Goal: Complete application form

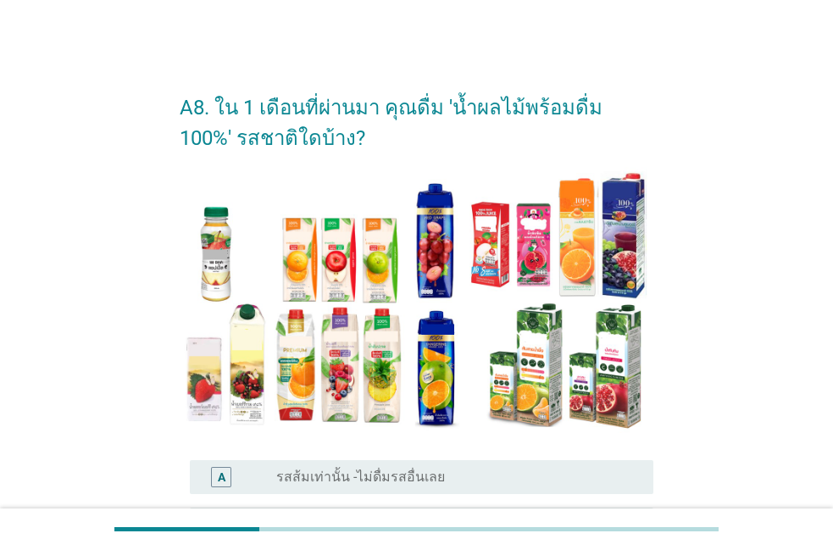
scroll to position [97, 0]
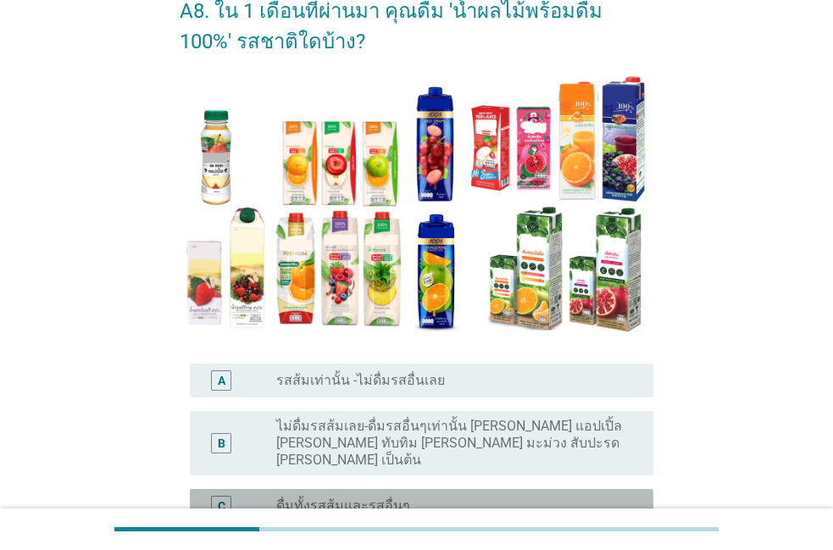
click at [548, 498] on div "radio_button_unchecked ดื่มทั้งรสส้มและรสอื่นๆ" at bounding box center [451, 506] width 350 height 17
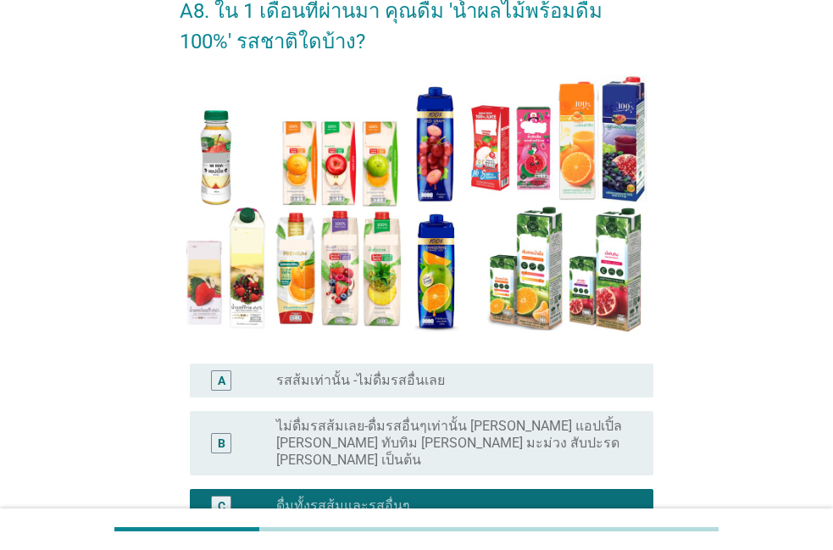
scroll to position [193, 0]
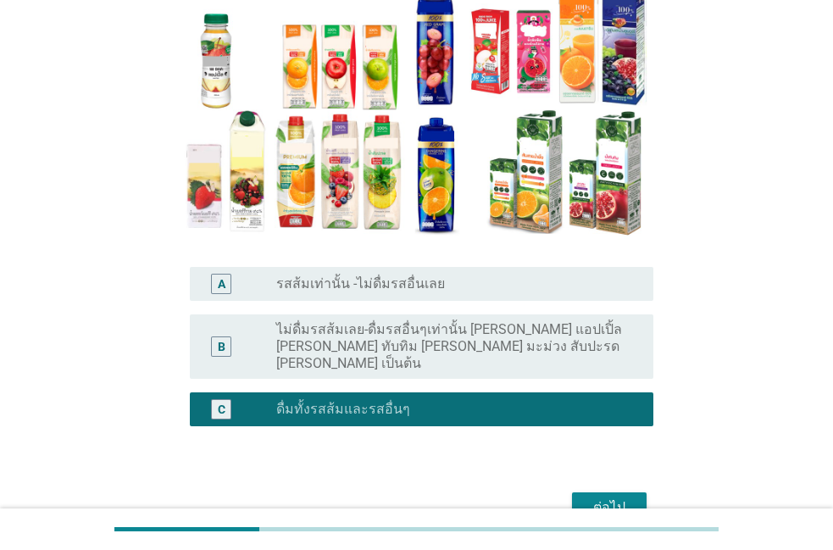
click at [603, 498] on div "ต่อไป" at bounding box center [609, 508] width 47 height 20
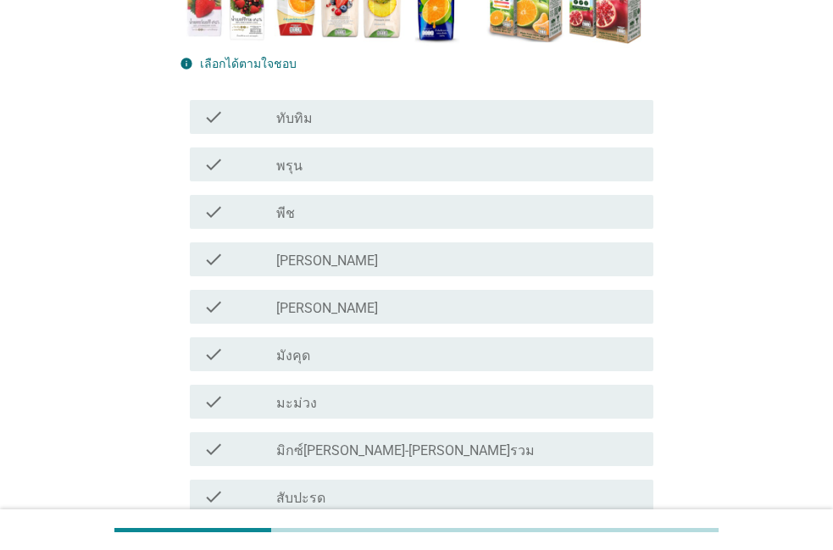
scroll to position [386, 0]
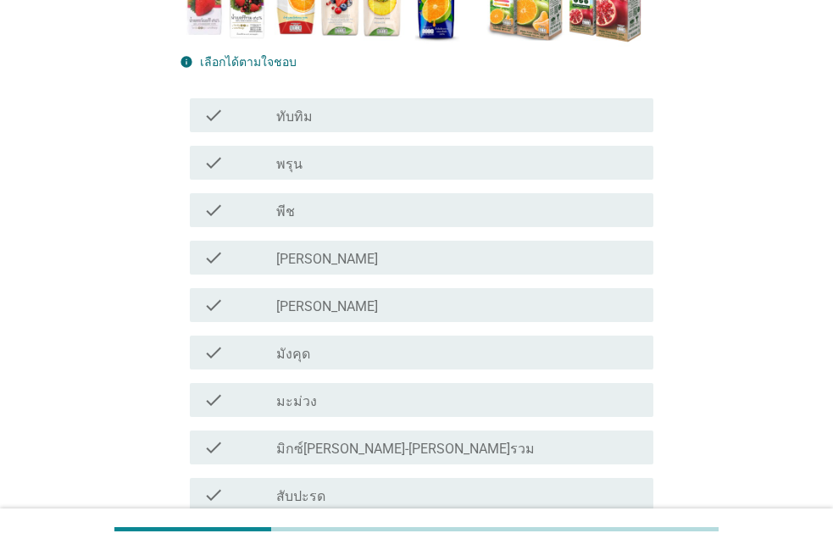
click at [553, 442] on div "check_box_outline_blank มิกซ์[PERSON_NAME]-[PERSON_NAME]รวม" at bounding box center [458, 447] width 364 height 20
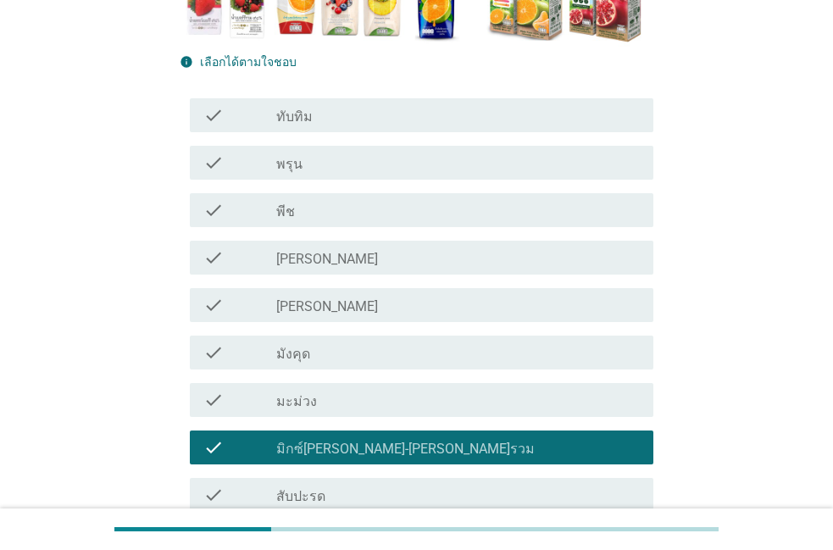
scroll to position [483, 0]
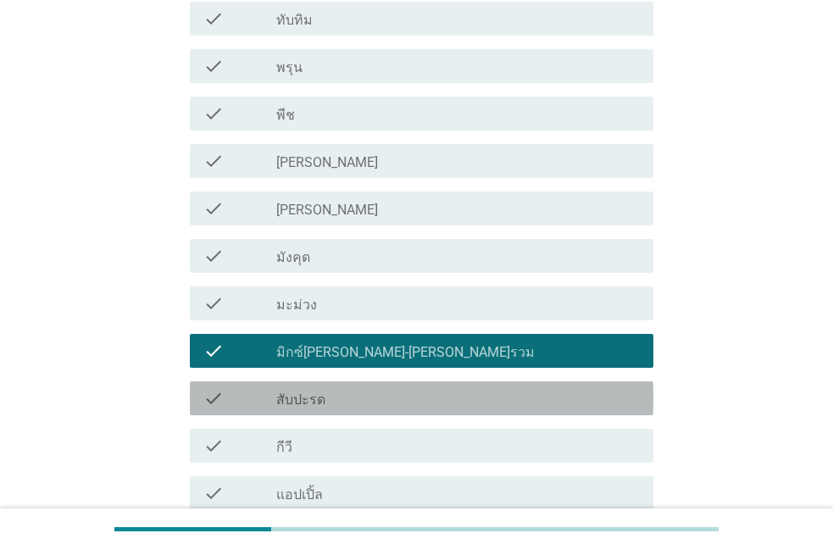
click at [561, 388] on div "check check_box_outline_blank สับปะรด" at bounding box center [422, 398] width 464 height 34
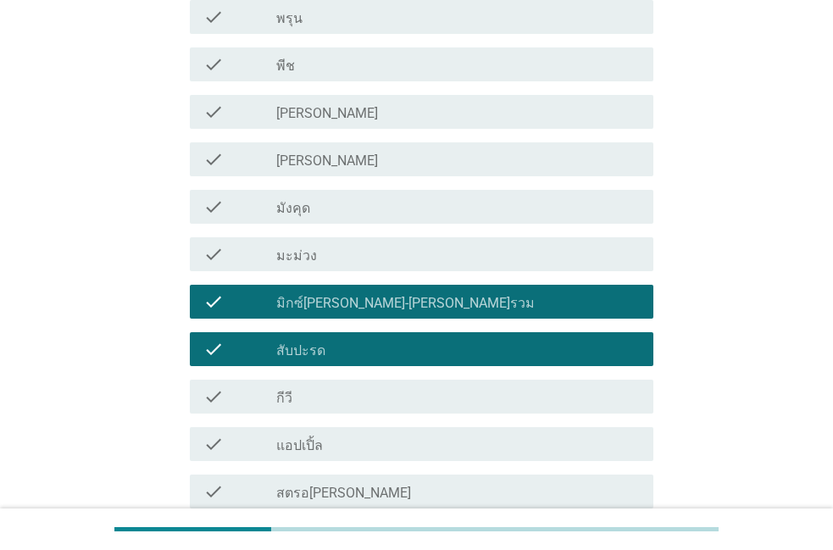
scroll to position [580, 0]
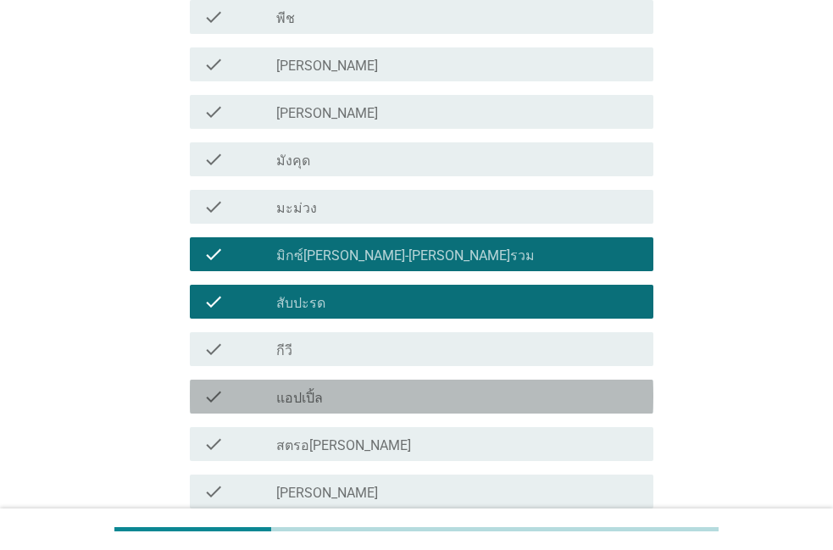
click at [550, 399] on div "check_box_outline_blank แอปเปิ้ล" at bounding box center [458, 396] width 364 height 20
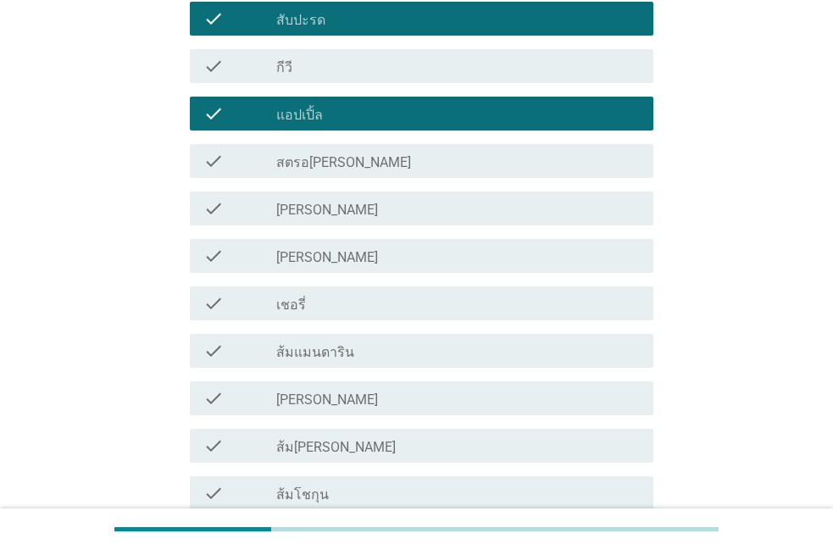
scroll to position [870, 0]
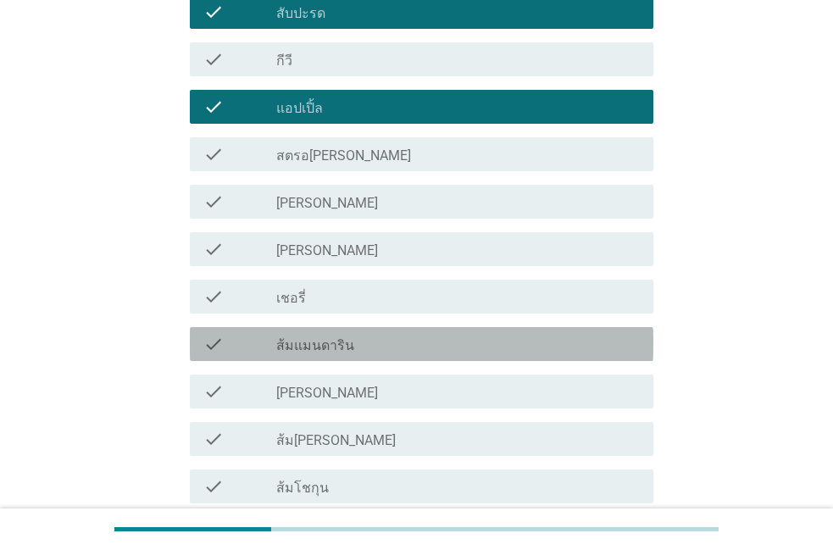
click at [543, 359] on div "check check_box_outline_blank ส้มแมนดาริน" at bounding box center [422, 344] width 464 height 34
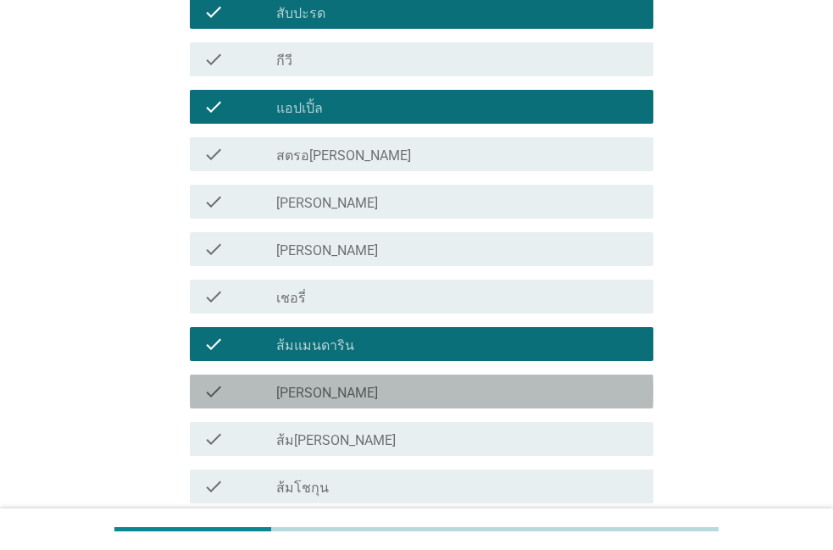
click at [517, 395] on div "check_box_outline_blank [PERSON_NAME]" at bounding box center [458, 391] width 364 height 20
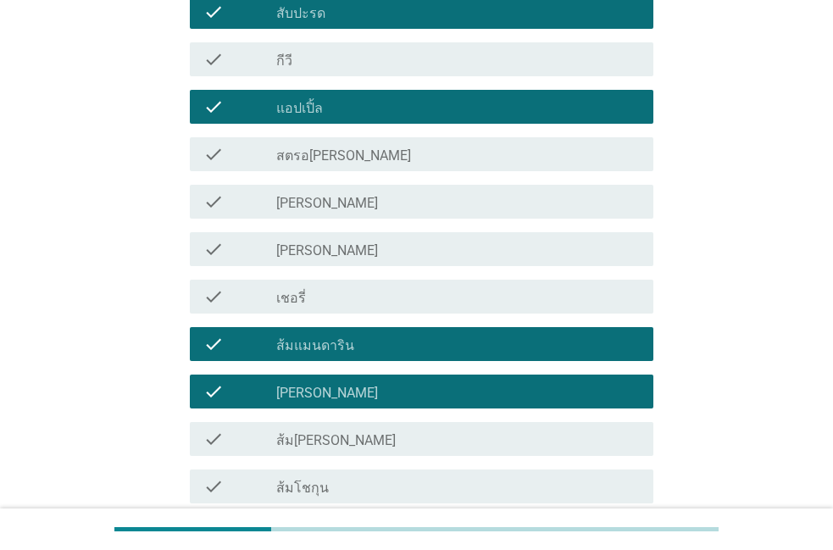
scroll to position [966, 0]
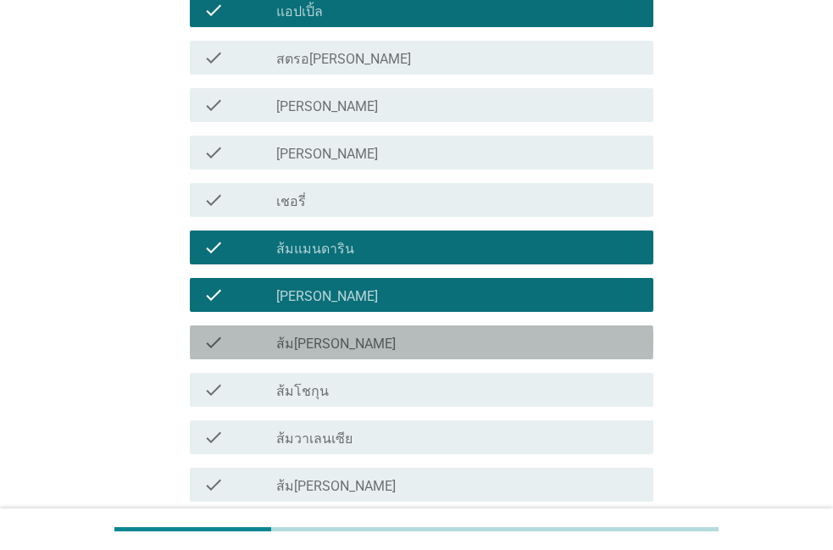
click at [527, 339] on div "check_box_outline_blank ส้ม[PERSON_NAME]" at bounding box center [458, 342] width 364 height 20
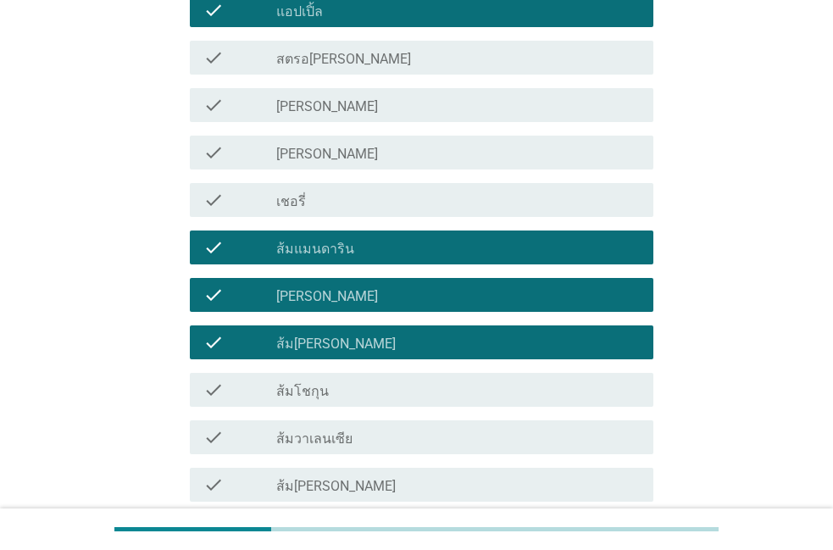
click at [497, 390] on div "check_box_outline_blank ส้มโชกุน" at bounding box center [458, 390] width 364 height 20
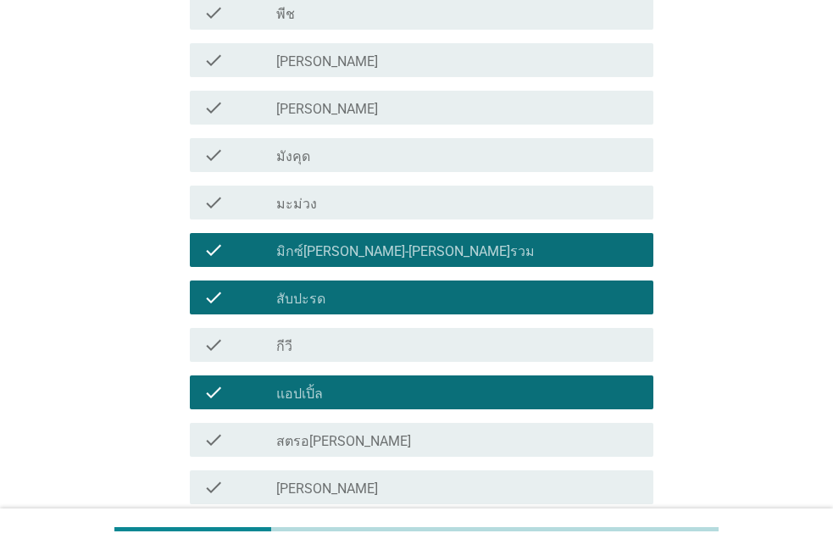
scroll to position [483, 0]
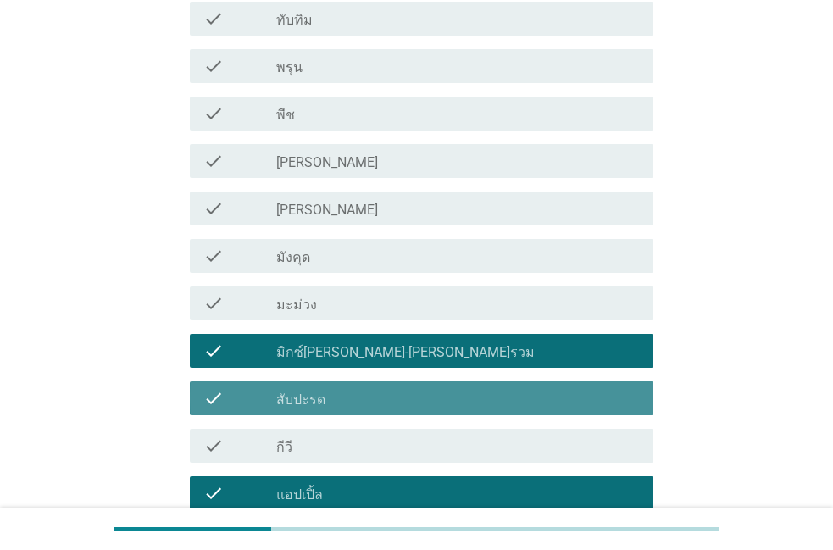
click at [486, 401] on div "check_box_outline_blank สับปะรด" at bounding box center [458, 398] width 364 height 20
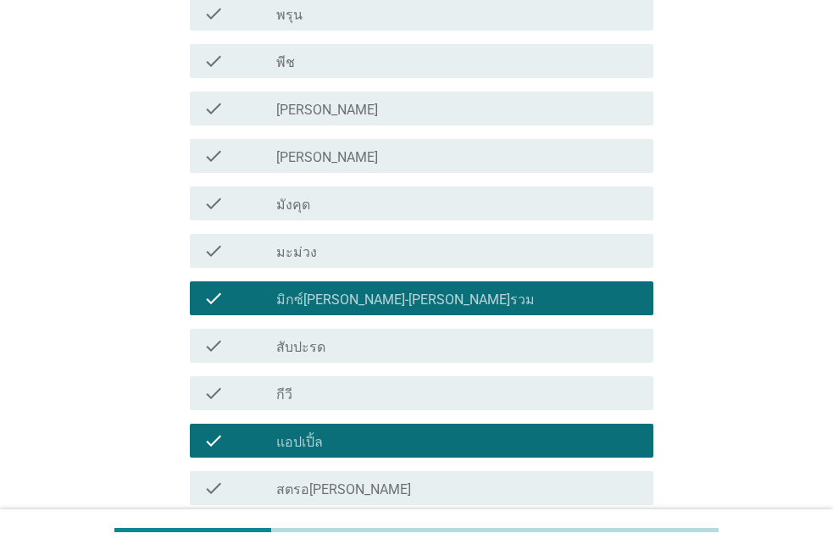
scroll to position [580, 0]
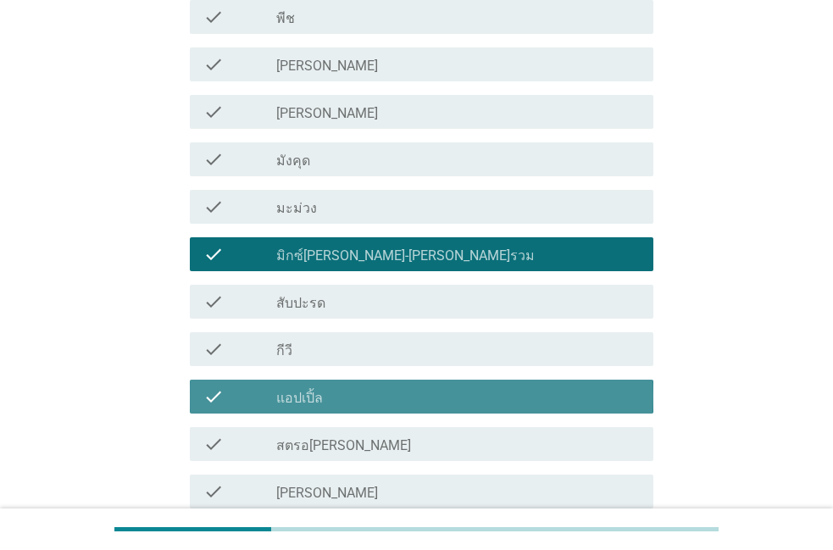
click at [486, 407] on div "check_box_outline_blank แอปเปิ้ล" at bounding box center [458, 396] width 364 height 20
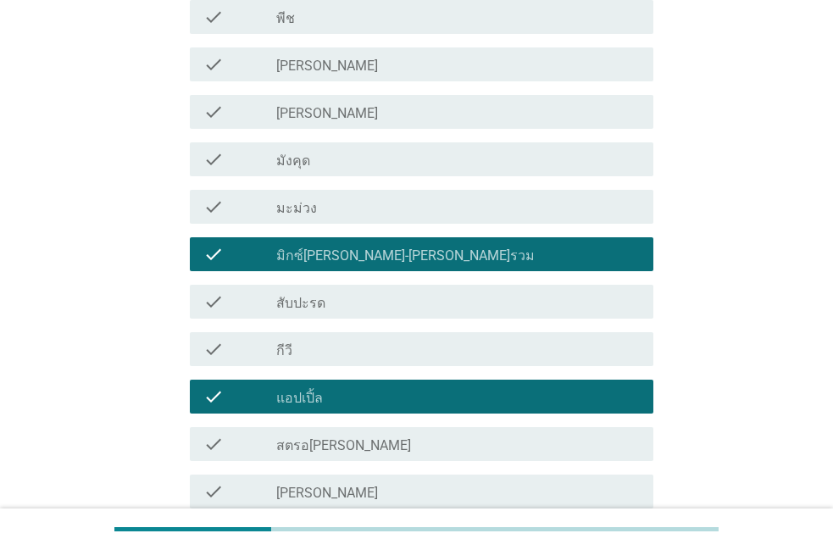
click at [486, 407] on div "check_box_outline_blank แอปเปิ้ล" at bounding box center [458, 396] width 364 height 20
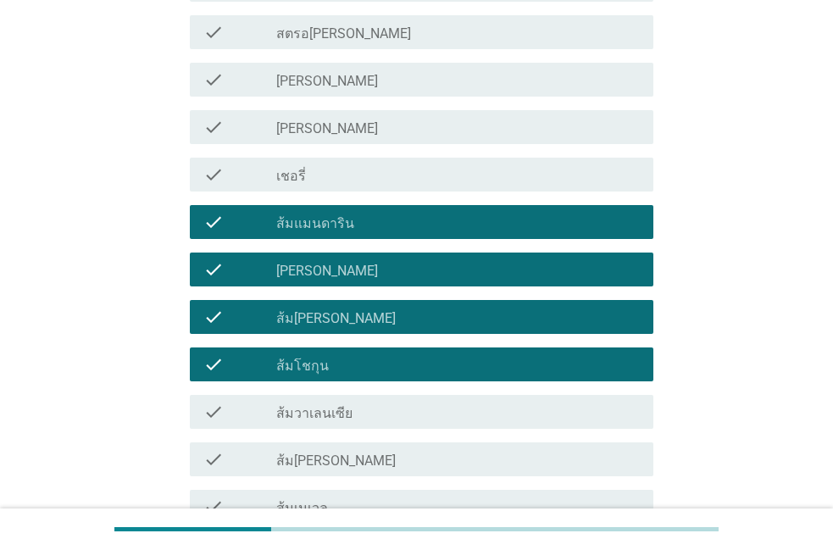
scroll to position [966, 0]
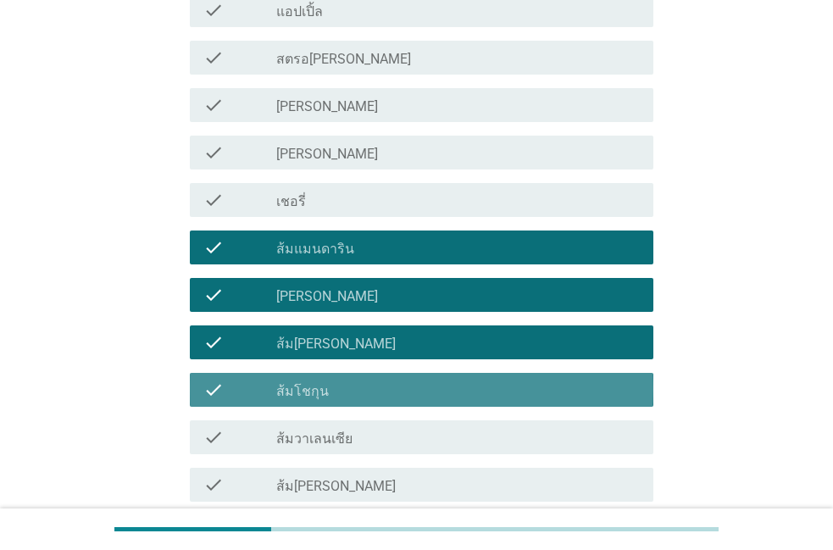
click at [497, 395] on div "check_box_outline_blank ส้มโชกุน" at bounding box center [458, 390] width 364 height 20
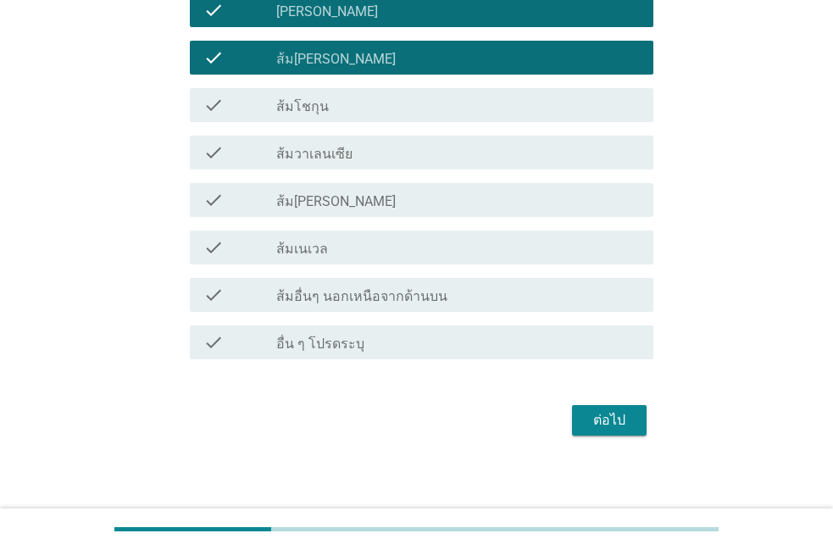
scroll to position [1256, 0]
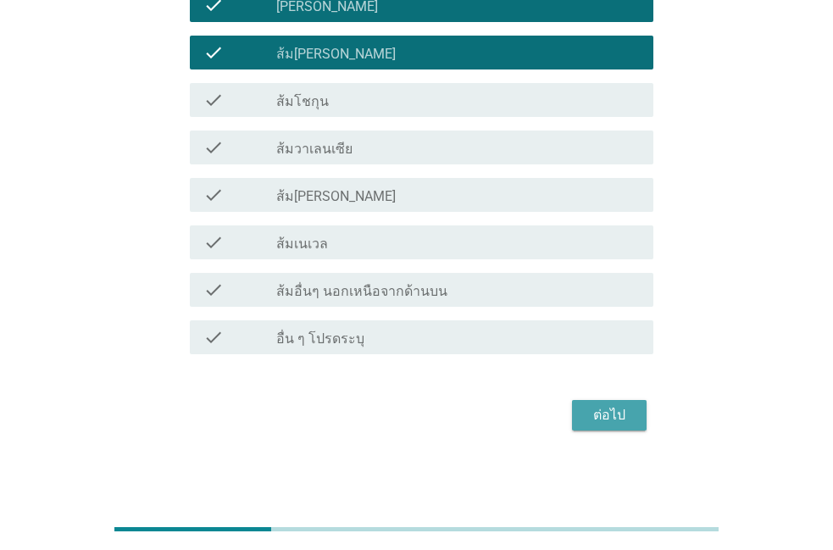
click at [609, 421] on div "ต่อไป" at bounding box center [609, 415] width 47 height 20
click at [609, 421] on div "ต่อไป" at bounding box center [417, 415] width 474 height 41
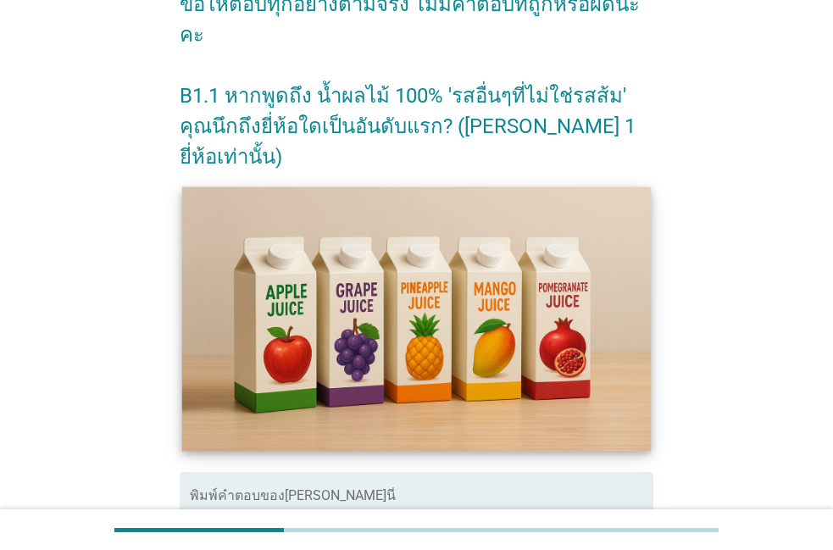
scroll to position [290, 0]
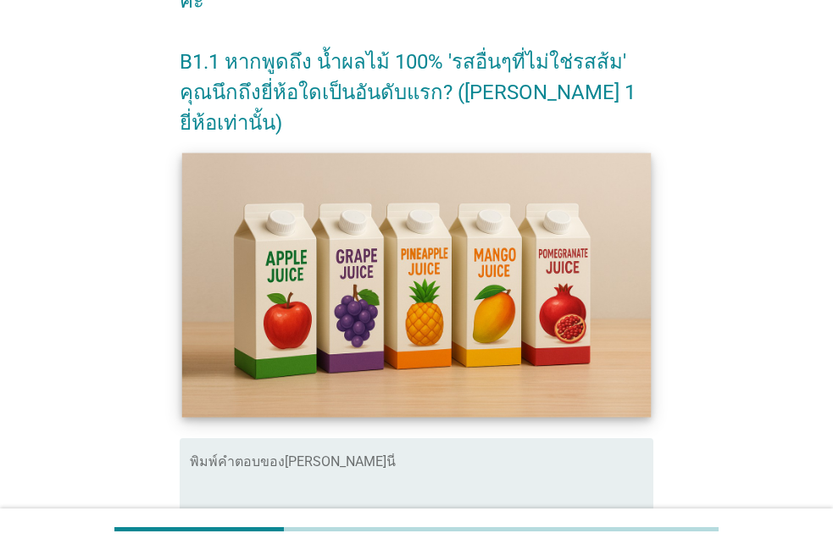
click at [545, 459] on textarea "พิมพ์คำตอบของคุณ ที่นี่" at bounding box center [422, 503] width 464 height 89
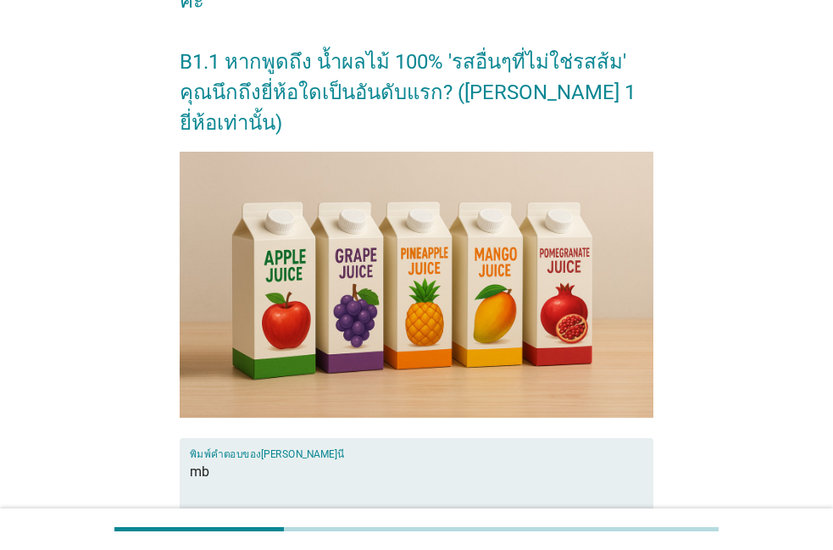
type textarea "m"
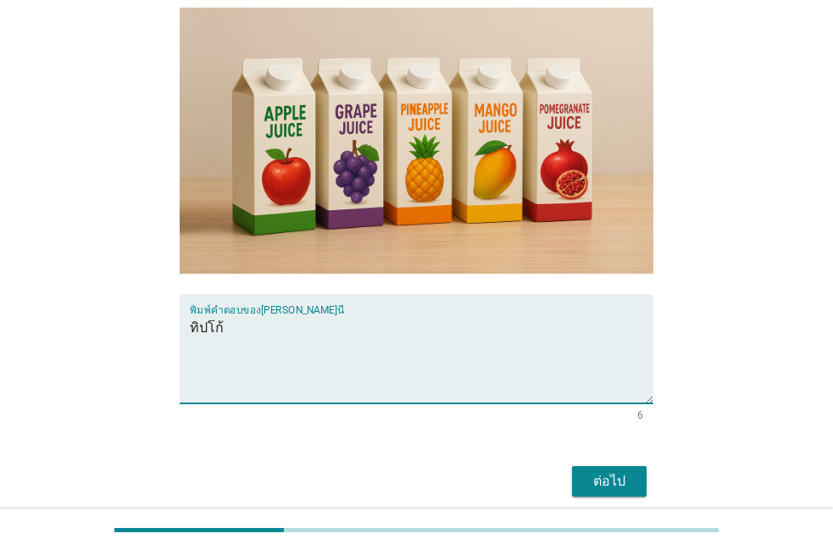
scroll to position [456, 0]
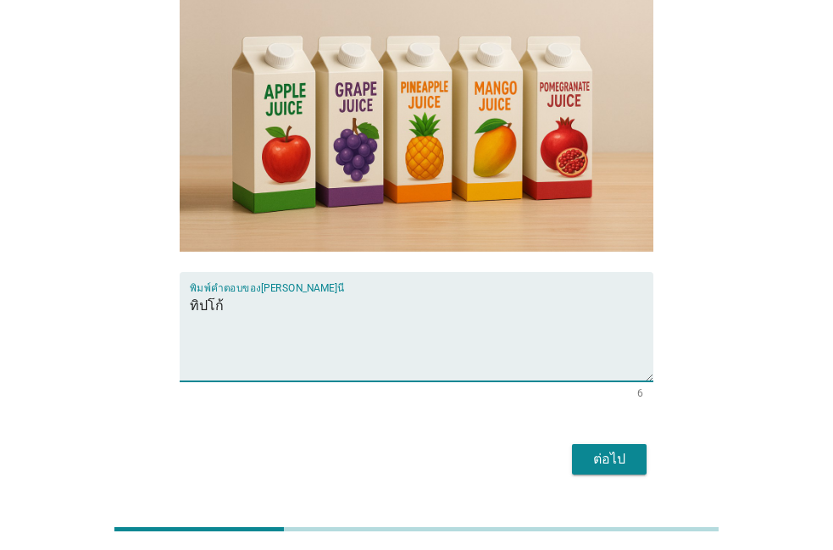
type textarea "ทิปโก้"
click at [596, 449] on div "ต่อไป" at bounding box center [609, 459] width 47 height 20
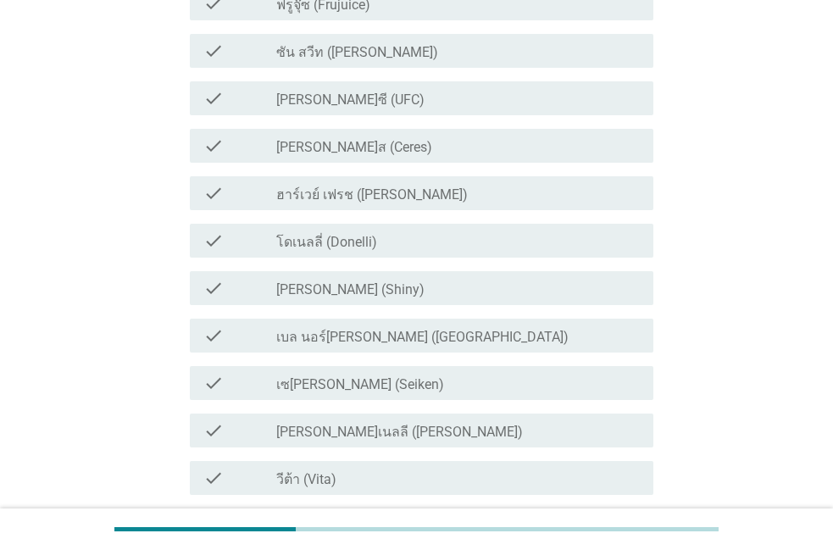
scroll to position [0, 0]
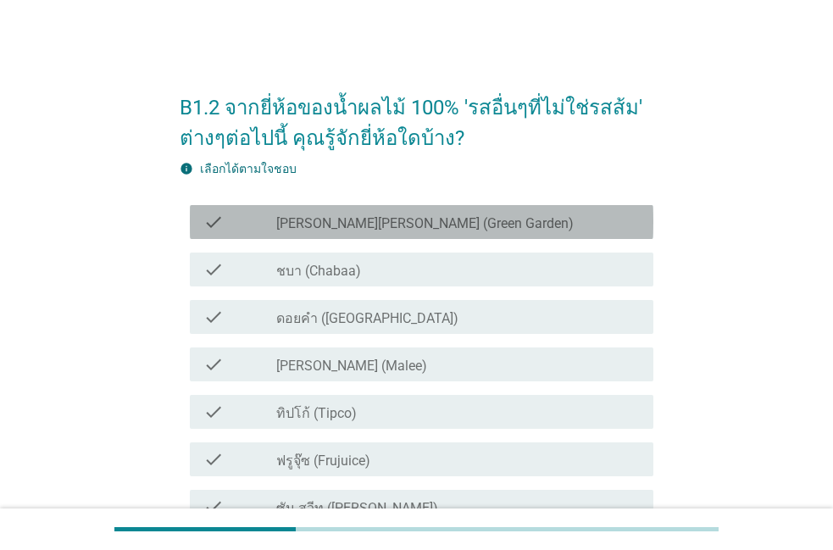
click at [436, 206] on div "check check_box_outline_blank [PERSON_NAME][PERSON_NAME] (Green Garden)" at bounding box center [422, 222] width 464 height 34
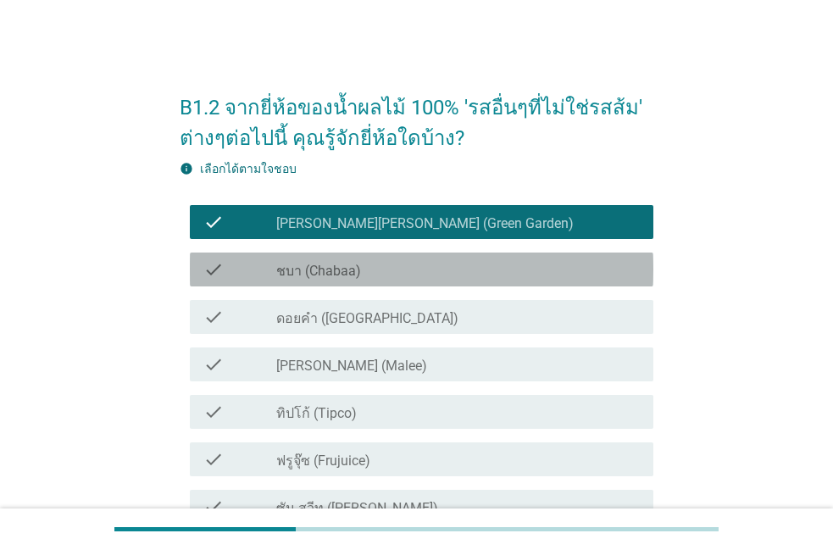
click at [414, 274] on div "check_box_outline_blank ชบา (Chabaa)" at bounding box center [458, 269] width 364 height 20
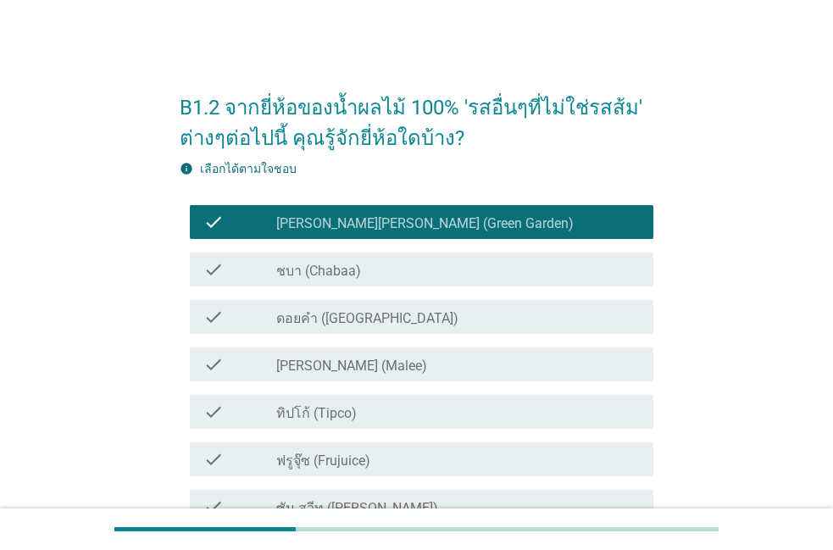
click at [414, 274] on div "check_box_outline_blank ชบา (Chabaa)" at bounding box center [458, 269] width 364 height 20
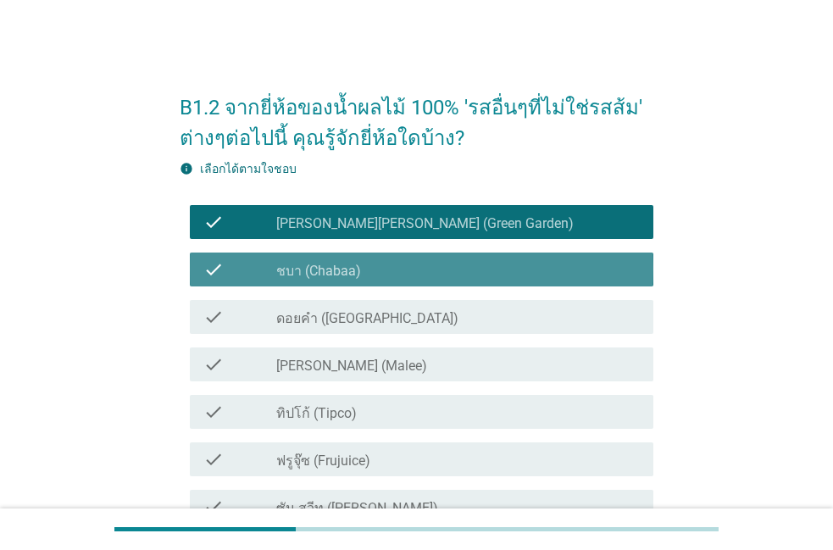
click at [414, 274] on div "check_box_outline_blank ชบา (Chabaa)" at bounding box center [458, 269] width 364 height 20
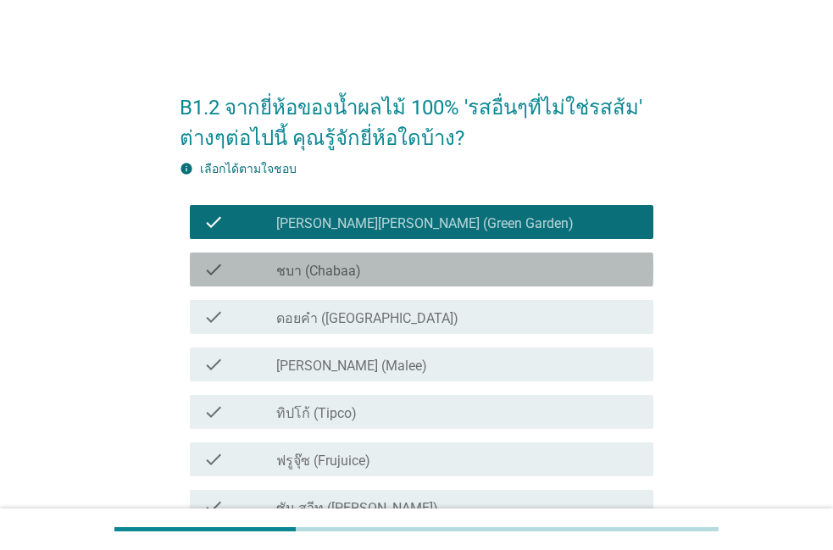
click at [414, 274] on div "check_box_outline_blank ชบา (Chabaa)" at bounding box center [458, 269] width 364 height 20
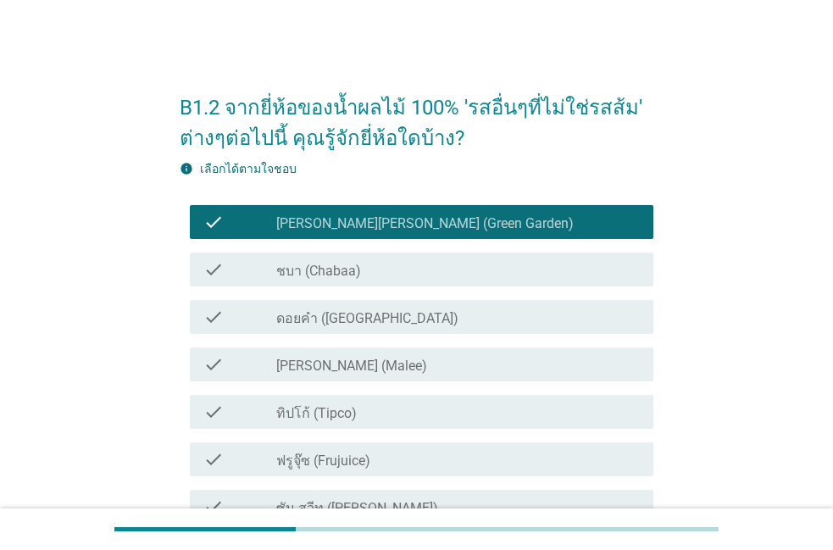
click at [414, 274] on div "check_box_outline_blank ชบา (Chabaa)" at bounding box center [458, 269] width 364 height 20
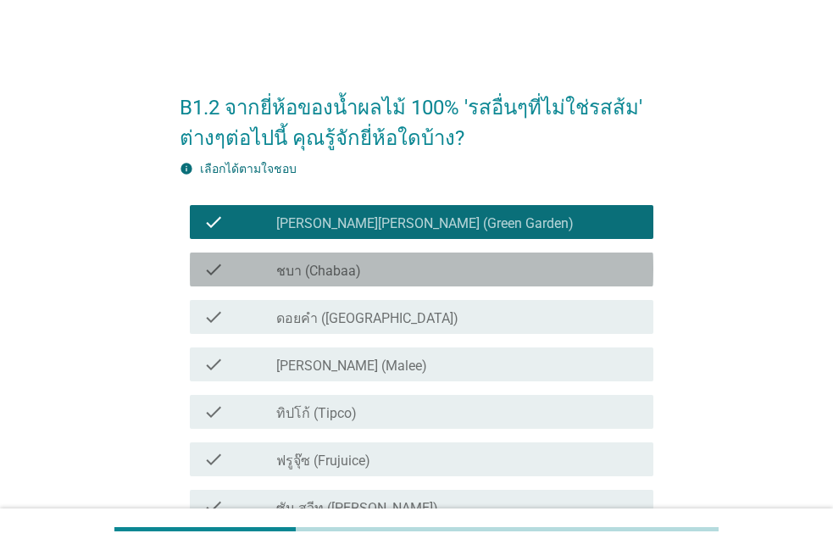
click at [414, 274] on div "check_box_outline_blank ชบา (Chabaa)" at bounding box center [458, 269] width 364 height 20
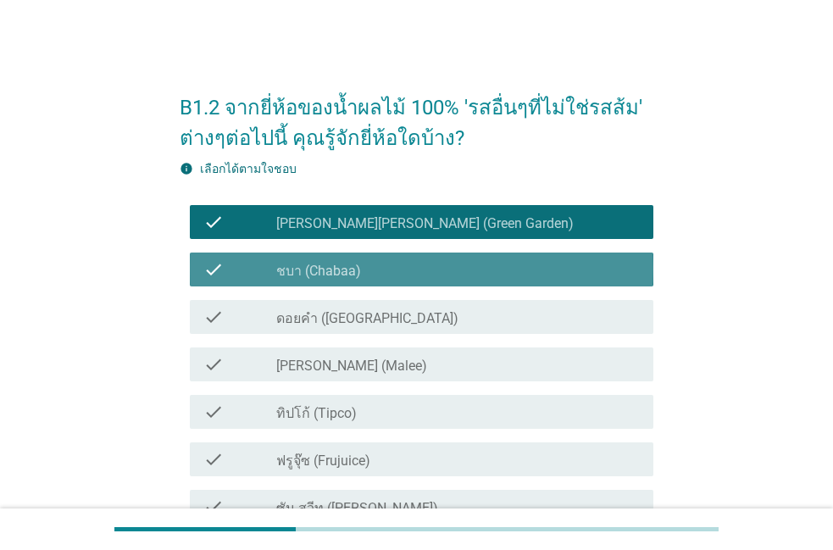
click at [414, 274] on div "check_box_outline_blank ชบา (Chabaa)" at bounding box center [458, 269] width 364 height 20
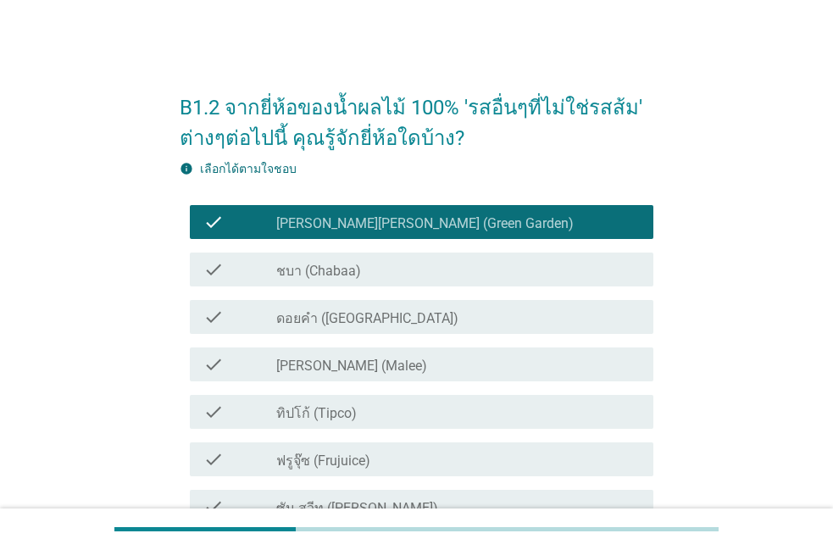
click at [414, 274] on div "check_box_outline_blank ชบา (Chabaa)" at bounding box center [458, 269] width 364 height 20
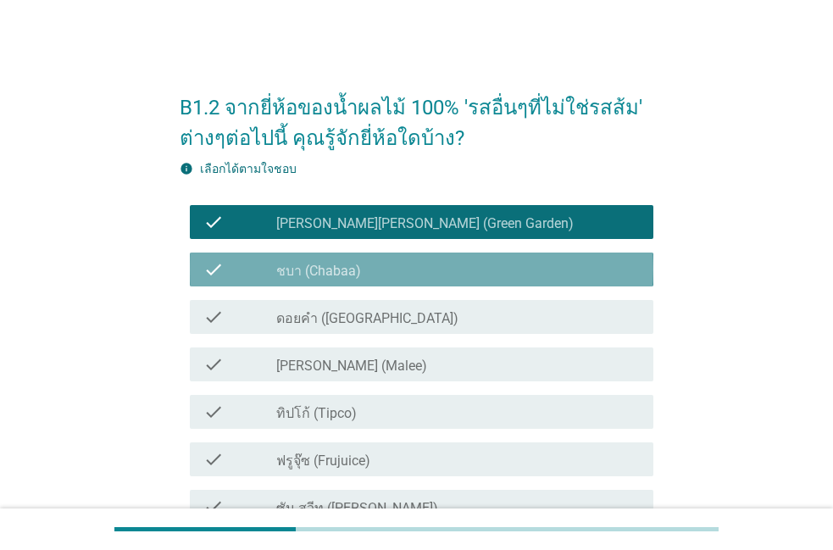
click at [414, 274] on div "check_box_outline_blank ชบา (Chabaa)" at bounding box center [458, 269] width 364 height 20
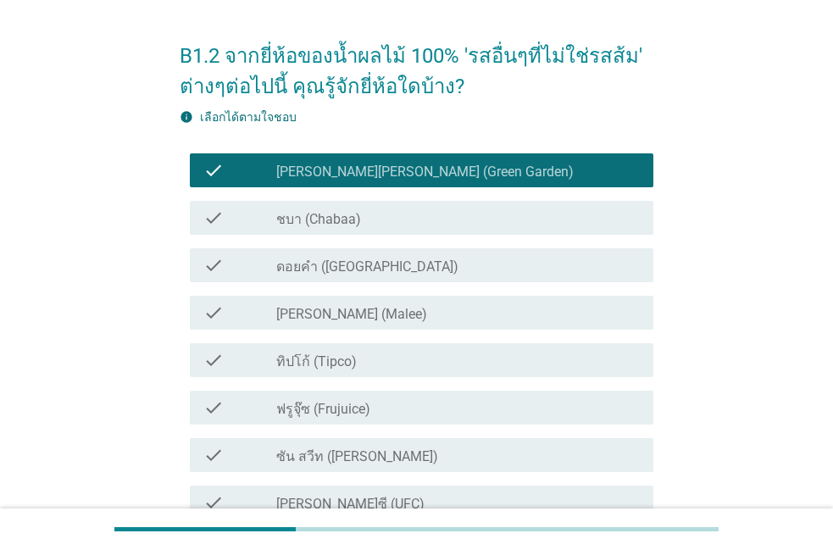
scroll to position [97, 0]
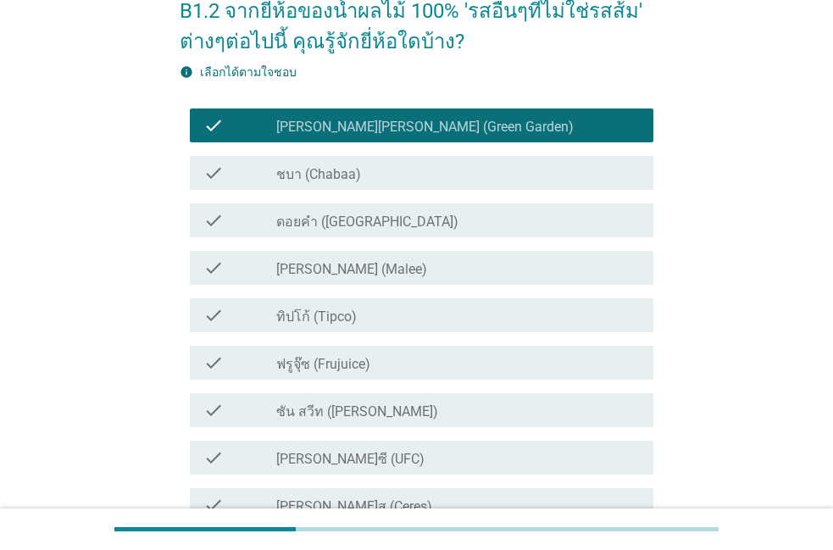
click at [425, 226] on div "check_box_outline_blank ดอยคำ (Doi-Khham)" at bounding box center [458, 220] width 364 height 20
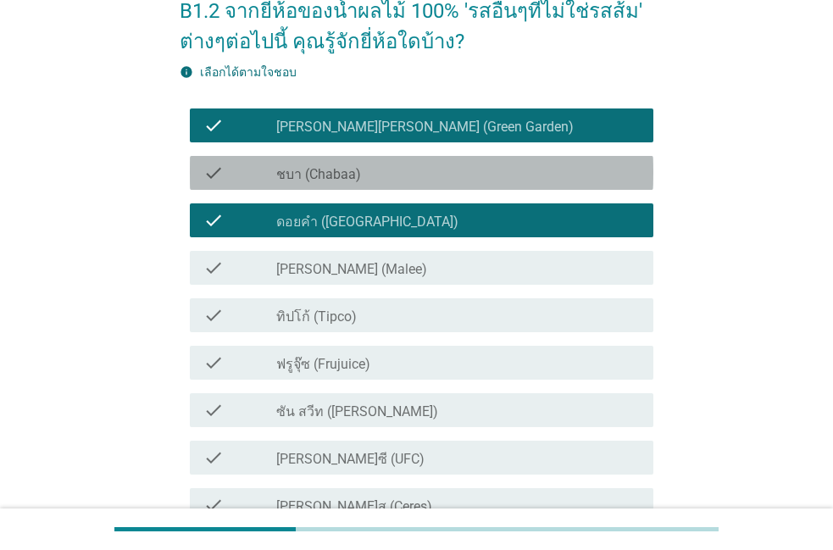
click at [463, 175] on div "check_box_outline_blank ชบา (Chabaa)" at bounding box center [458, 173] width 364 height 20
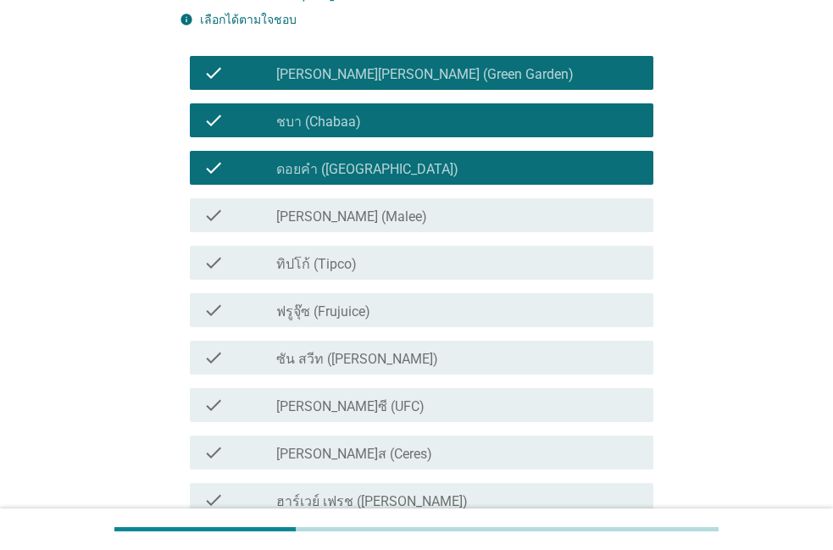
scroll to position [193, 0]
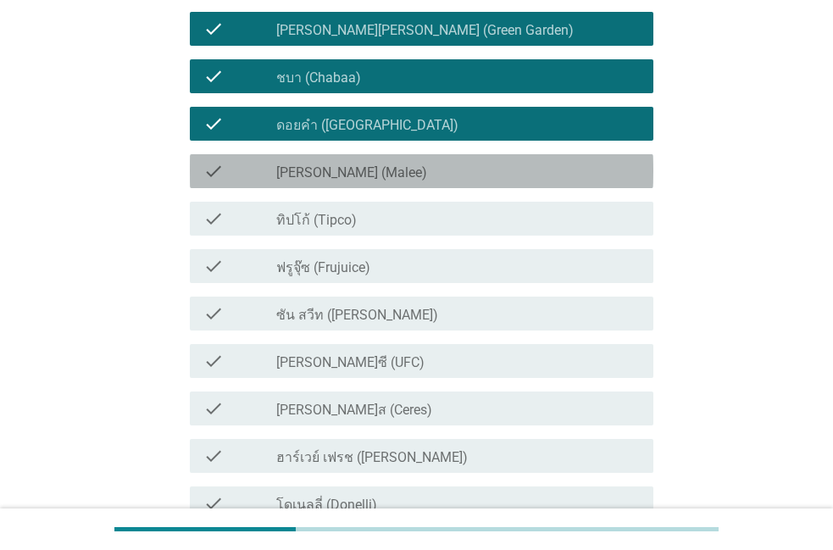
click at [453, 186] on div "check check_box_outline_blank [PERSON_NAME] (Malee)" at bounding box center [422, 171] width 464 height 34
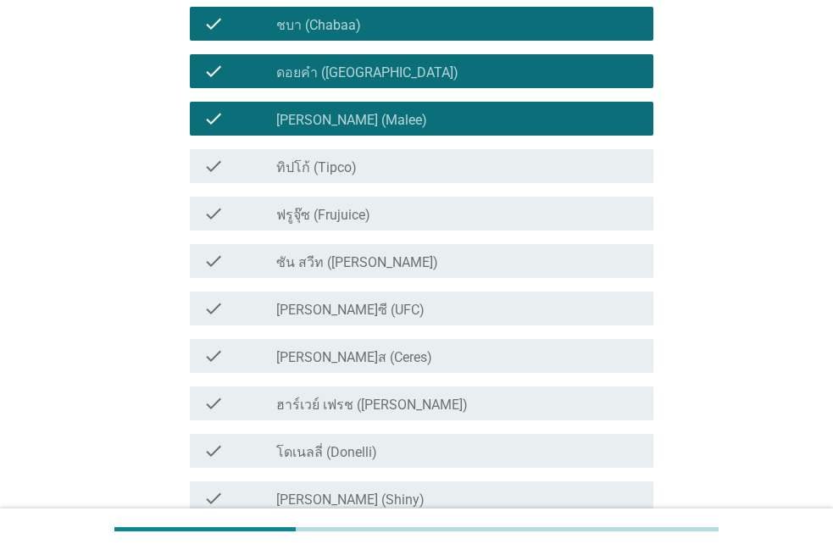
scroll to position [290, 0]
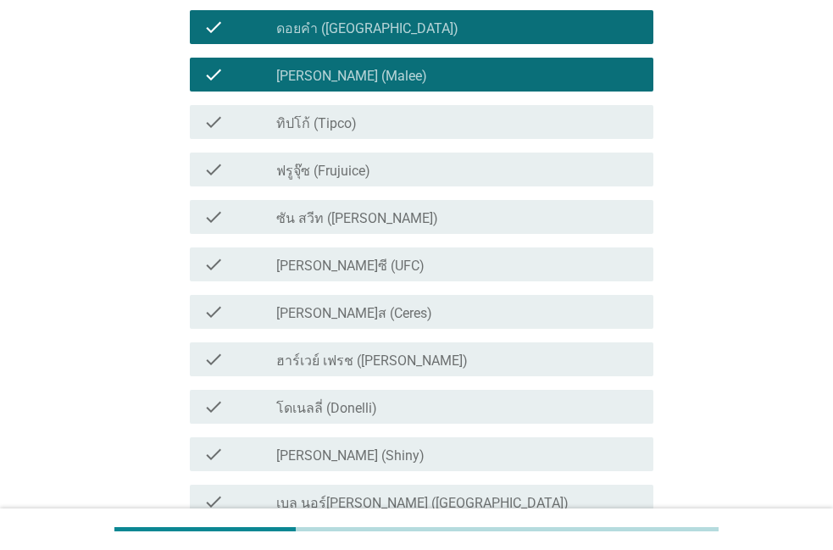
click at [463, 122] on div "check_box_outline_blank ทิปโก้ (Tipco)" at bounding box center [458, 122] width 364 height 20
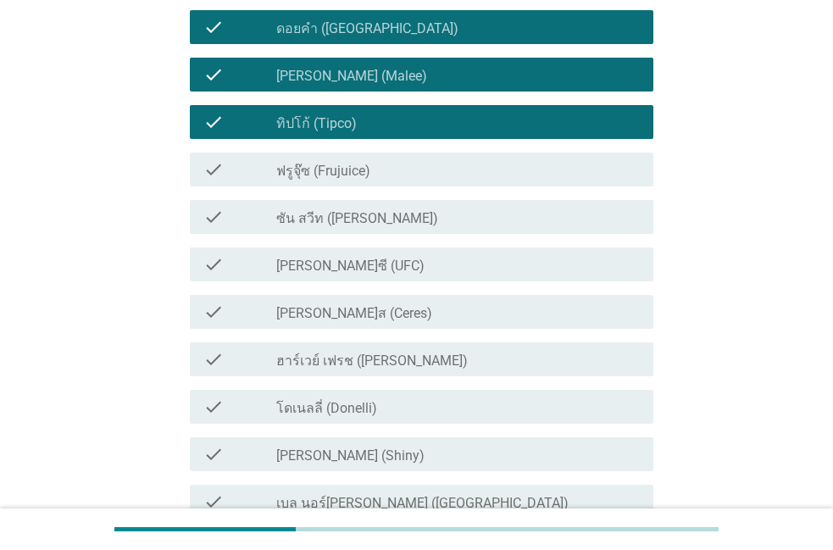
click at [430, 165] on div "check_box_outline_blank ฟรูจุ๊ซ (Frujuice)" at bounding box center [458, 169] width 364 height 20
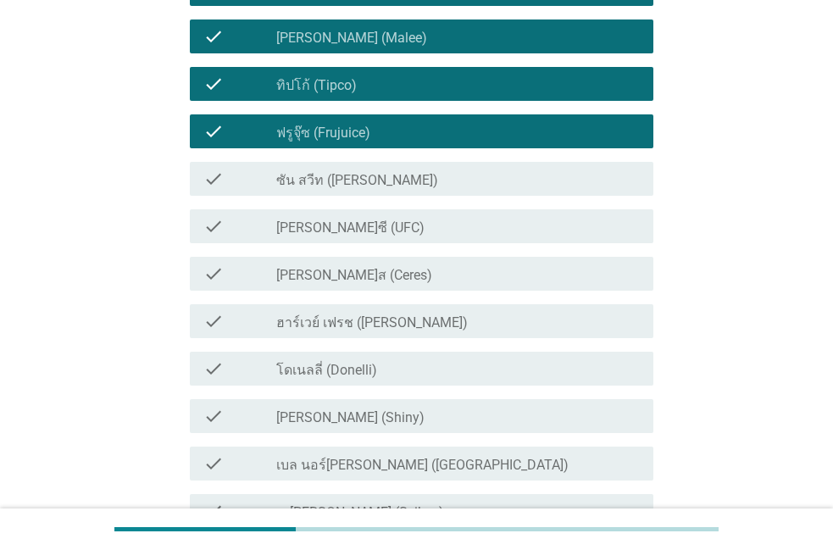
scroll to position [386, 0]
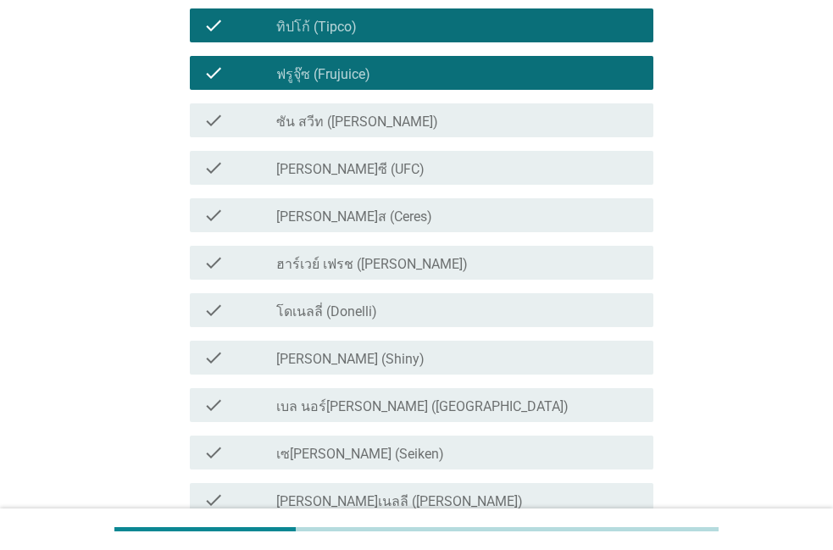
click at [430, 165] on div "check_box_outline_blank [PERSON_NAME]ซี (UFC)" at bounding box center [458, 168] width 364 height 20
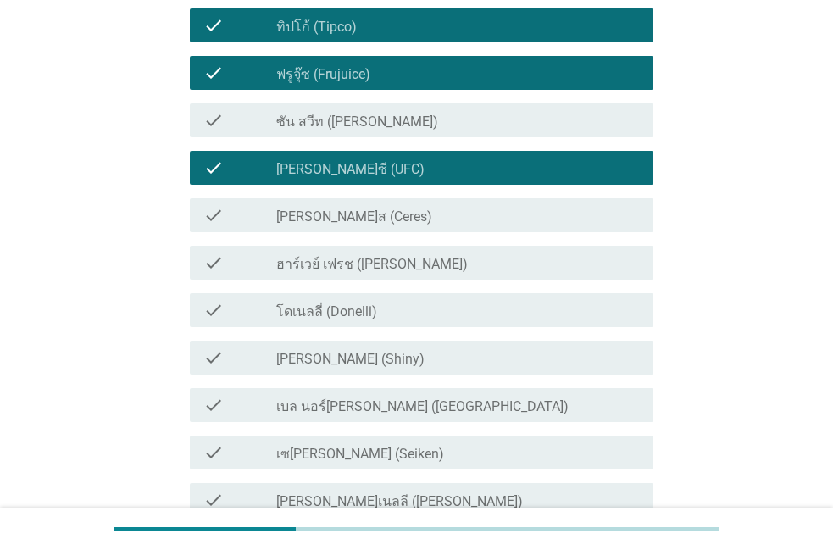
click at [451, 128] on div "check_box_outline_blank ซัน สวีท (Sun sweet)" at bounding box center [458, 120] width 364 height 20
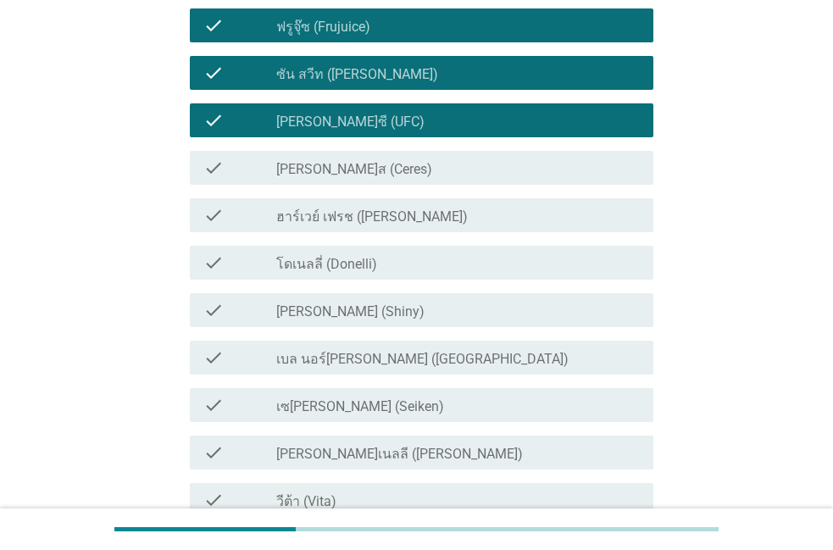
scroll to position [483, 0]
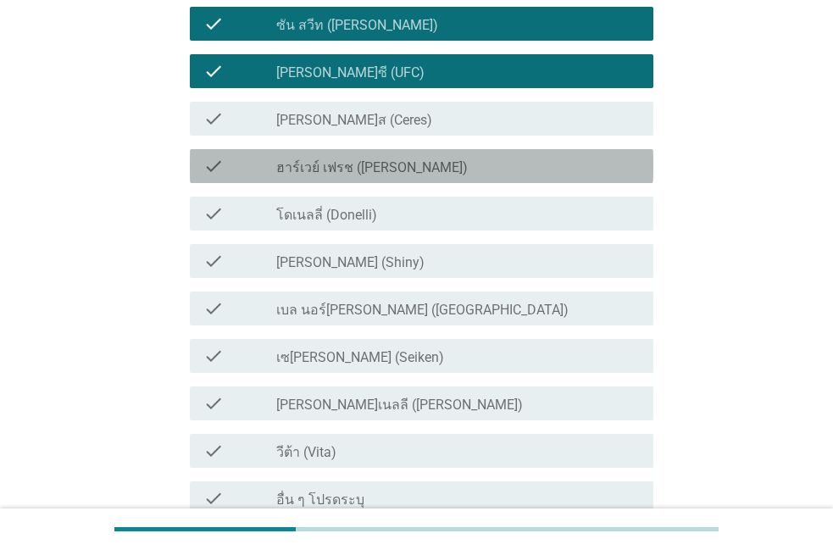
click at [429, 169] on label "ฮาร์เวย์ เฟรช ([PERSON_NAME])" at bounding box center [372, 167] width 192 height 17
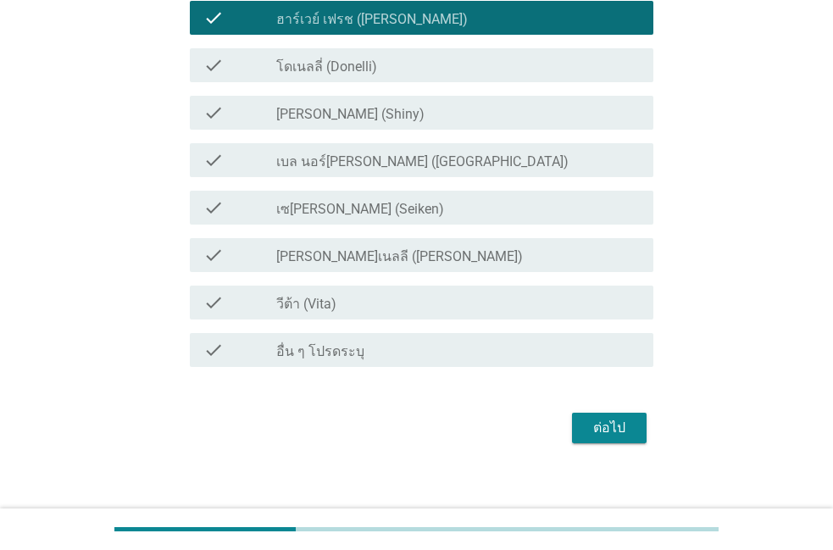
scroll to position [646, 0]
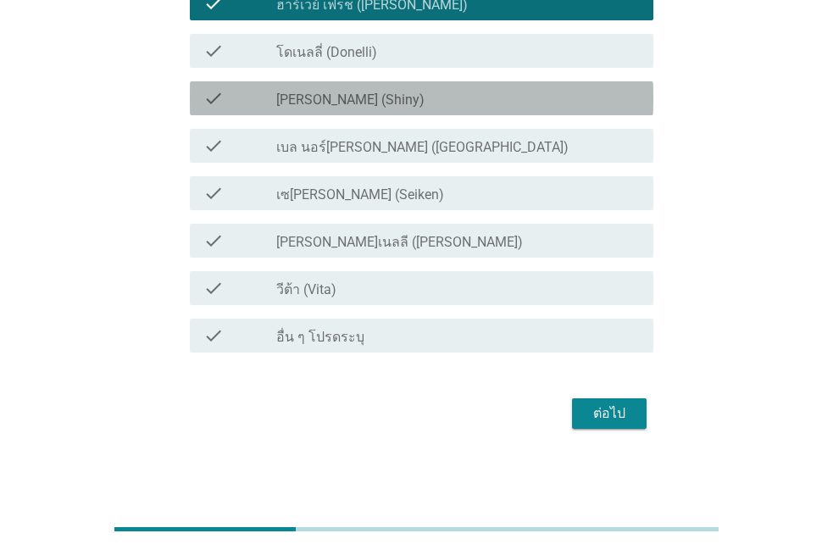
click at [424, 90] on div "check_box_outline_blank [PERSON_NAME] (Shiny)" at bounding box center [458, 98] width 364 height 20
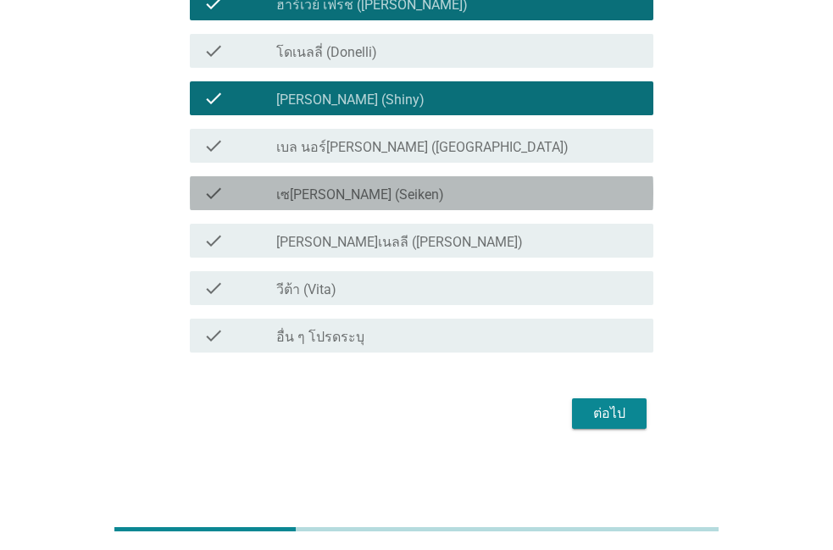
click at [396, 199] on div "check_box_outline_blank เซ[PERSON_NAME] (Seiken)" at bounding box center [458, 193] width 364 height 20
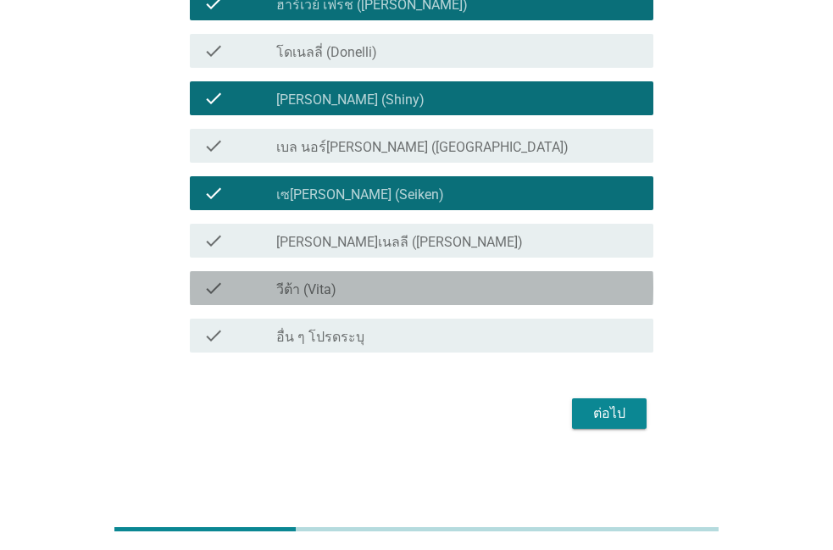
click at [427, 273] on div "check check_box_outline_blank วีต้า (Vita)" at bounding box center [422, 288] width 464 height 34
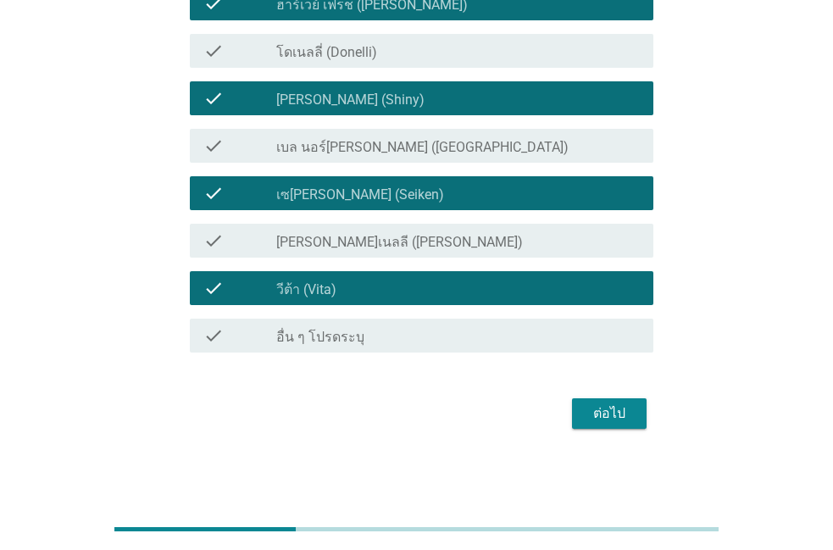
click at [595, 425] on button "ต่อไป" at bounding box center [609, 413] width 75 height 31
click at [595, 425] on div "ต่อไป" at bounding box center [417, 413] width 474 height 41
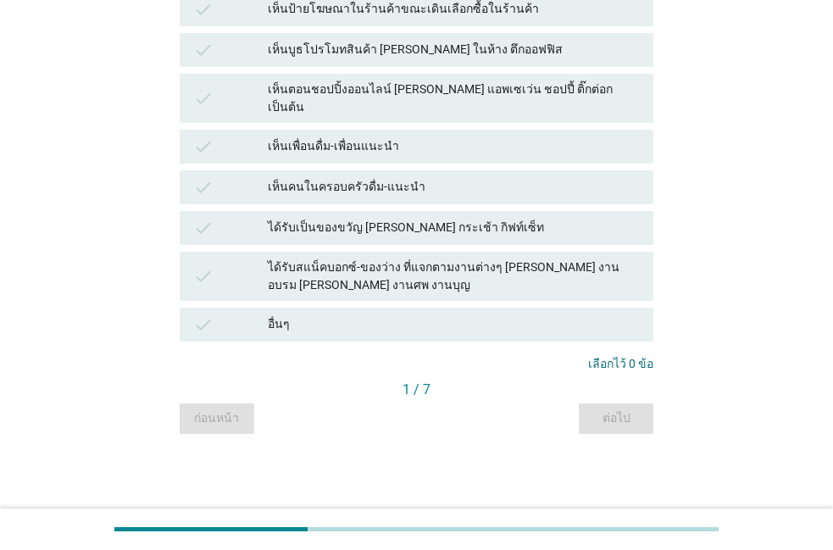
scroll to position [0, 0]
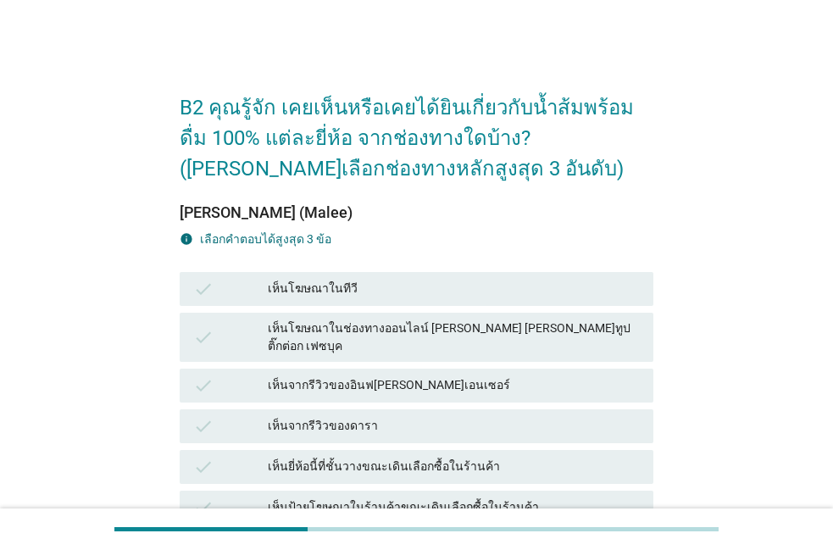
click at [442, 377] on div "เห็นจากรีวิวของอินฟ[PERSON_NAME]เอนเซอร์" at bounding box center [454, 385] width 372 height 20
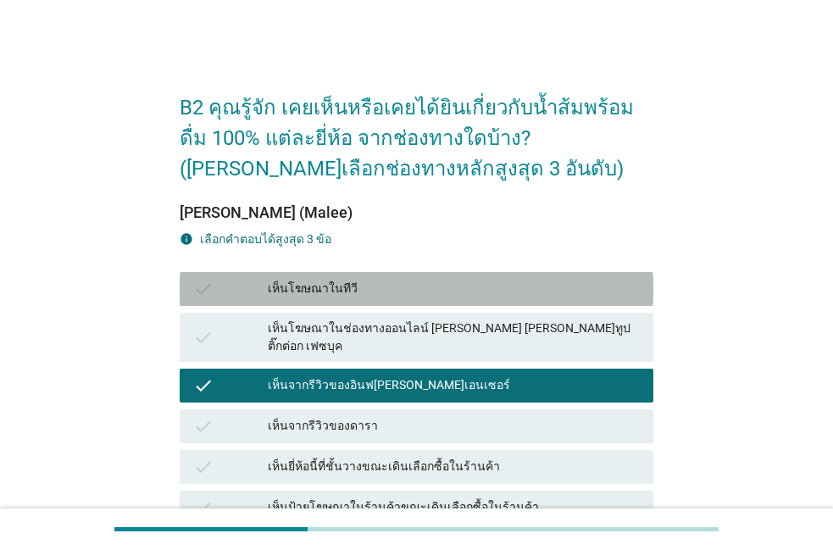
click at [425, 297] on div "เห็นโฆษณาในทีวี" at bounding box center [454, 289] width 372 height 20
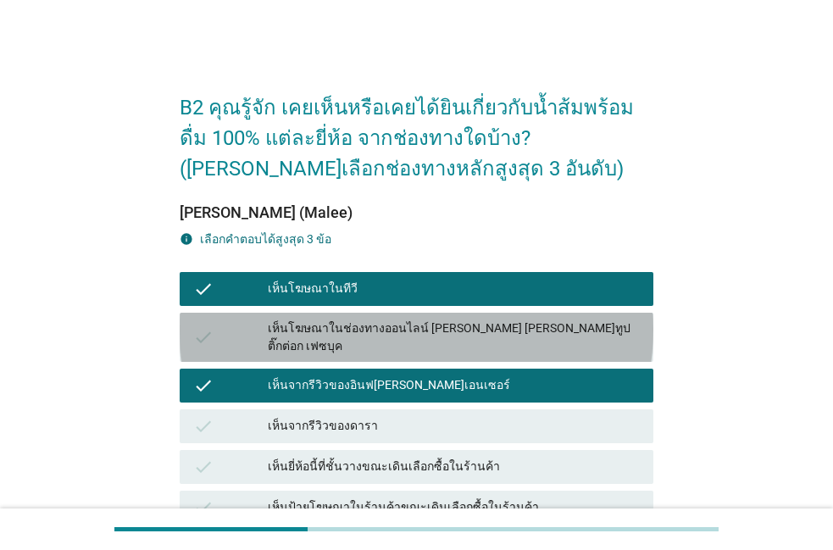
click at [391, 331] on div "เห็นโฆษณาในช่องทางออนไลน์ [PERSON_NAME] [PERSON_NAME]ทูป ติ๊กต่อก เฟซบุค" at bounding box center [454, 338] width 372 height 36
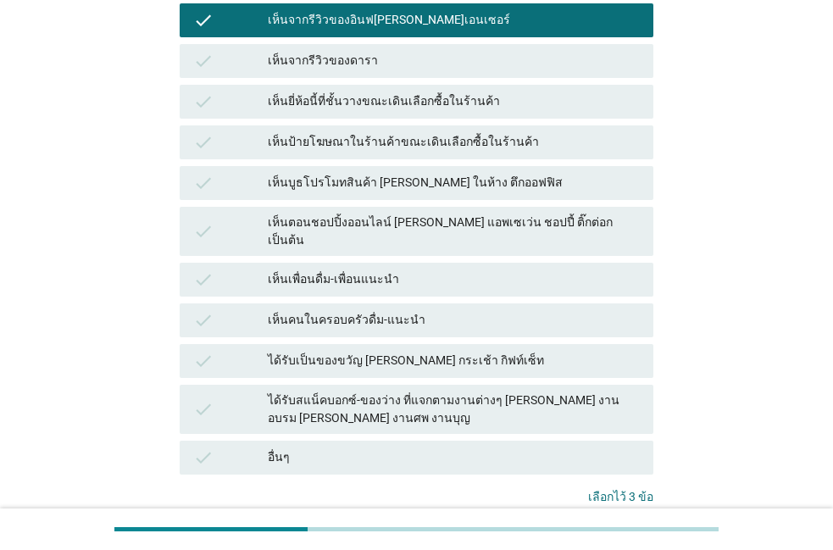
scroll to position [386, 0]
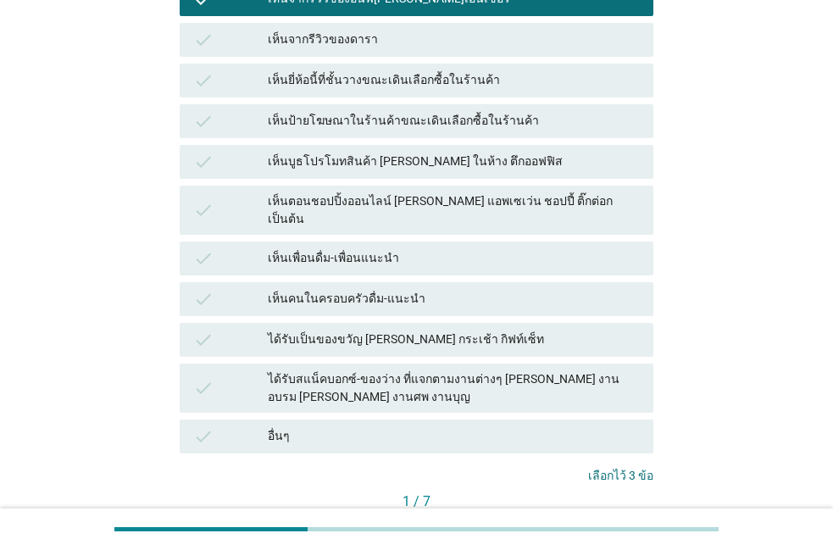
click at [411, 192] on div "เห็นตอนชอปปิ้งออนไลน์ [PERSON_NAME] แอพเซเว่น ชอปปี้ ติ๊กต่อก เป็นต้น" at bounding box center [454, 210] width 372 height 36
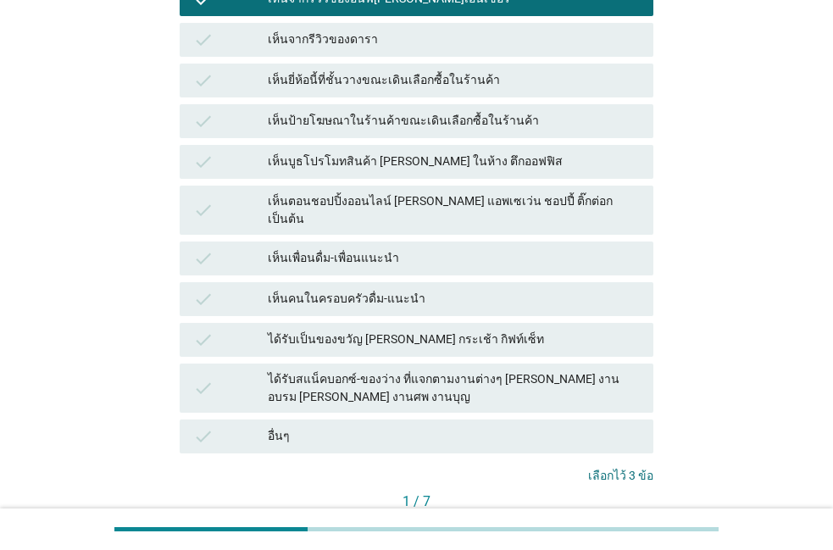
click at [411, 192] on div "เห็นตอนชอปปิ้งออนไลน์ [PERSON_NAME] แอพเซเว่น ชอปปี้ ติ๊กต่อก เป็นต้น" at bounding box center [454, 210] width 372 height 36
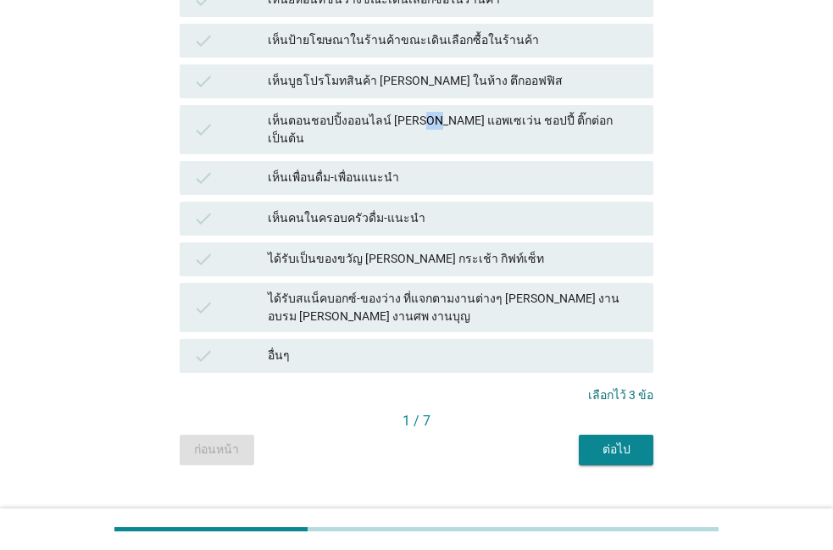
scroll to position [468, 0]
click at [592, 434] on button "ต่อไป" at bounding box center [616, 449] width 75 height 31
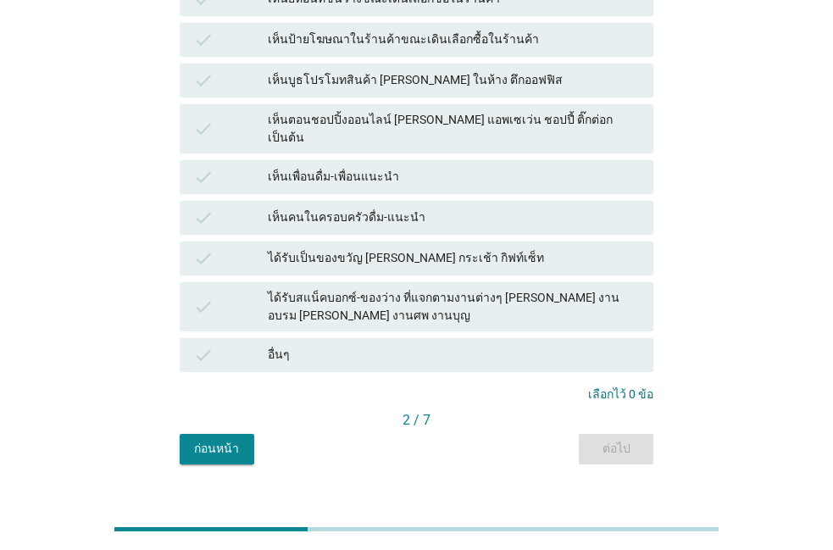
scroll to position [0, 0]
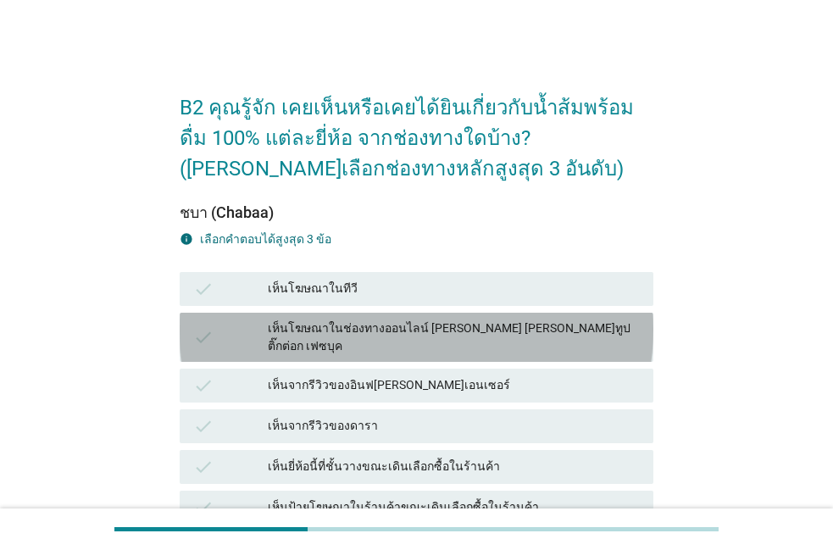
click at [418, 313] on div "check เห็นโฆษณาในช่องทางออนไลน์ [PERSON_NAME] [PERSON_NAME]ทูป ติ๊กต่อก เฟซบุค" at bounding box center [417, 337] width 474 height 49
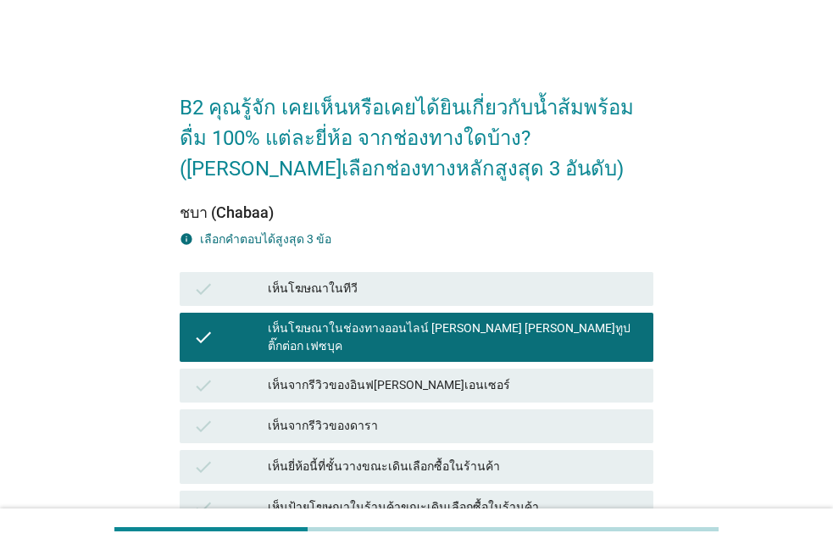
click at [400, 369] on div "check เห็นจากรีวิวของอินฟ[PERSON_NAME]เอนเซอร์" at bounding box center [417, 386] width 474 height 34
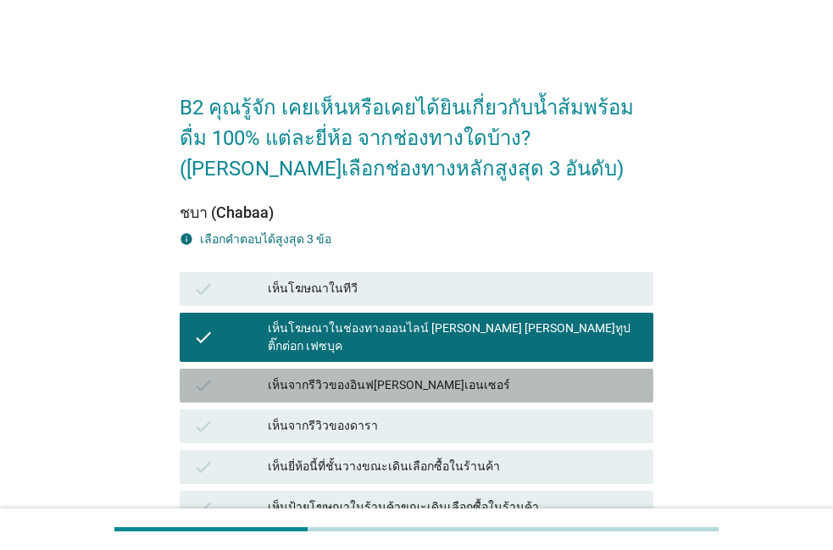
click at [400, 369] on div "check เห็นจากรีวิวของอินฟ[PERSON_NAME]เอนเซอร์" at bounding box center [417, 386] width 474 height 34
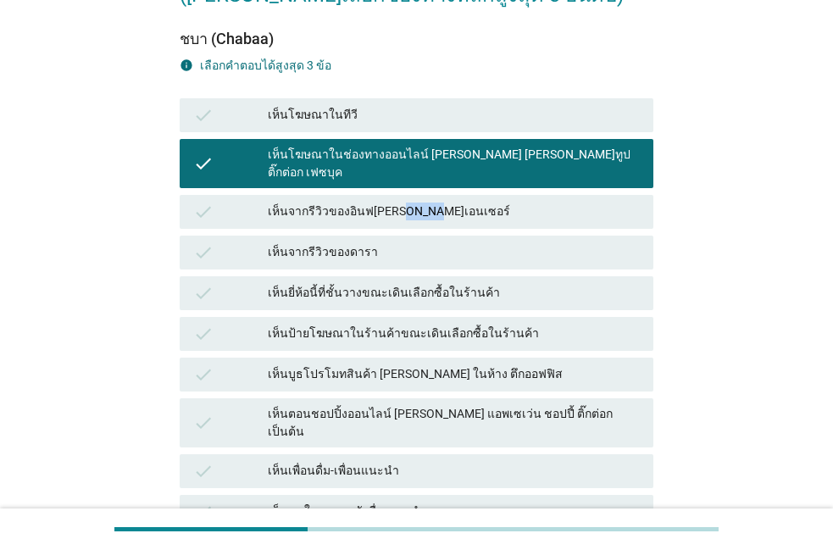
scroll to position [193, 0]
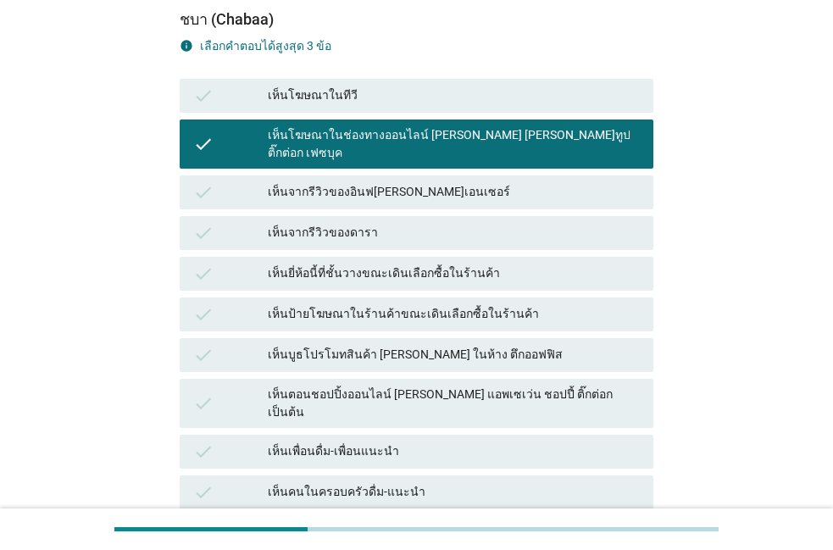
click at [474, 192] on div "check เห็นจากรีวิวของอินฟ[PERSON_NAME]เอนเซอร์" at bounding box center [417, 192] width 474 height 34
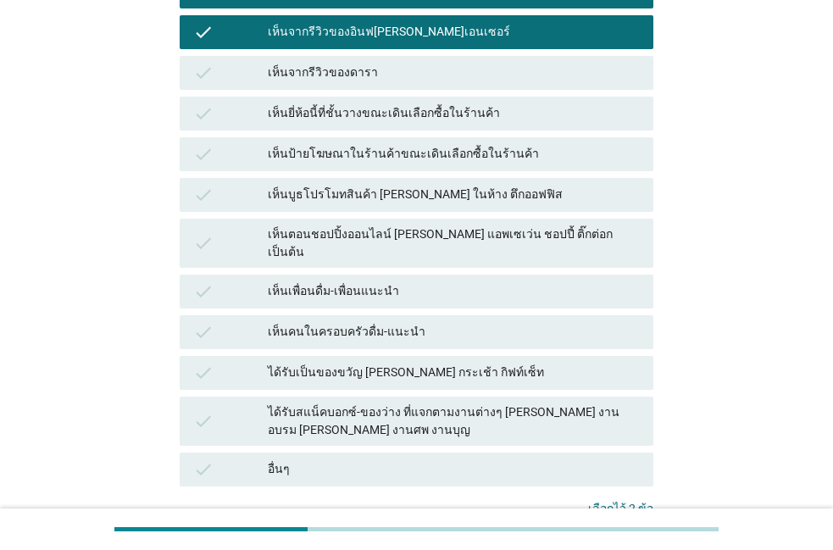
scroll to position [386, 0]
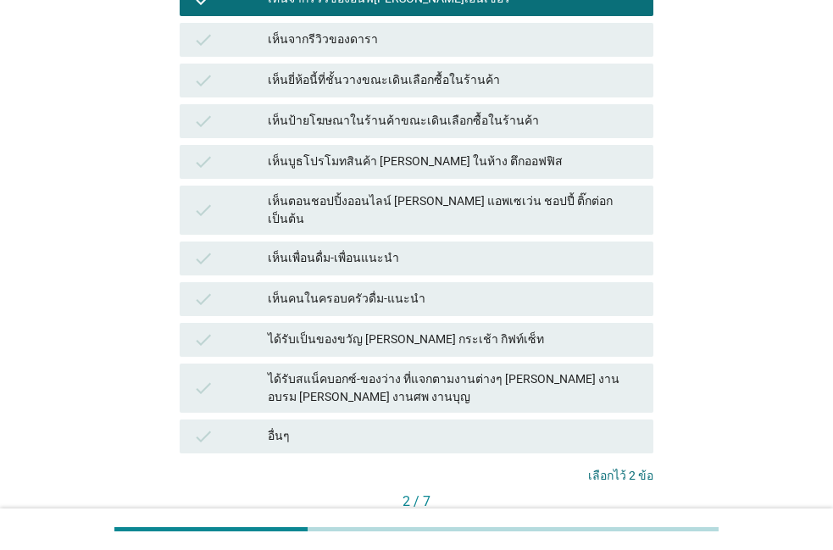
click at [472, 192] on div "เห็นตอนชอปปิ้งออนไลน์ [PERSON_NAME] แอพเซเว่น ชอปปี้ ติ๊กต่อก เป็นต้น" at bounding box center [454, 210] width 372 height 36
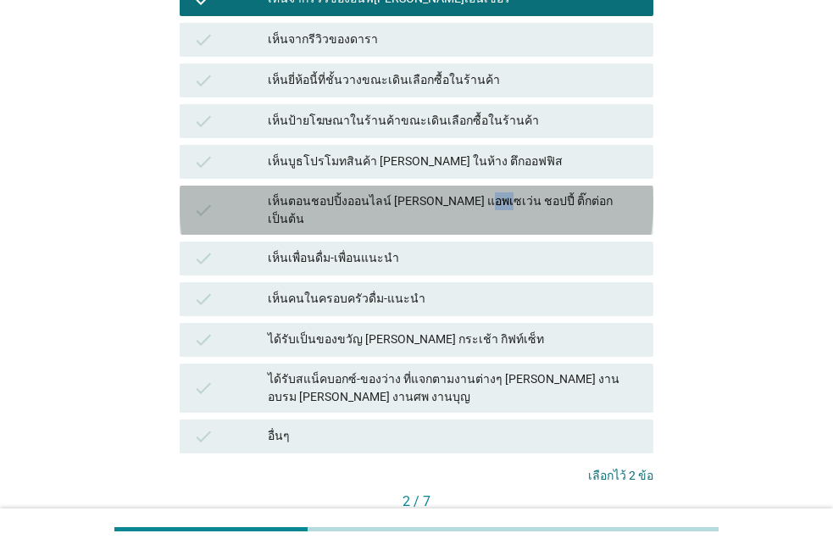
click at [470, 193] on div "เห็นตอนชอปปิ้งออนไลน์ [PERSON_NAME] แอพเซเว่น ชอปปี้ ติ๊กต่อก เป็นต้น" at bounding box center [454, 210] width 372 height 36
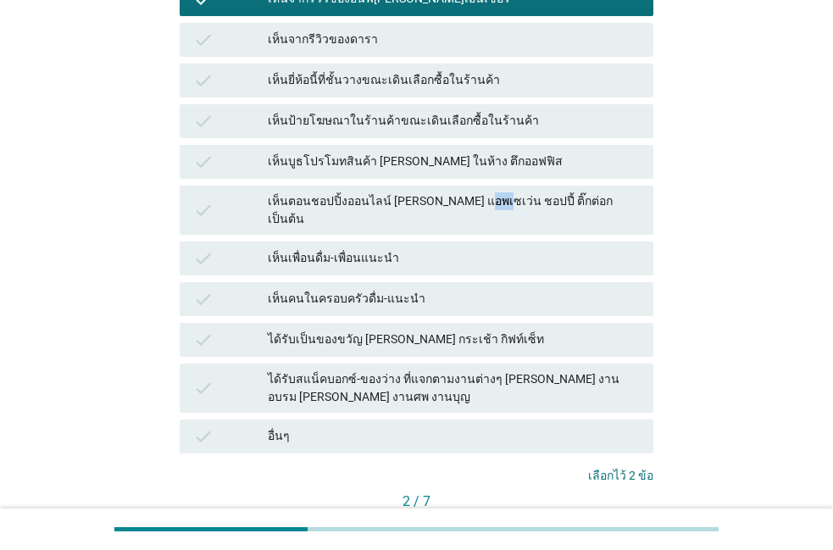
click at [410, 192] on div "เห็นตอนชอปปิ้งออนไลน์ [PERSON_NAME] แอพเซเว่น ชอปปี้ ติ๊กต่อก เป็นต้น" at bounding box center [454, 210] width 372 height 36
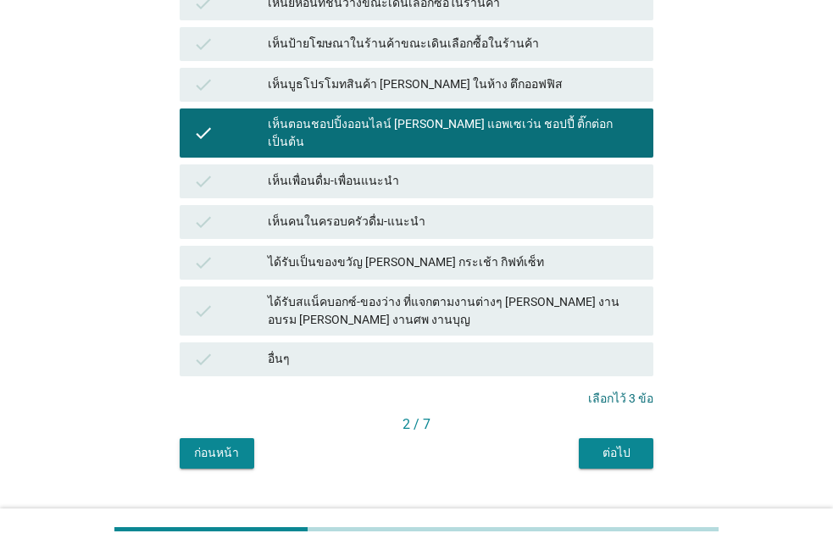
scroll to position [468, 0]
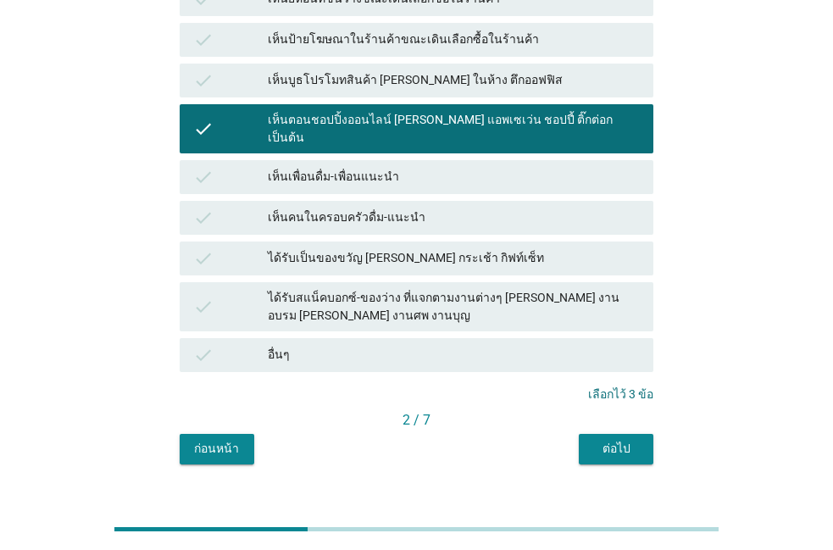
click at [585, 434] on button "ต่อไป" at bounding box center [616, 449] width 75 height 31
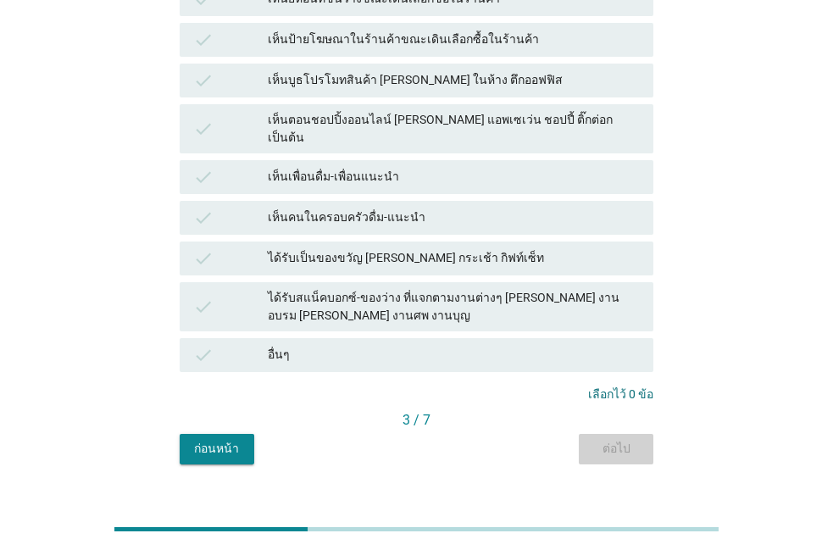
scroll to position [0, 0]
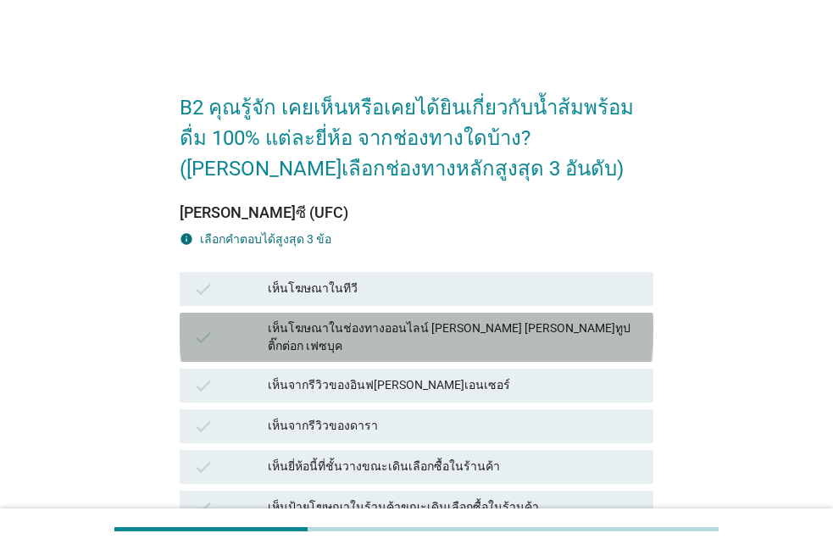
click at [498, 345] on div "check เห็นโฆษณาในช่องทางออนไลน์ [PERSON_NAME] [PERSON_NAME]ทูป ติ๊กต่อก เฟซบุค" at bounding box center [417, 337] width 474 height 49
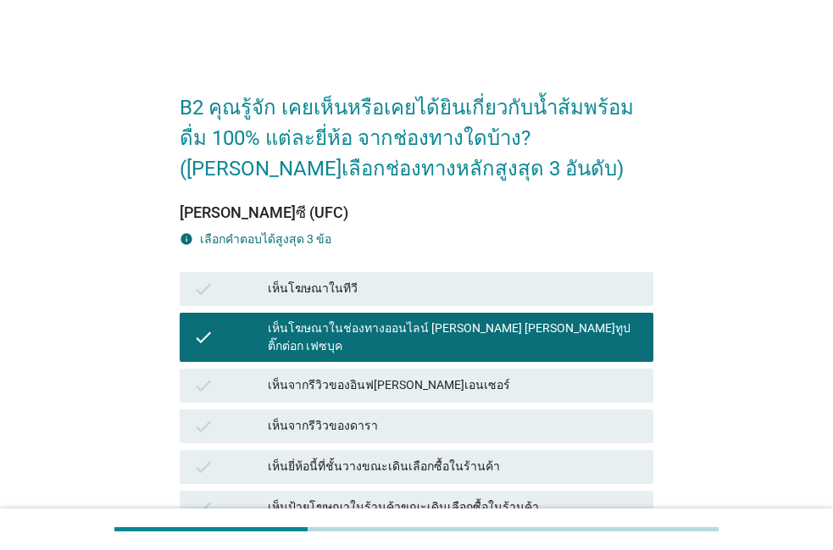
click at [478, 375] on div "เห็นจากรีวิวของอินฟ[PERSON_NAME]เอนเซอร์" at bounding box center [454, 385] width 372 height 20
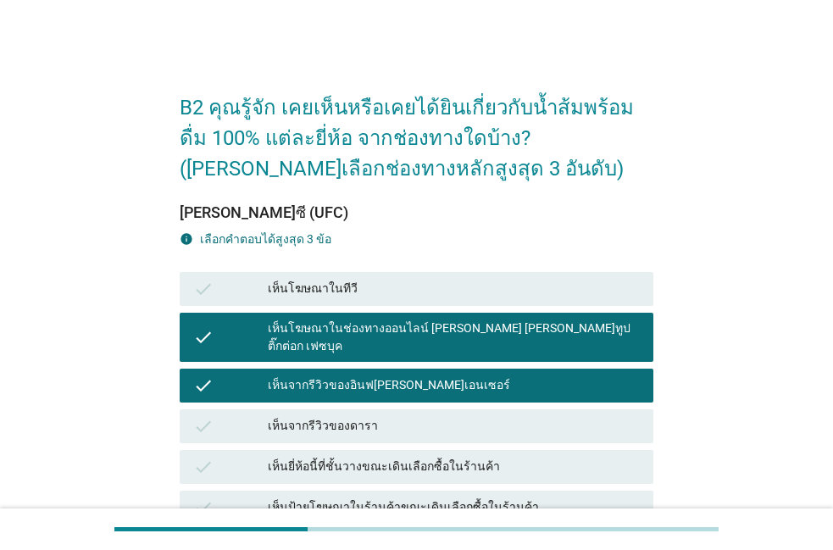
click at [491, 295] on div "เห็นโฆษณาในทีวี" at bounding box center [454, 289] width 372 height 20
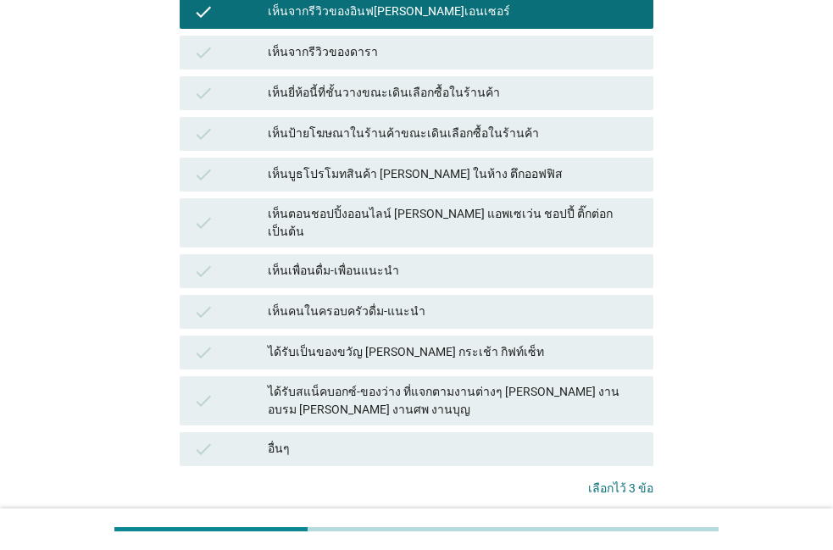
scroll to position [386, 0]
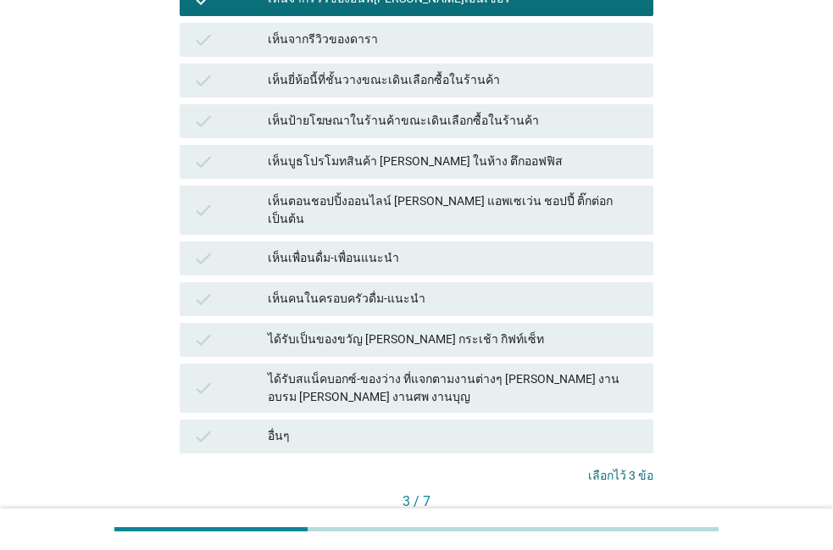
click at [607, 521] on div "ต่อไป" at bounding box center [615, 530] width 47 height 18
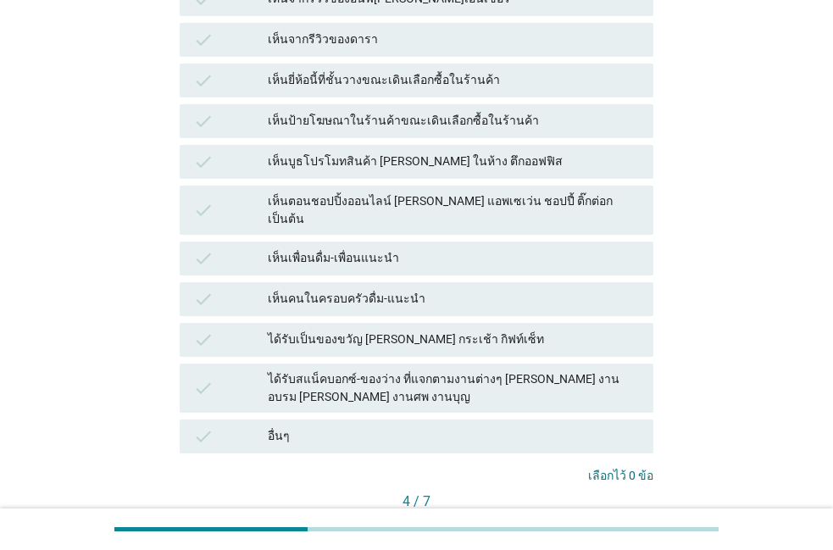
scroll to position [0, 0]
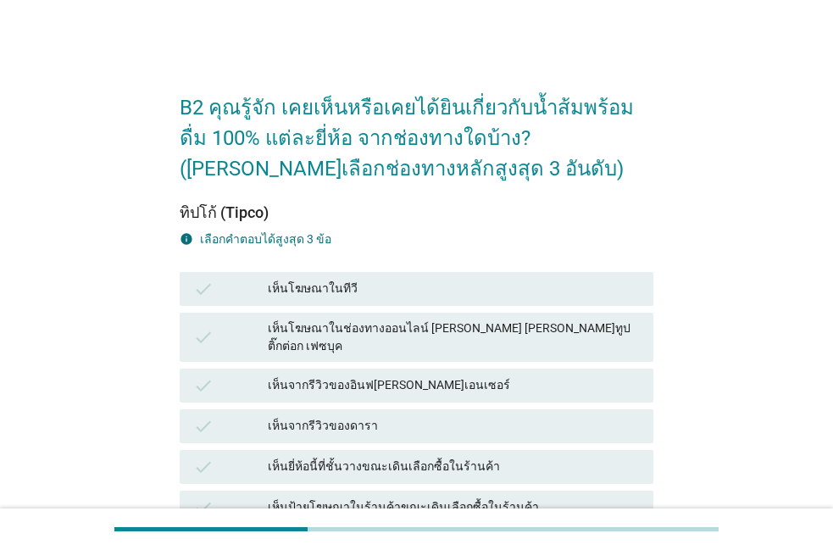
click at [440, 271] on div "check เห็นโฆษณาในทีวี" at bounding box center [416, 289] width 481 height 41
click at [435, 281] on div "เห็นโฆษณาในทีวี" at bounding box center [454, 289] width 372 height 20
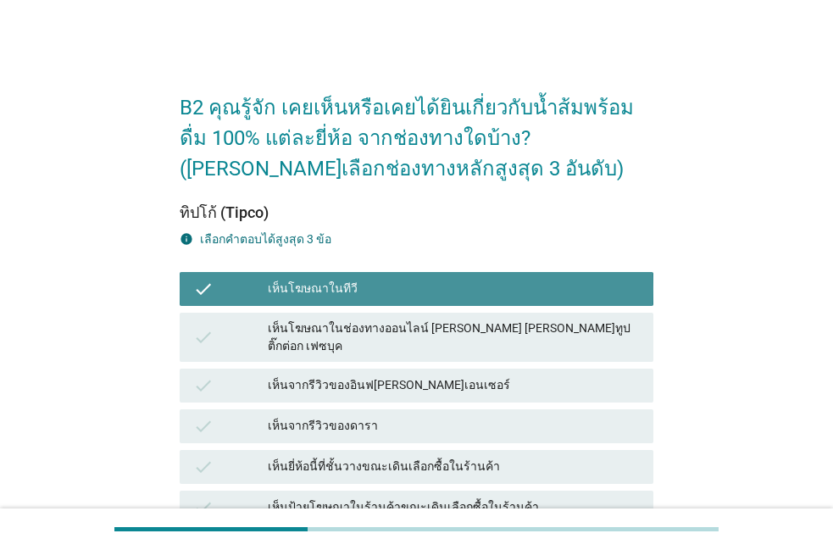
click at [435, 281] on div "เห็นโฆษณาในทีวี" at bounding box center [454, 289] width 372 height 20
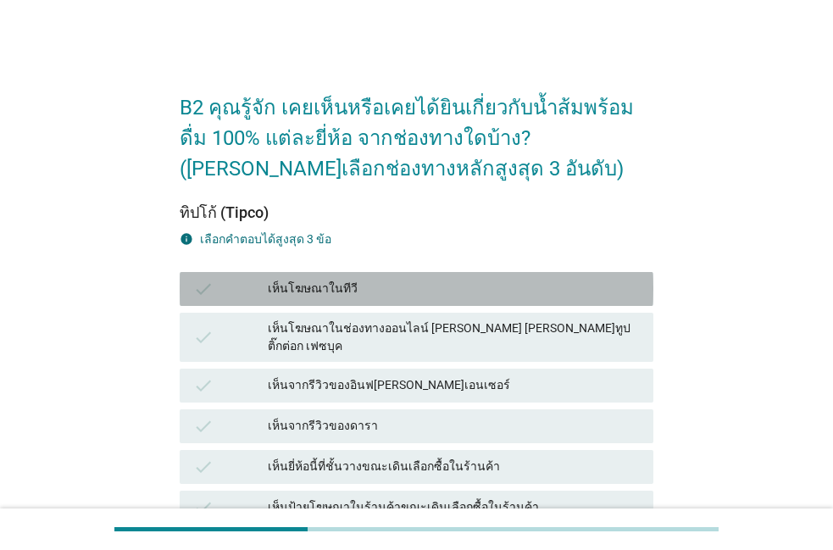
click at [433, 285] on div "เห็นโฆษณาในทีวี" at bounding box center [454, 289] width 372 height 20
click at [433, 286] on div "เห็นโฆษณาในทีวี" at bounding box center [454, 289] width 372 height 20
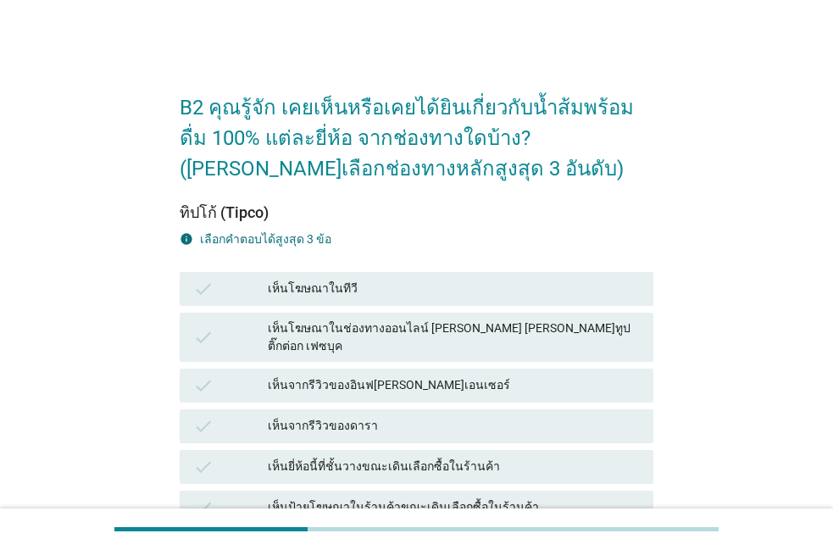
click at [424, 323] on div "เห็นโฆษณาในช่องทางออนไลน์ [PERSON_NAME] [PERSON_NAME]ทูป ติ๊กต่อก เฟซบุค" at bounding box center [454, 338] width 372 height 36
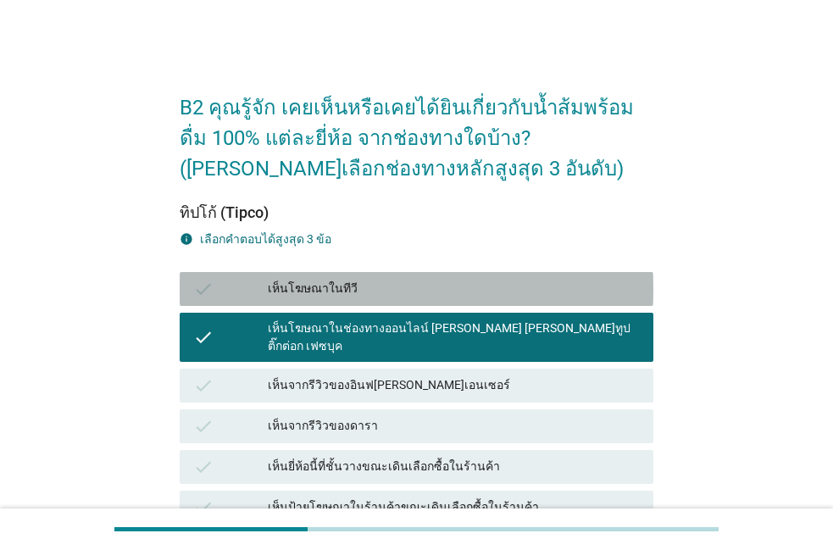
click at [442, 284] on div "เห็นโฆษณาในทีวี" at bounding box center [454, 289] width 372 height 20
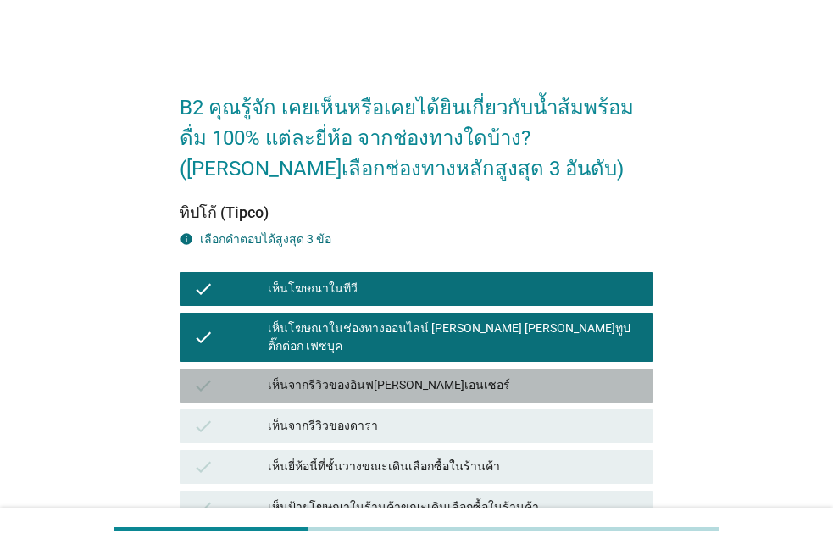
click at [403, 375] on div "เห็นจากรีวิวของอินฟ[PERSON_NAME]เอนเซอร์" at bounding box center [454, 385] width 372 height 20
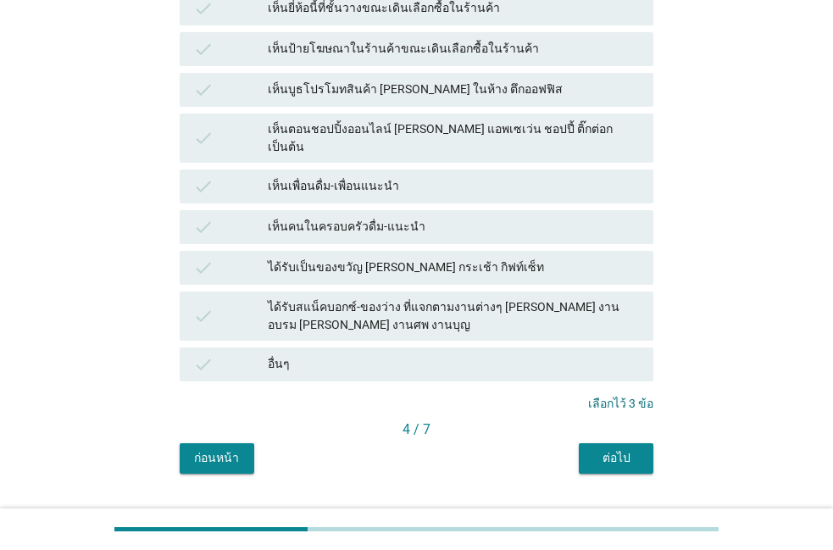
scroll to position [468, 0]
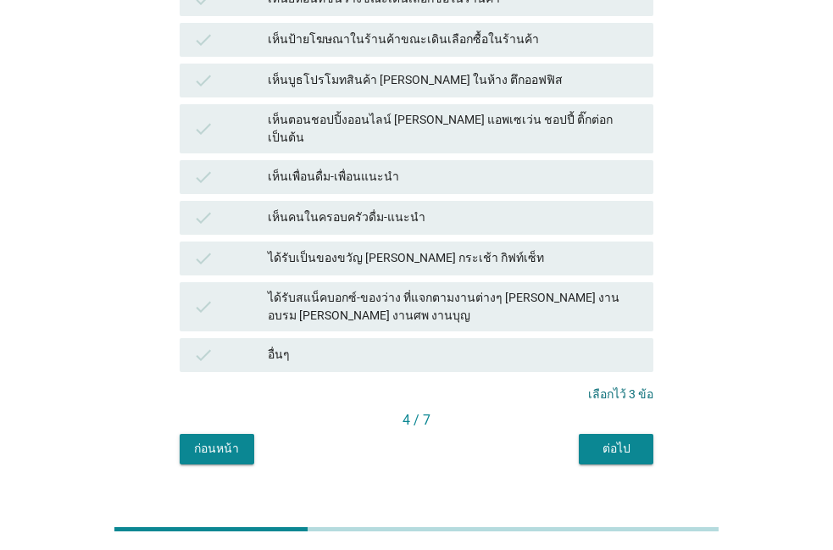
click at [583, 437] on div "B2 คุณรู้จัก เคยเห็นหรือเคยได้ยินเกี่ยวกับน้ำส้มพร้อมดื่ม 100% แต่ละยี่ห้อ จากช…" at bounding box center [416, 36] width 501 height 884
click at [585, 434] on button "ต่อไป" at bounding box center [616, 449] width 75 height 31
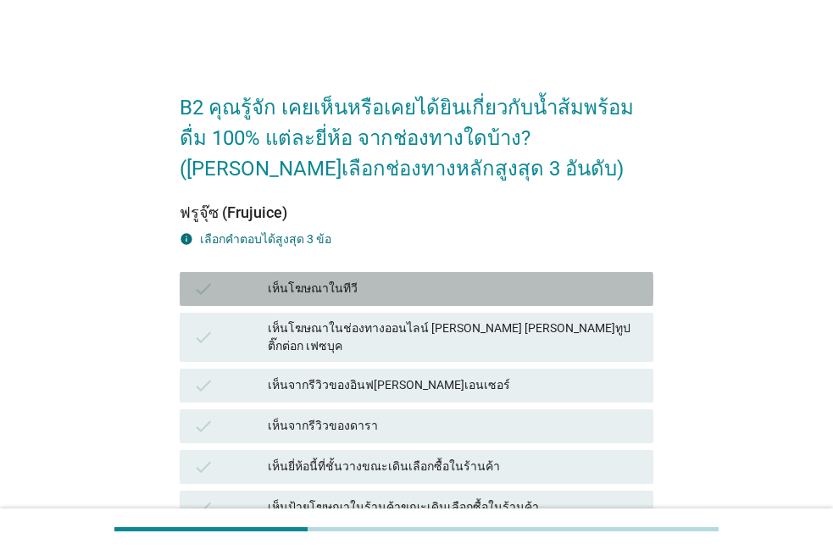
click at [464, 292] on div "เห็นโฆษณาในทีวี" at bounding box center [454, 289] width 372 height 20
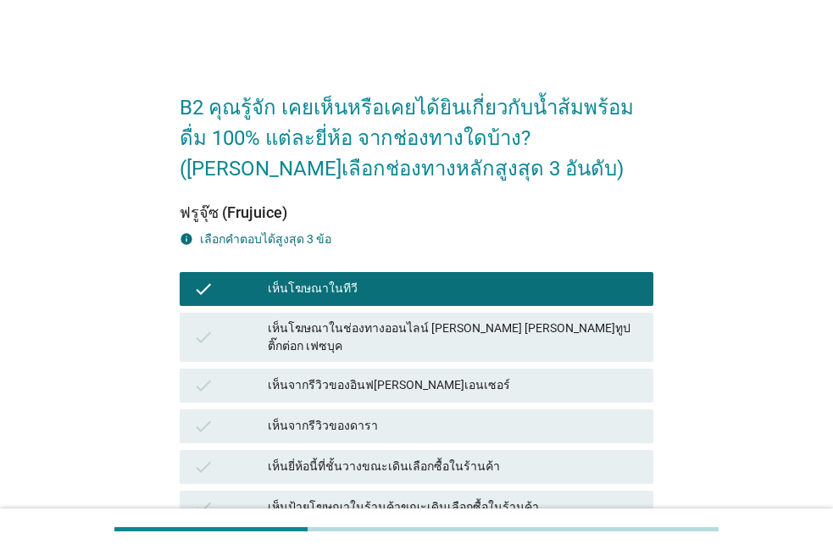
click at [457, 295] on div "เห็นโฆษณาในทีวี" at bounding box center [454, 289] width 372 height 20
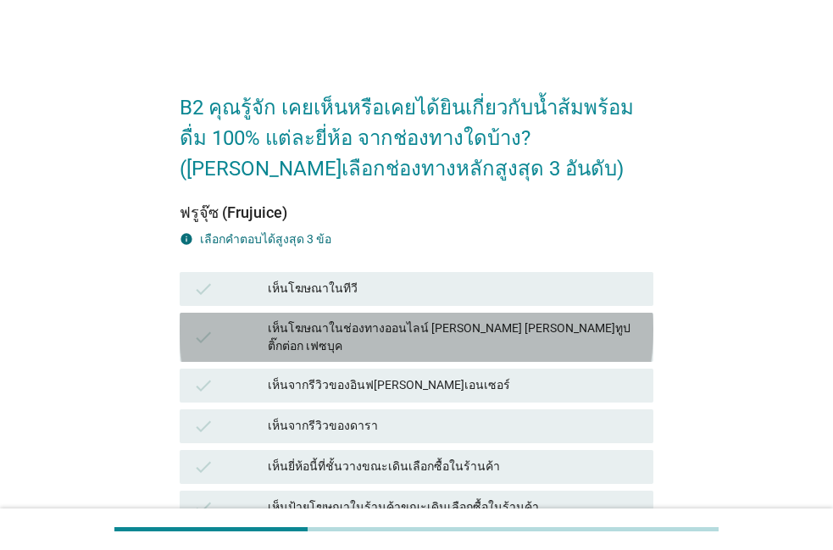
click at [448, 338] on div "เห็นโฆษณาในช่องทางออนไลน์ [PERSON_NAME] [PERSON_NAME]ทูป ติ๊กต่อก เฟซบุค" at bounding box center [454, 338] width 372 height 36
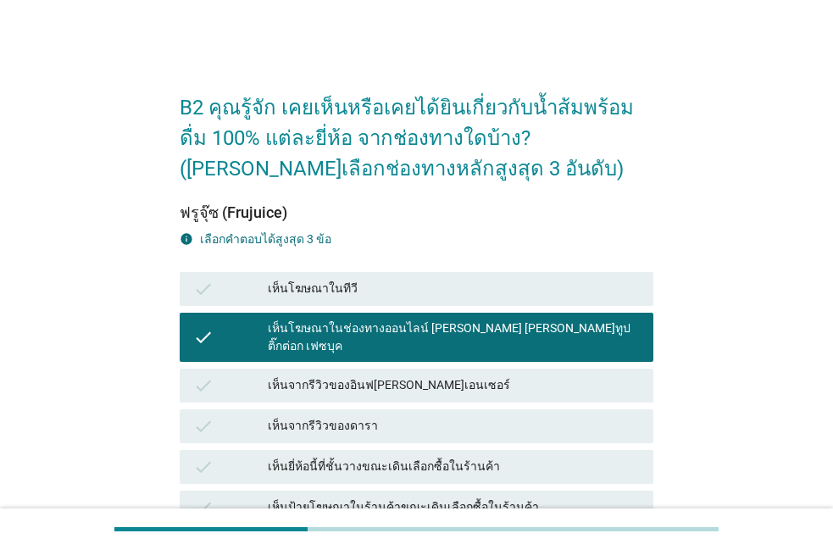
click at [425, 375] on div "เห็นจากรีวิวของอินฟ[PERSON_NAME]เอนเซอร์" at bounding box center [454, 385] width 372 height 20
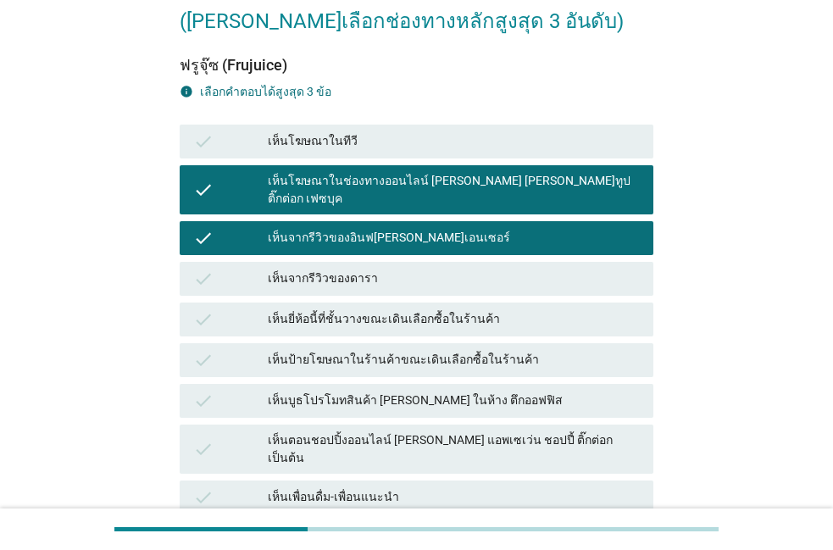
scroll to position [193, 0]
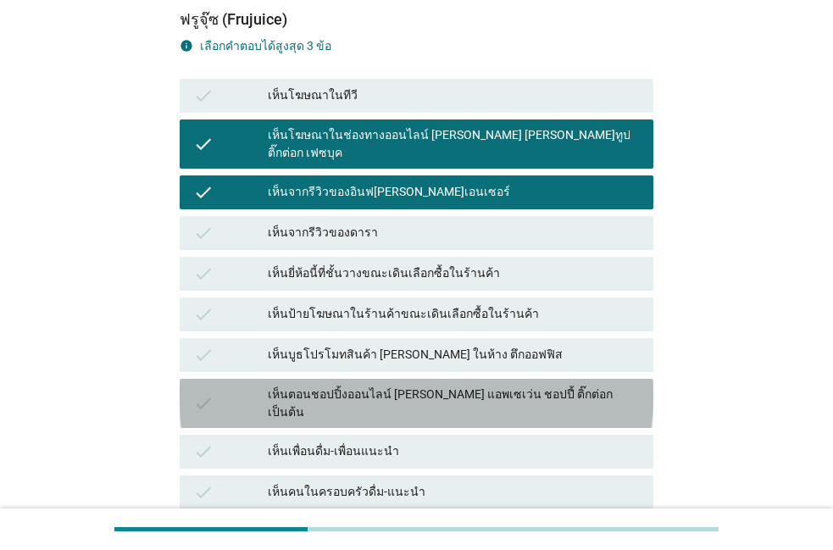
click at [408, 386] on div "เห็นตอนชอปปิ้งออนไลน์ [PERSON_NAME] แอพเซเว่น ชอปปี้ ติ๊กต่อก เป็นต้น" at bounding box center [454, 404] width 372 height 36
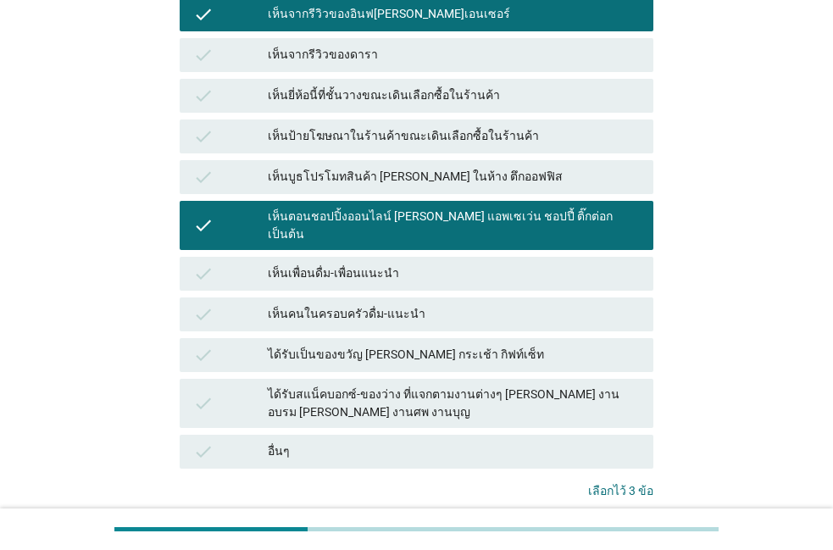
scroll to position [468, 0]
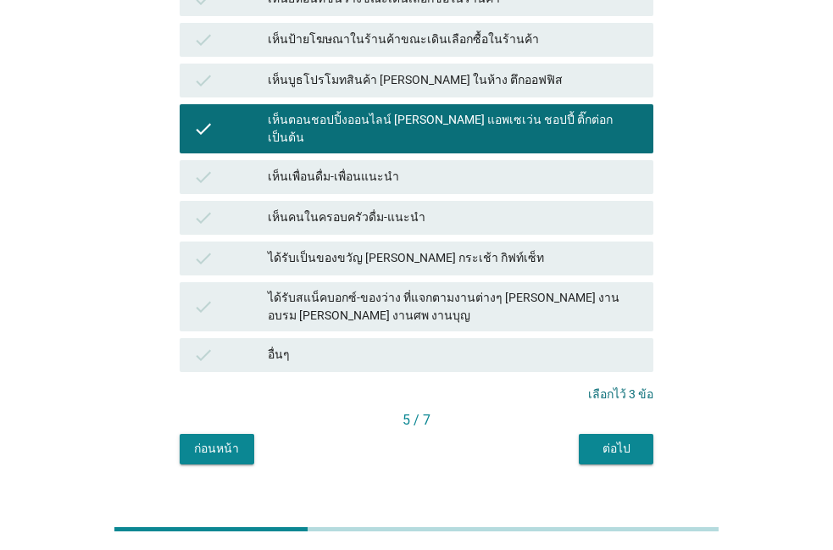
click at [608, 440] on div "ต่อไป" at bounding box center [615, 449] width 47 height 18
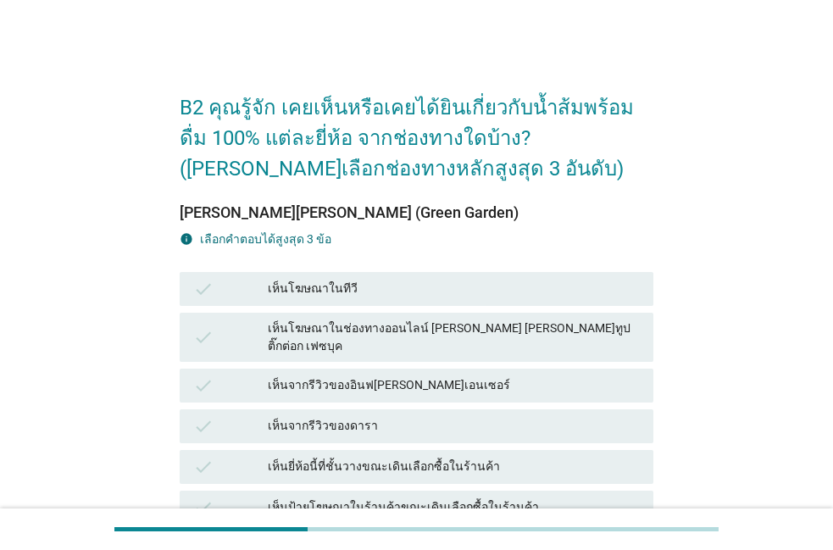
click at [522, 332] on div "เห็นโฆษณาในช่องทางออนไลน์ [PERSON_NAME] [PERSON_NAME]ทูป ติ๊กต่อก เฟซบุค" at bounding box center [454, 338] width 372 height 36
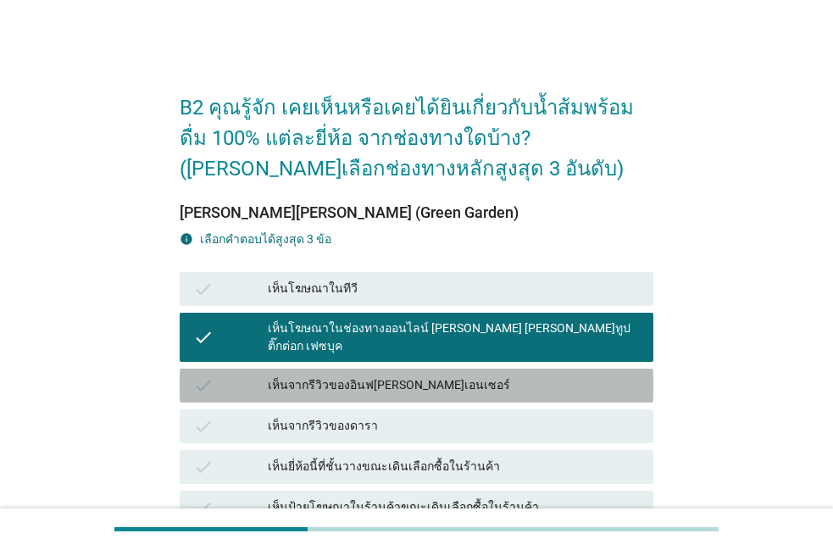
click at [503, 375] on div "เห็นจากรีวิวของอินฟ[PERSON_NAME]เอนเซอร์" at bounding box center [454, 385] width 372 height 20
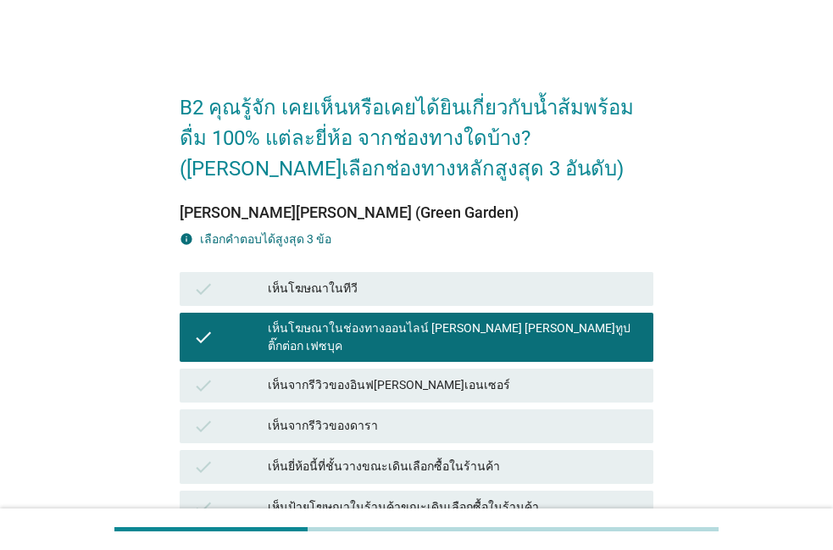
click at [503, 375] on div "เห็นจากรีวิวของอินฟ[PERSON_NAME]เอนเซอร์" at bounding box center [454, 385] width 372 height 20
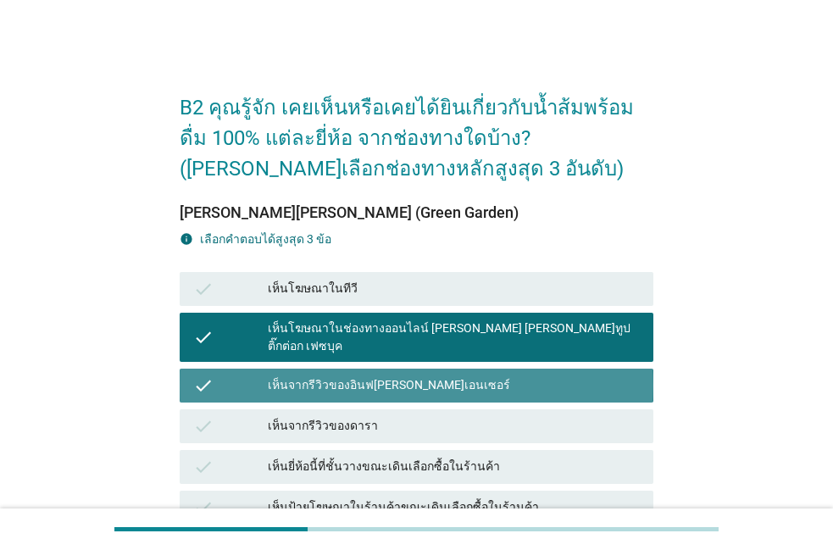
click at [503, 375] on div "เห็นจากรีวิวของอินฟ[PERSON_NAME]เอนเซอร์" at bounding box center [454, 385] width 372 height 20
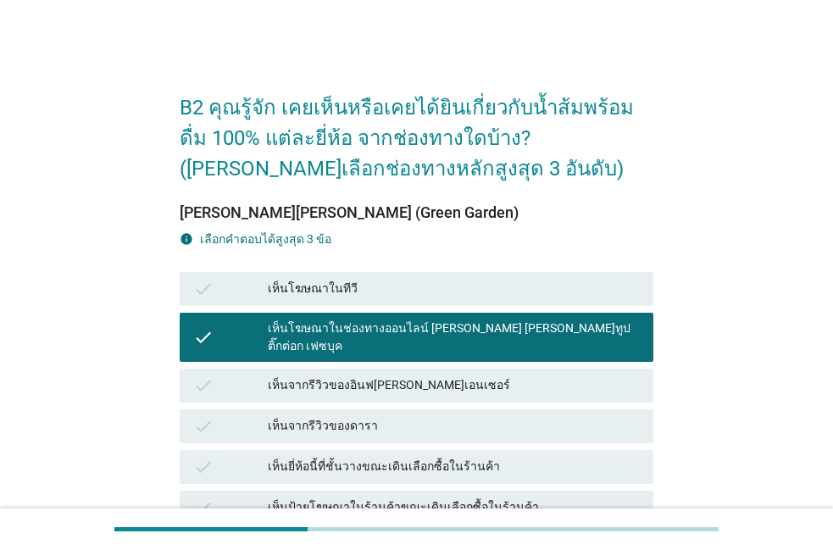
click at [503, 375] on div "เห็นจากรีวิวของอินฟ[PERSON_NAME]เอนเซอร์" at bounding box center [454, 385] width 372 height 20
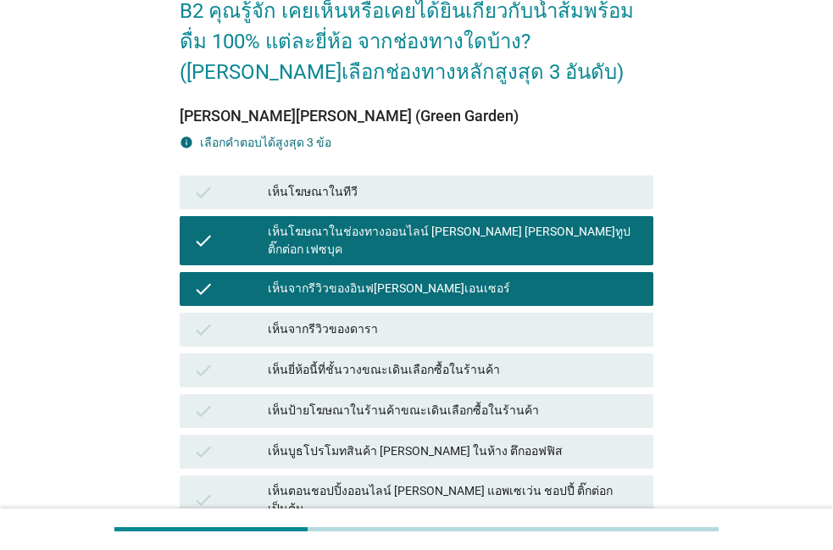
scroll to position [193, 0]
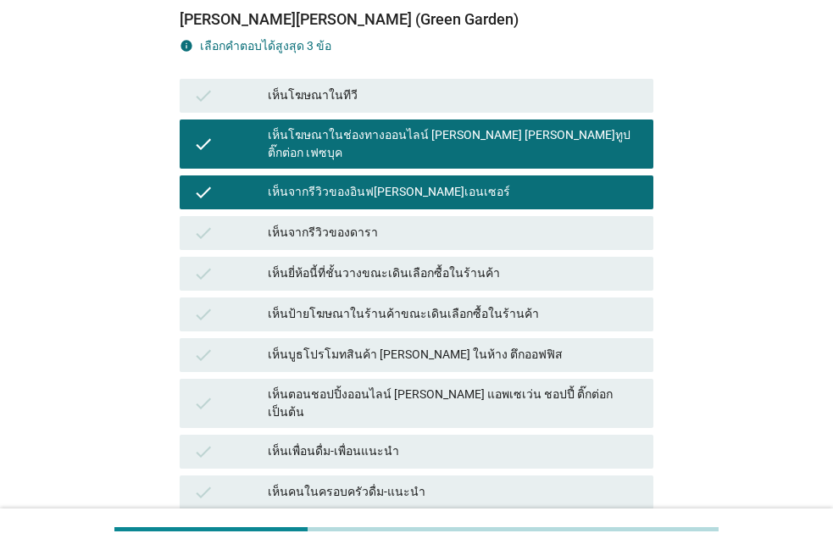
click at [523, 392] on div "check เห็นตอนชอปปิ้งออนไลน์ [PERSON_NAME] แอพเซเว่น ชอปปี้ ติ๊กต่อก เป็นต้น" at bounding box center [417, 403] width 474 height 49
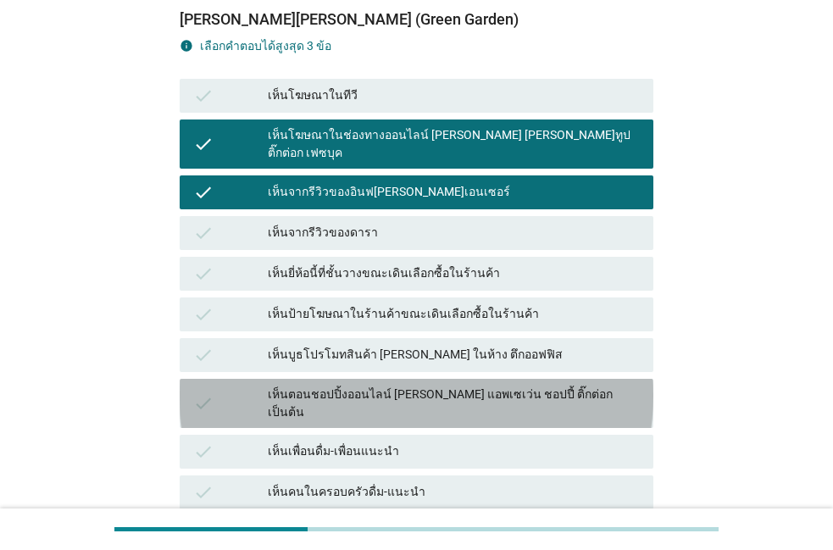
click at [523, 392] on div "check เห็นตอนชอปปิ้งออนไลน์ [PERSON_NAME] แอพเซเว่น ชอปปี้ ติ๊กต่อก เป็นต้น" at bounding box center [417, 403] width 474 height 49
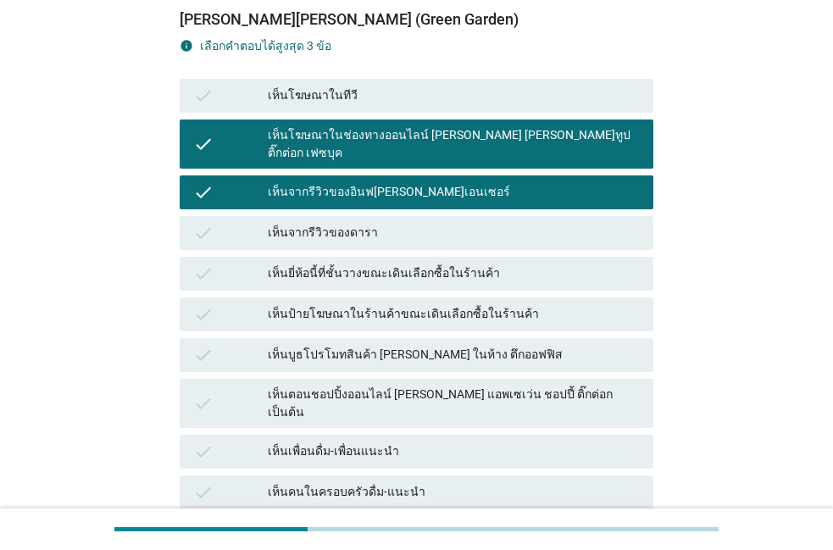
click at [452, 386] on div "เห็นตอนชอปปิ้งออนไลน์ [PERSON_NAME] แอพเซเว่น ชอปปี้ ติ๊กต่อก เป็นต้น" at bounding box center [454, 404] width 372 height 36
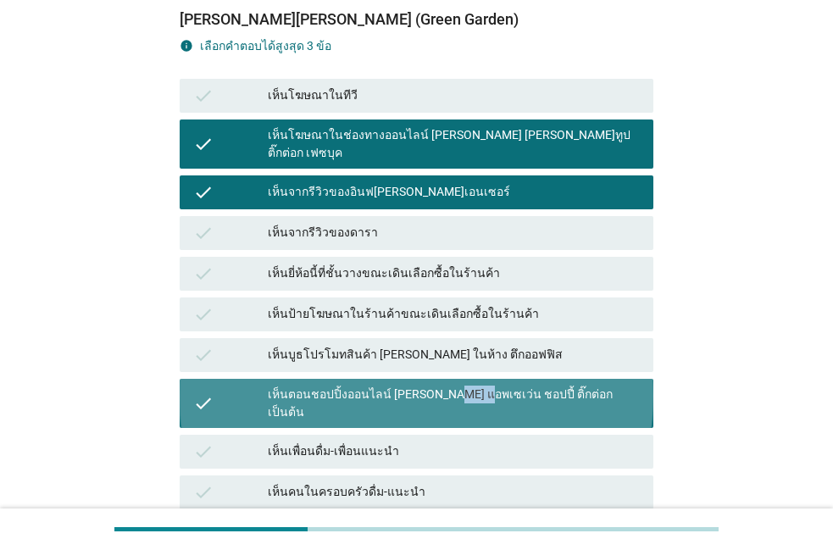
click at [452, 386] on div "เห็นตอนชอปปิ้งออนไลน์ [PERSON_NAME] แอพเซเว่น ชอปปี้ ติ๊กต่อก เป็นต้น" at bounding box center [454, 404] width 372 height 36
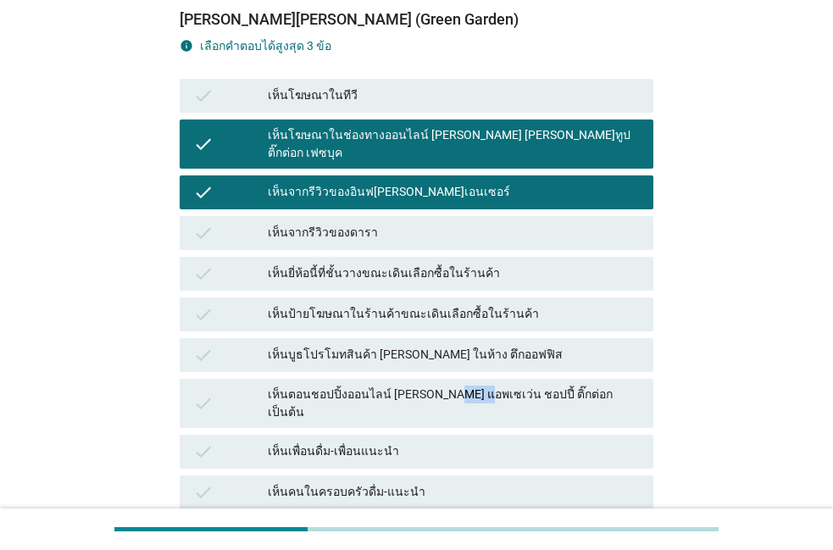
click at [452, 386] on div "เห็นตอนชอปปิ้งออนไลน์ [PERSON_NAME] แอพเซเว่น ชอปปี้ ติ๊กต่อก เป็นต้น" at bounding box center [454, 404] width 372 height 36
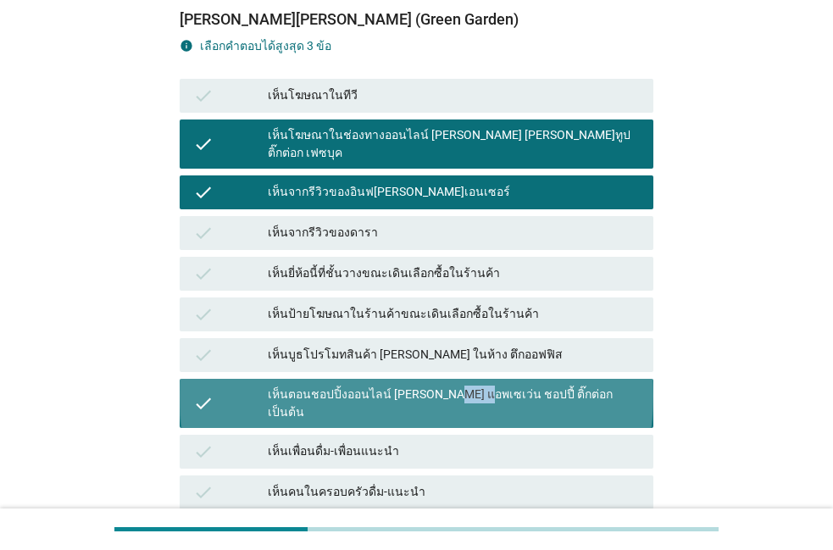
click at [452, 386] on div "เห็นตอนชอปปิ้งออนไลน์ [PERSON_NAME] แอพเซเว่น ชอปปี้ ติ๊กต่อก เป็นต้น" at bounding box center [454, 404] width 372 height 36
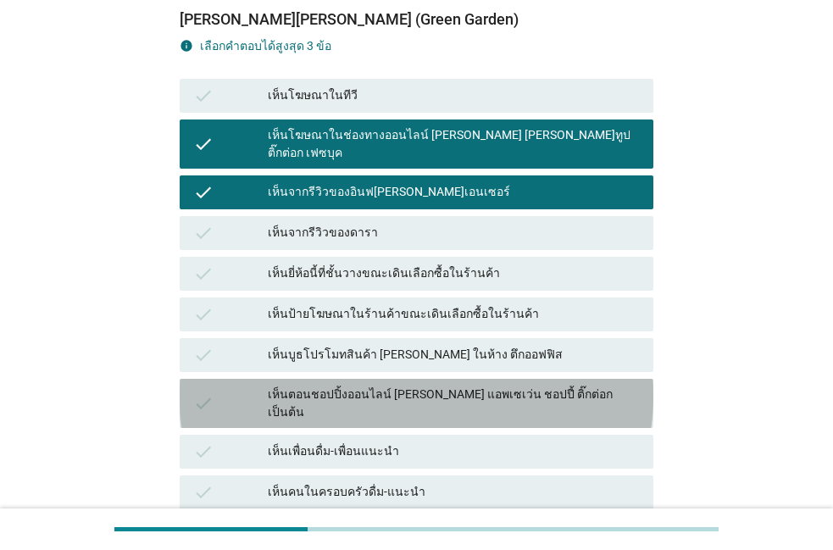
click at [532, 386] on div "เห็นตอนชอปปิ้งออนไลน์ [PERSON_NAME] แอพเซเว่น ชอปปี้ ติ๊กต่อก เป็นต้น" at bounding box center [454, 404] width 372 height 36
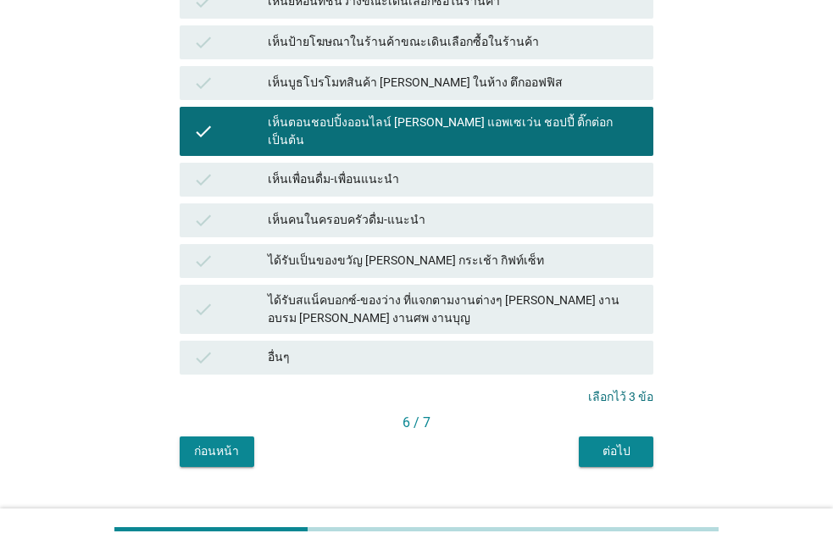
scroll to position [468, 0]
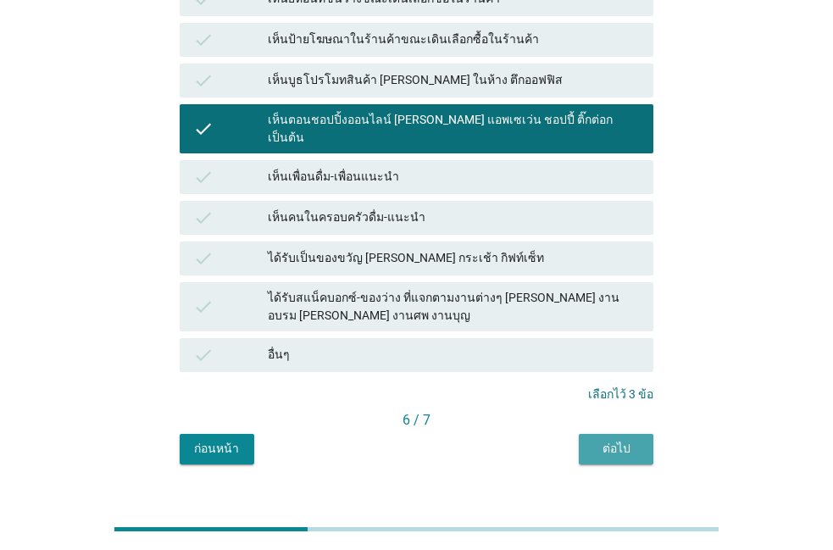
click at [611, 440] on div "ต่อไป" at bounding box center [615, 449] width 47 height 18
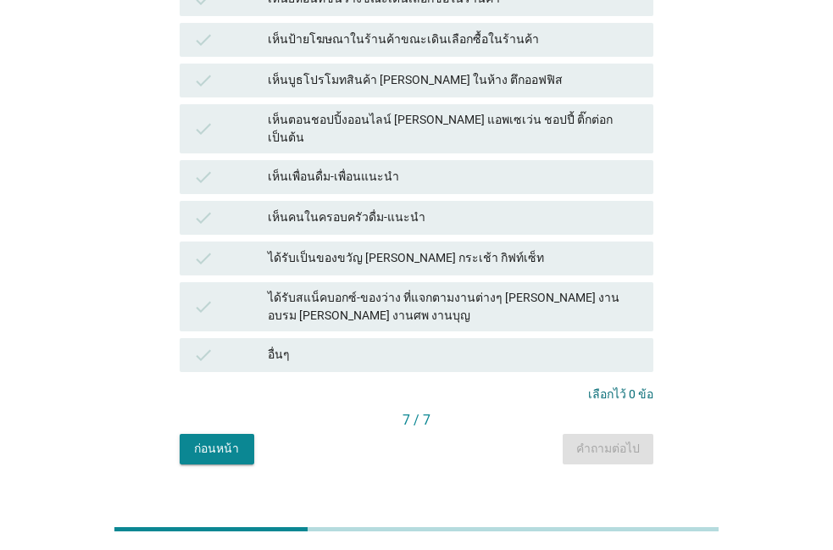
scroll to position [0, 0]
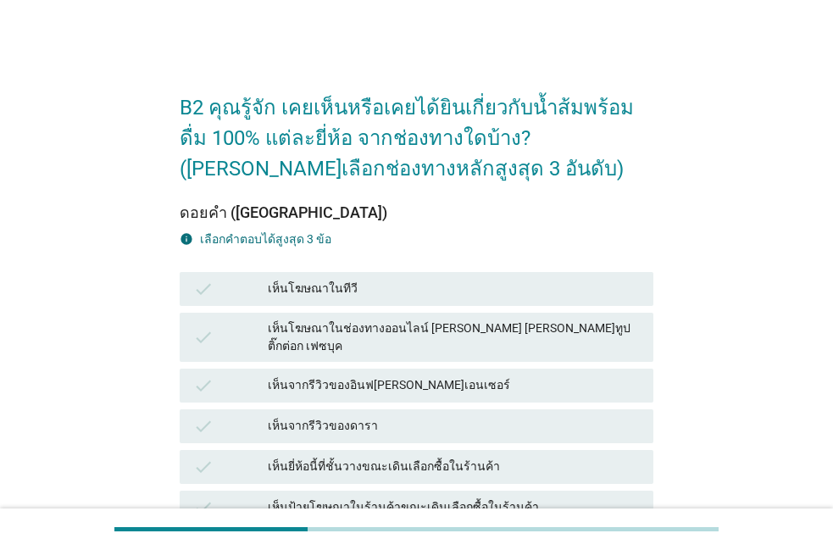
click at [536, 276] on div "check เห็นโฆษณาในทีวี" at bounding box center [417, 289] width 474 height 34
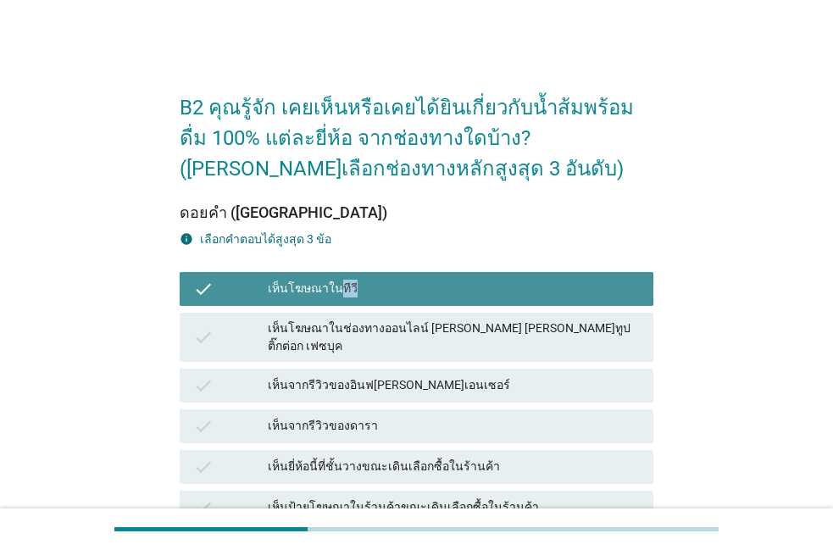
click at [536, 276] on div "check เห็นโฆษณาในทีวี" at bounding box center [417, 289] width 474 height 34
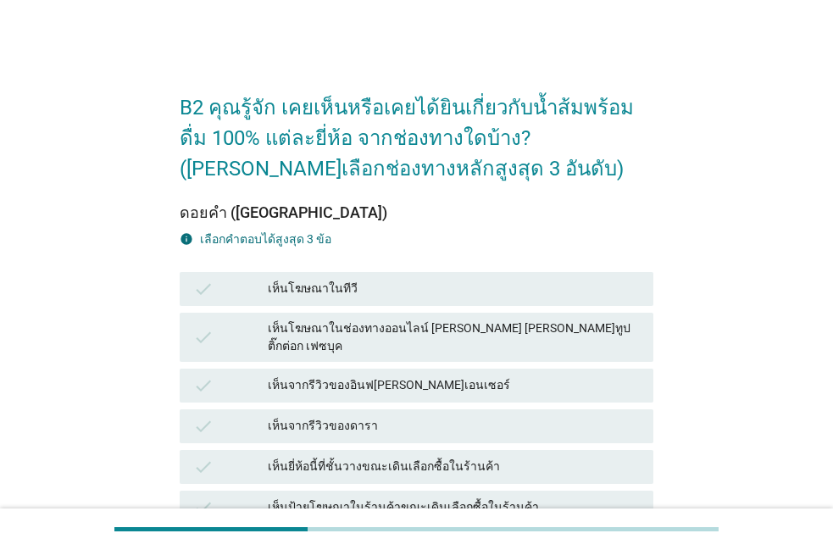
click at [541, 297] on div "เห็นโฆษณาในทีวี" at bounding box center [454, 289] width 372 height 20
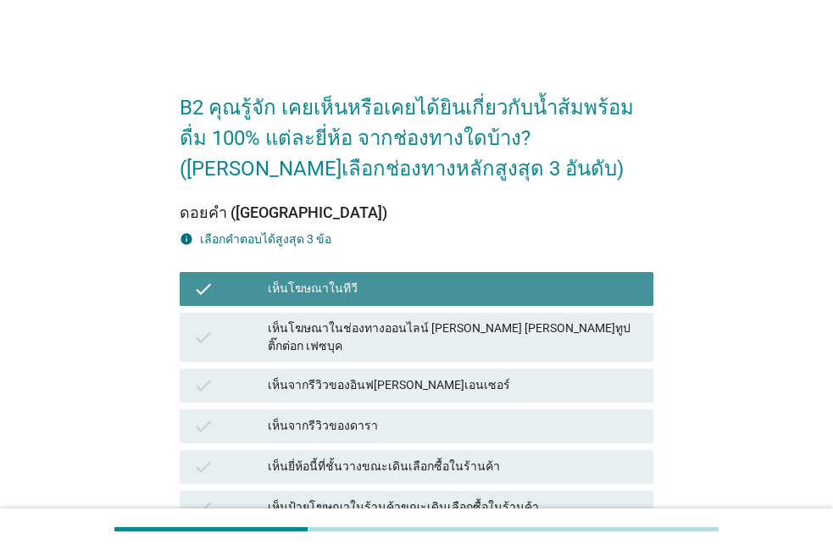
click at [541, 297] on div "เห็นโฆษณาในทีวี" at bounding box center [454, 289] width 372 height 20
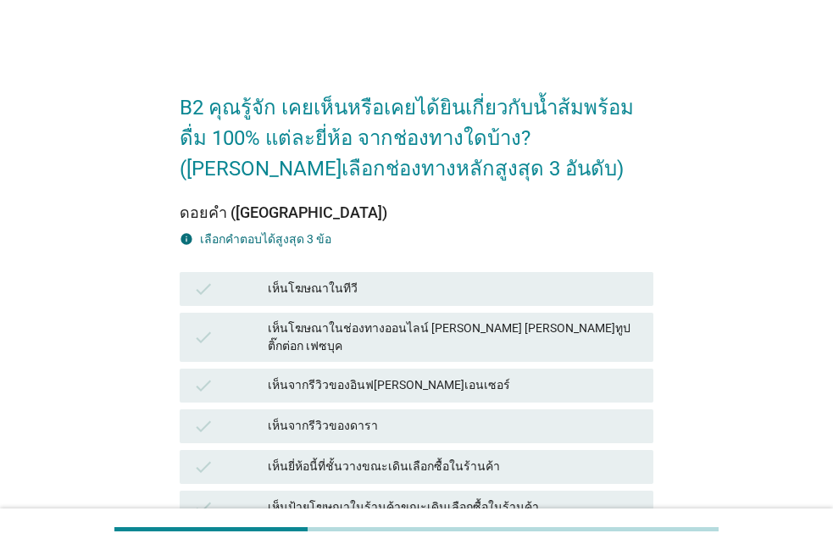
click at [541, 297] on div "เห็นโฆษณาในทีวี" at bounding box center [454, 289] width 372 height 20
click at [470, 281] on div "เห็นโฆษณาในทีวี" at bounding box center [454, 289] width 372 height 20
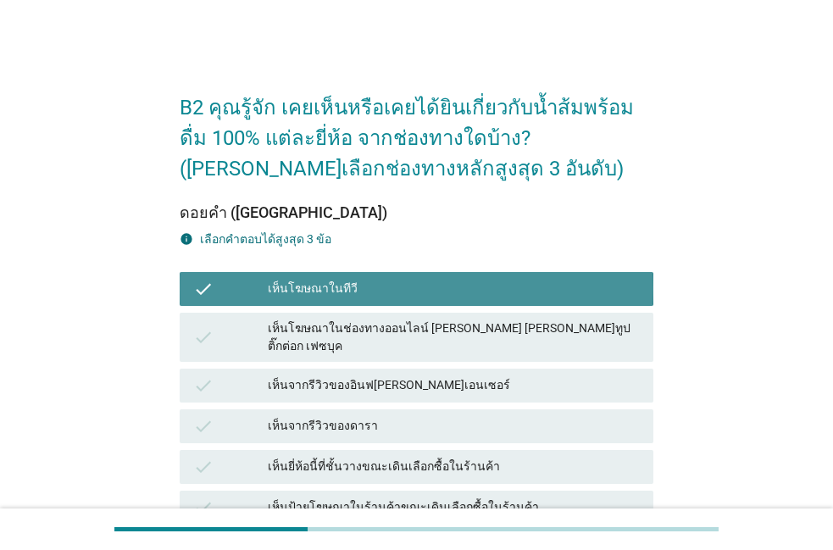
click at [470, 281] on div "เห็นโฆษณาในทีวี" at bounding box center [454, 289] width 372 height 20
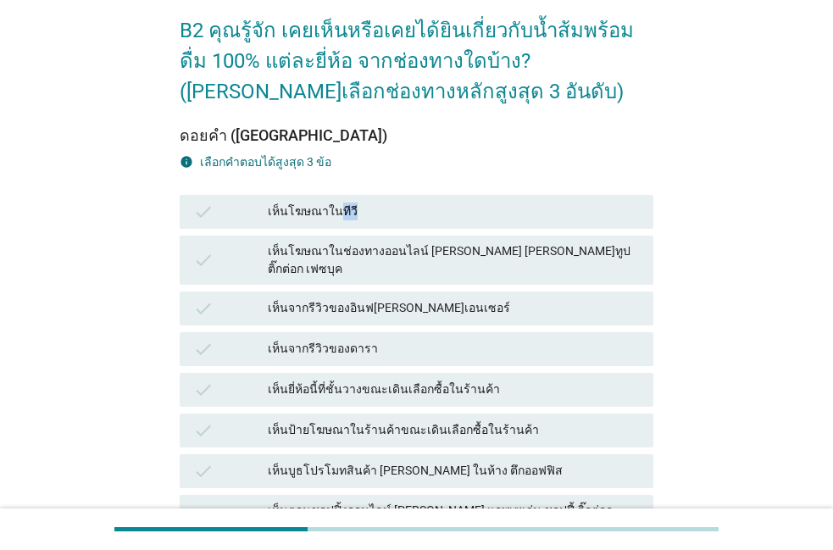
scroll to position [97, 0]
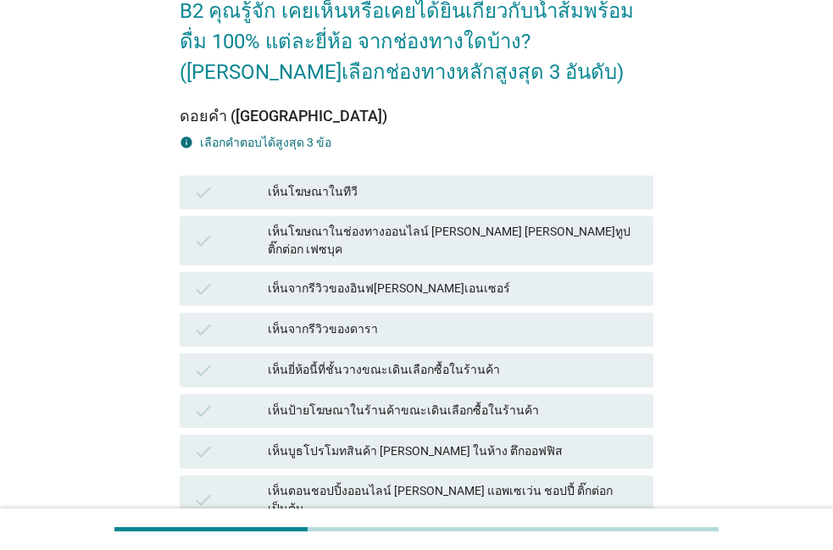
click at [460, 182] on div "เห็นโฆษณาในทีวี" at bounding box center [454, 192] width 372 height 20
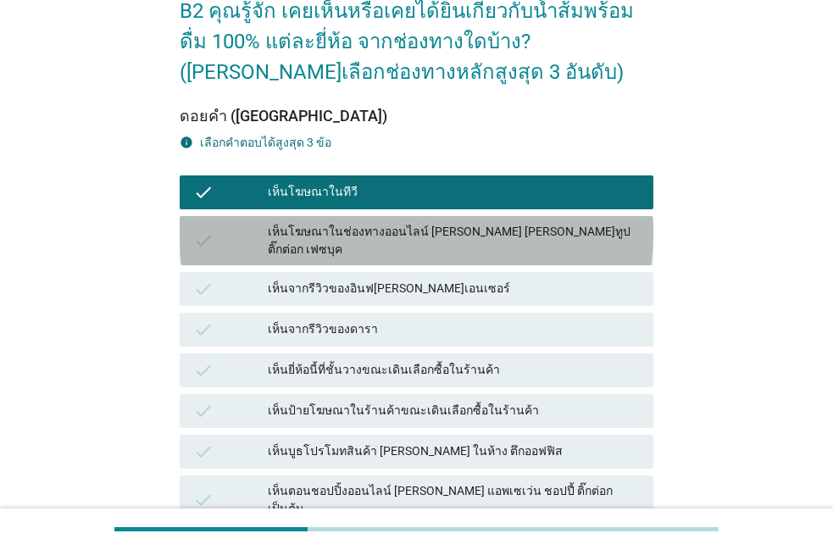
click at [445, 238] on div "เห็นโฆษณาในช่องทางออนไลน์ [PERSON_NAME] [PERSON_NAME]ทูป ติ๊กต่อก เฟซบุค" at bounding box center [454, 241] width 372 height 36
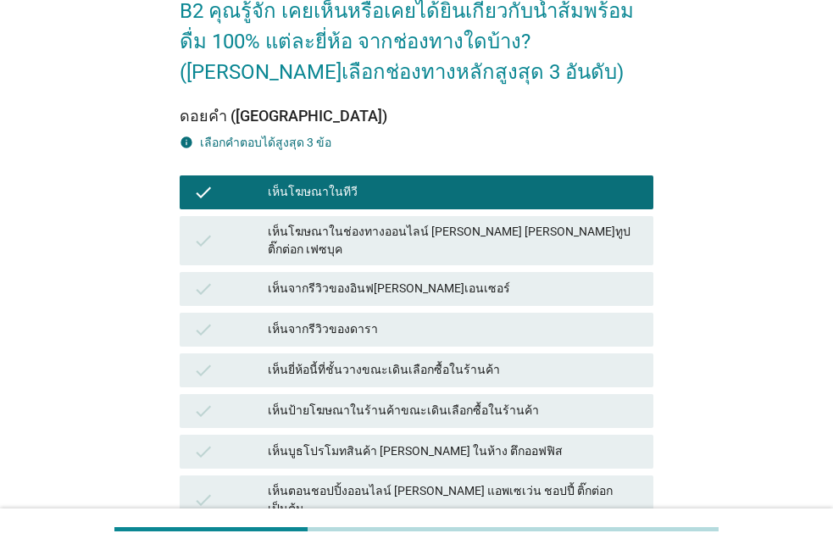
click at [461, 245] on div "check เห็นโฆษณาในช่องทางออนไลน์ [PERSON_NAME] [PERSON_NAME]ทูป ติ๊กต่อก เฟซบุค" at bounding box center [417, 240] width 474 height 49
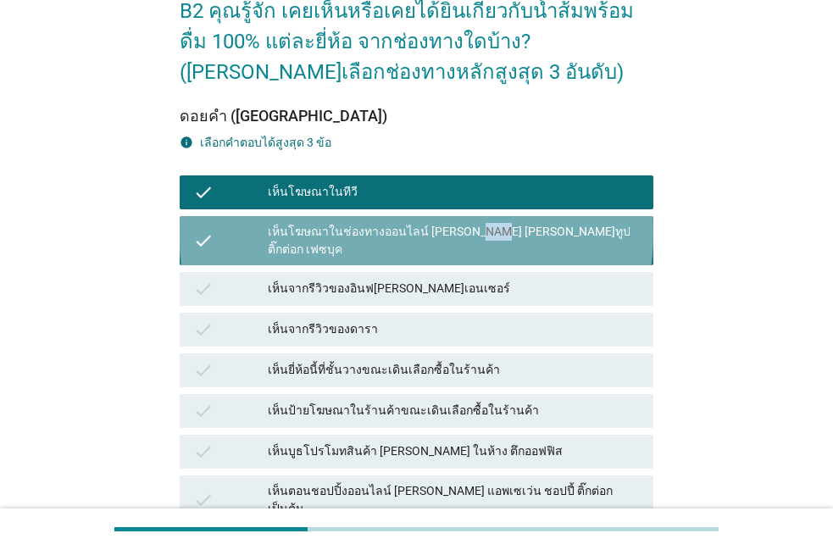
click at [461, 245] on div "check เห็นโฆษณาในช่องทางออนไลน์ [PERSON_NAME] [PERSON_NAME]ทูป ติ๊กต่อก เฟซบุค" at bounding box center [417, 240] width 474 height 49
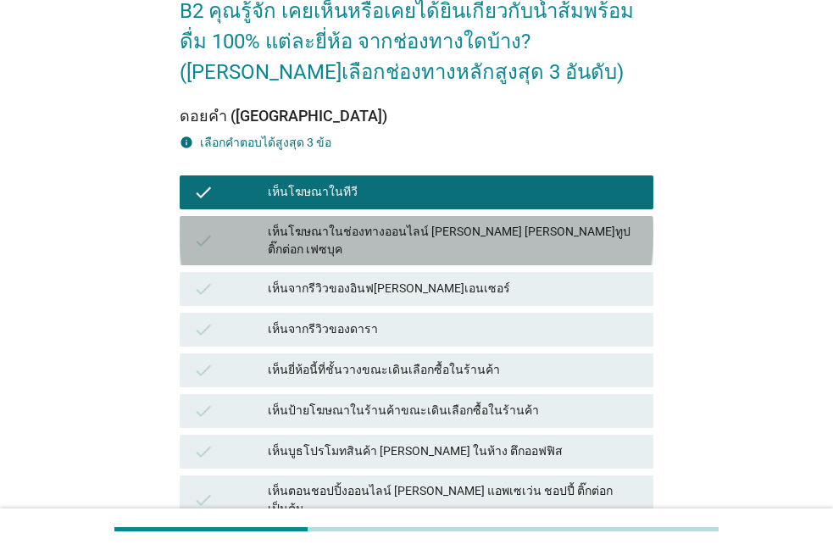
click at [462, 246] on div "check เห็นโฆษณาในช่องทางออนไลน์ [PERSON_NAME] [PERSON_NAME]ทูป ติ๊กต่อก เฟซบุค" at bounding box center [417, 240] width 474 height 49
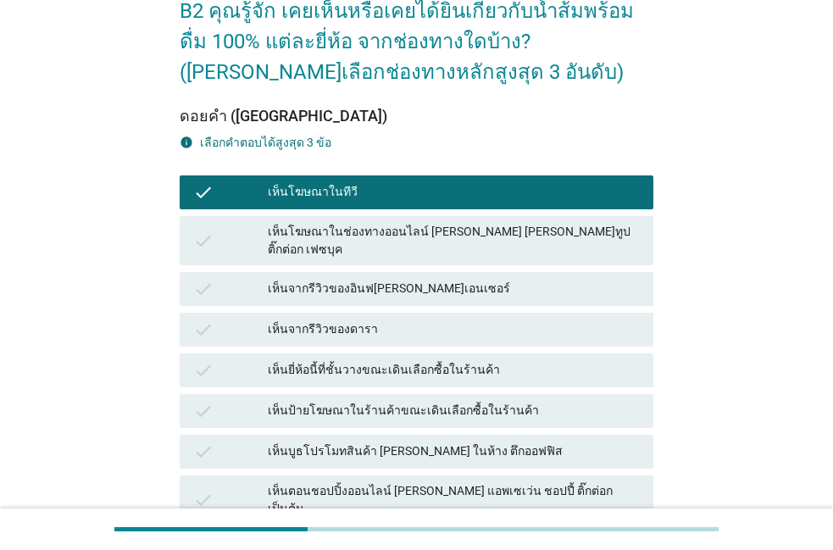
click at [462, 244] on div "check เห็นโฆษณาในช่องทางออนไลน์ [PERSON_NAME] [PERSON_NAME]ทูป ติ๊กต่อก เฟซบุค" at bounding box center [417, 240] width 474 height 49
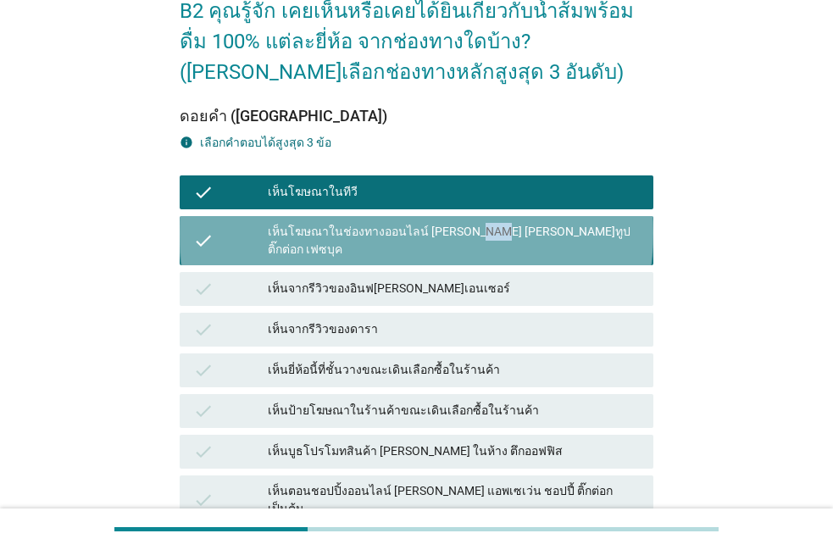
click at [462, 244] on div "check เห็นโฆษณาในช่องทางออนไลน์ [PERSON_NAME] [PERSON_NAME]ทูป ติ๊กต่อก เฟซบุค" at bounding box center [417, 240] width 474 height 49
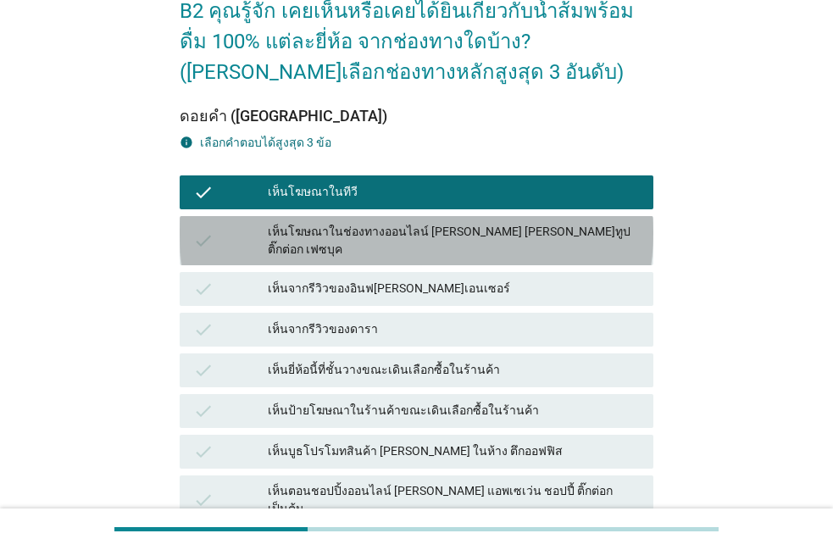
click at [527, 236] on div "เห็นโฆษณาในช่องทางออนไลน์ [PERSON_NAME] [PERSON_NAME]ทูป ติ๊กต่อก เฟซบุค" at bounding box center [454, 241] width 372 height 36
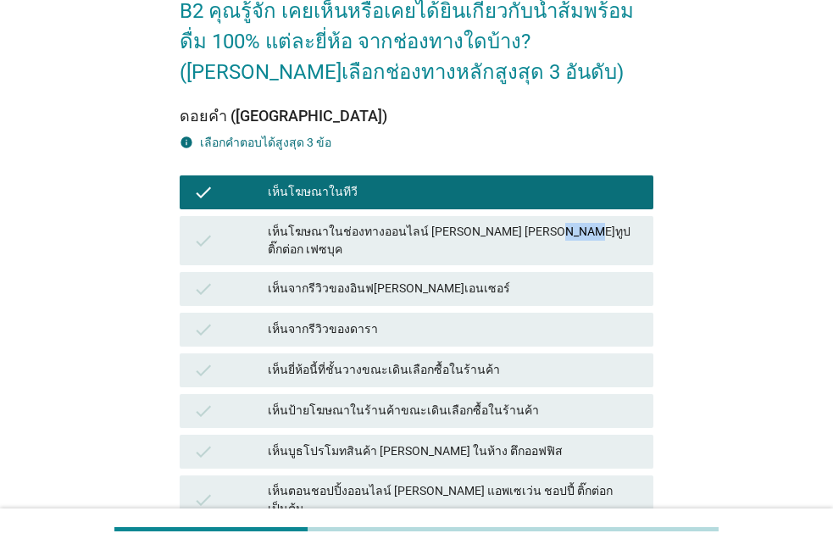
click at [564, 225] on div "เห็นโฆษณาในช่องทางออนไลน์ [PERSON_NAME] [PERSON_NAME]ทูป ติ๊กต่อก เฟซบุค" at bounding box center [454, 241] width 372 height 36
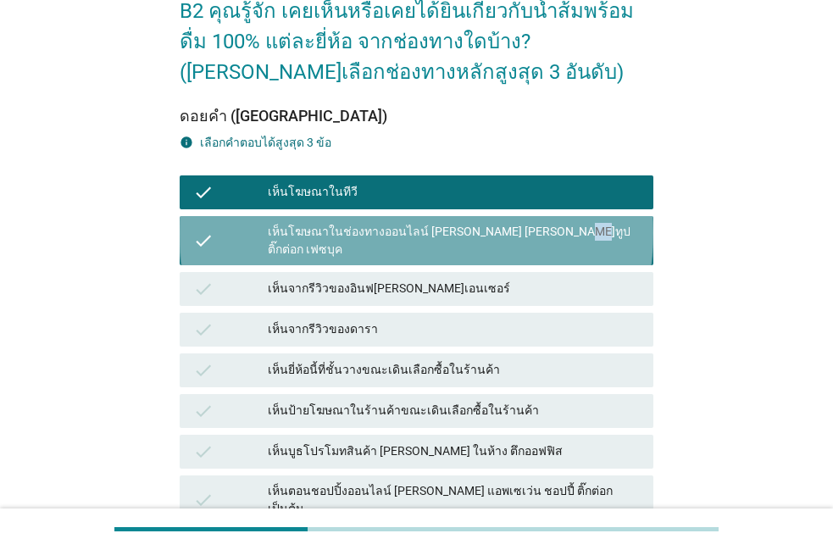
click at [564, 225] on div "เห็นโฆษณาในช่องทางออนไลน์ [PERSON_NAME] [PERSON_NAME]ทูป ติ๊กต่อก เฟซบุค" at bounding box center [454, 241] width 372 height 36
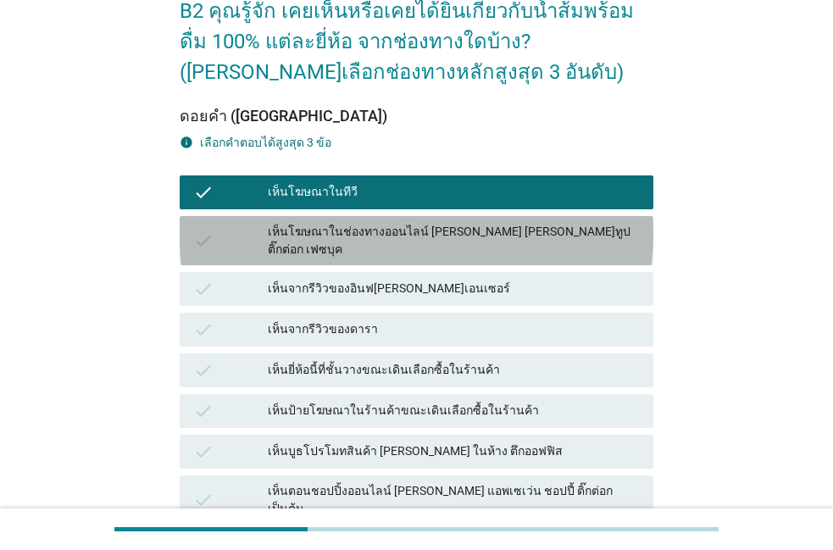
click at [440, 222] on div "check เห็นโฆษณาในช่องทางออนไลน์ [PERSON_NAME] [PERSON_NAME]ทูป ติ๊กต่อก เฟซบุค" at bounding box center [417, 240] width 474 height 49
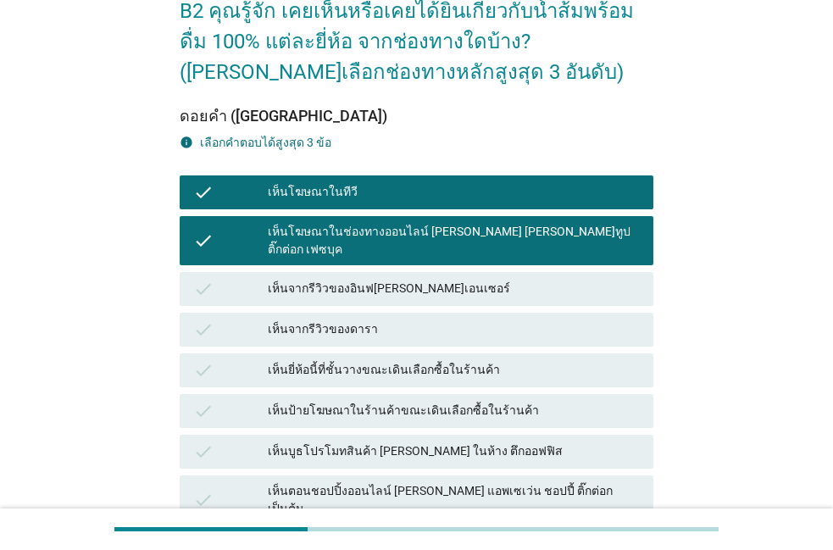
click at [431, 272] on div "check เห็นจากรีวิวของอินฟ[PERSON_NAME]เอนเซอร์" at bounding box center [417, 289] width 474 height 34
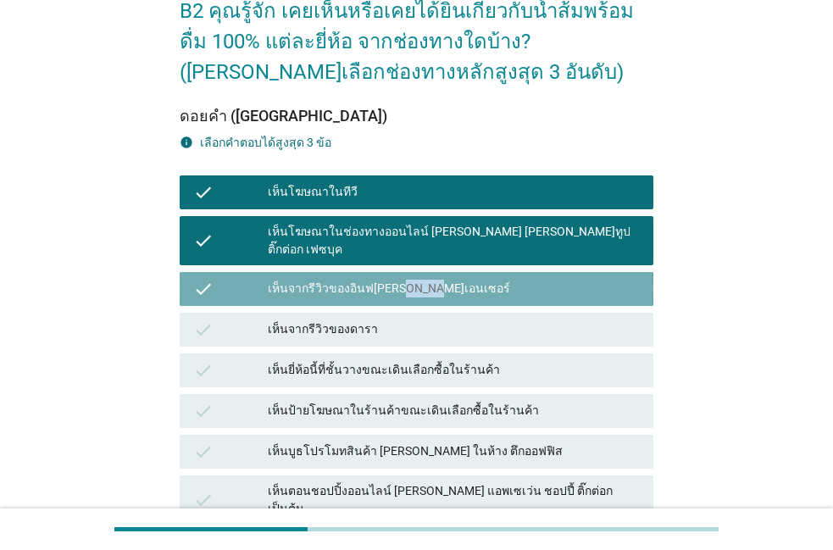
click at [431, 272] on div "check เห็นจากรีวิวของอินฟ[PERSON_NAME]เอนเซอร์" at bounding box center [417, 289] width 474 height 34
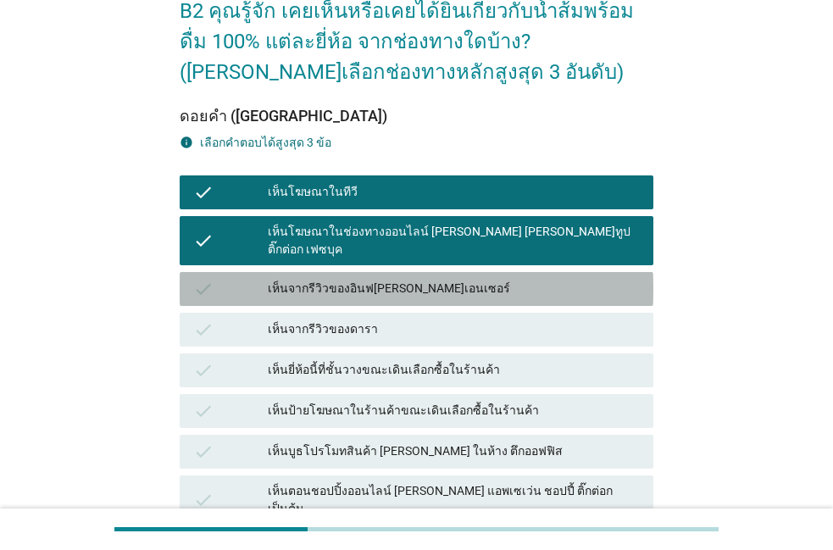
click at [431, 279] on div "เห็นจากรีวิวของอินฟ[PERSON_NAME]เอนเซอร์" at bounding box center [454, 289] width 372 height 20
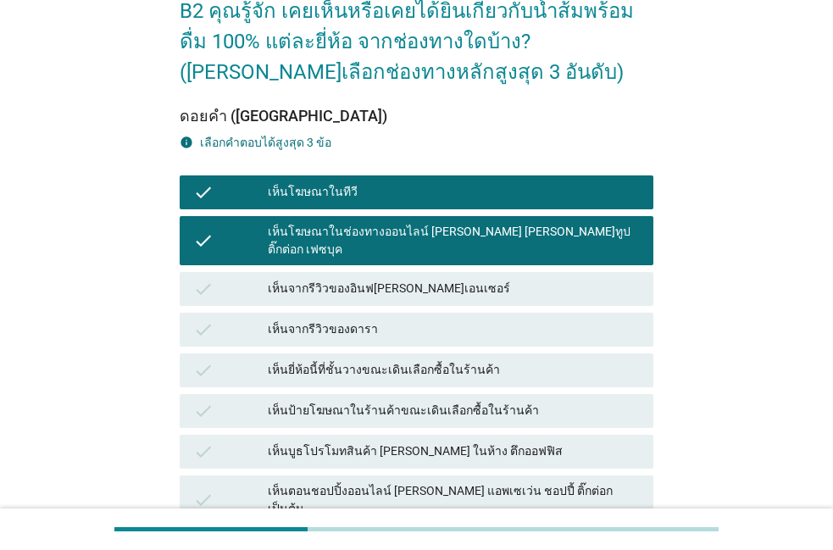
click at [489, 279] on div "เห็นจากรีวิวของอินฟ[PERSON_NAME]เอนเซอร์" at bounding box center [454, 289] width 372 height 20
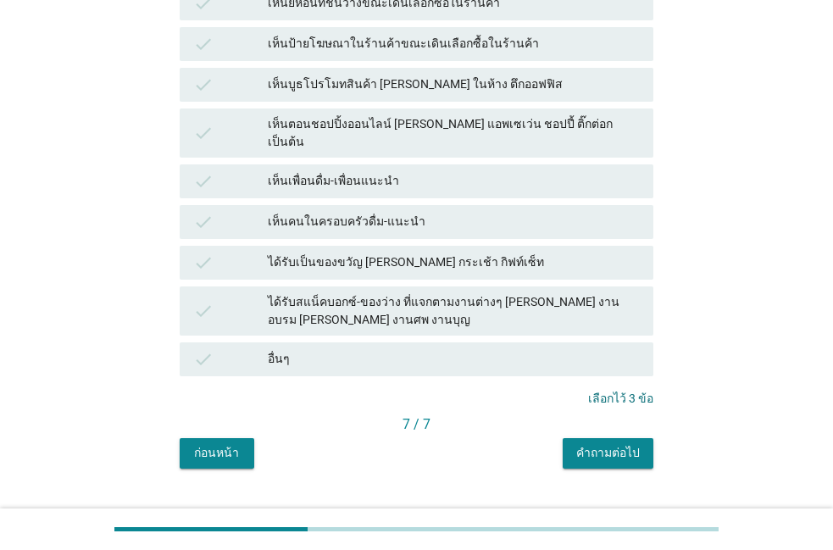
scroll to position [468, 0]
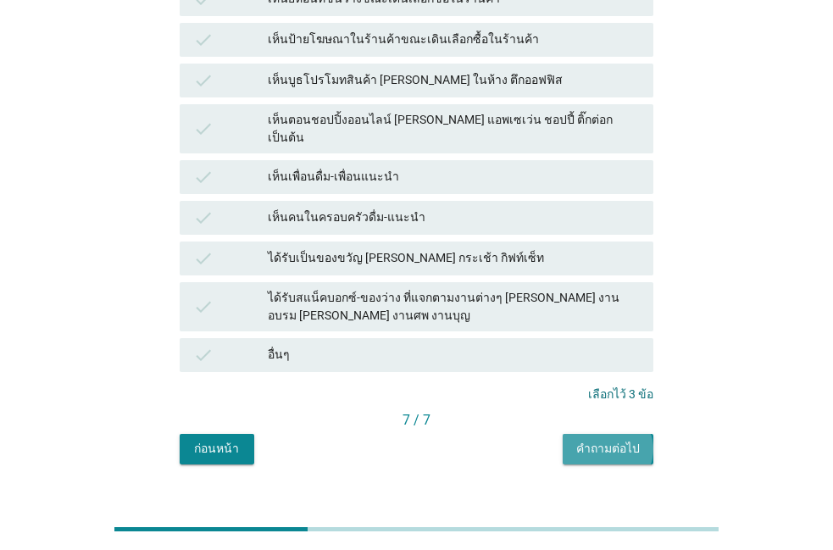
click at [596, 440] on div "คำถามต่อไป" at bounding box center [608, 449] width 64 height 18
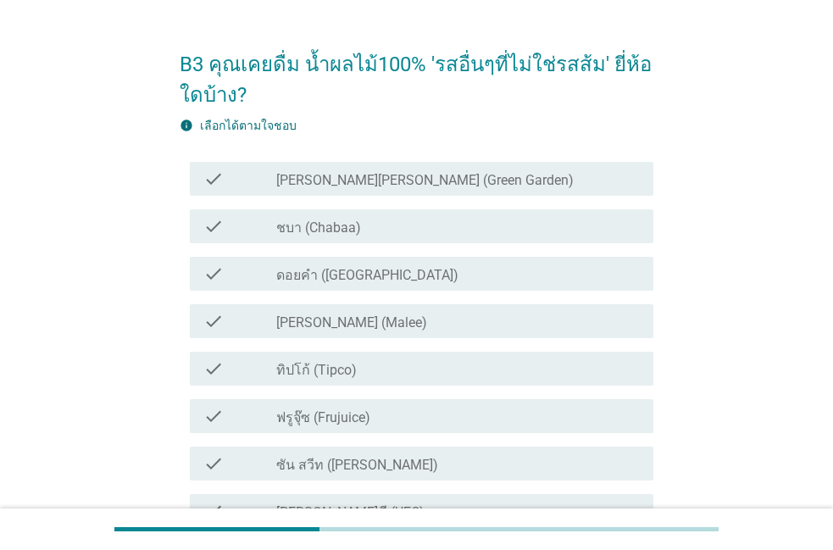
scroll to position [0, 0]
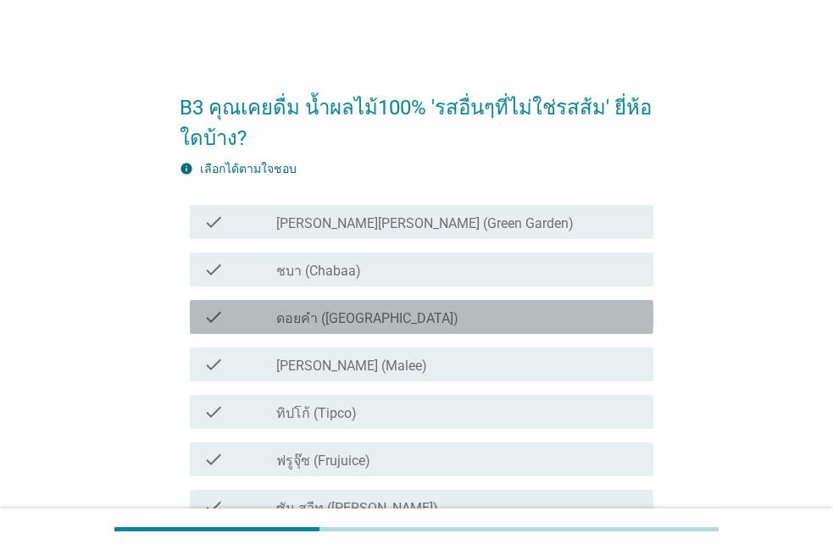
click at [382, 314] on label "ดอยคำ ([GEOGRAPHIC_DATA])" at bounding box center [367, 318] width 182 height 17
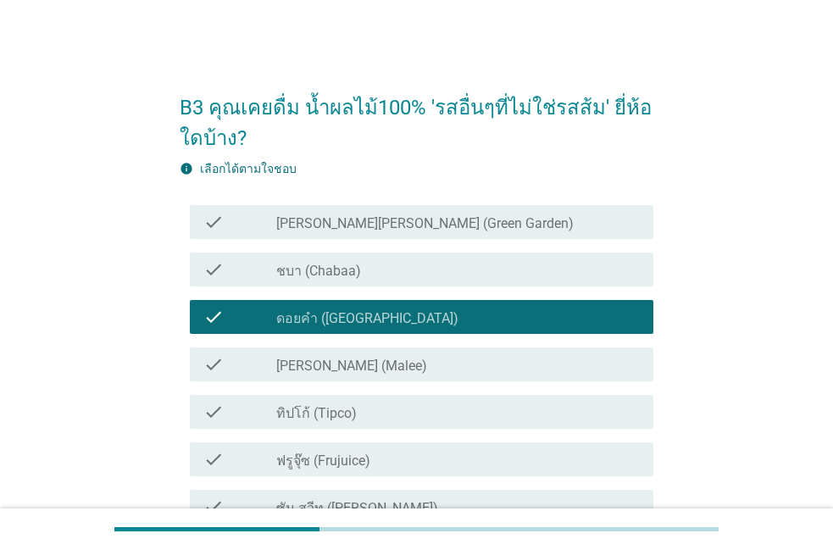
click at [381, 381] on div "check check_box_outline_blank [PERSON_NAME] (Malee)" at bounding box center [417, 364] width 474 height 47
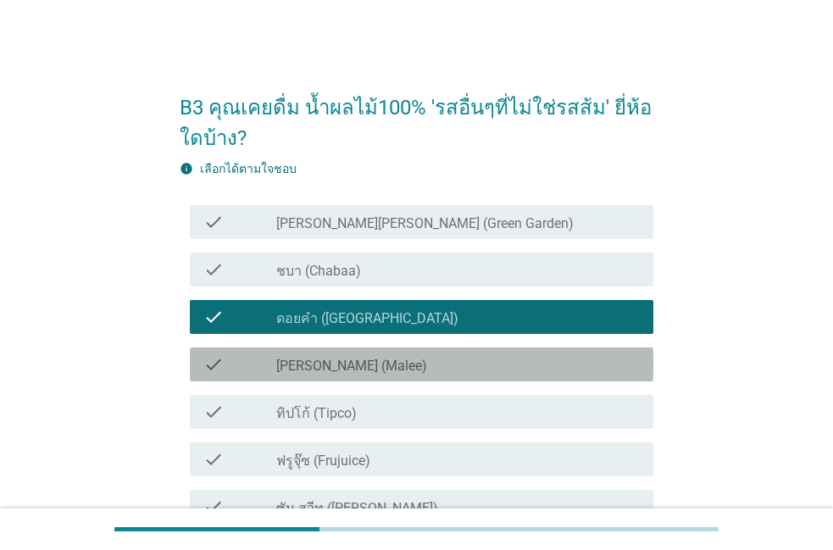
click at [384, 375] on div "check check_box_outline_blank [PERSON_NAME] (Malee)" at bounding box center [422, 364] width 464 height 34
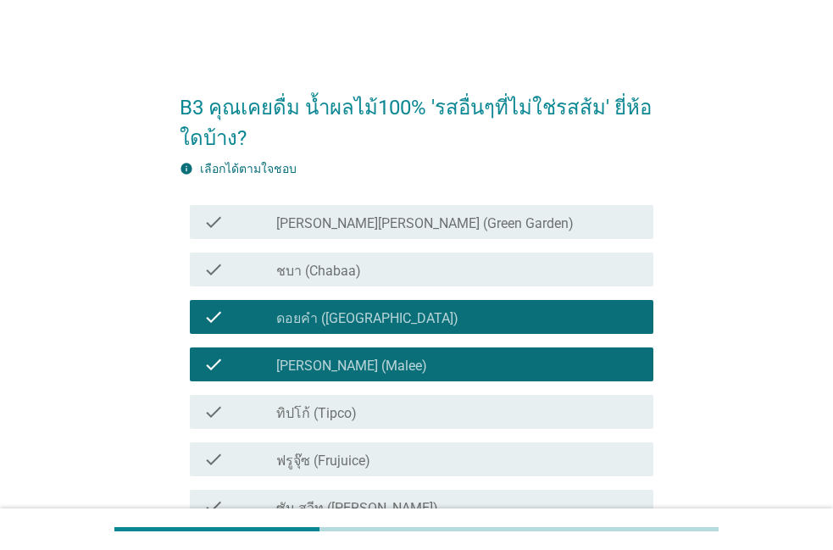
click at [375, 411] on div "check_box_outline_blank ทิปโก้ (Tipco)" at bounding box center [458, 412] width 364 height 20
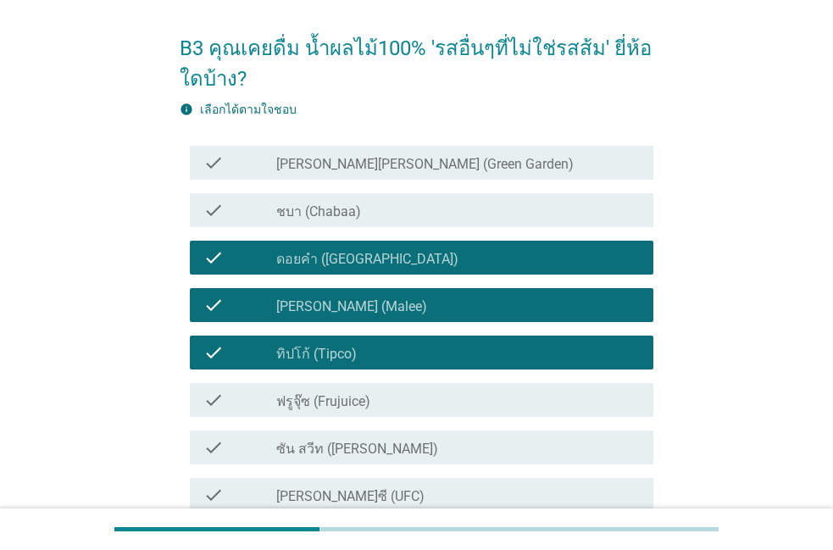
scroll to position [97, 0]
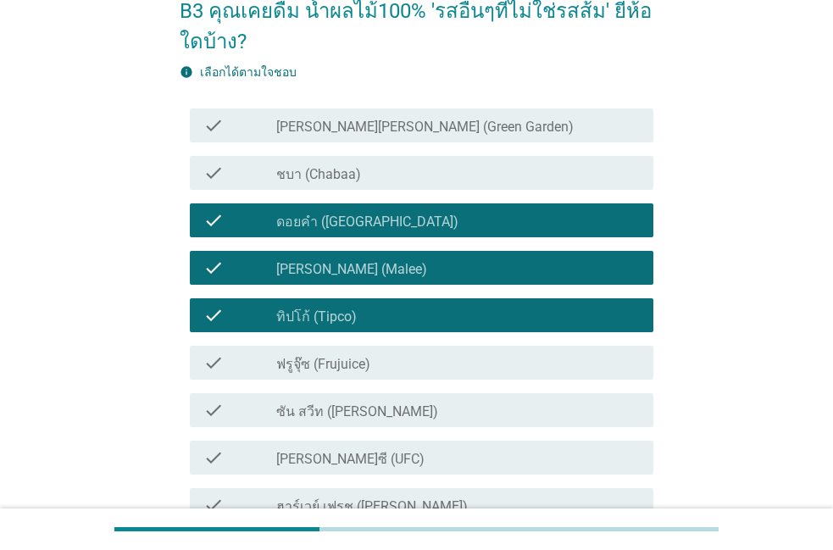
click at [383, 425] on div "check check_box_outline_blank ซัน สวีท (Sun sweet)" at bounding box center [422, 410] width 464 height 34
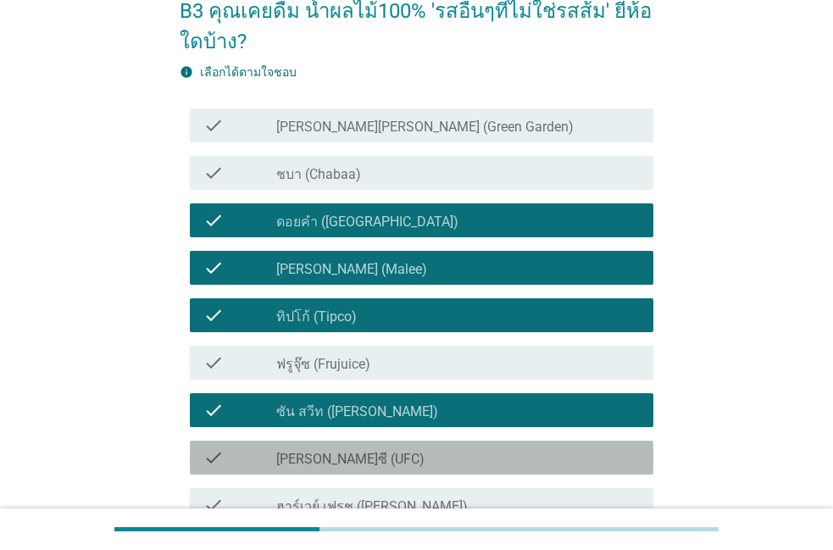
click at [379, 465] on div "check_box_outline_blank [PERSON_NAME]ซี (UFC)" at bounding box center [458, 458] width 364 height 20
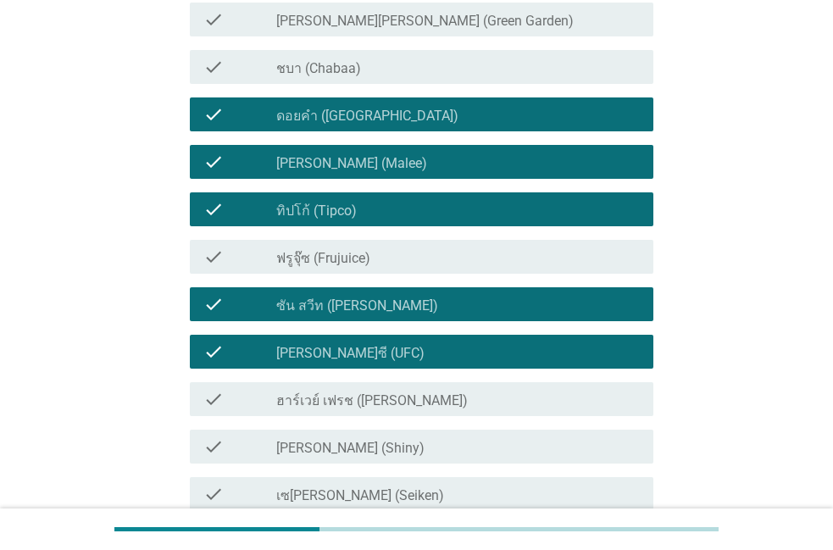
scroll to position [193, 0]
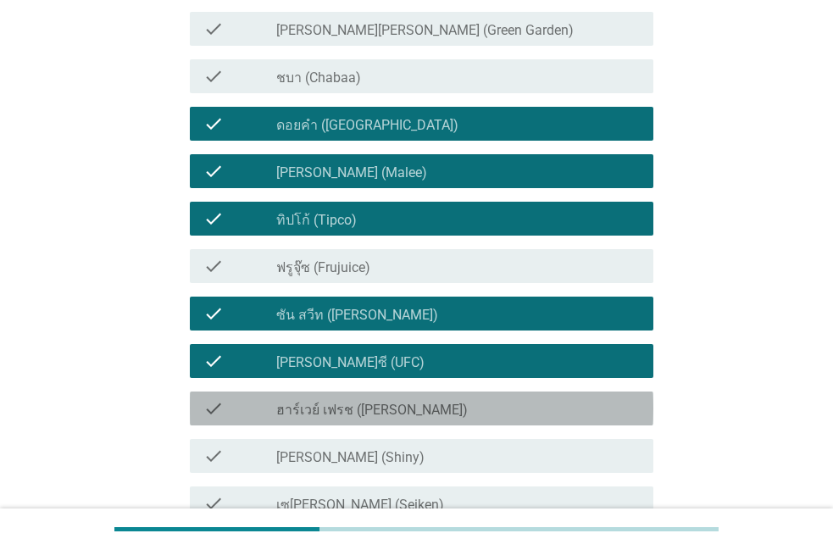
click at [393, 411] on label "ฮาร์เวย์ เฟรช ([PERSON_NAME])" at bounding box center [372, 410] width 192 height 17
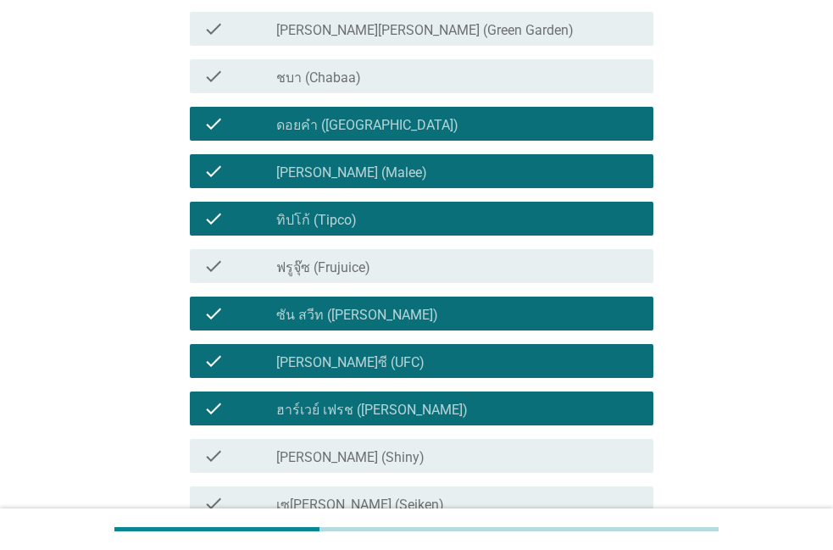
click at [425, 271] on div "check_box_outline_blank ฟรูจุ๊ซ (Frujuice)" at bounding box center [458, 266] width 364 height 20
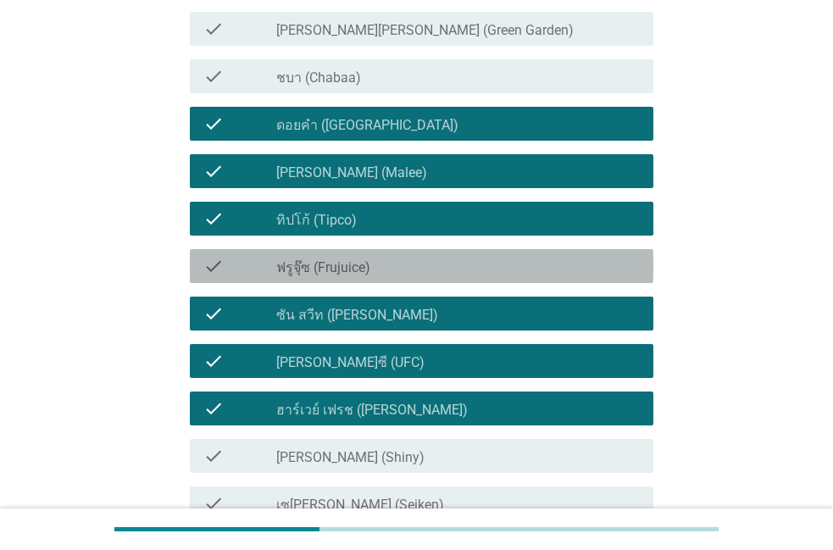
click at [425, 271] on div "check_box_outline_blank ฟรูจุ๊ซ (Frujuice)" at bounding box center [458, 266] width 364 height 20
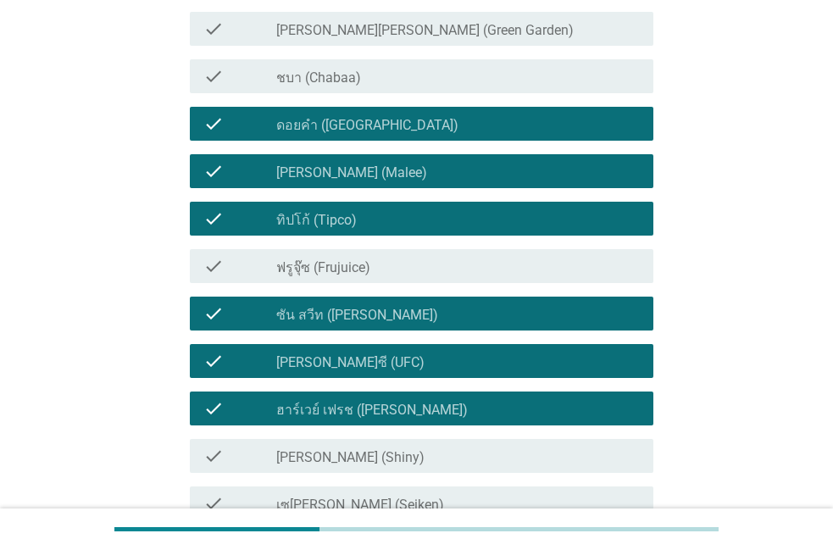
click at [425, 271] on div "check_box_outline_blank ฟรูจุ๊ซ (Frujuice)" at bounding box center [458, 266] width 364 height 20
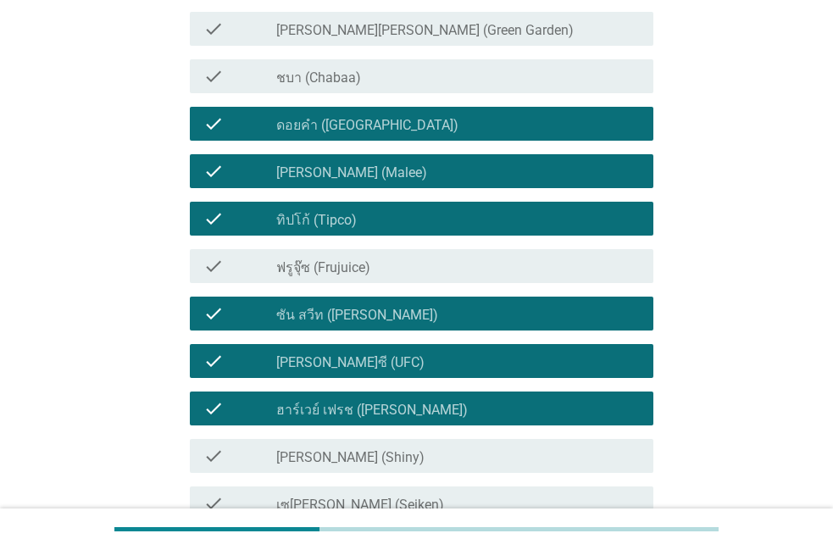
click at [425, 271] on div "check_box_outline_blank ฟรูจุ๊ซ (Frujuice)" at bounding box center [458, 266] width 364 height 20
click at [420, 274] on div "check_box_outline_blank ฟรูจุ๊ซ (Frujuice)" at bounding box center [458, 266] width 364 height 20
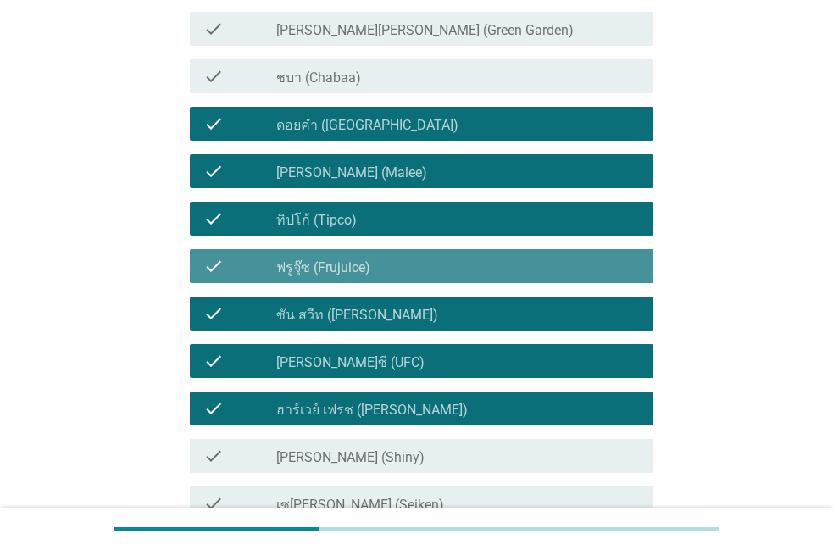
click at [420, 274] on div "check_box_outline_blank ฟรูจุ๊ซ (Frujuice)" at bounding box center [458, 266] width 364 height 20
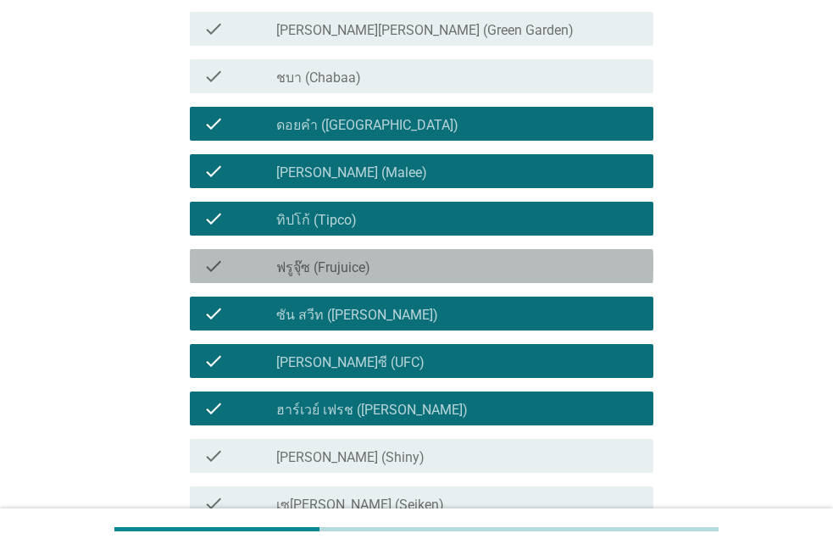
click at [420, 279] on div "check check_box_outline_blank ฟรูจุ๊ซ (Frujuice)" at bounding box center [422, 266] width 464 height 34
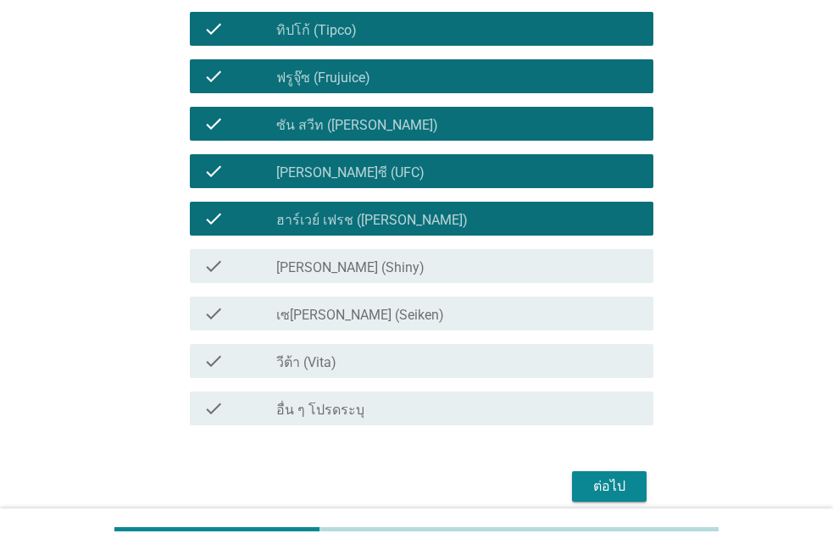
scroll to position [386, 0]
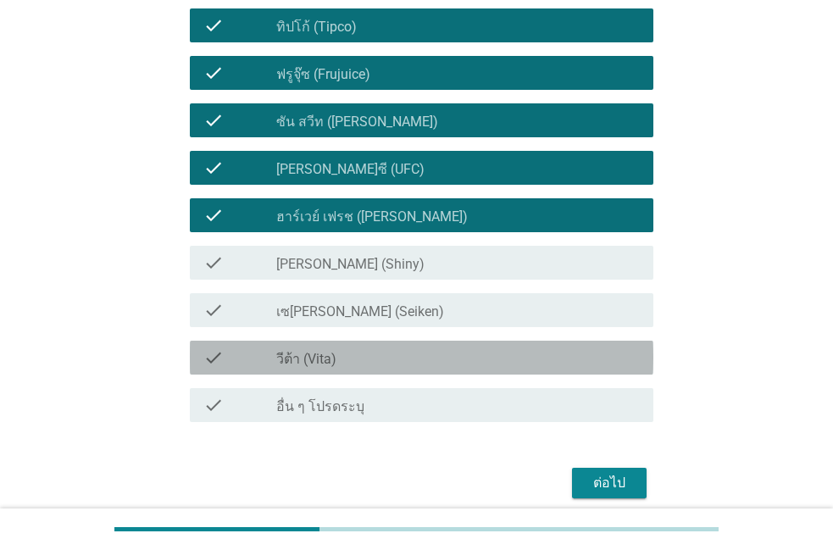
click at [395, 366] on div "check_box_outline_blank วีต้า (Vita)" at bounding box center [458, 357] width 364 height 20
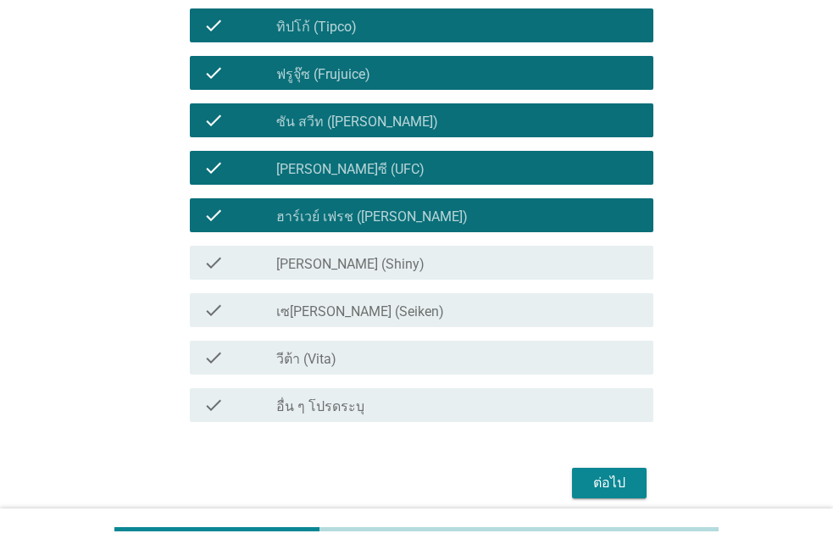
click at [395, 366] on div "check_box_outline_blank วีต้า (Vita)" at bounding box center [458, 357] width 364 height 20
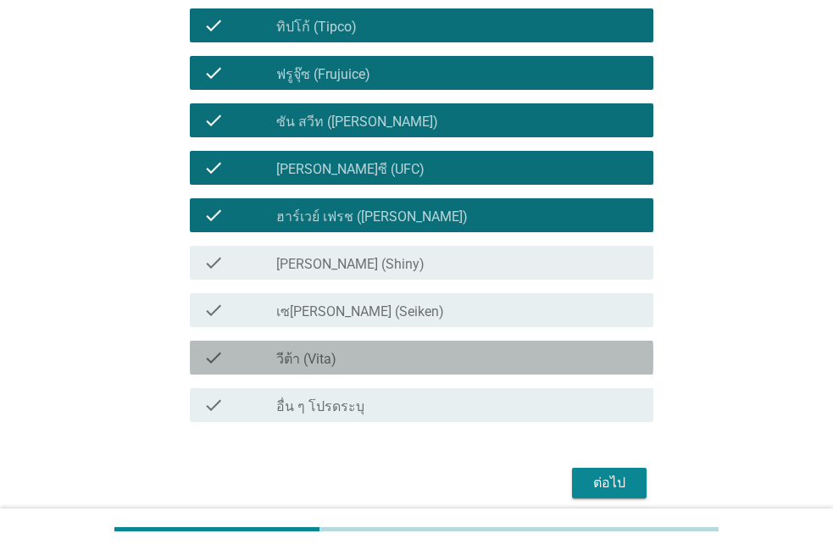
click at [395, 366] on div "check_box_outline_blank วีต้า (Vita)" at bounding box center [458, 357] width 364 height 20
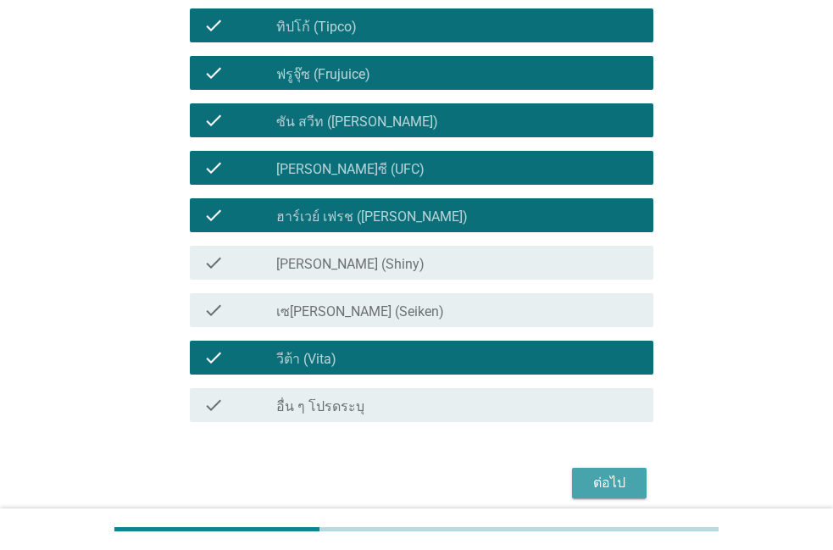
click at [620, 484] on div "ต่อไป" at bounding box center [609, 483] width 47 height 20
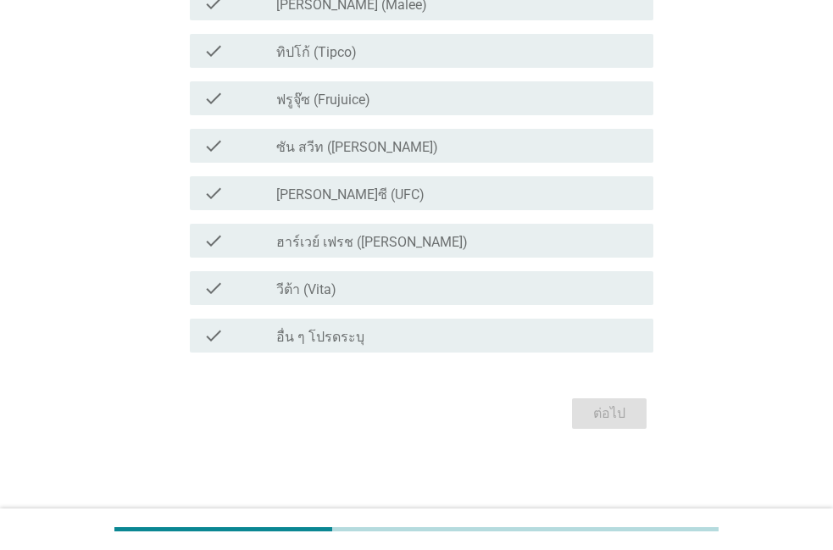
scroll to position [0, 0]
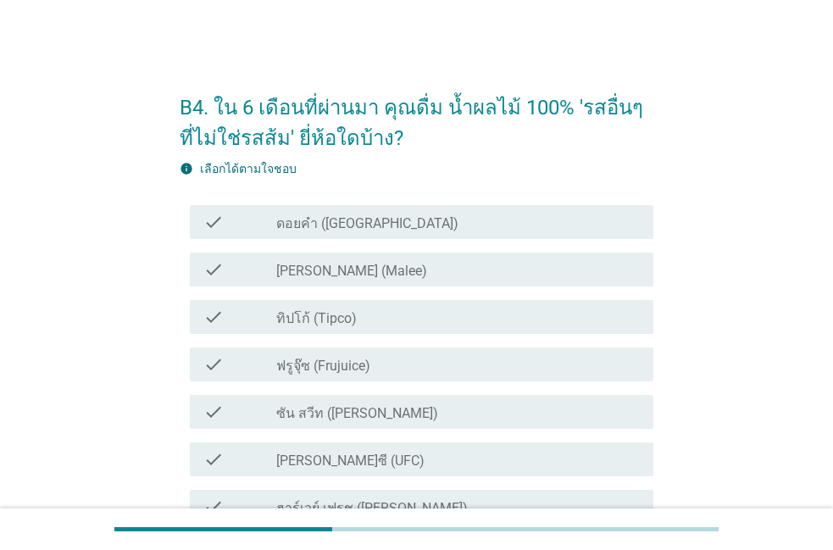
click at [452, 258] on div "check check_box [PERSON_NAME] (Malee)" at bounding box center [422, 270] width 464 height 34
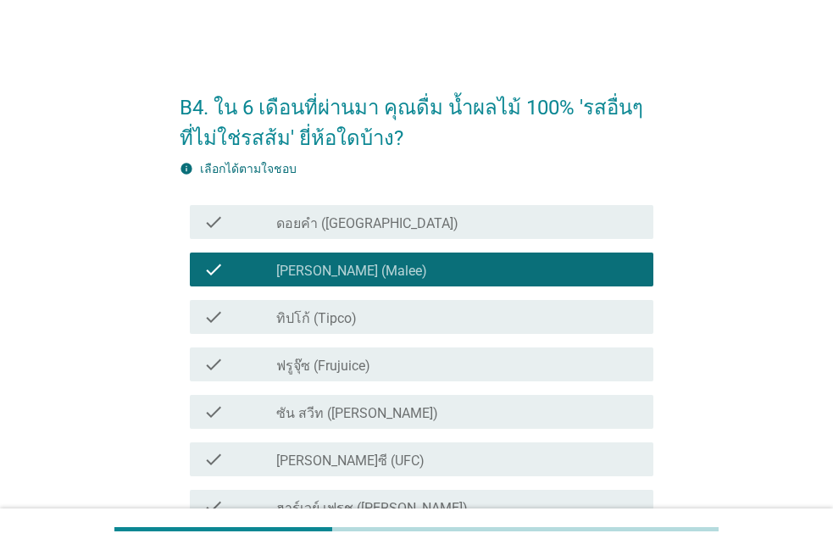
click at [466, 224] on div "check_box ดอยคำ ([GEOGRAPHIC_DATA])" at bounding box center [458, 222] width 364 height 20
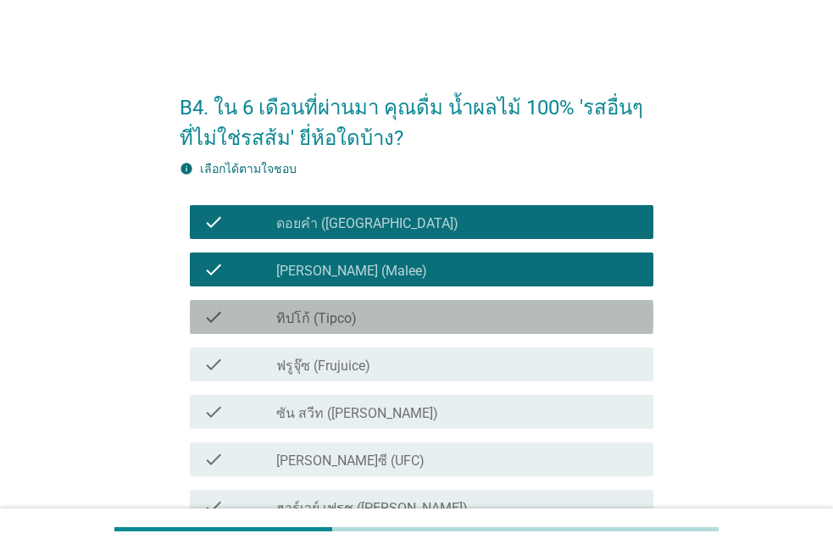
click at [421, 309] on div "check_box ทิปโก้ (Tipco)" at bounding box center [458, 317] width 364 height 20
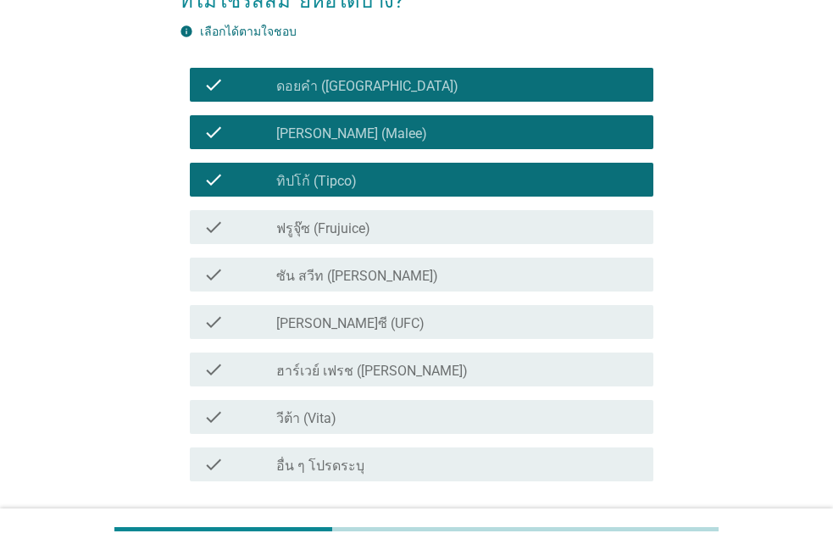
scroll to position [193, 0]
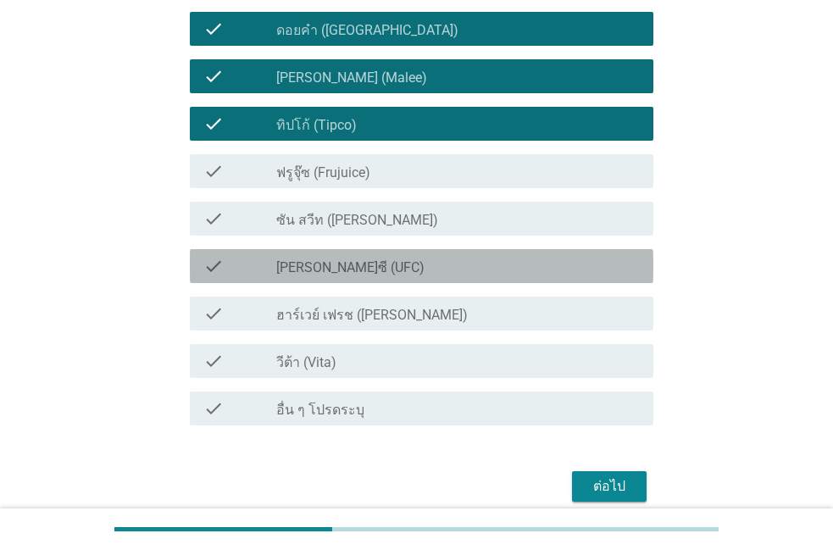
click at [416, 278] on div "check check_box [PERSON_NAME]ซี (UFC)" at bounding box center [422, 266] width 464 height 34
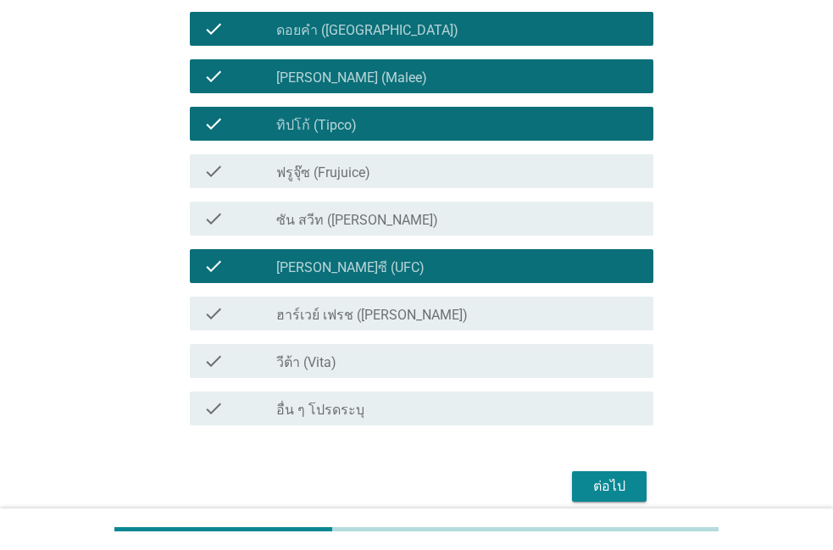
click at [609, 470] on div "ต่อไป" at bounding box center [417, 486] width 474 height 41
click at [595, 486] on div "ต่อไป" at bounding box center [609, 486] width 47 height 20
click at [595, 486] on div "ต่อไป" at bounding box center [417, 486] width 474 height 41
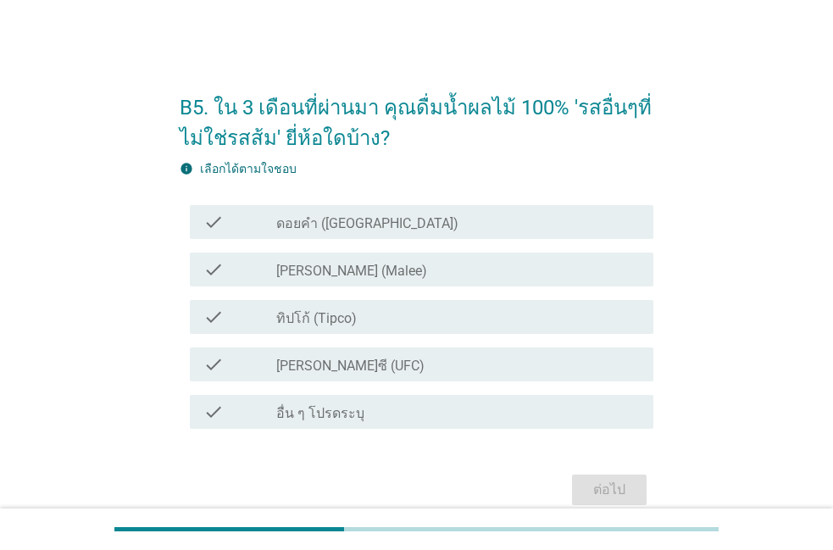
click at [486, 271] on div "check_box [PERSON_NAME] (Malee)" at bounding box center [458, 269] width 364 height 20
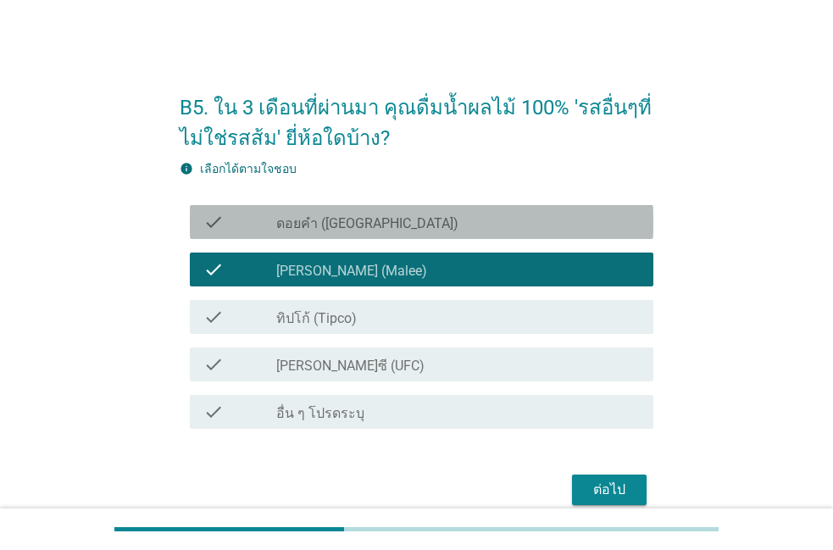
click at [491, 229] on div "check_box ดอยคำ ([GEOGRAPHIC_DATA])" at bounding box center [458, 222] width 364 height 20
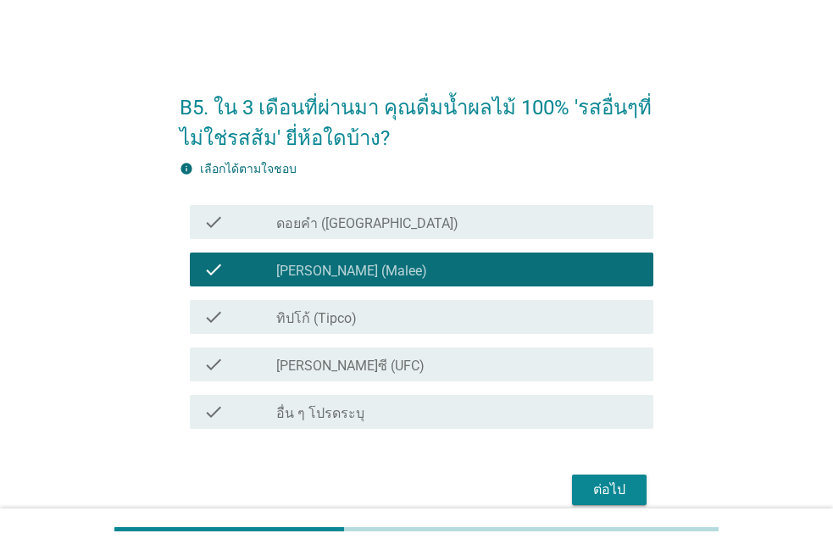
click at [448, 334] on div "check check_box ทิปโก้ (Tipco)" at bounding box center [417, 316] width 474 height 47
click at [449, 322] on div "check_box ทิปโก้ (Tipco)" at bounding box center [458, 317] width 364 height 20
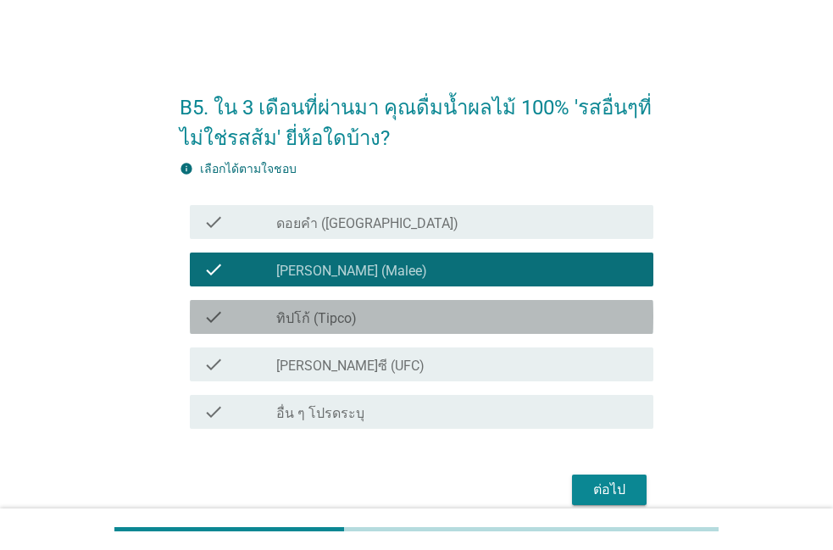
click at [449, 322] on div "check_box ทิปโก้ (Tipco)" at bounding box center [458, 317] width 364 height 20
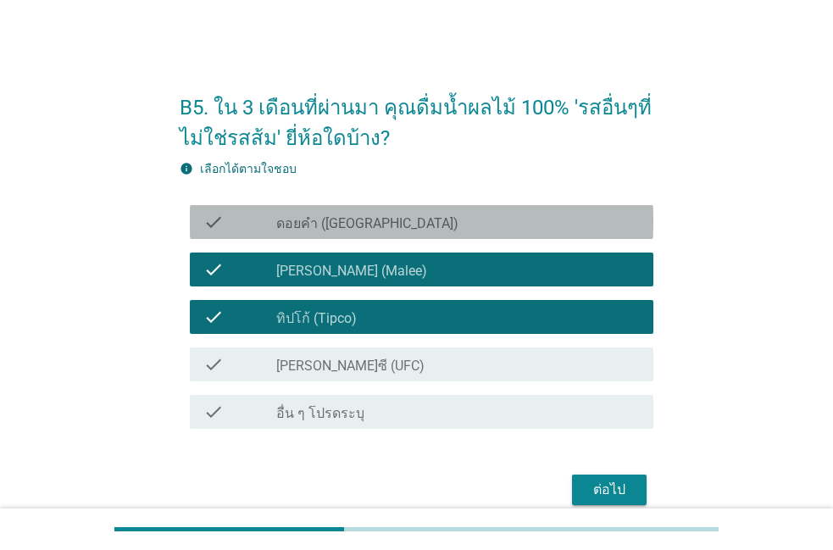
click at [481, 220] on div "check_box ดอยคำ ([GEOGRAPHIC_DATA])" at bounding box center [458, 222] width 364 height 20
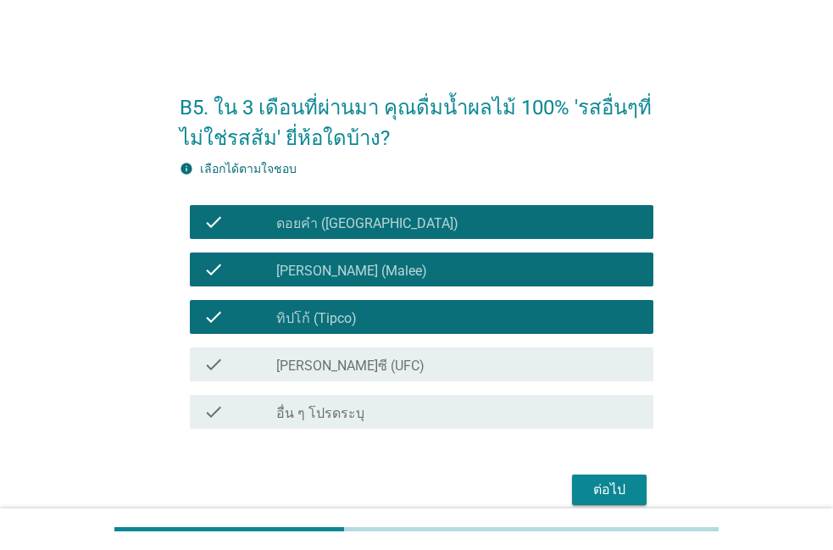
click at [581, 485] on button "ต่อไป" at bounding box center [609, 490] width 75 height 31
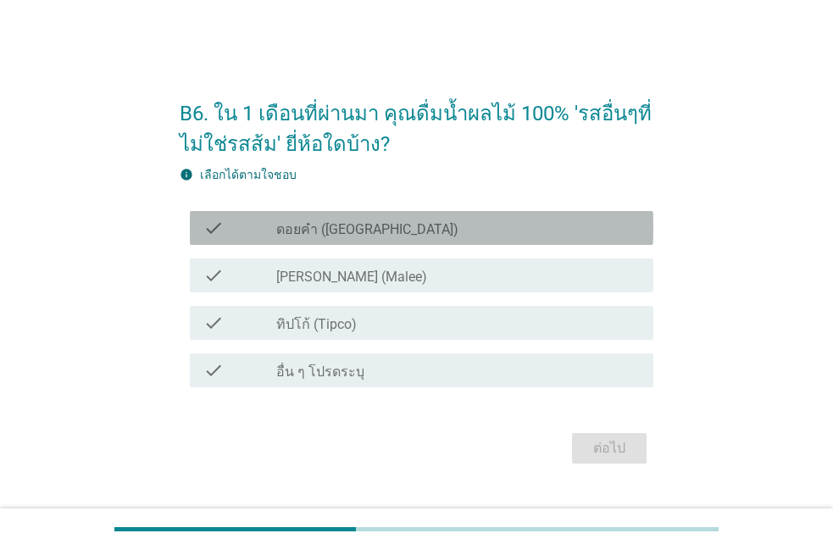
click at [463, 238] on div "check check_box ดอยคำ ([GEOGRAPHIC_DATA])" at bounding box center [422, 228] width 464 height 34
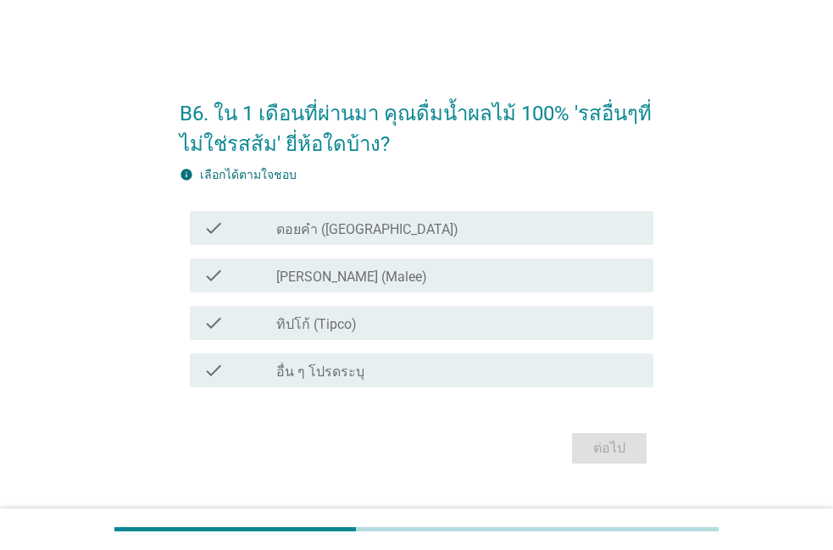
click at [428, 327] on div "check_box ทิปโก้ (Tipco)" at bounding box center [458, 323] width 364 height 20
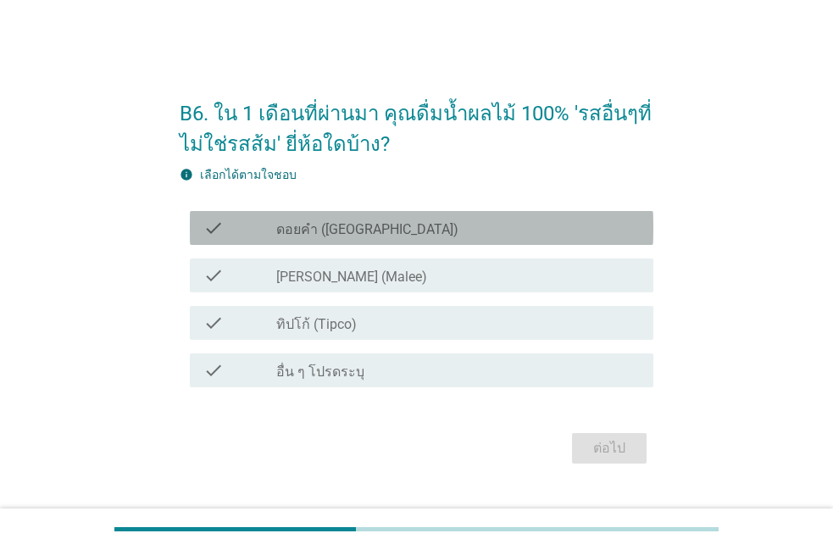
click at [343, 223] on label "ดอยคำ ([GEOGRAPHIC_DATA])" at bounding box center [367, 229] width 182 height 17
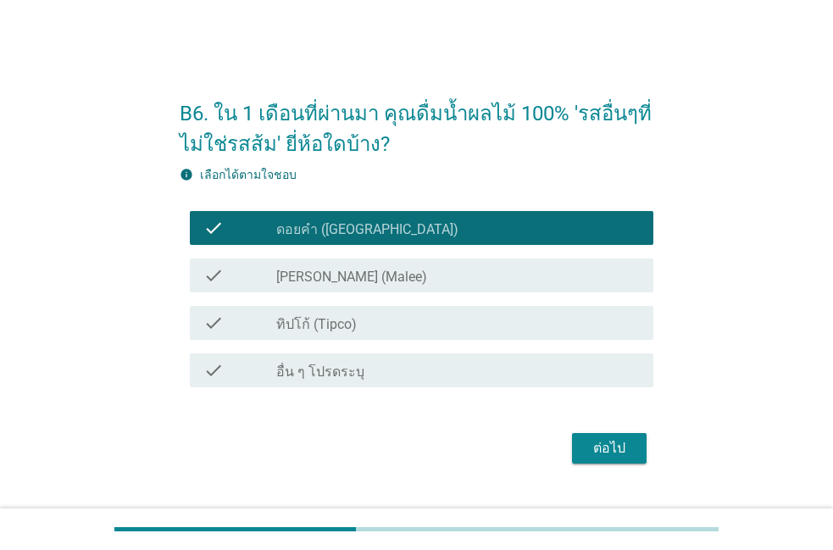
click at [316, 266] on div "check_box [PERSON_NAME] (Malee)" at bounding box center [458, 275] width 364 height 20
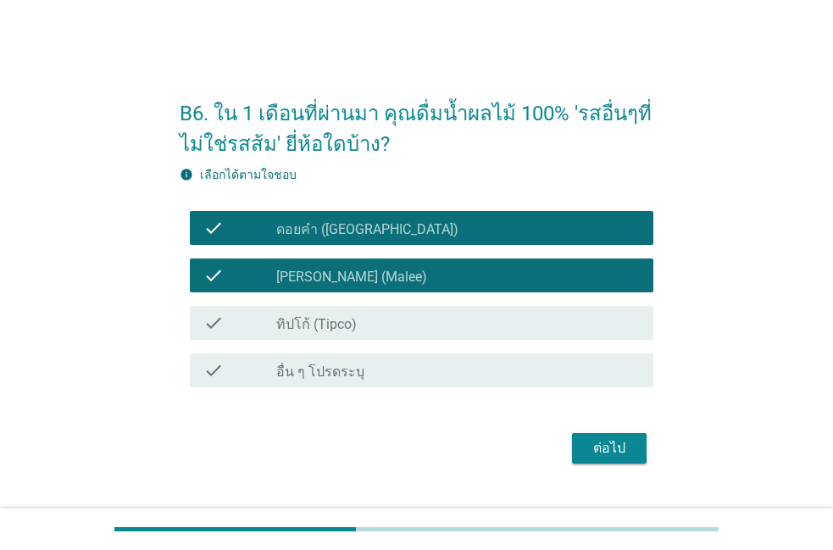
click at [302, 320] on label "ทิปโก้ (Tipco)" at bounding box center [316, 324] width 81 height 17
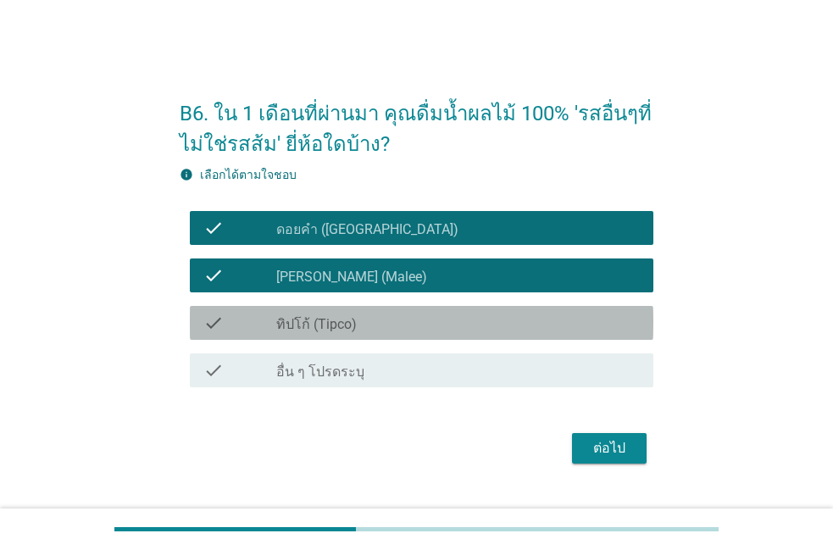
click at [302, 320] on label "ทิปโก้ (Tipco)" at bounding box center [316, 324] width 81 height 17
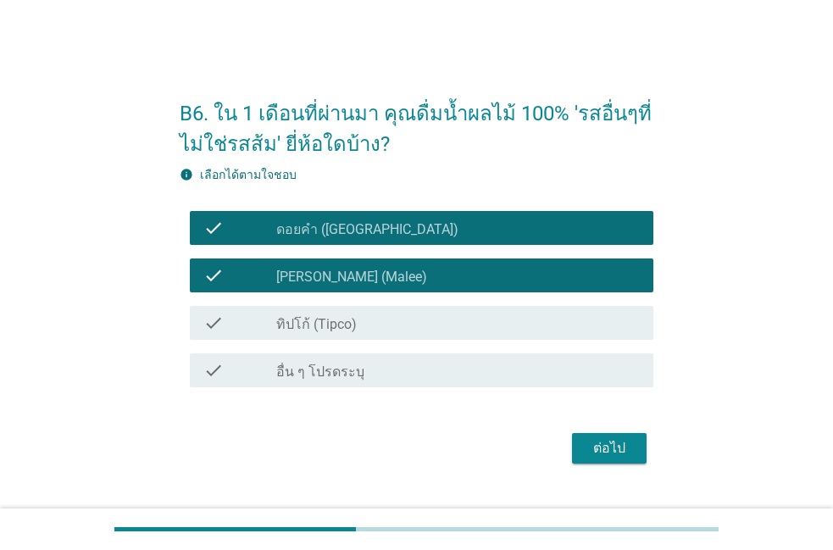
click at [302, 320] on label "ทิปโก้ (Tipco)" at bounding box center [316, 324] width 81 height 17
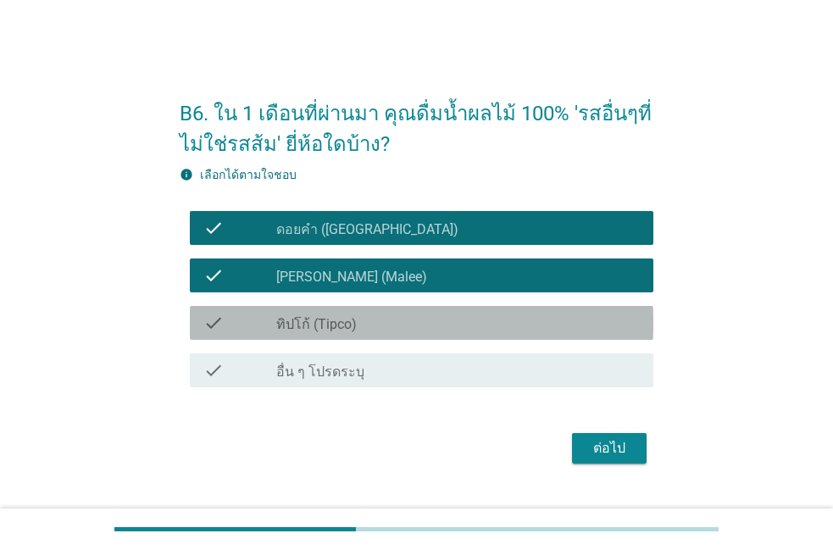
click at [302, 322] on label "ทิปโก้ (Tipco)" at bounding box center [316, 324] width 81 height 17
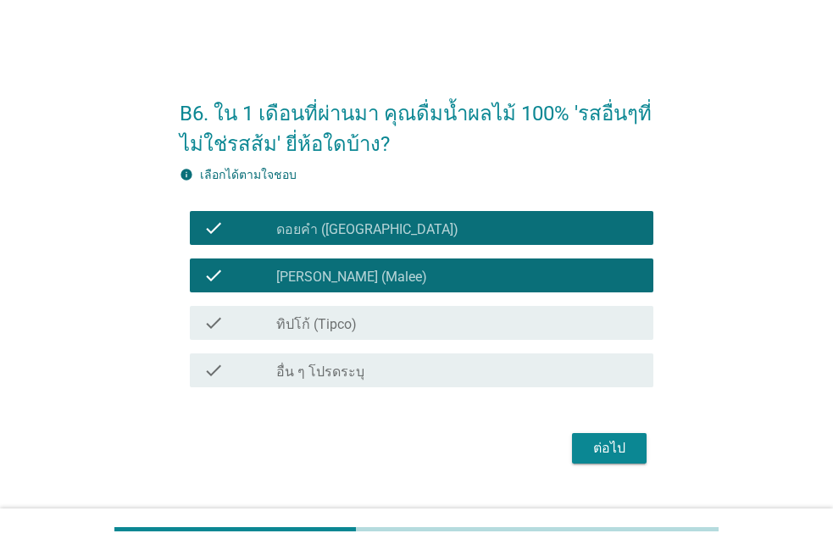
click at [302, 322] on label "ทิปโก้ (Tipco)" at bounding box center [316, 324] width 81 height 17
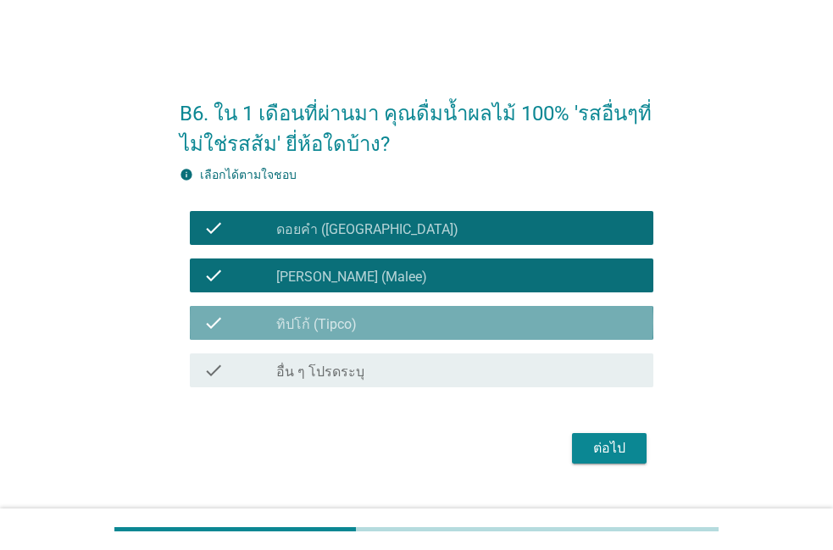
click at [302, 322] on label "ทิปโก้ (Tipco)" at bounding box center [316, 324] width 81 height 17
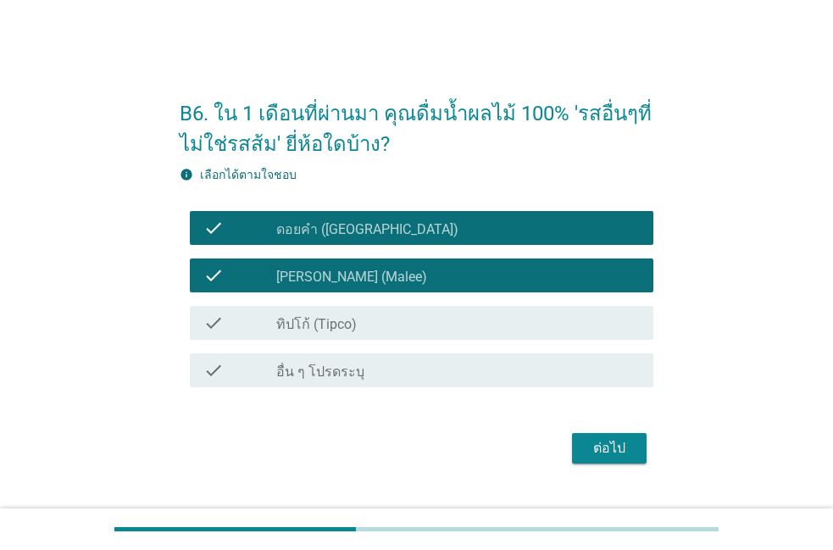
click at [302, 322] on label "ทิปโก้ (Tipco)" at bounding box center [316, 324] width 81 height 17
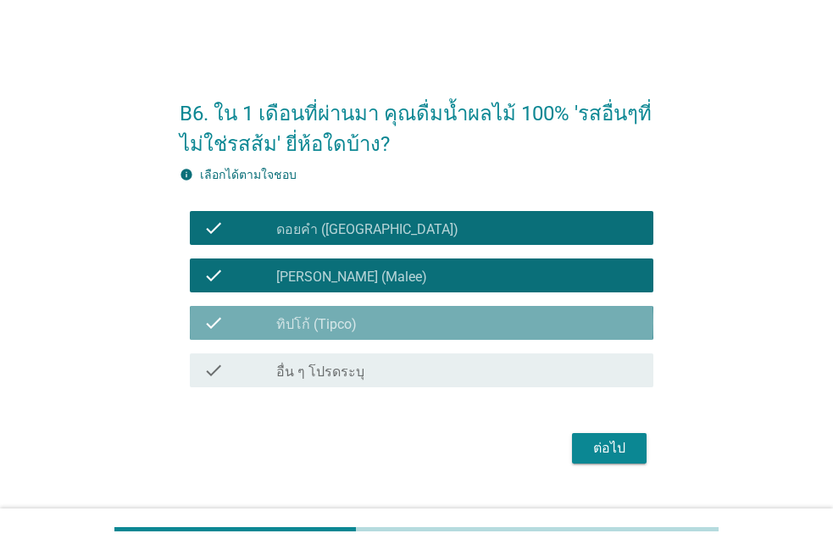
click at [302, 322] on label "ทิปโก้ (Tipco)" at bounding box center [316, 324] width 81 height 17
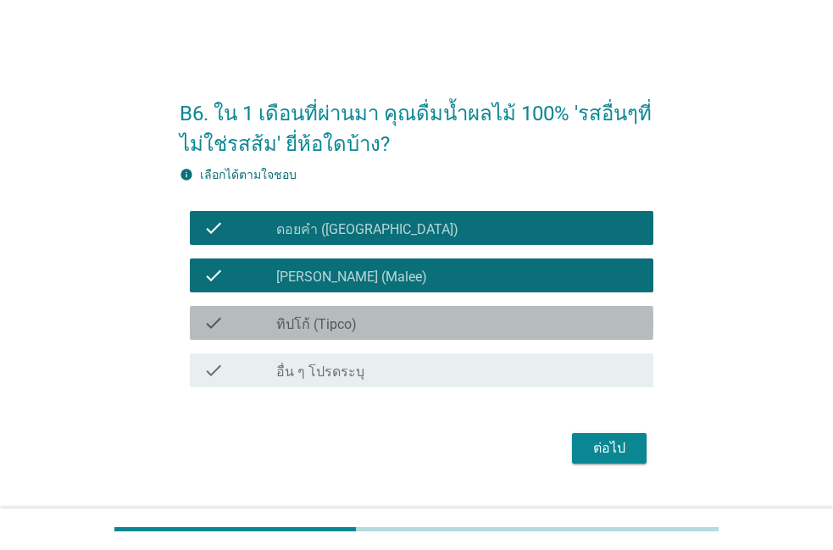
click at [299, 337] on div "check check_box ทิปโก้ (Tipco)" at bounding box center [422, 323] width 464 height 34
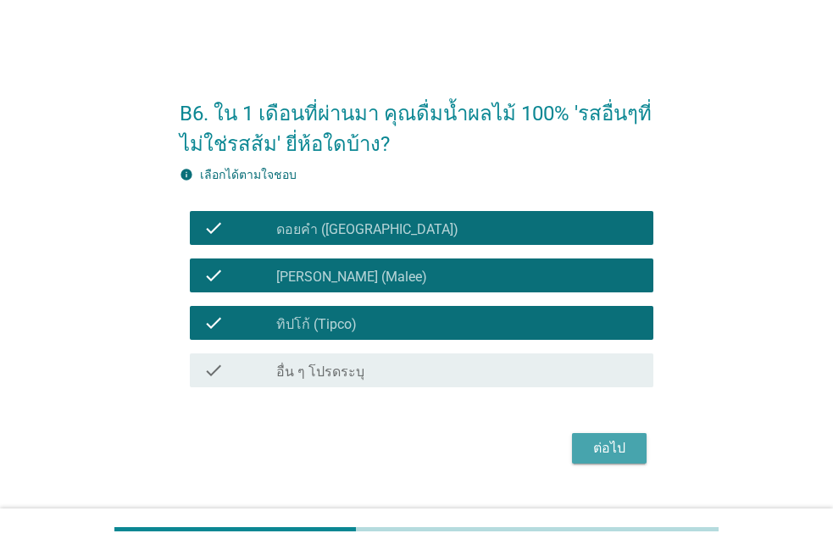
click at [600, 450] on div "ต่อไป" at bounding box center [609, 448] width 47 height 20
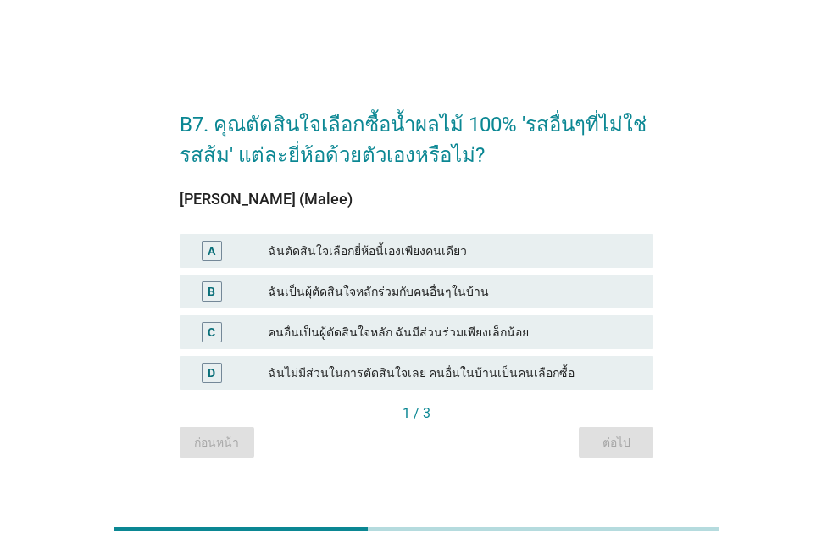
click at [378, 252] on div "ฉันตัดสินใจเลือกยี่ห้อนี้เองเพียงคนเดียว" at bounding box center [454, 251] width 372 height 20
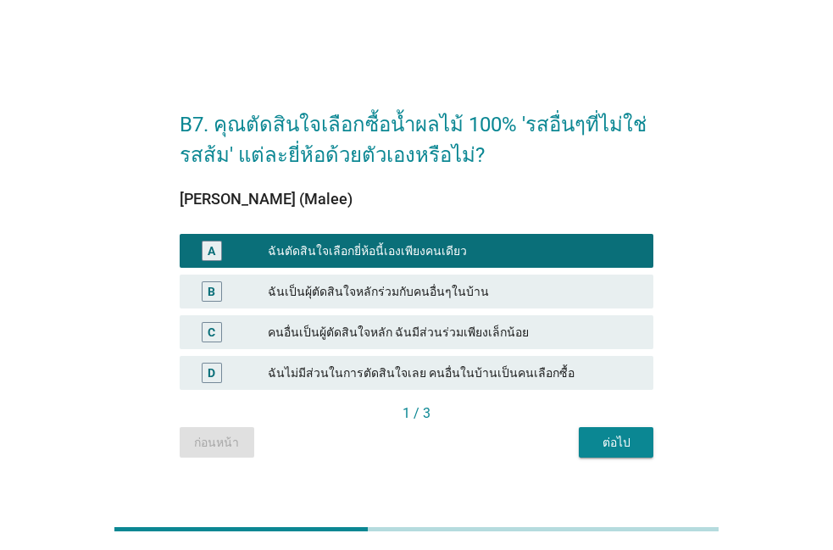
click at [582, 443] on button "ต่อไป" at bounding box center [616, 442] width 75 height 31
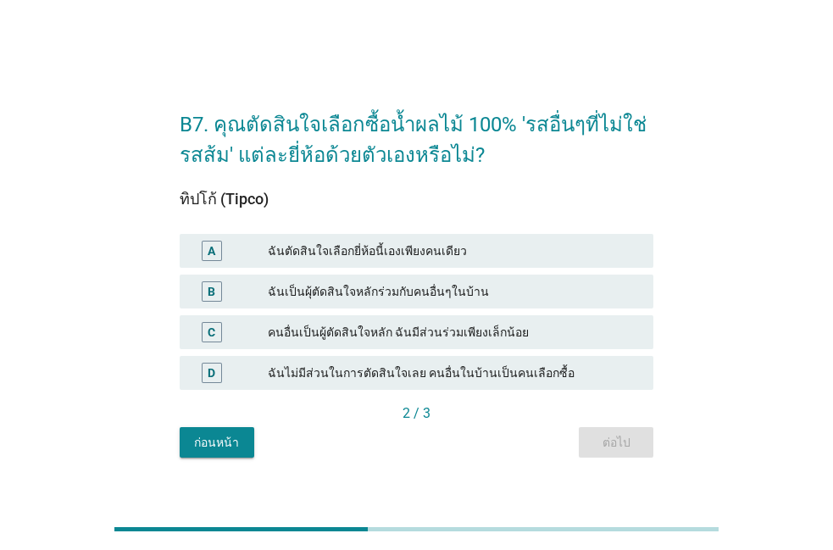
scroll to position [42, 0]
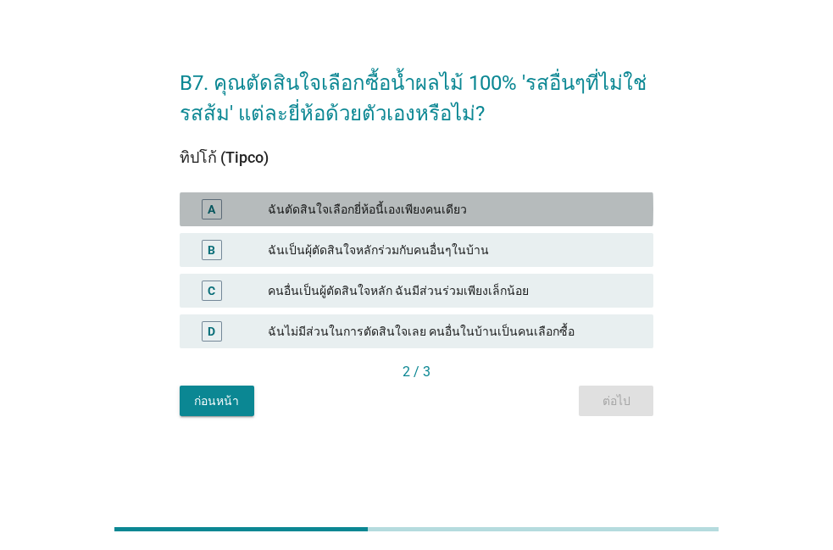
click at [471, 201] on div "ฉันตัดสินใจเลือกยี่ห้อนี้เองเพียงคนเดียว" at bounding box center [454, 209] width 372 height 20
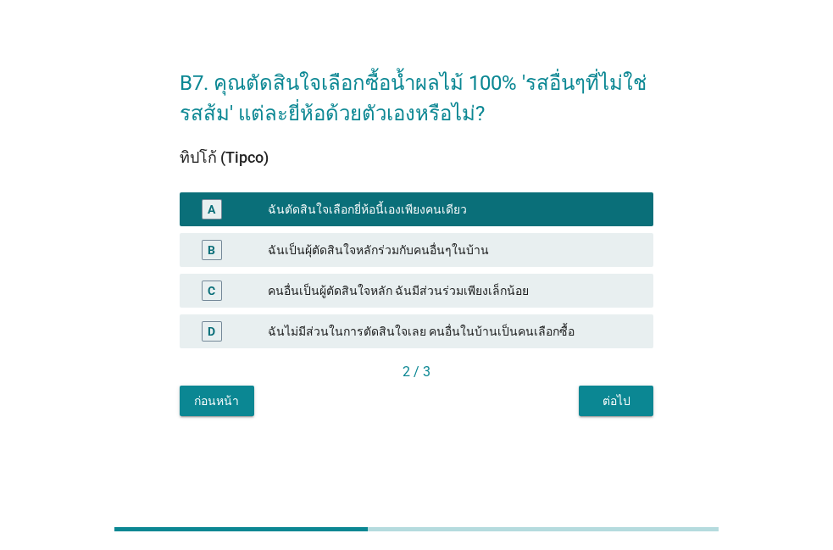
click at [593, 410] on button "ต่อไป" at bounding box center [616, 401] width 75 height 31
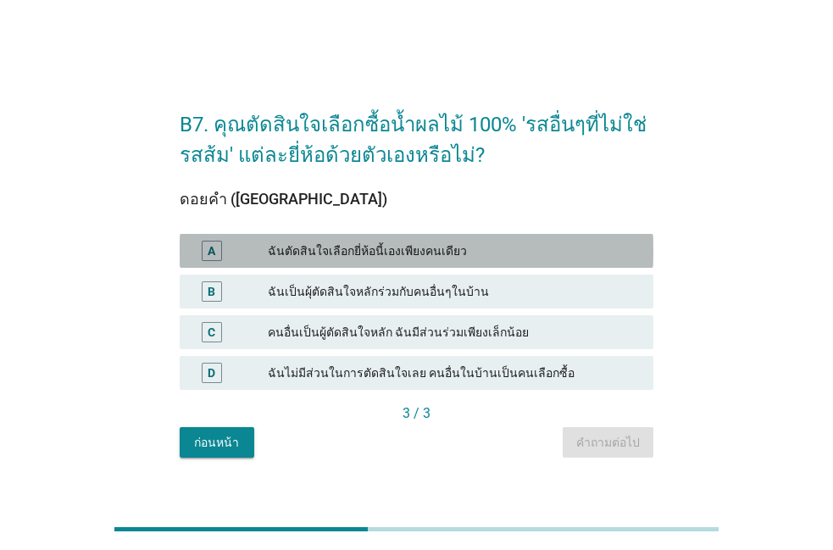
click at [531, 247] on div "ฉันตัดสินใจเลือกยี่ห้อนี้เองเพียงคนเดียว" at bounding box center [454, 251] width 372 height 20
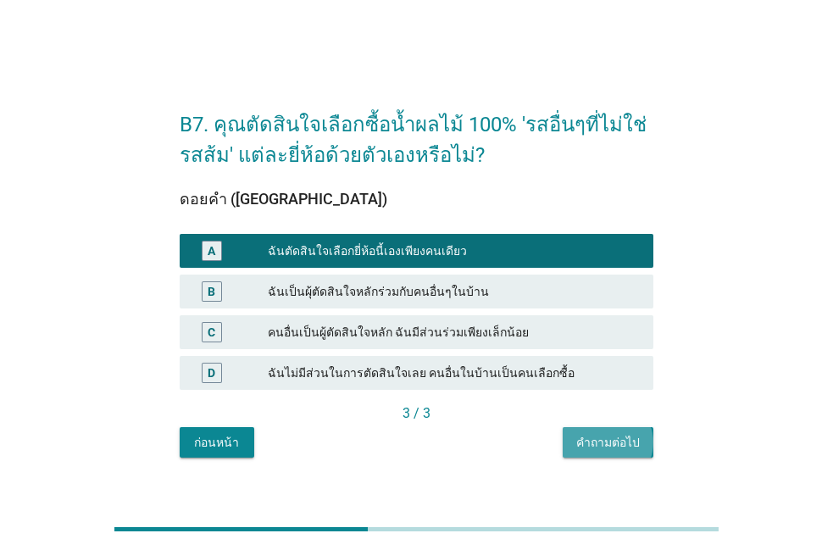
click at [585, 447] on div "คำถามต่อไป" at bounding box center [608, 443] width 64 height 18
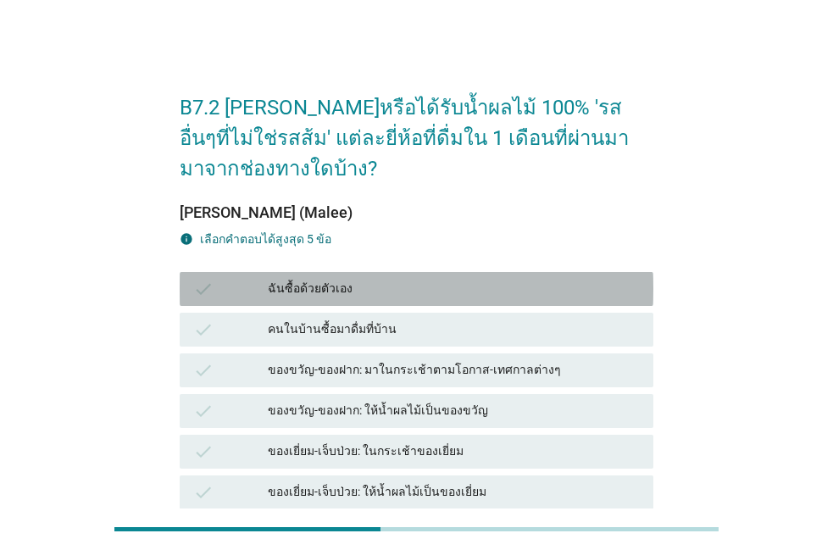
click at [392, 288] on div "ฉันซื้อด้วยตัวเอง" at bounding box center [454, 289] width 372 height 20
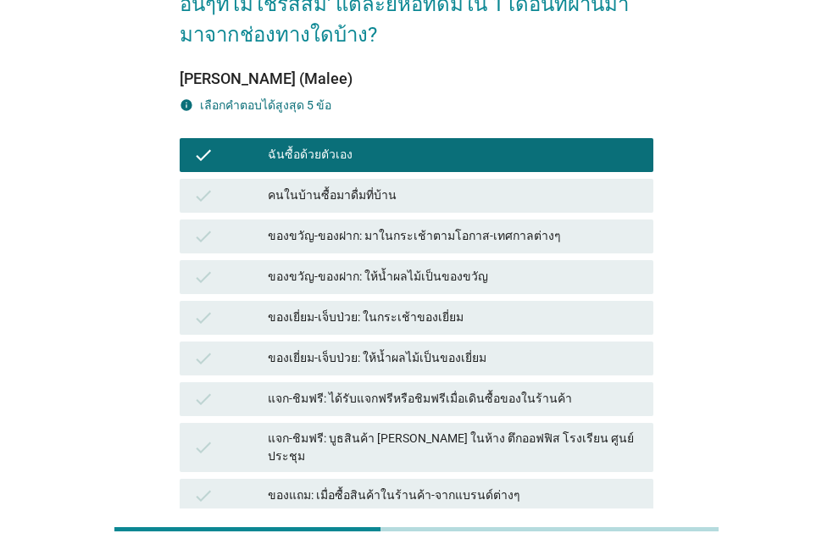
scroll to position [97, 0]
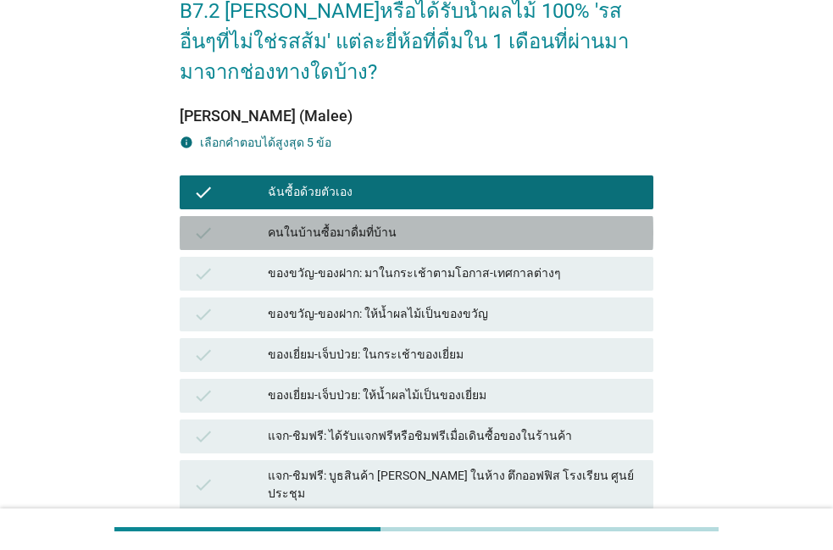
click at [400, 236] on div "คนในบ้านซื้อมาดื่มที่บ้าน" at bounding box center [454, 233] width 372 height 20
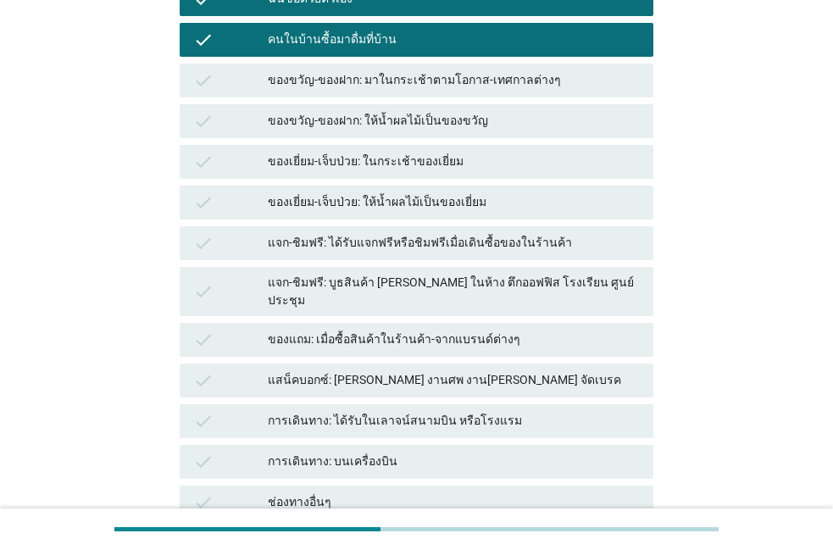
scroll to position [386, 0]
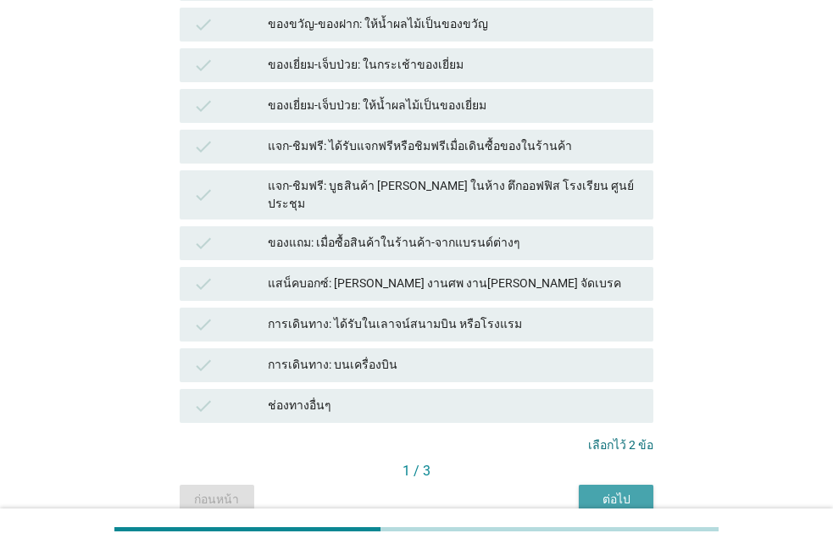
click at [627, 498] on button "ต่อไป" at bounding box center [616, 500] width 75 height 31
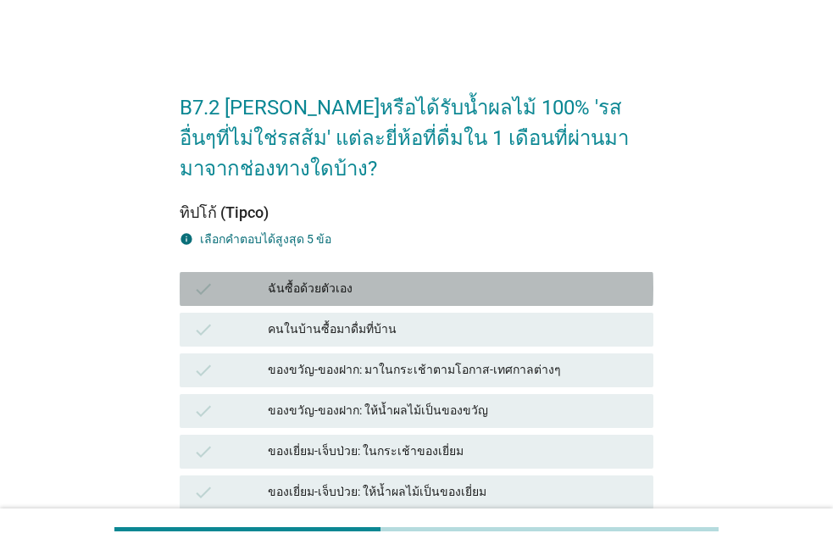
click at [457, 290] on div "ฉันซื้อด้วยตัวเอง" at bounding box center [454, 289] width 372 height 20
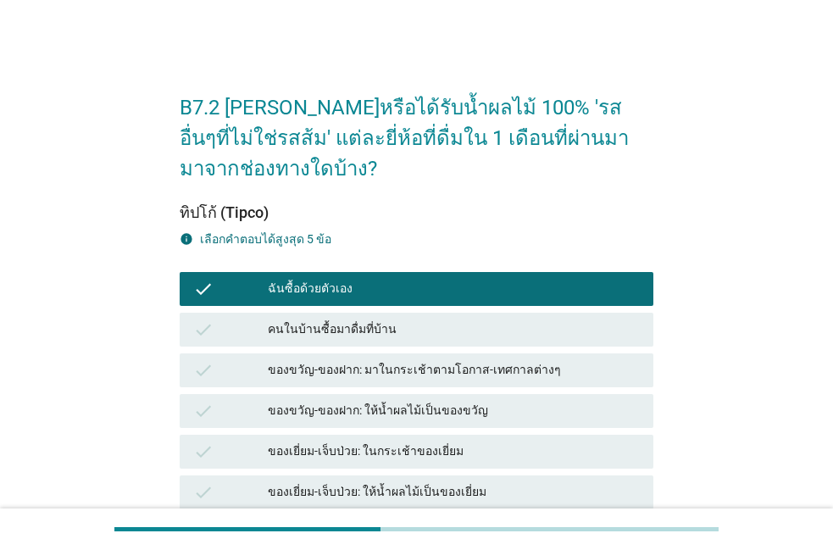
click at [442, 314] on div "check คนในบ้านซื้อมาดื่มที่บ้าน" at bounding box center [417, 330] width 474 height 34
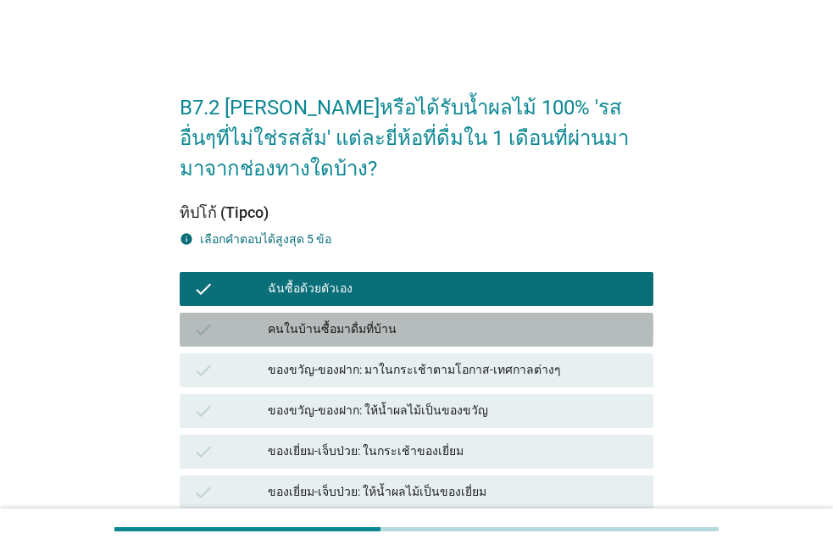
click at [442, 314] on div "check คนในบ้านซื้อมาดื่มที่บ้าน" at bounding box center [417, 330] width 474 height 34
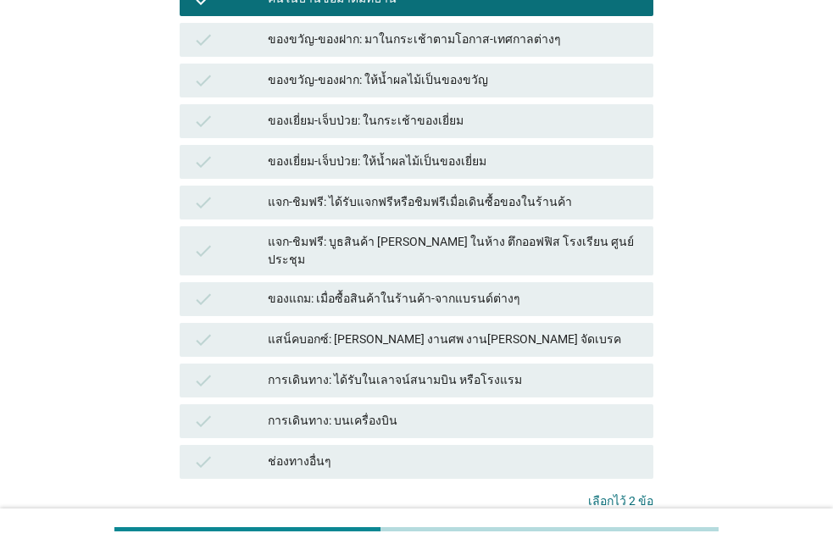
scroll to position [386, 0]
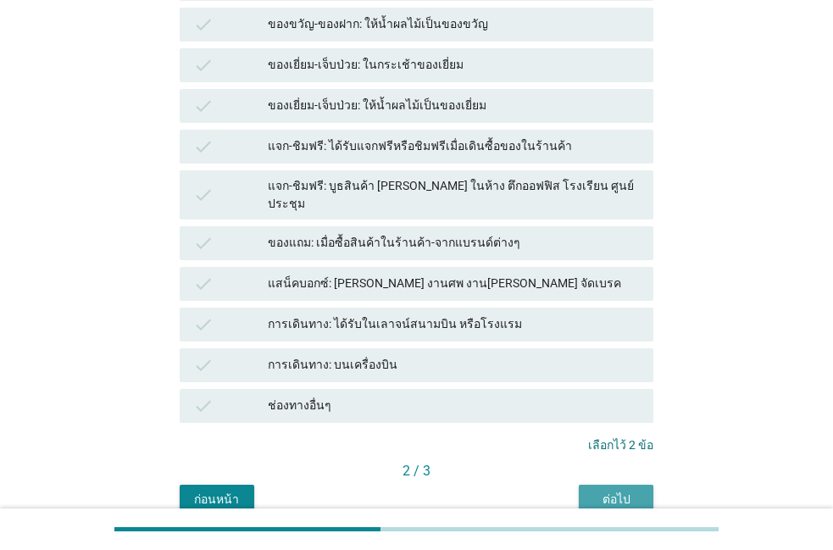
click at [598, 491] on div "ต่อไป" at bounding box center [615, 500] width 47 height 18
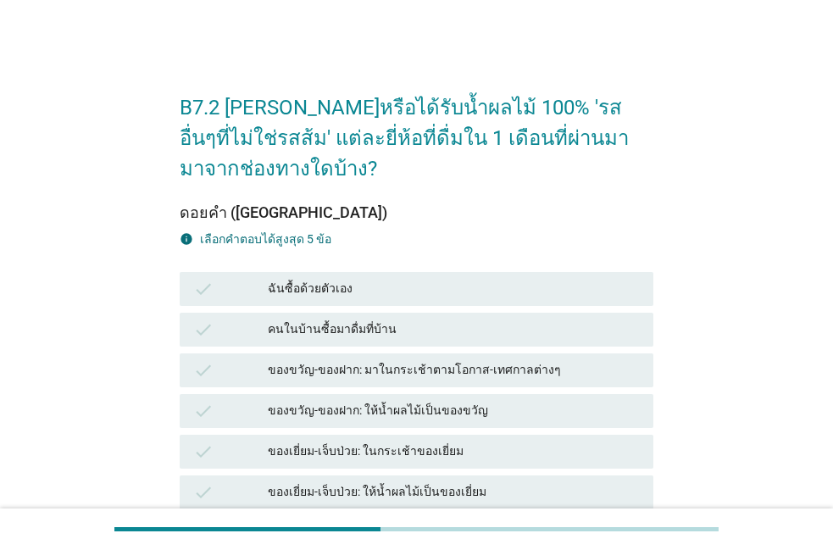
click at [448, 279] on div "ฉันซื้อด้วยตัวเอง" at bounding box center [454, 289] width 372 height 20
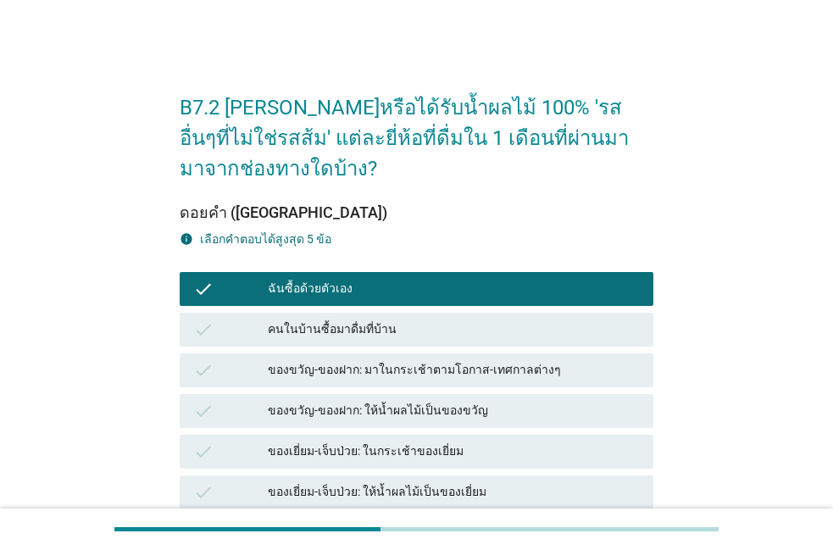
click at [414, 320] on div "คนในบ้านซื้อมาดื่มที่บ้าน" at bounding box center [454, 330] width 372 height 20
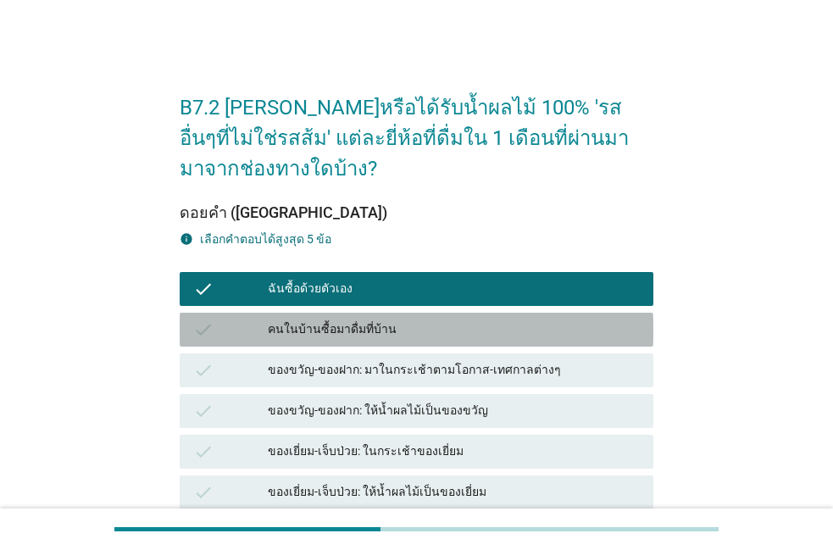
click at [412, 323] on div "คนในบ้านซื้อมาดื่มที่บ้าน" at bounding box center [454, 330] width 372 height 20
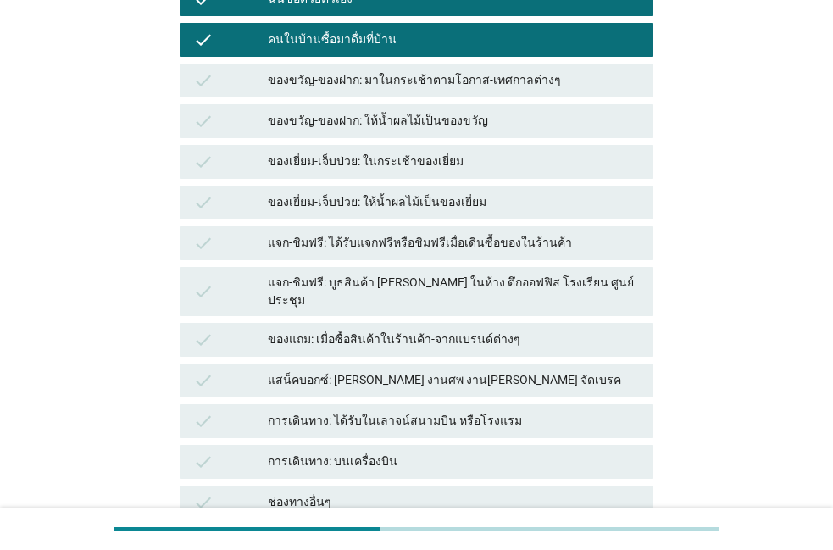
scroll to position [386, 0]
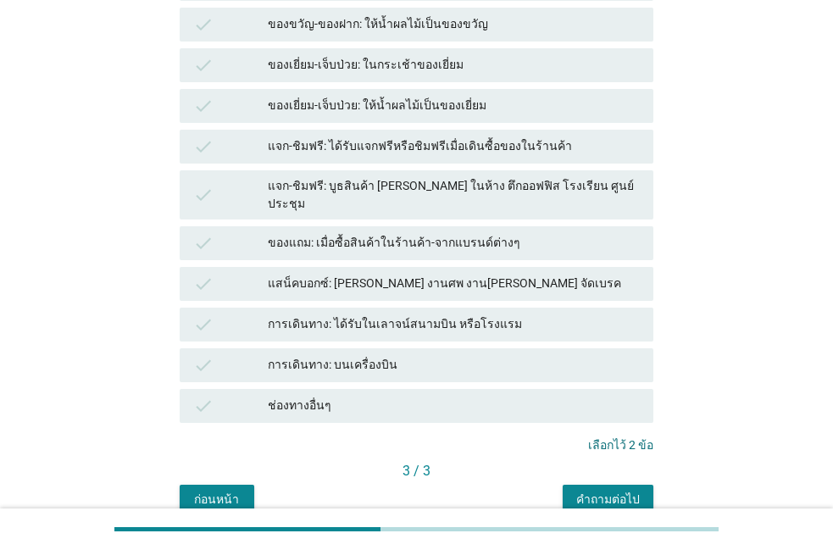
click at [626, 491] on div "คำถามต่อไป" at bounding box center [608, 500] width 64 height 18
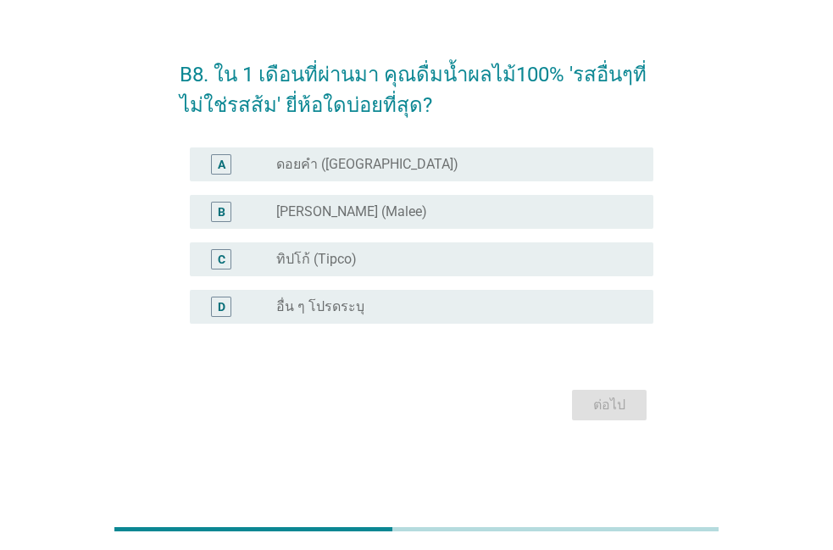
scroll to position [0, 0]
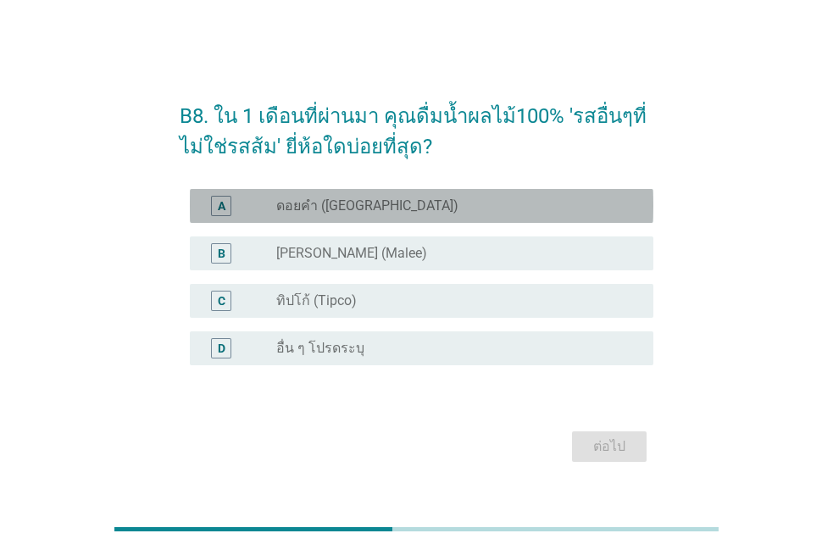
click at [466, 218] on div "A radio_button_unchecked ดอยคำ (Doi-Khham)" at bounding box center [422, 206] width 464 height 34
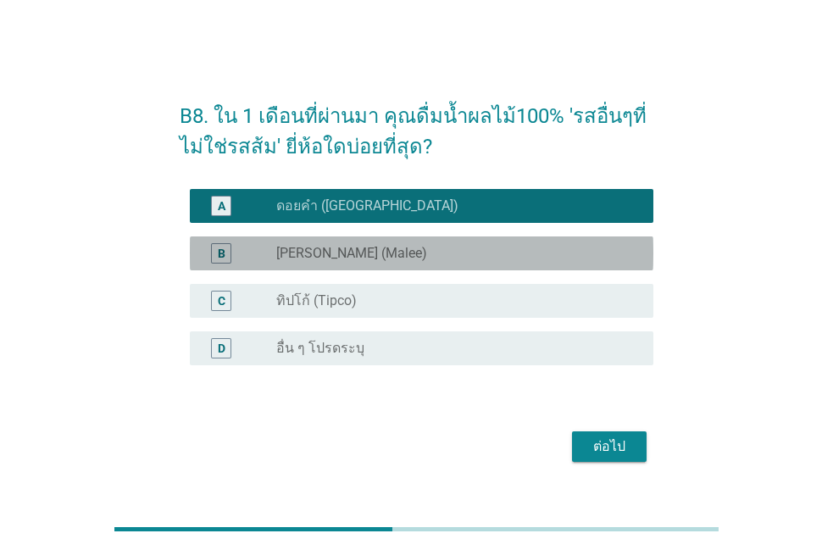
click at [460, 243] on div "radio_button_unchecked [PERSON_NAME] (Malee)" at bounding box center [458, 253] width 364 height 20
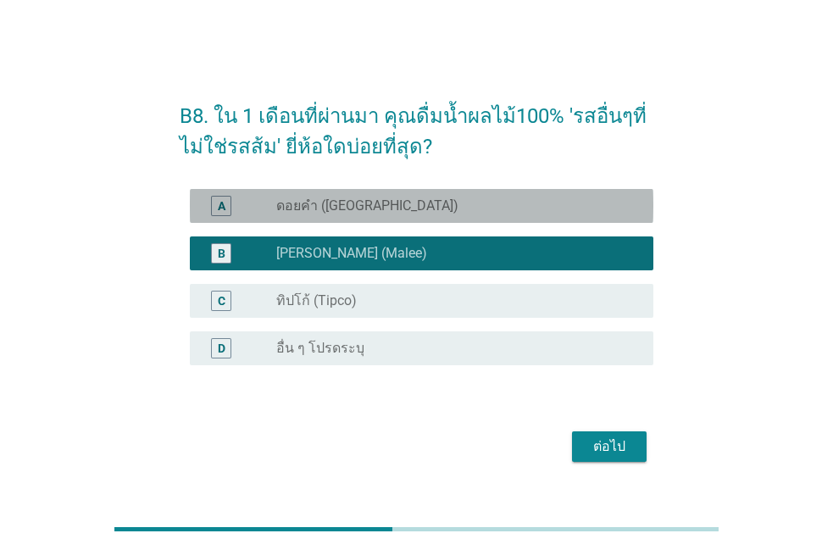
click at [496, 213] on div "radio_button_unchecked ดอยคำ (Doi-Khham)" at bounding box center [451, 205] width 350 height 17
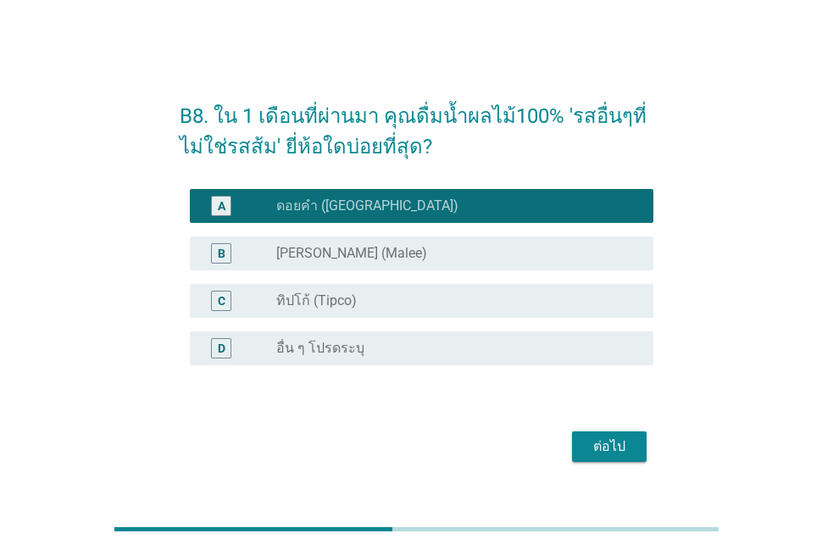
click at [586, 455] on div "ต่อไป" at bounding box center [609, 446] width 47 height 20
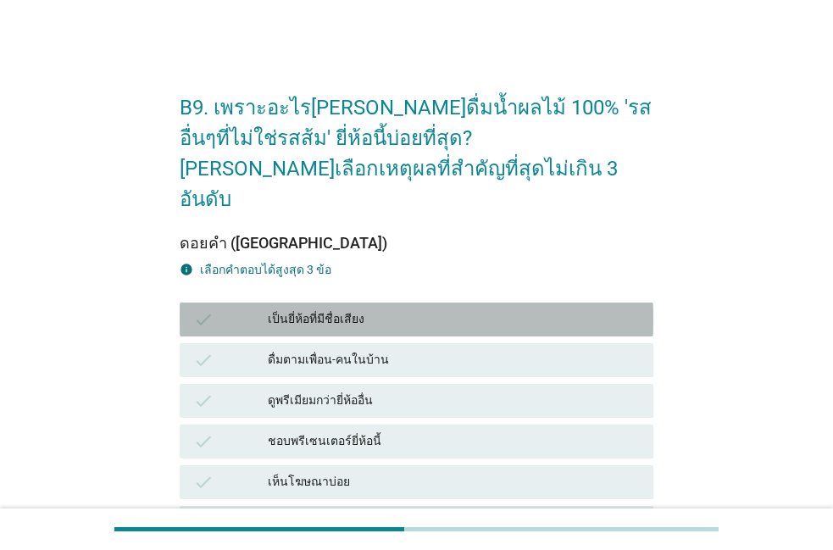
click at [517, 309] on div "เป็นยี่ห้อที่มีชื่อเสียง" at bounding box center [454, 319] width 372 height 20
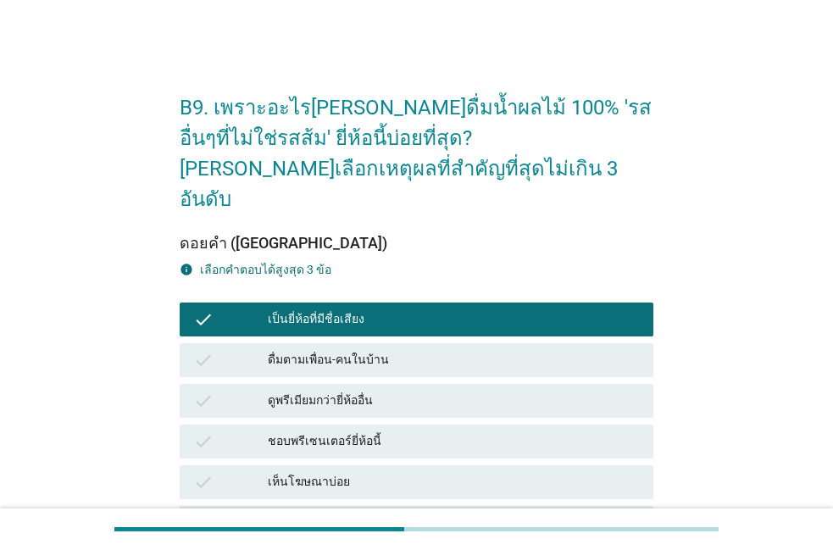
click at [484, 350] on div "ดื่มตามเพื่อน-คนในบ้าน" at bounding box center [454, 360] width 372 height 20
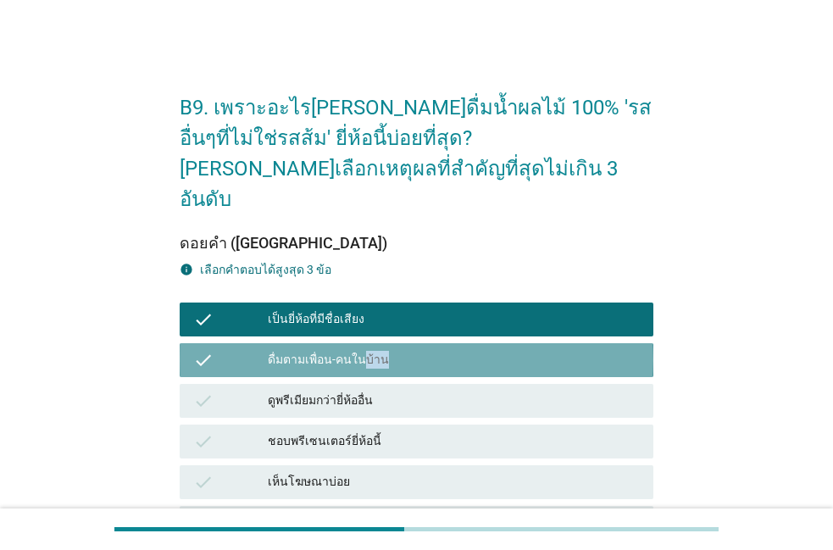
click at [484, 350] on div "ดื่มตามเพื่อน-คนในบ้าน" at bounding box center [454, 360] width 372 height 20
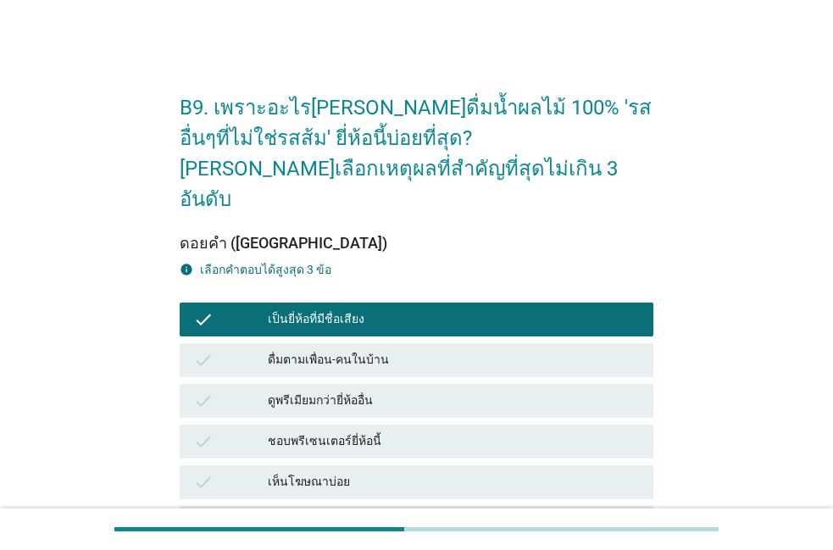
click at [484, 350] on div "ดื่มตามเพื่อน-คนในบ้าน" at bounding box center [454, 360] width 372 height 20
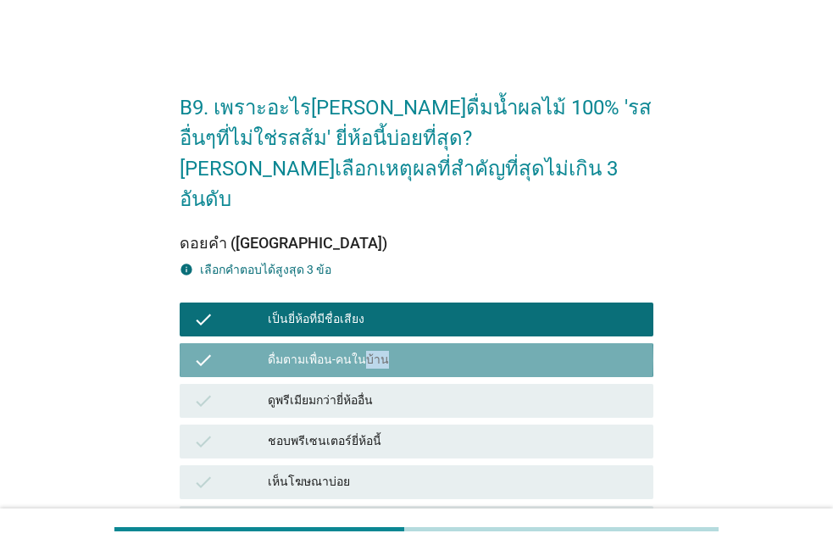
click at [484, 350] on div "ดื่มตามเพื่อน-คนในบ้าน" at bounding box center [454, 360] width 372 height 20
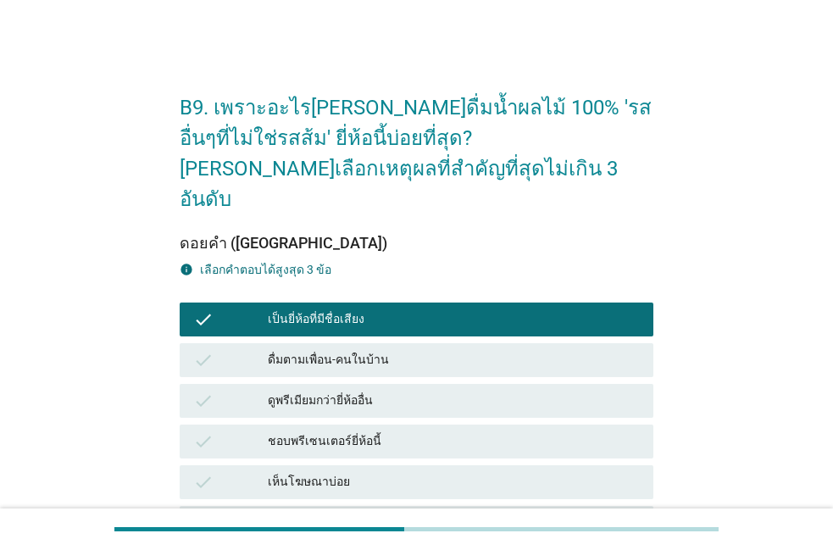
click at [484, 350] on div "ดื่มตามเพื่อน-คนในบ้าน" at bounding box center [454, 360] width 372 height 20
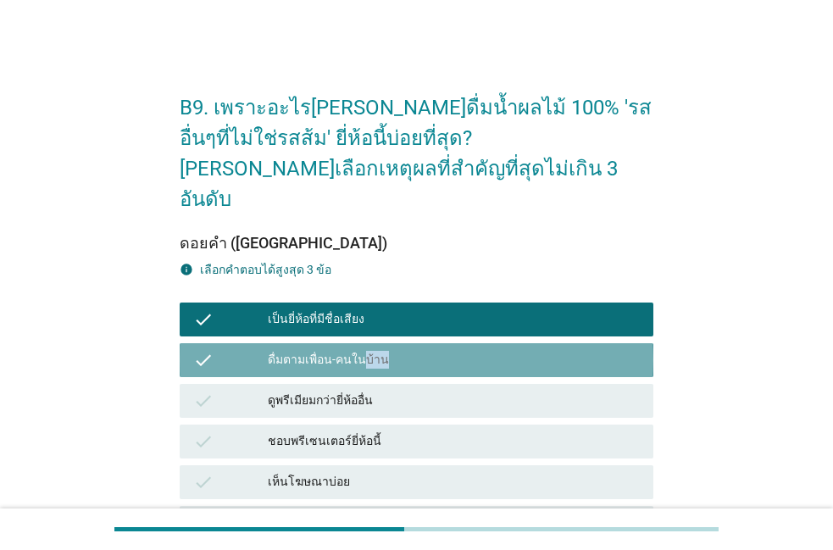
click at [484, 350] on div "ดื่มตามเพื่อน-คนในบ้าน" at bounding box center [454, 360] width 372 height 20
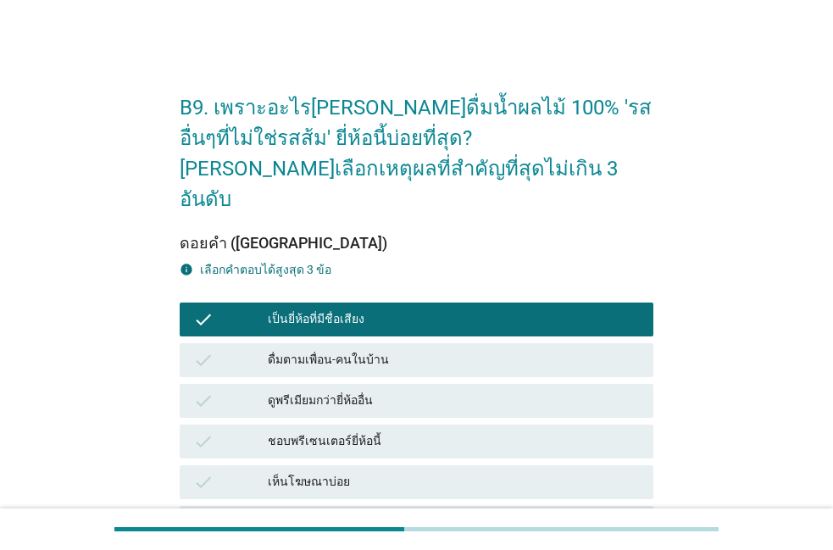
click at [484, 350] on div "ดื่มตามเพื่อน-คนในบ้าน" at bounding box center [454, 360] width 372 height 20
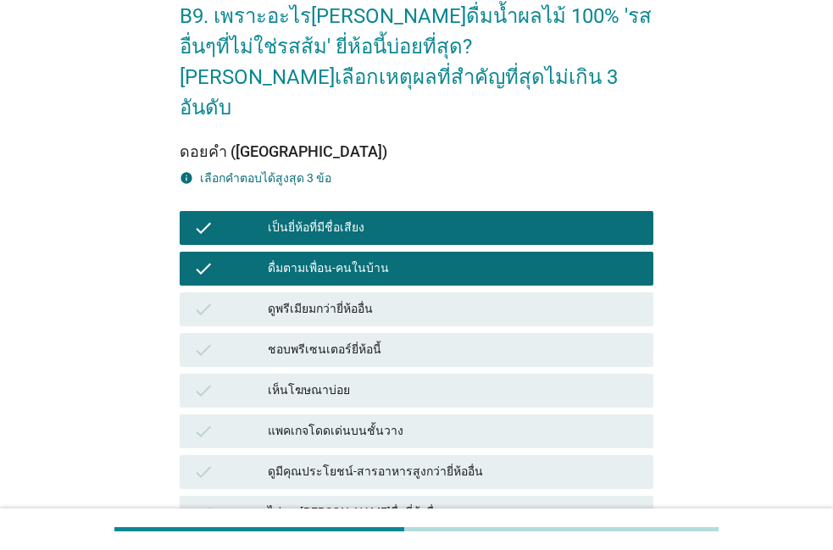
scroll to position [97, 0]
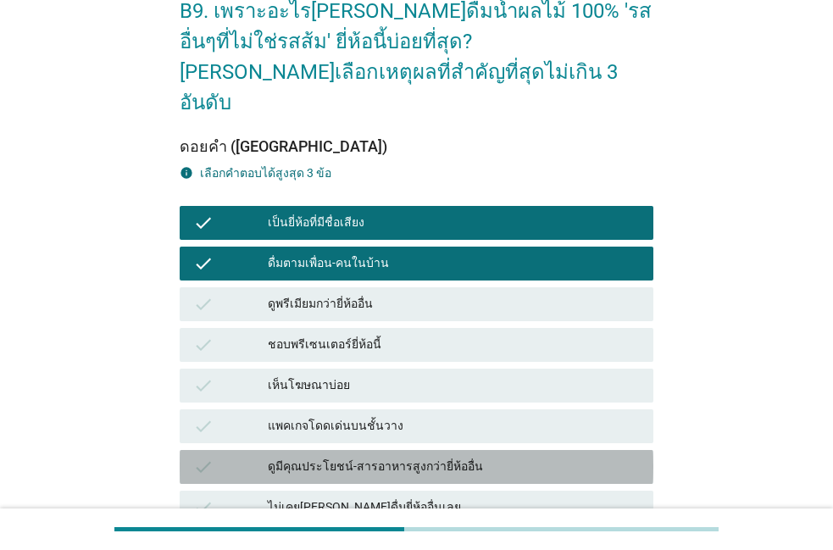
click at [435, 457] on div "ดูมีคุณประโยชน์-สารอาหารสูงกว่ายี่ห้ออื่น" at bounding box center [454, 467] width 372 height 20
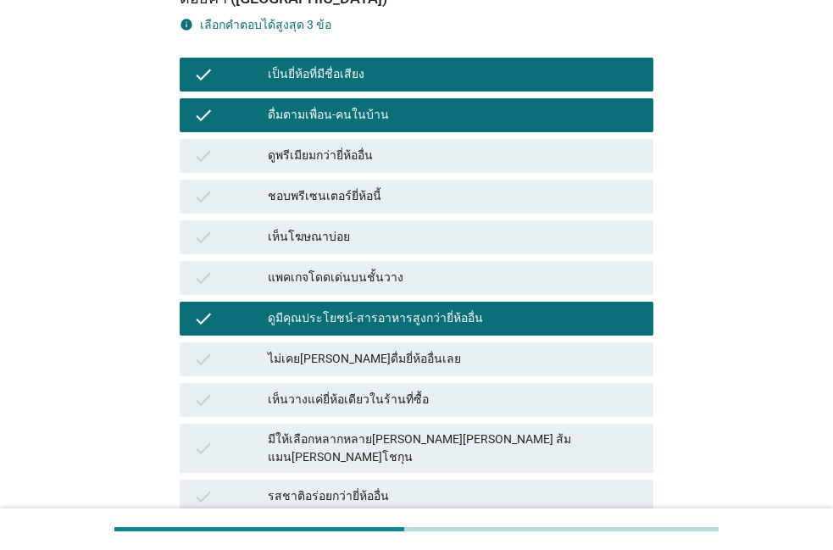
scroll to position [193, 0]
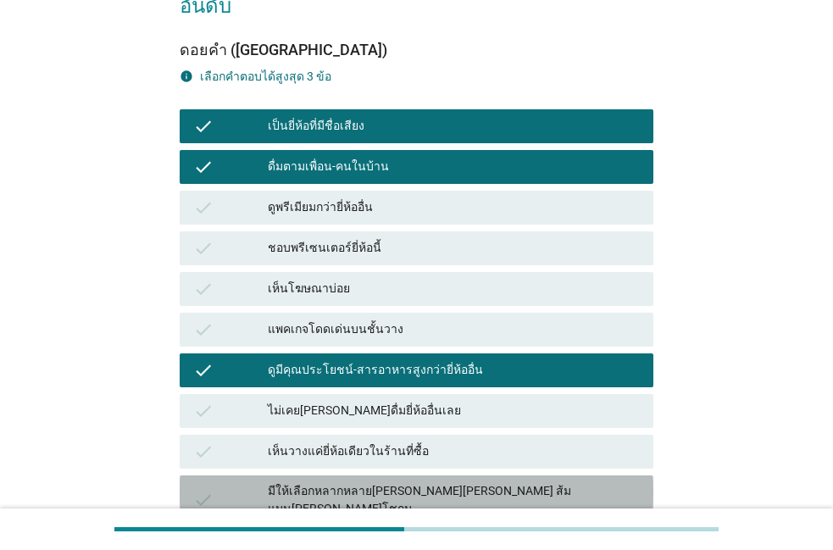
click at [427, 482] on div "มีให้เลือกหลากหลาย[PERSON_NAME][PERSON_NAME] ส้มแมน[PERSON_NAME]โชกุน" at bounding box center [454, 500] width 372 height 36
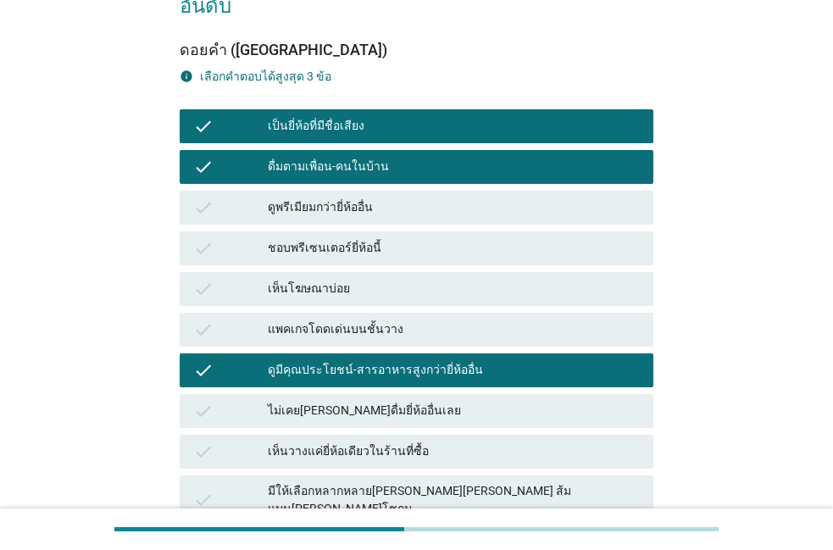
click at [427, 482] on div "มีให้เลือกหลากหลาย[PERSON_NAME][PERSON_NAME] ส้มแมน[PERSON_NAME]โชกุน" at bounding box center [454, 500] width 372 height 36
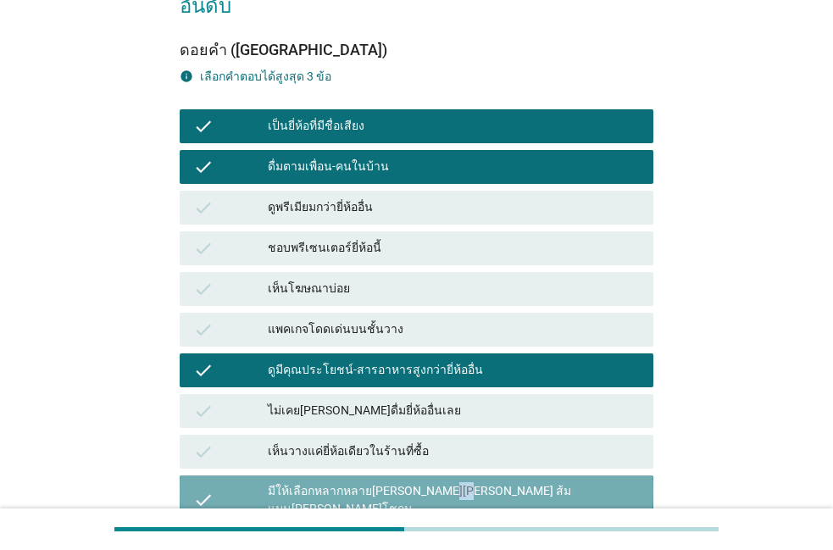
click at [427, 482] on div "มีให้เลือกหลากหลาย[PERSON_NAME][PERSON_NAME] ส้มแมน[PERSON_NAME]โชกุน" at bounding box center [454, 500] width 372 height 36
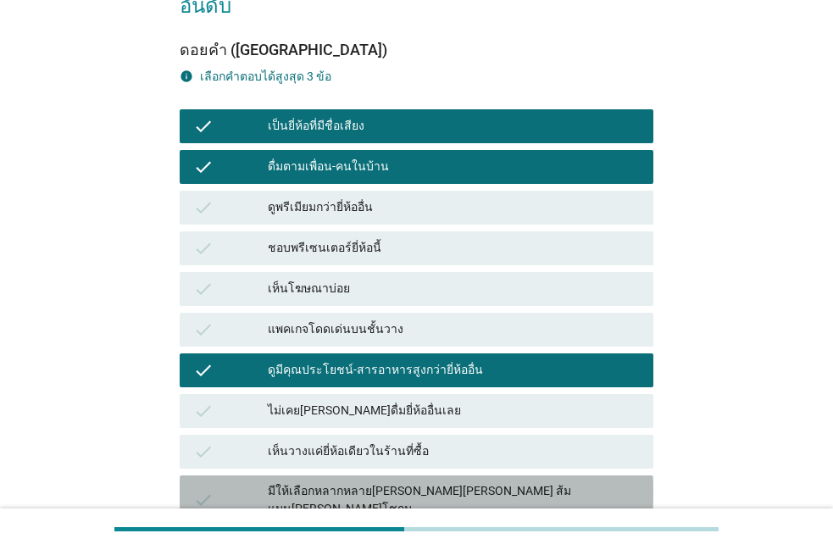
click at [427, 482] on div "มีให้เลือกหลากหลาย[PERSON_NAME][PERSON_NAME] ส้มแมน[PERSON_NAME]โชกุน" at bounding box center [454, 500] width 372 height 36
click at [490, 482] on div "มีให้เลือกหลากหลาย[PERSON_NAME][PERSON_NAME] ส้มแมน[PERSON_NAME]โชกุน" at bounding box center [454, 500] width 372 height 36
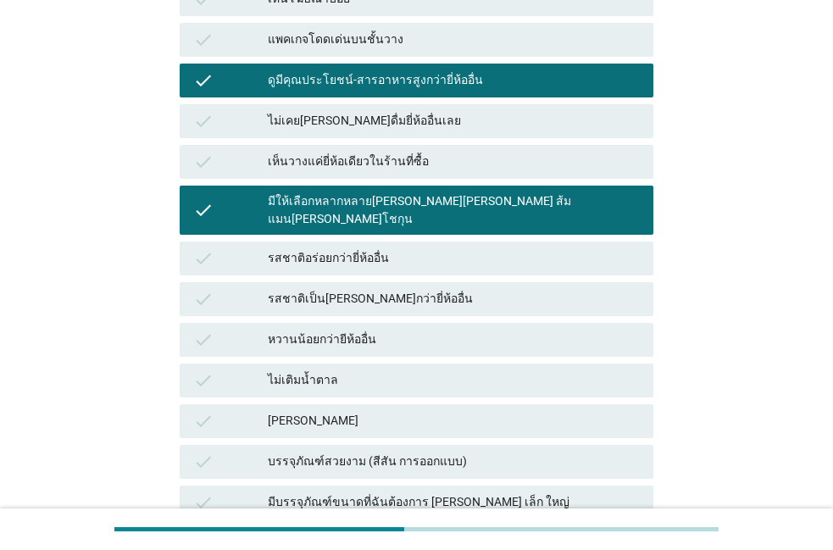
scroll to position [580, 0]
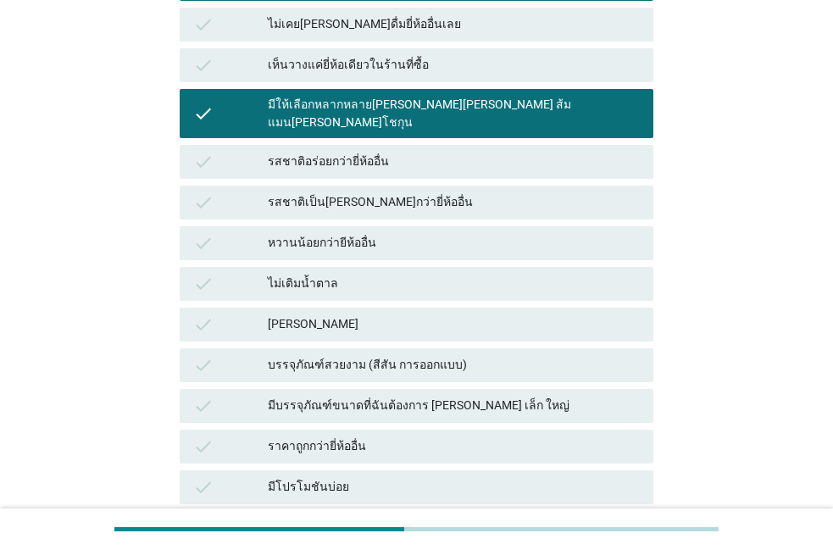
click at [426, 426] on div "check ราคาถูกกว่ายี่ห้ออื่น" at bounding box center [416, 446] width 481 height 41
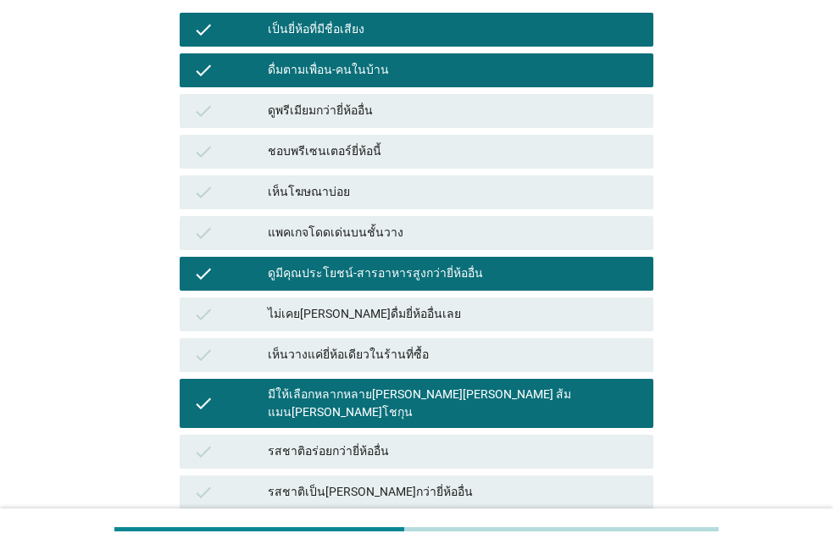
scroll to position [193, 0]
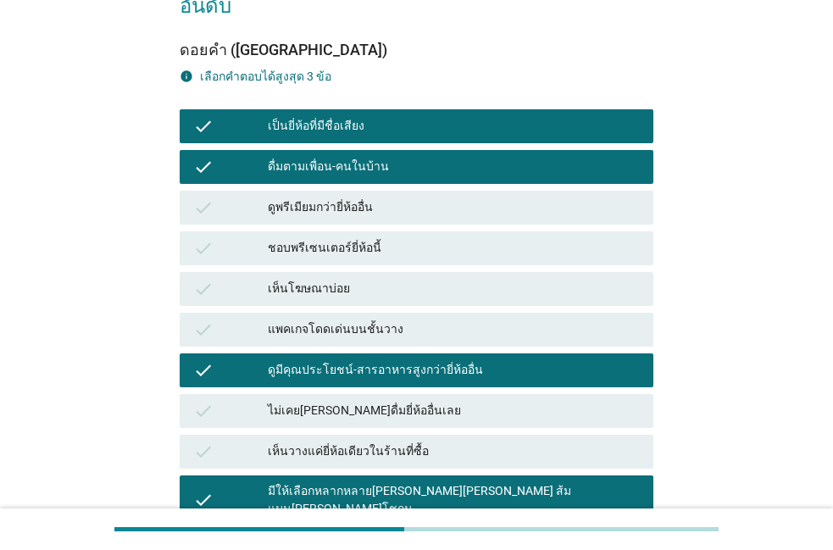
click at [437, 116] on div "เป็นยี่ห้อที่มีชื่อเสียง" at bounding box center [454, 126] width 372 height 20
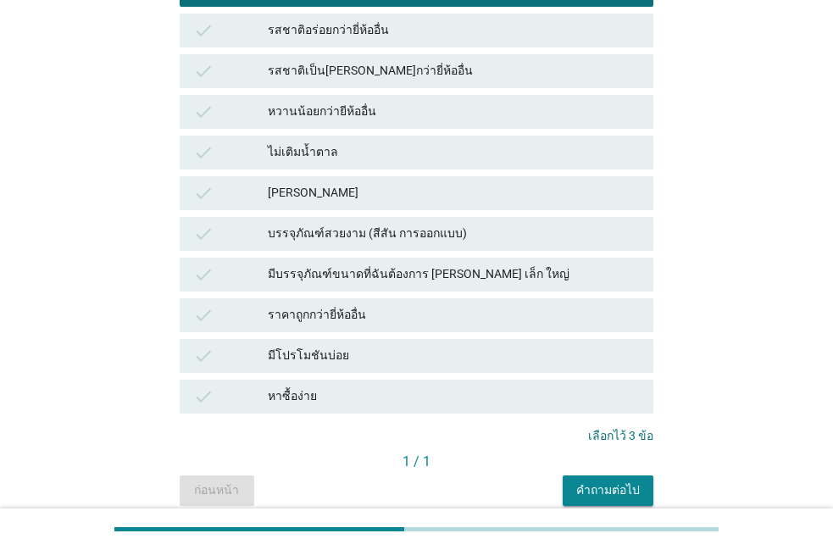
scroll to position [737, 0]
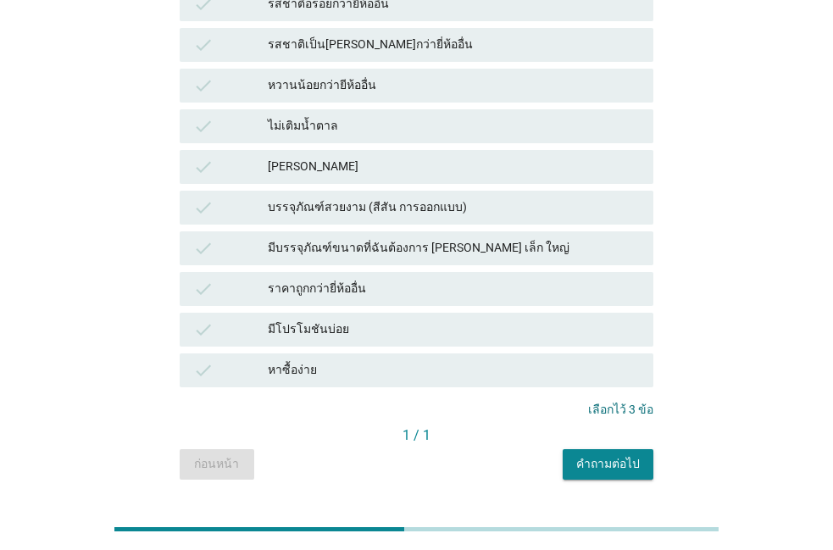
click at [601, 449] on button "คำถามต่อไป" at bounding box center [608, 464] width 91 height 31
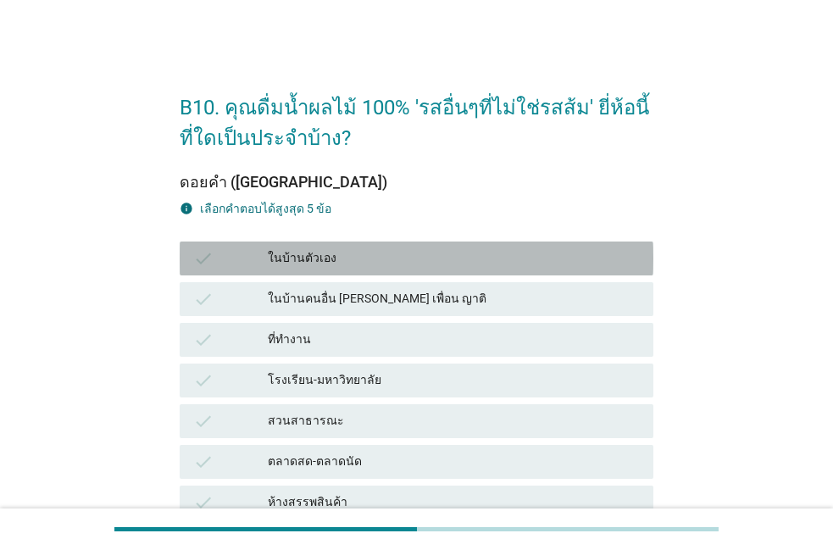
click at [397, 272] on div "check ในบ้านตัวเอง" at bounding box center [417, 259] width 474 height 34
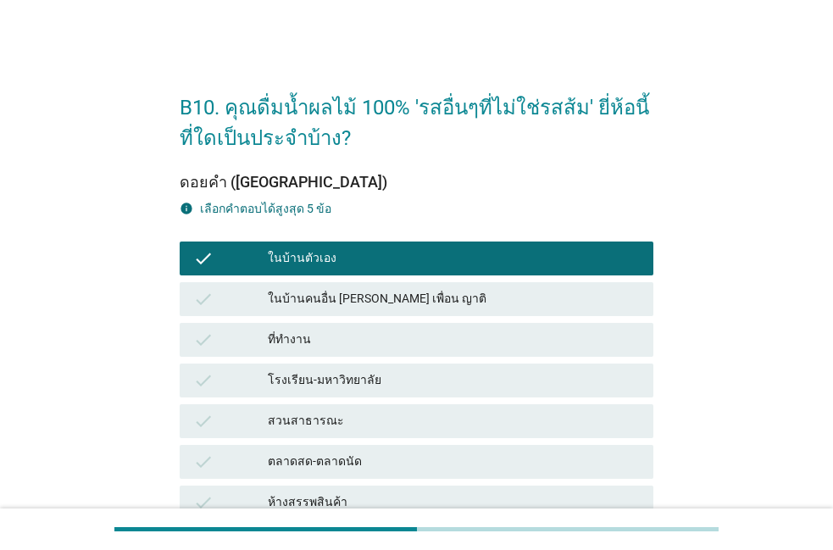
click at [383, 321] on div "check ที่ทำงาน" at bounding box center [416, 340] width 481 height 41
click at [386, 312] on div "check ในบ้านคนอื่น [PERSON_NAME] เพื่อน ญาติ" at bounding box center [417, 299] width 474 height 34
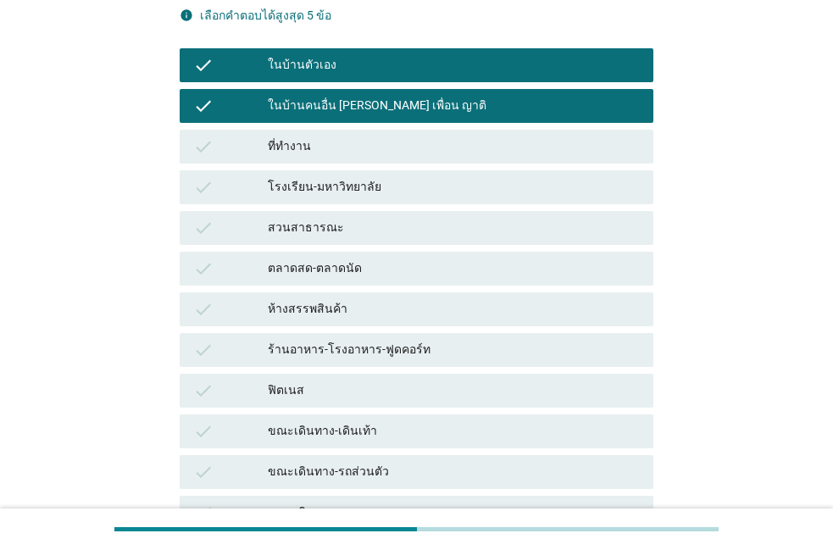
scroll to position [290, 0]
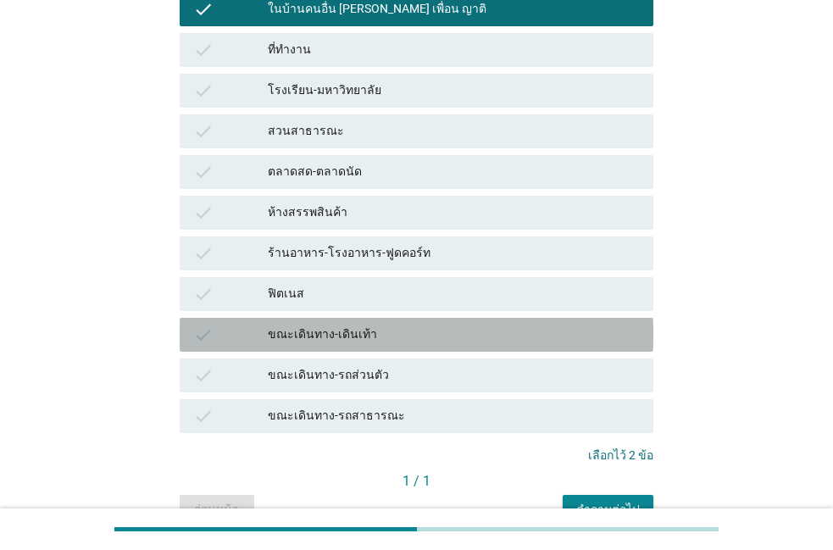
click at [404, 344] on div "ขณะเดินทาง-เดินเท้า" at bounding box center [454, 335] width 372 height 20
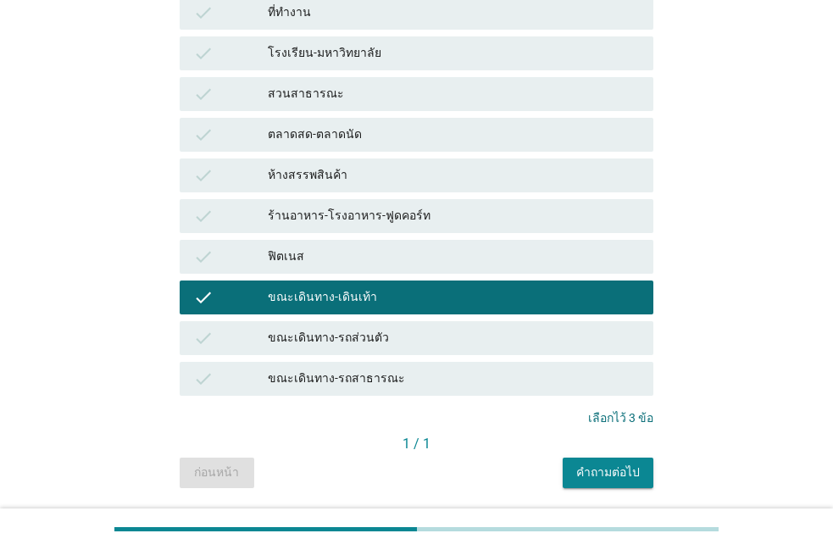
scroll to position [381, 0]
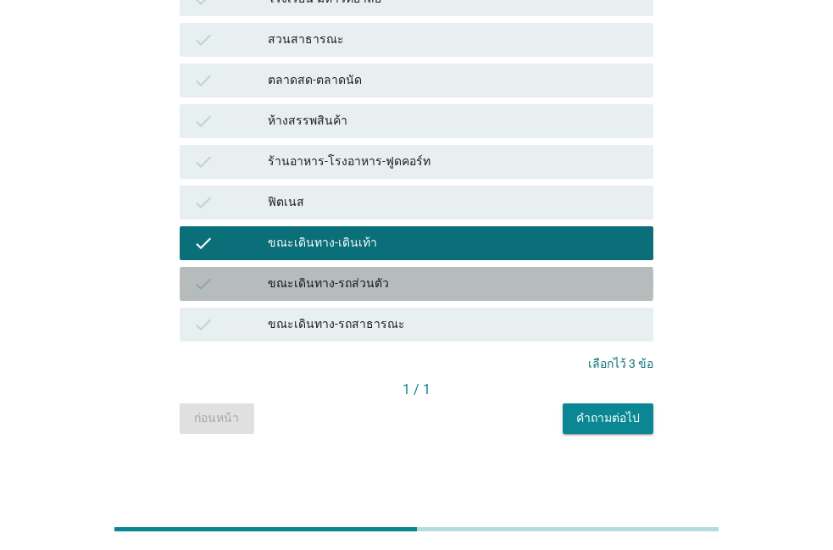
click at [412, 295] on div "check ขณะเดินทาง-รถส่วนตัว" at bounding box center [417, 284] width 474 height 34
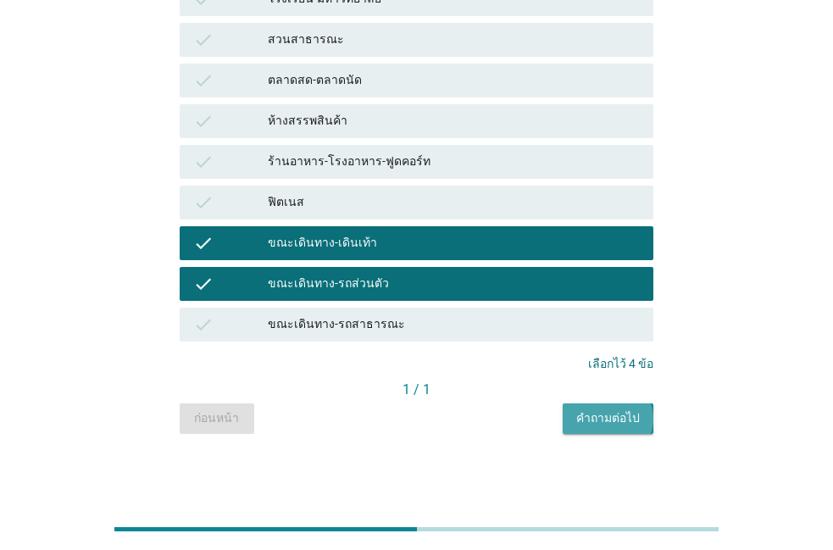
click at [581, 420] on div "คำถามต่อไป" at bounding box center [608, 418] width 64 height 18
click at [581, 420] on div "ก่อนหน้า คำถามต่อไป" at bounding box center [417, 418] width 474 height 31
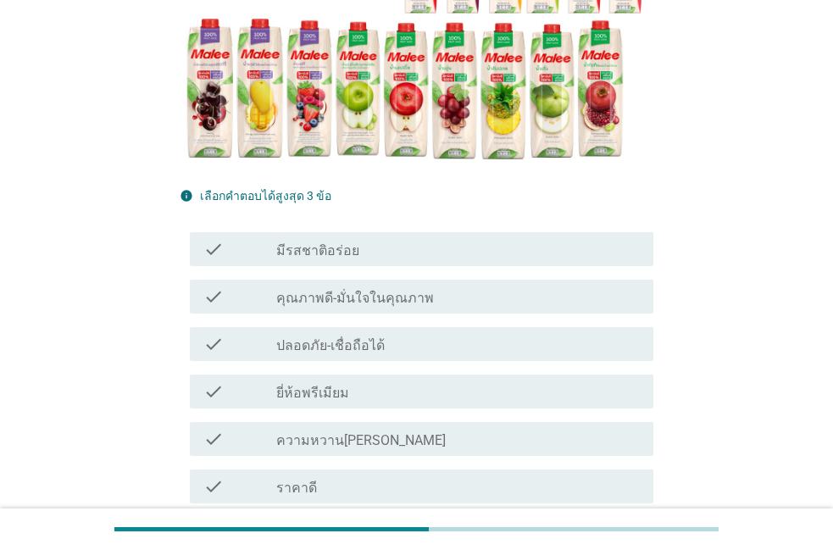
scroll to position [290, 0]
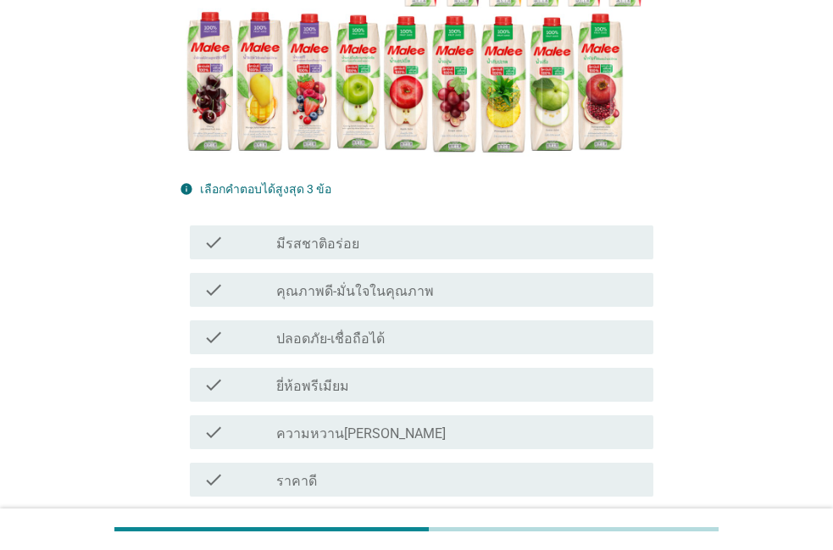
click at [464, 351] on div "check check_box_outline_blank ปลอดภัย-เชื่อถือได้" at bounding box center [422, 337] width 464 height 34
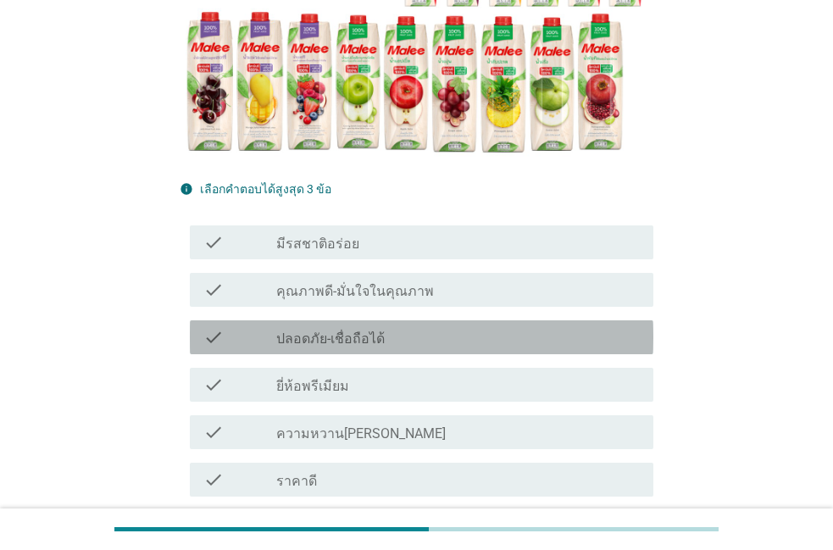
click at [464, 342] on div "check_box_outline_blank ปลอดภัย-เชื่อถือได้" at bounding box center [458, 337] width 364 height 20
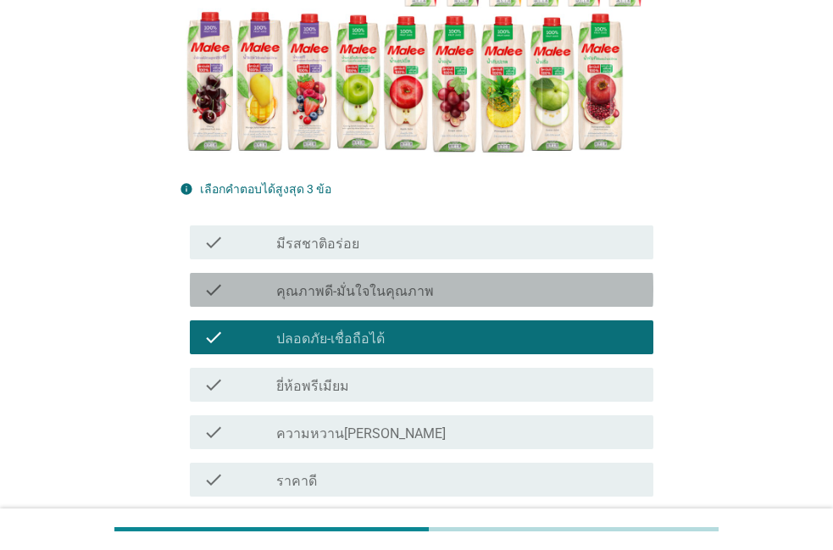
click at [464, 303] on div "check check_box_outline_blank คุณภาพดี-มั่นใจในคุณภาพ" at bounding box center [422, 290] width 464 height 34
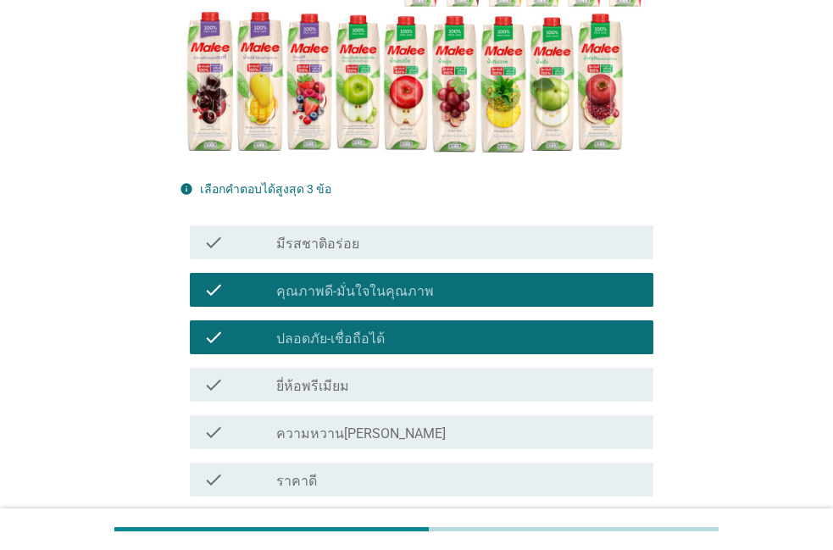
click at [469, 259] on div "check check_box_outline_blank มีรสชาติอร่อย" at bounding box center [422, 242] width 464 height 34
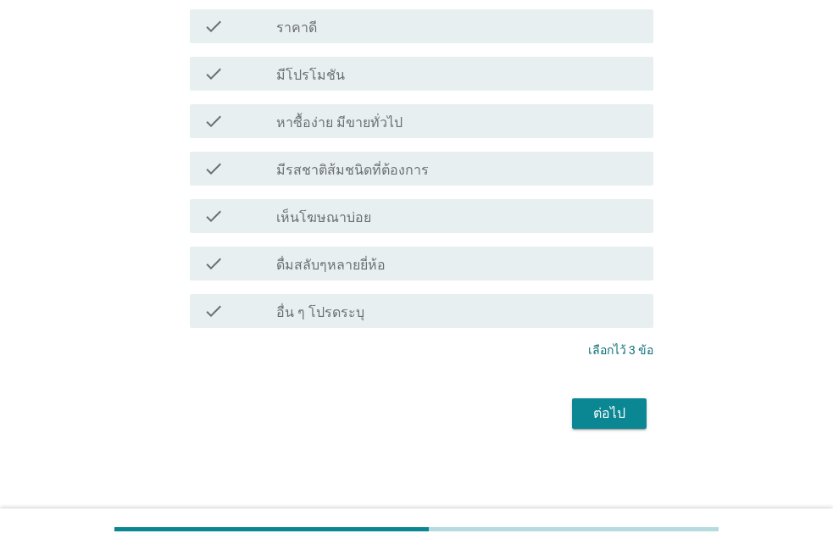
scroll to position [744, 0]
click at [606, 411] on div "ต่อไป" at bounding box center [609, 413] width 47 height 20
click at [606, 411] on div "ต่อไป" at bounding box center [417, 412] width 474 height 41
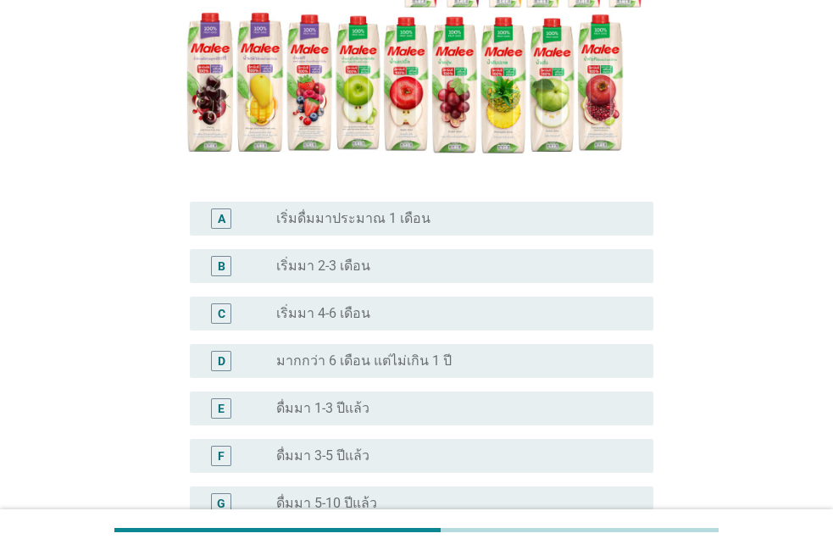
scroll to position [290, 0]
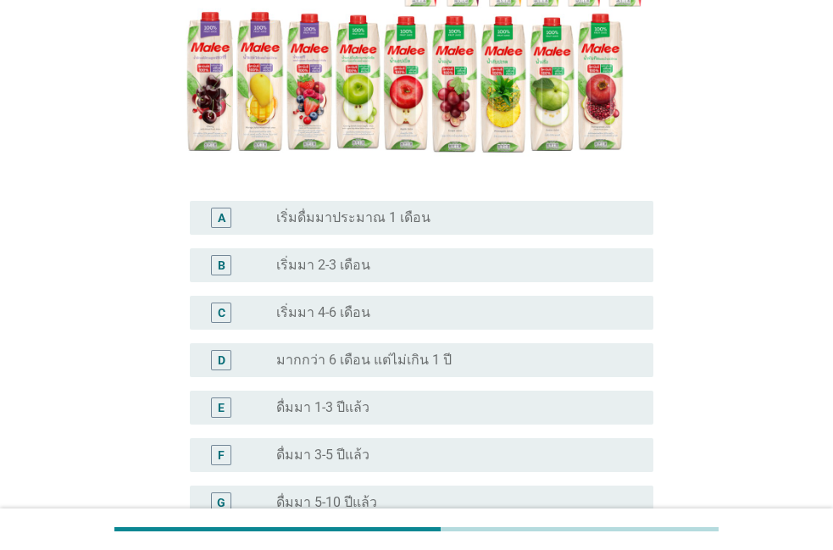
click at [388, 391] on div "E radio_button_unchecked ดื่มมา 1-3 ปีแล้ว" at bounding box center [422, 408] width 464 height 34
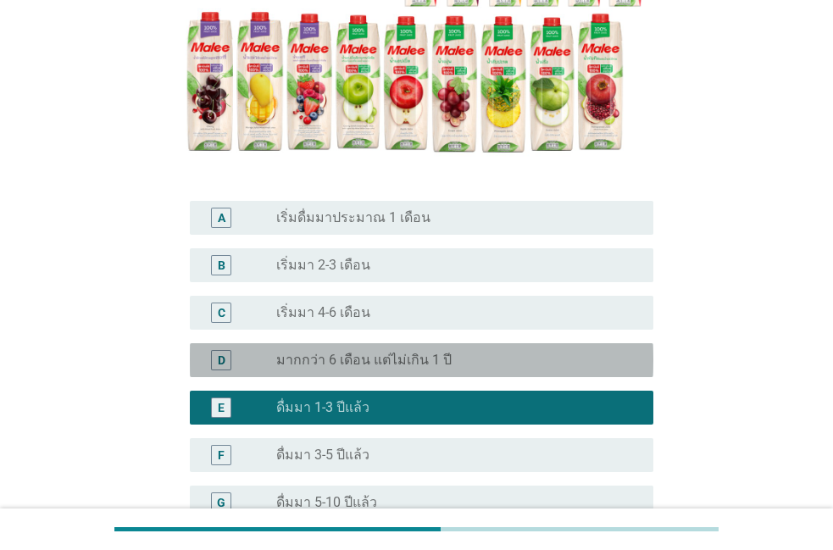
click at [386, 343] on div "D radio_button_unchecked มากกว่า 6 เดือน แต่ไม่เกิน 1 ปี" at bounding box center [422, 360] width 464 height 34
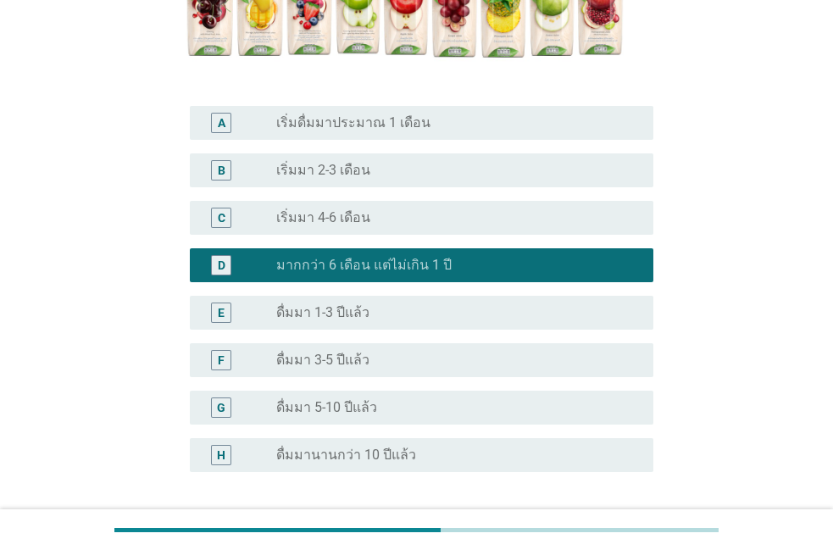
scroll to position [386, 0]
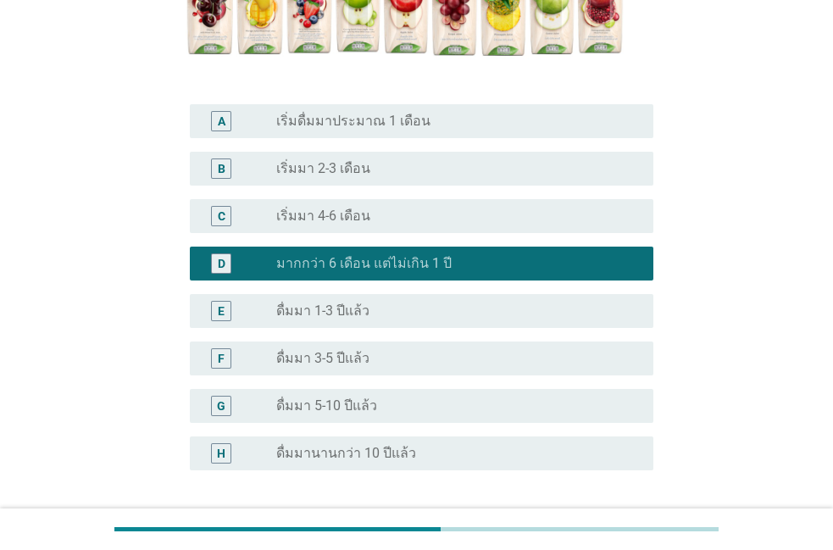
click at [377, 303] on div "radio_button_unchecked ดื่มมา 1-3 ปีแล้ว" at bounding box center [451, 311] width 350 height 17
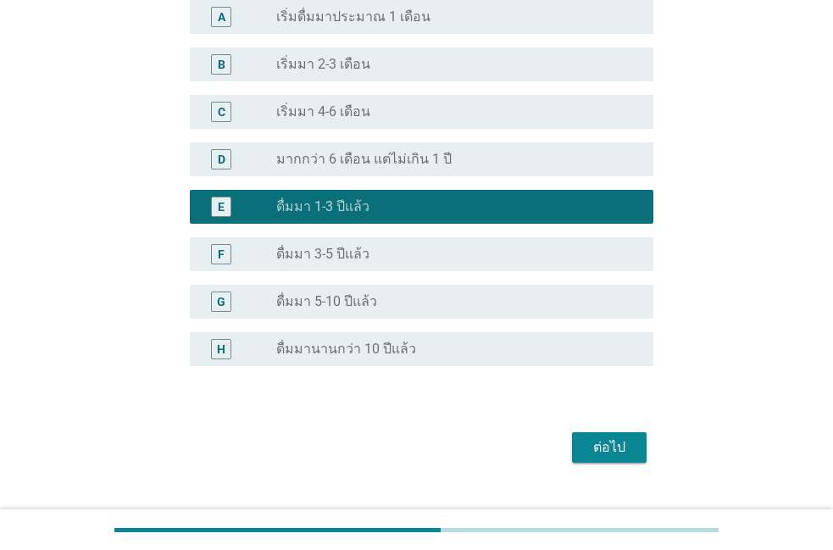
scroll to position [495, 0]
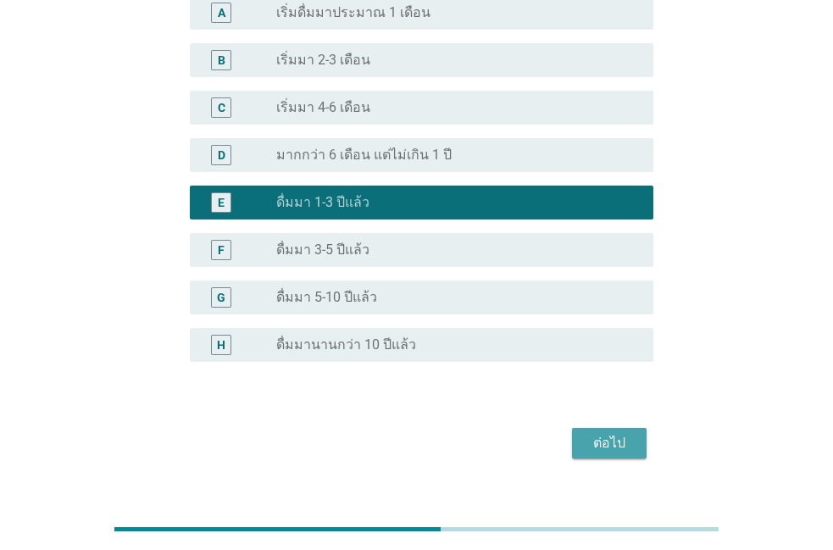
click at [596, 433] on div "ต่อไป" at bounding box center [609, 443] width 47 height 20
click at [596, 423] on div "ต่อไป" at bounding box center [417, 443] width 474 height 41
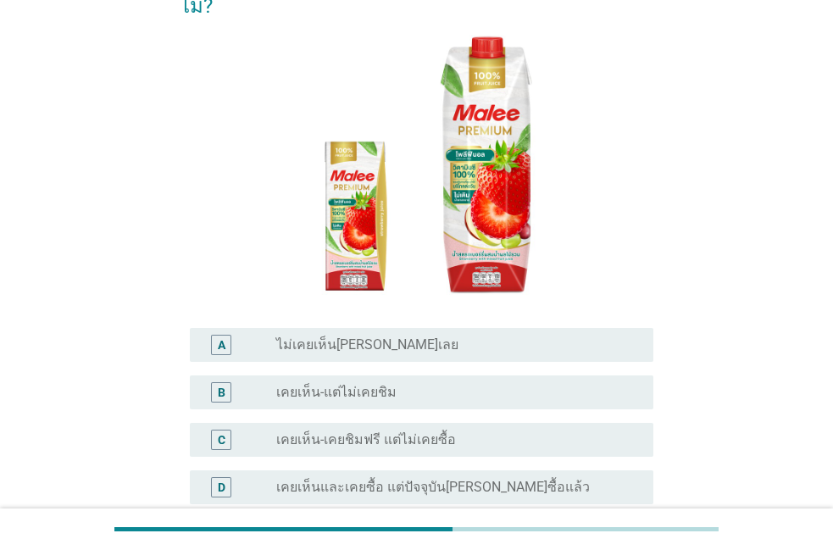
scroll to position [290, 0]
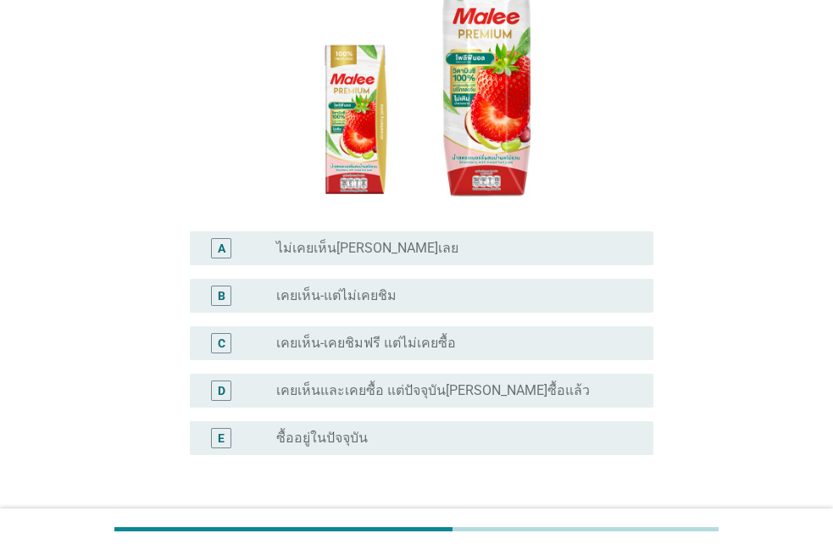
click at [431, 382] on label "เคยเห็นและเคยซื้อ แต่ปัจจุบัน[PERSON_NAME]ซื้อแล้ว" at bounding box center [433, 390] width 314 height 17
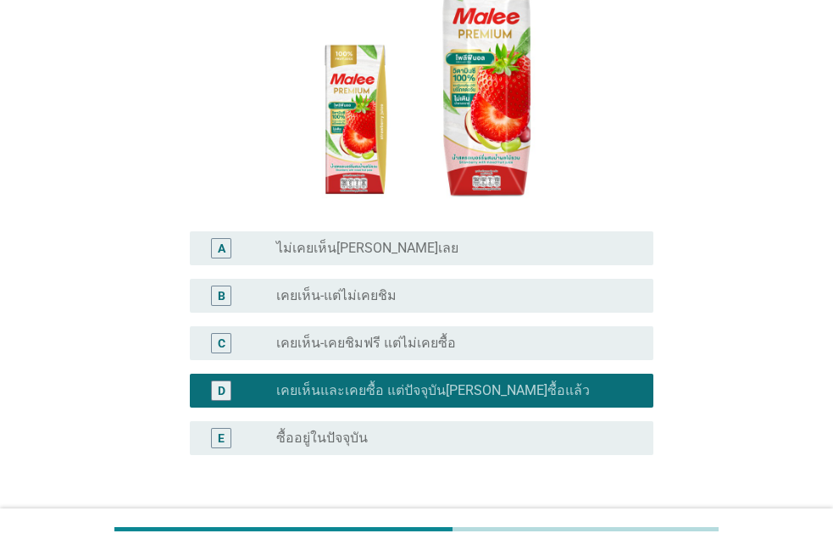
click at [541, 421] on div "E radio_button_unchecked ซื้ออยู่ในปัจจุบัน" at bounding box center [422, 438] width 464 height 34
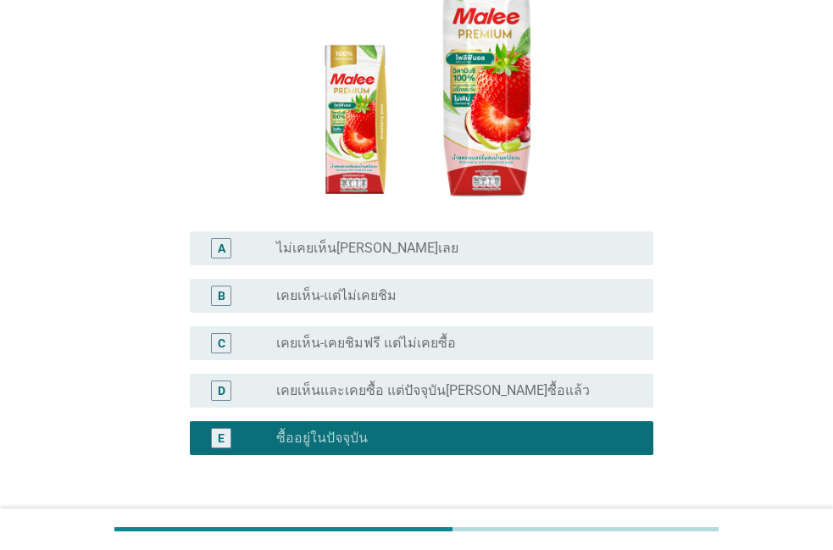
click at [575, 521] on button "ต่อไป" at bounding box center [609, 536] width 75 height 31
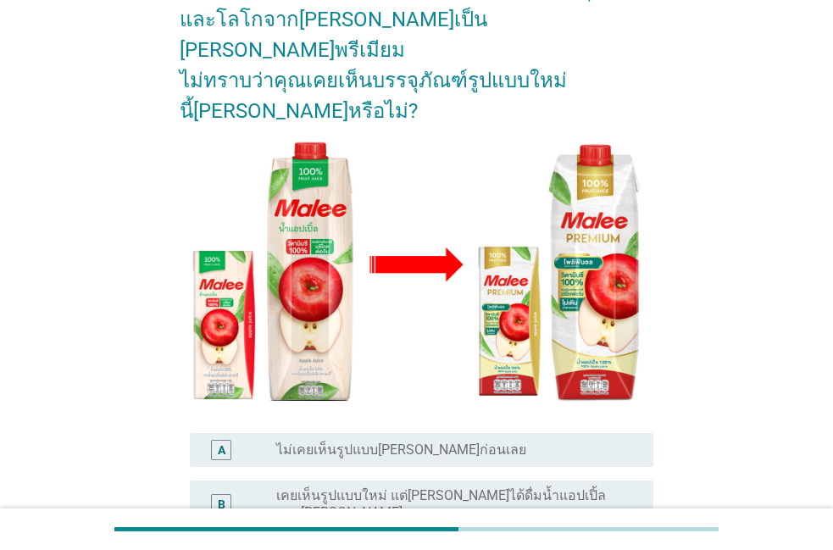
scroll to position [193, 0]
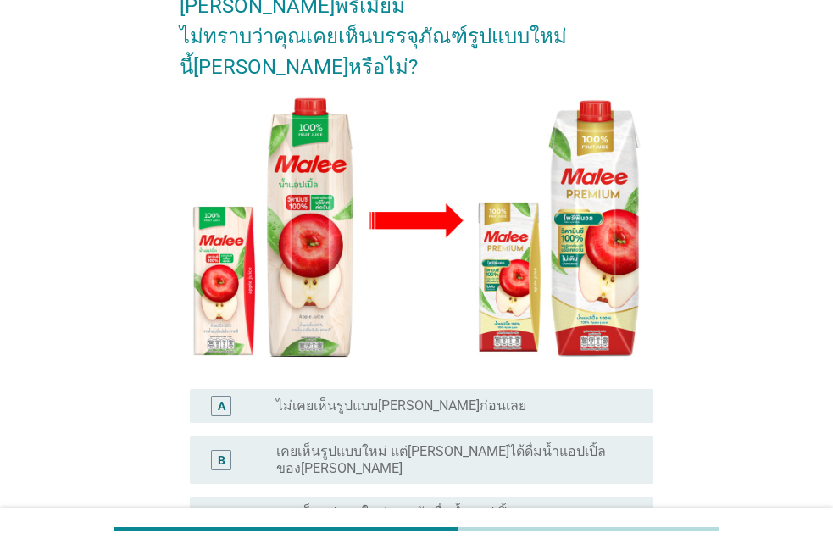
click at [495, 504] on label "เคยเห็นรูปแบบใหม่ และฉันดื่มน้ำแอปเปิ้ลของ[PERSON_NAME]ในปัจจุบัน" at bounding box center [451, 521] width 350 height 34
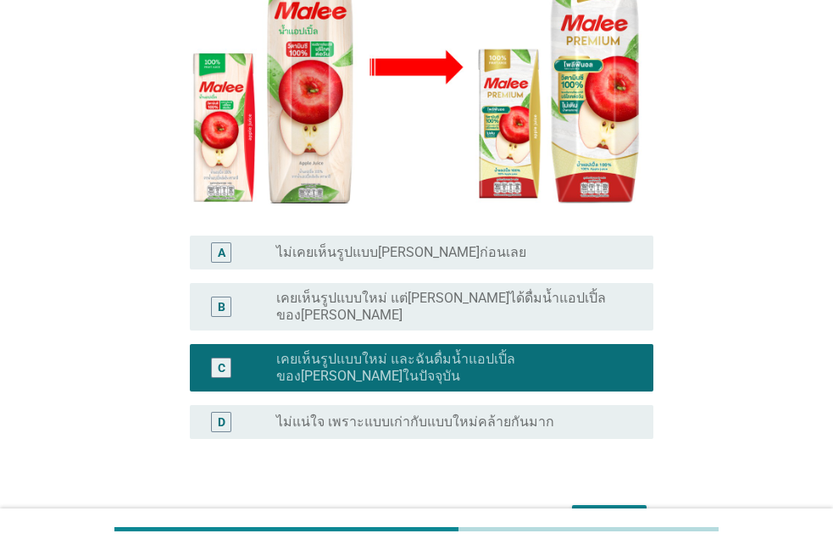
scroll to position [386, 0]
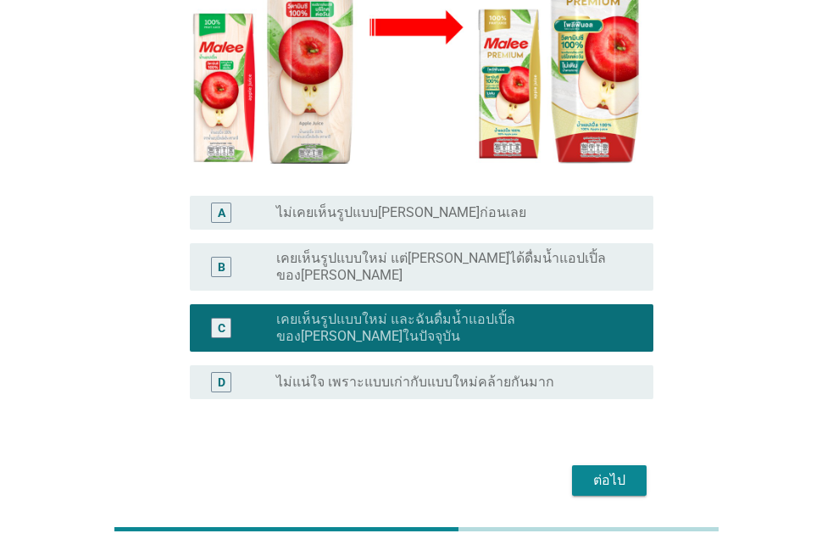
click at [626, 470] on div "ต่อไป" at bounding box center [609, 480] width 47 height 20
click at [626, 460] on div "ต่อไป" at bounding box center [417, 480] width 474 height 41
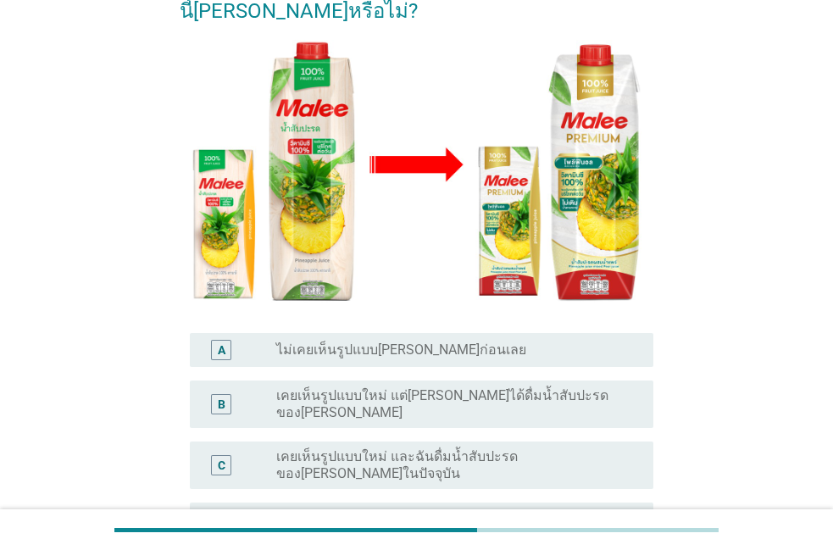
scroll to position [193, 0]
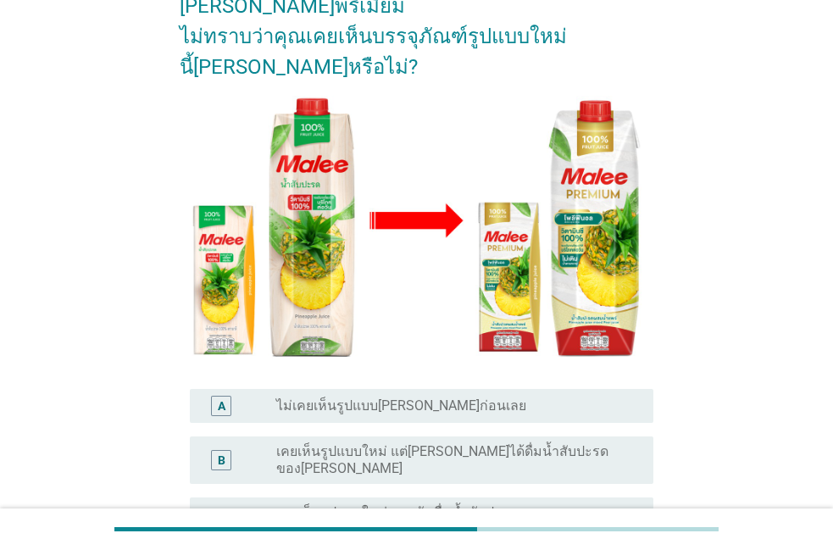
click at [486, 504] on div "radio_button_unchecked เคยเห็นรูปแบบใหม่ และฉันดื่มน้ำสับปะรดของ[PERSON_NAME]ใน…" at bounding box center [458, 521] width 364 height 34
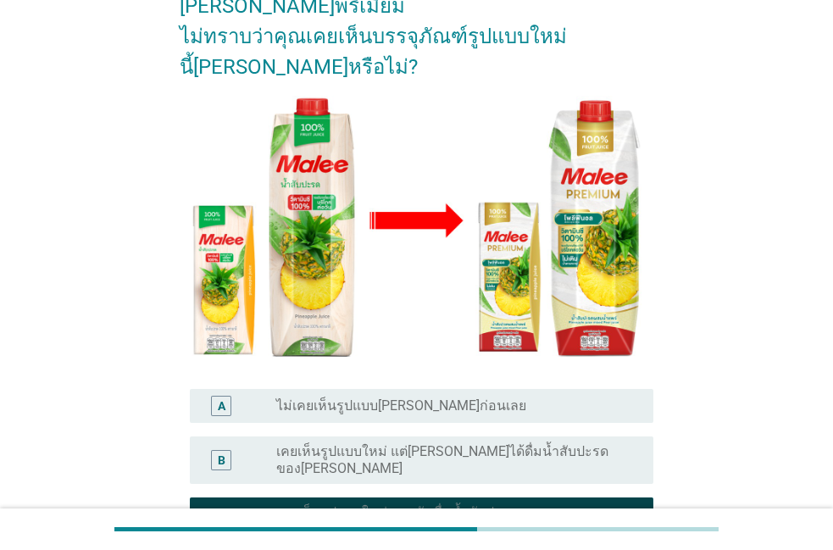
click at [486, 504] on div "radio_button_checked เคยเห็นรูปแบบใหม่ และฉันดื่มน้ำสับปะรดของ[PERSON_NAME]ในปั…" at bounding box center [458, 521] width 364 height 34
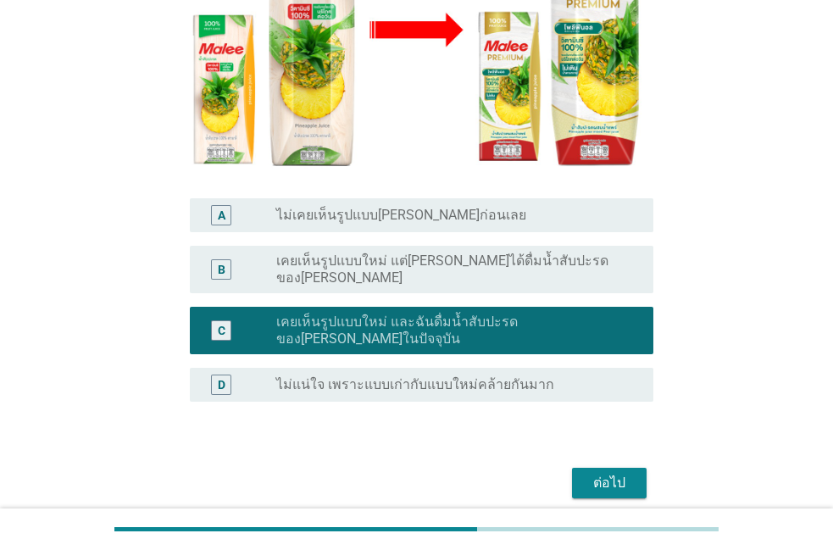
scroll to position [386, 0]
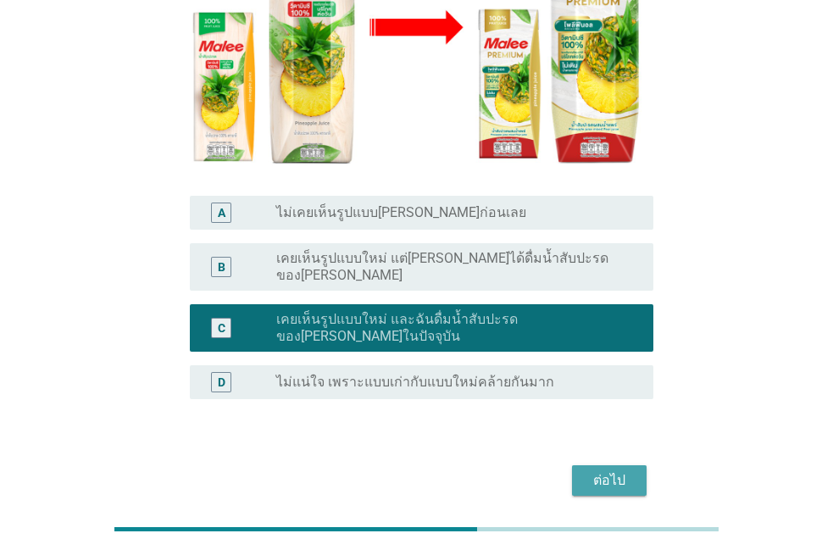
click at [589, 470] on div "ต่อไป" at bounding box center [609, 480] width 47 height 20
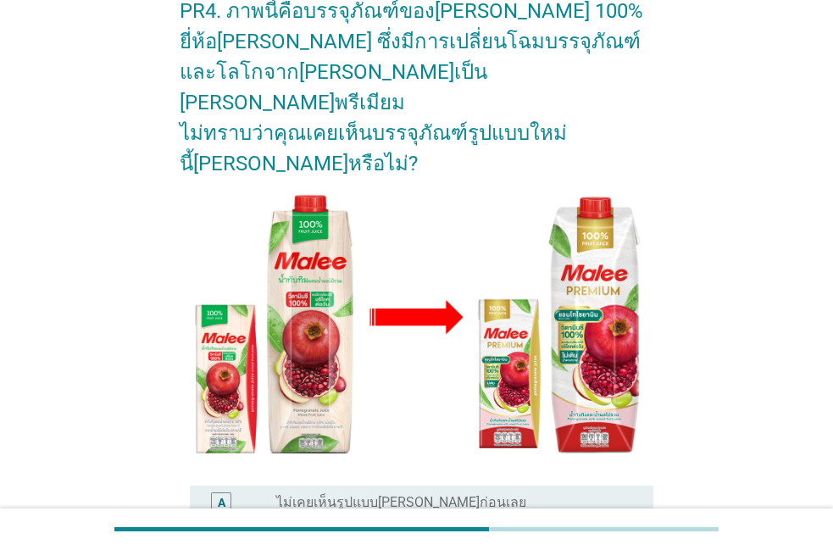
scroll to position [193, 0]
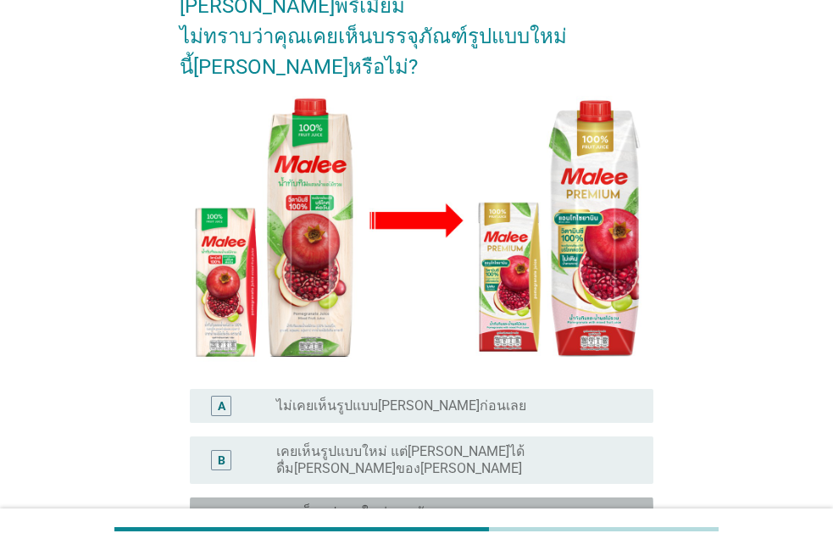
click at [484, 504] on label "เคยเห็นรูปแบบใหม่ และฉันดื่ม[PERSON_NAME]ของ[PERSON_NAME]ในปัจจุบัน" at bounding box center [451, 521] width 350 height 34
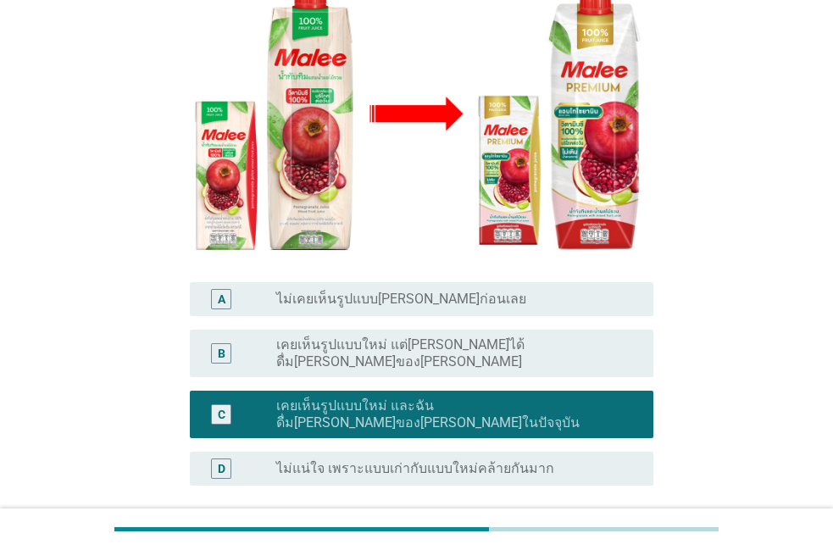
scroll to position [397, 0]
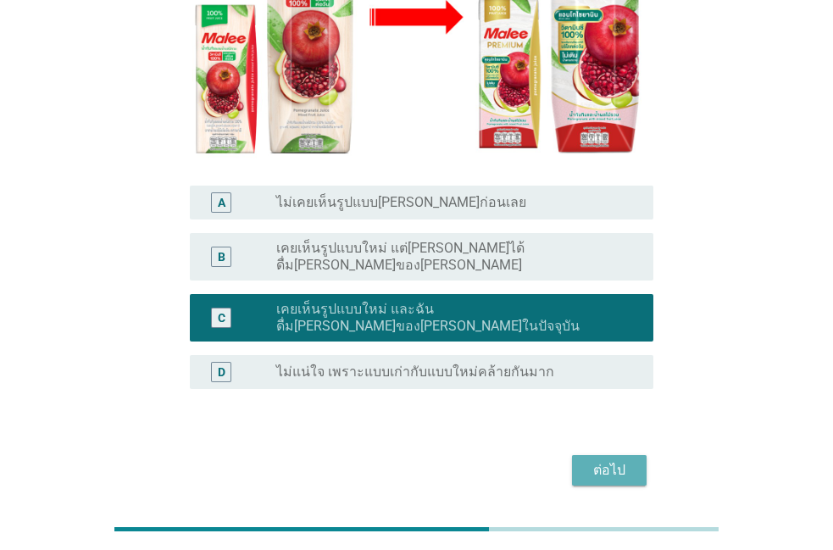
click at [581, 455] on button "ต่อไป" at bounding box center [609, 470] width 75 height 31
click at [581, 450] on div "ต่อไป" at bounding box center [417, 470] width 474 height 41
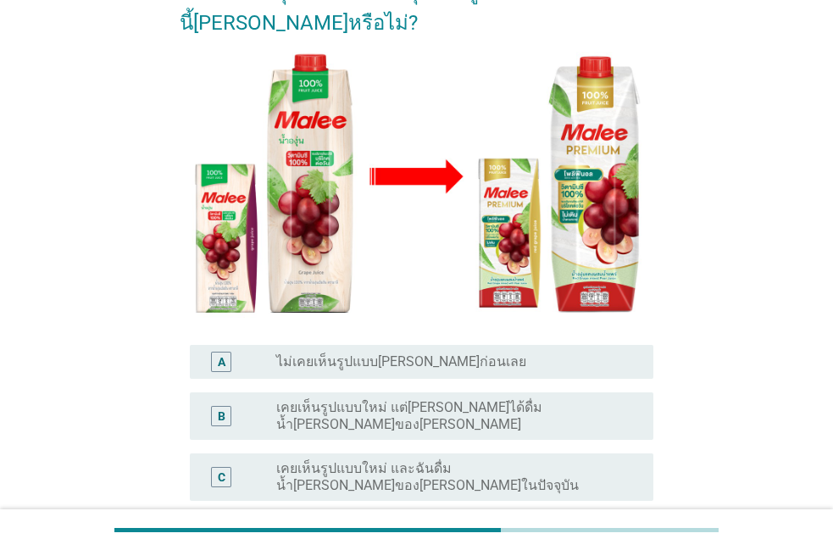
scroll to position [290, 0]
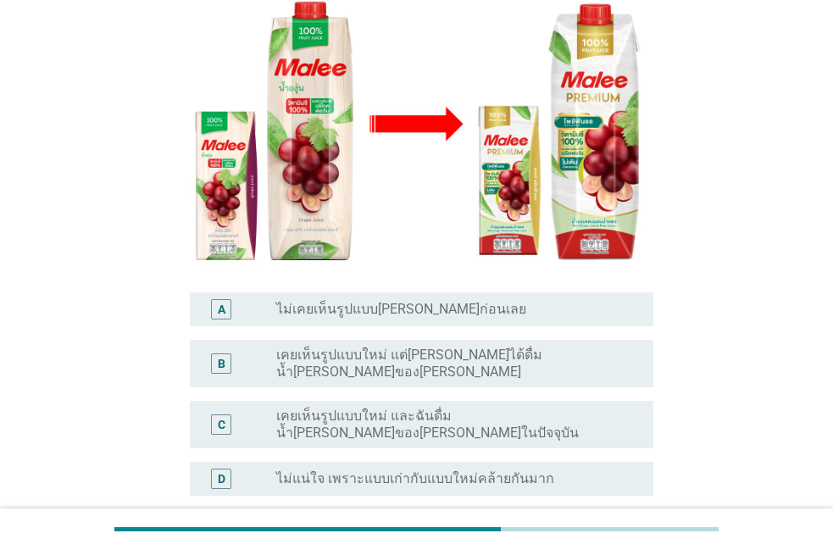
click at [500, 408] on label "เคยเห็นรูปแบบใหม่ และฉันดื่มน้ำ[PERSON_NAME]ของ[PERSON_NAME]ในปัจจุบัน" at bounding box center [451, 425] width 350 height 34
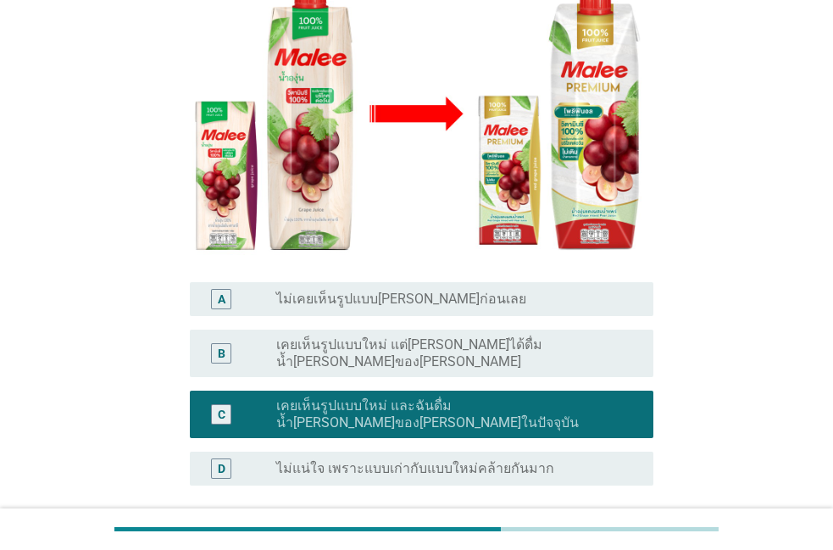
scroll to position [397, 0]
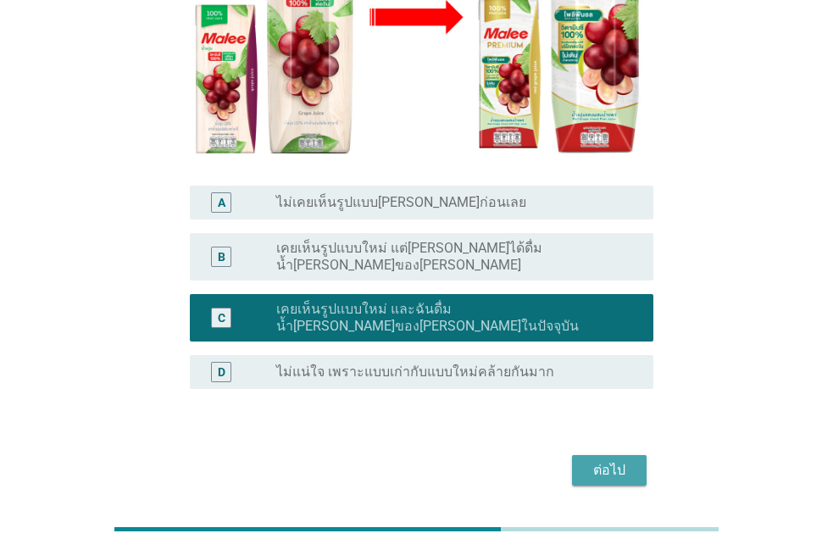
click at [586, 455] on button "ต่อไป" at bounding box center [609, 470] width 75 height 31
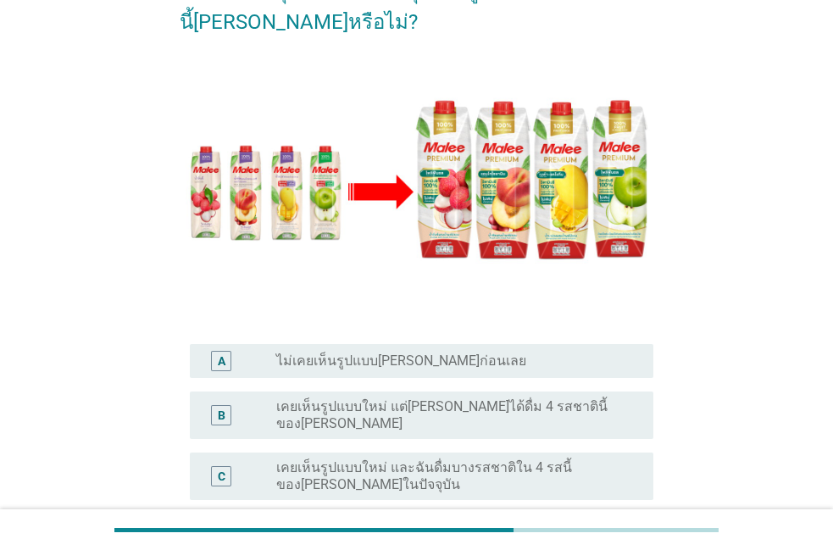
scroll to position [290, 0]
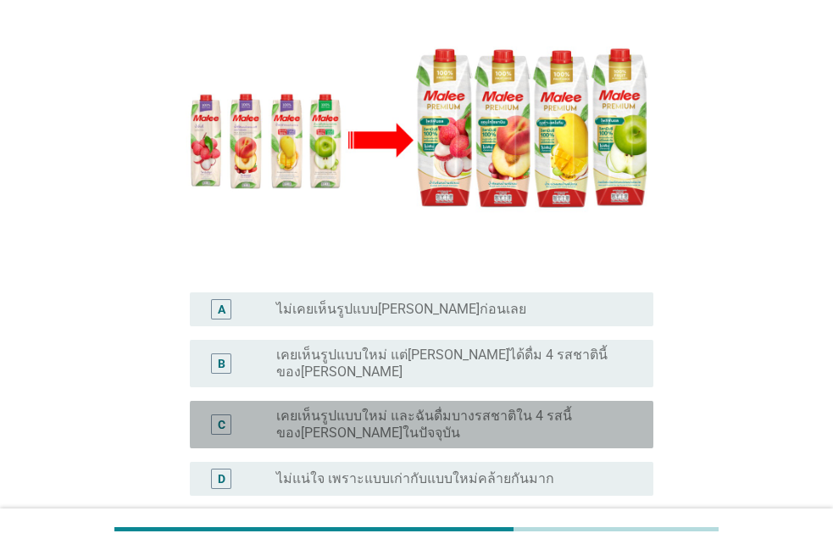
click at [581, 408] on label "เคยเห็นรูปแบบใหม่ และฉันดื่มบางรสชาติใน 4 รสนี้ของ[PERSON_NAME]ในปัจจุบัน" at bounding box center [451, 425] width 350 height 34
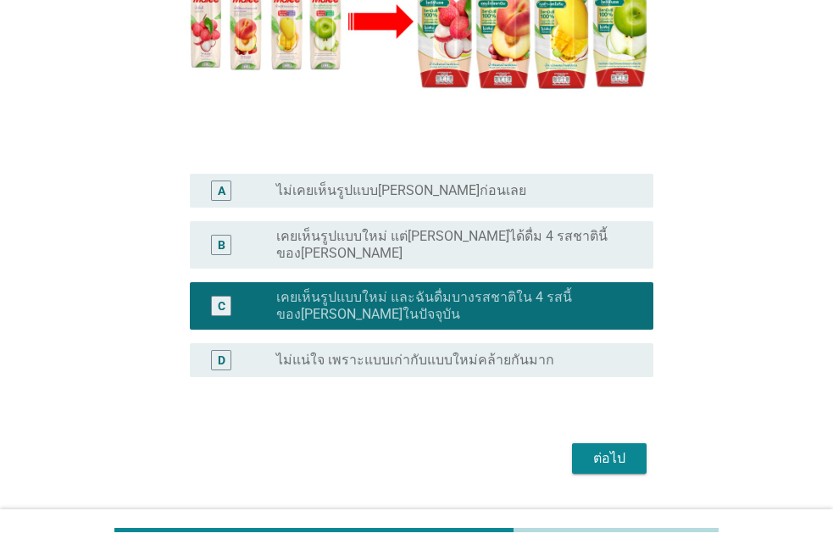
scroll to position [410, 0]
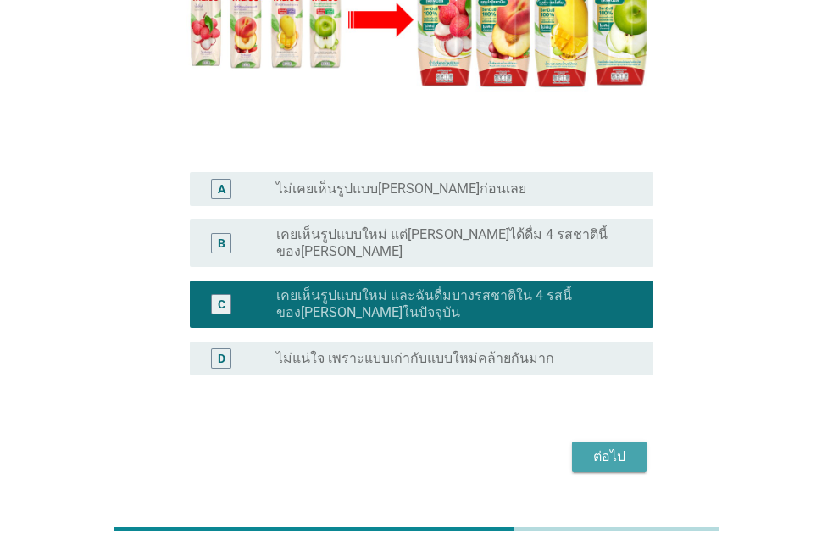
click at [611, 447] on div "ต่อไป" at bounding box center [609, 457] width 47 height 20
click at [611, 436] on div "ต่อไป" at bounding box center [417, 456] width 474 height 41
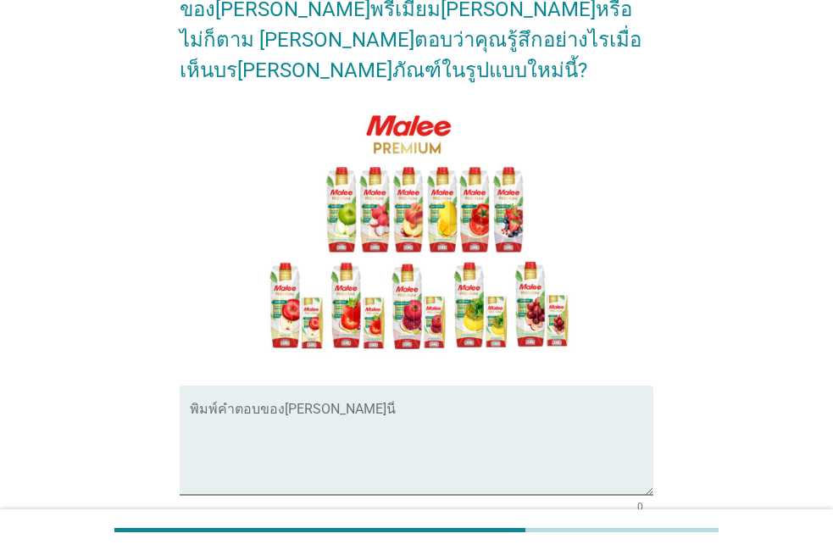
scroll to position [97, 0]
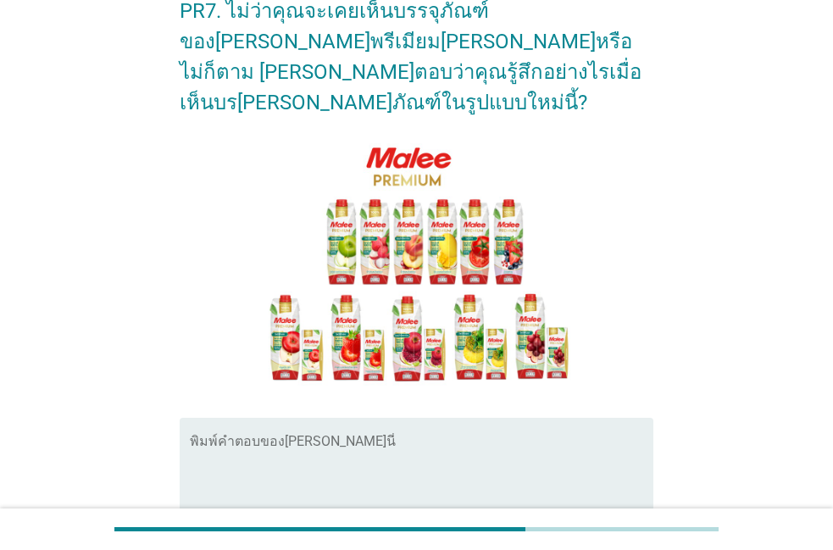
click at [592, 418] on div "พิมพ์คำตอบของ[PERSON_NAME]นี่" at bounding box center [422, 472] width 464 height 109
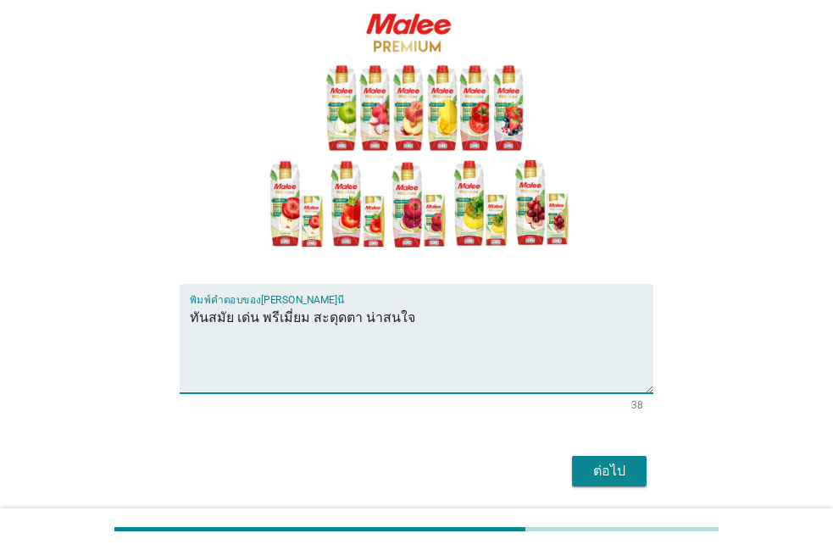
scroll to position [273, 0]
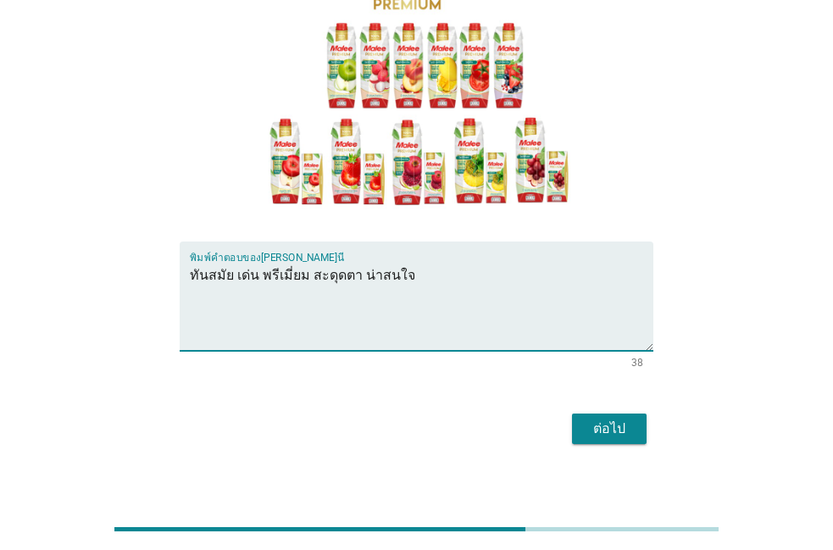
type textarea "ทันสมัย เด่น พรีเมี่ยม สะดุดตา น่าสนใจ"
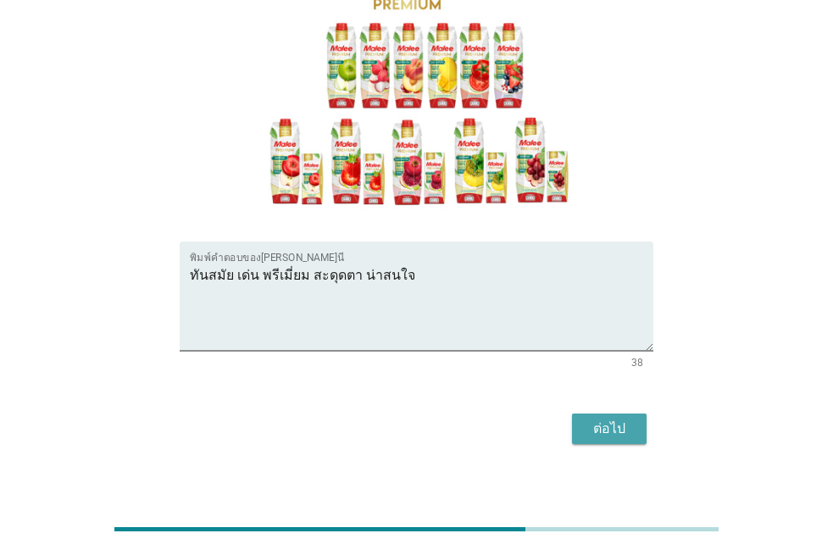
click at [639, 420] on button "ต่อไป" at bounding box center [609, 429] width 75 height 31
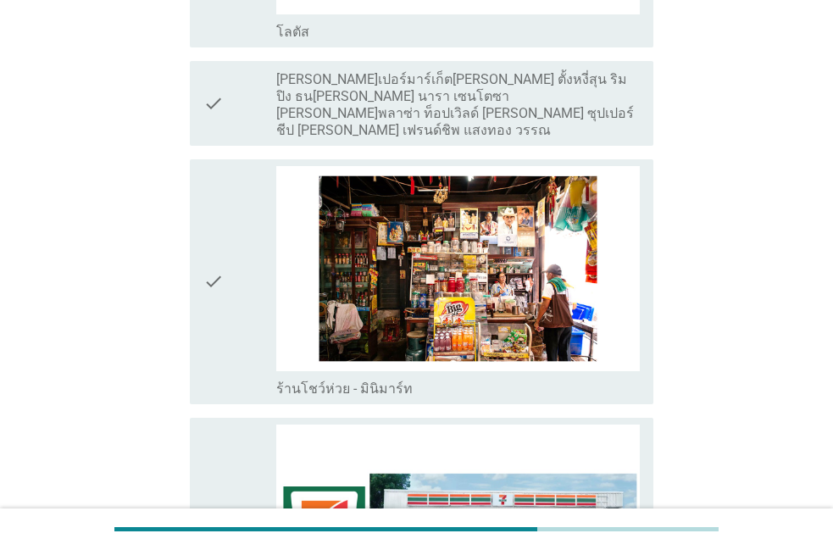
scroll to position [2802, 0]
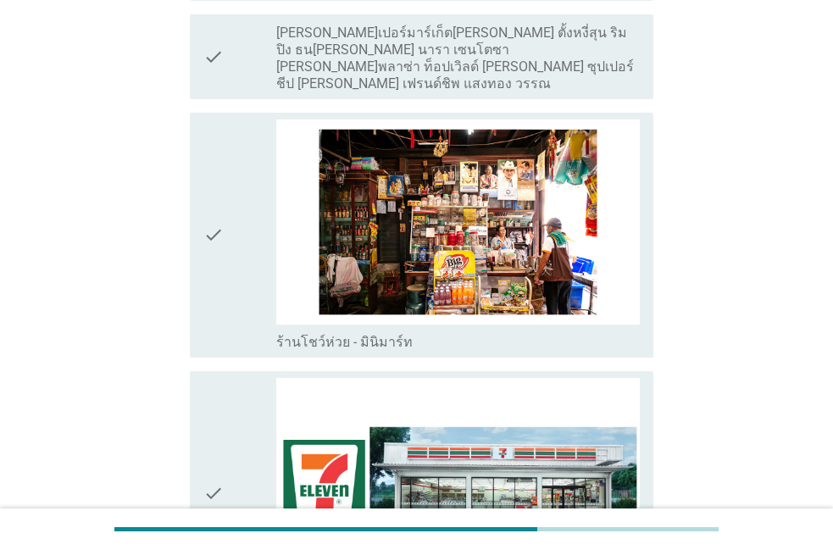
click at [214, 378] on icon "check" at bounding box center [213, 493] width 20 height 231
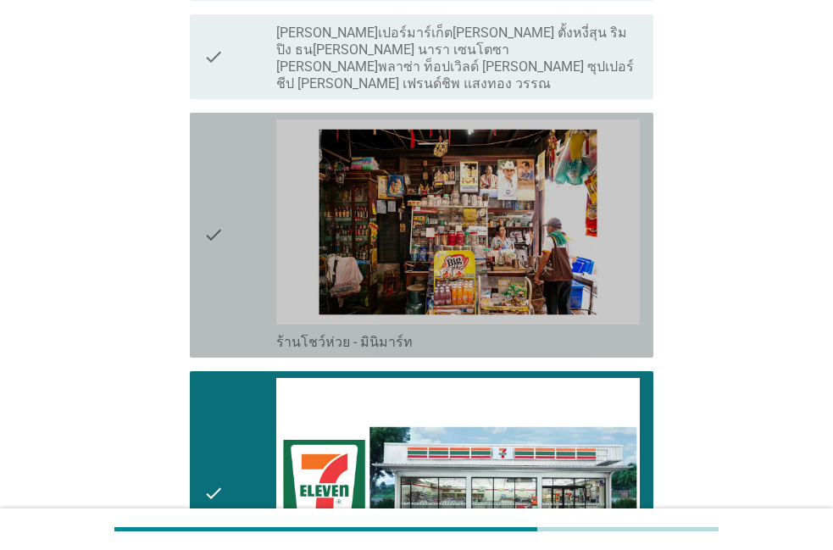
click at [232, 276] on div "check" at bounding box center [239, 235] width 73 height 231
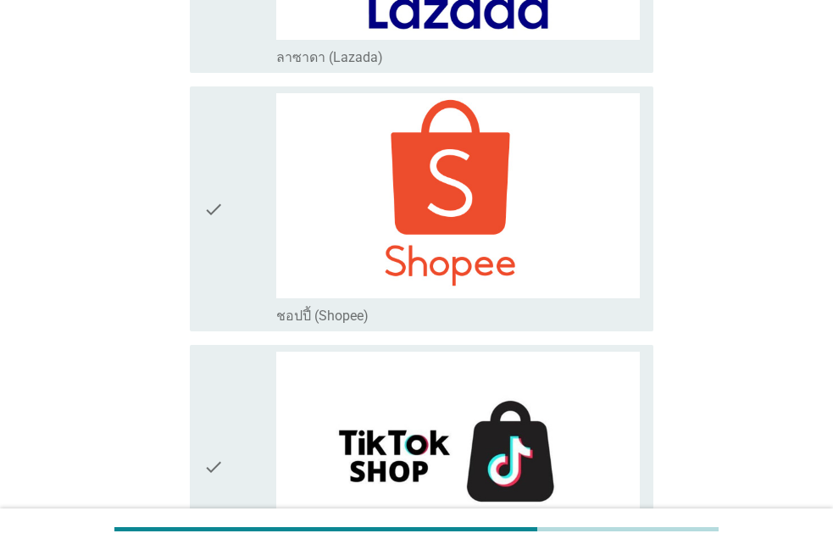
scroll to position [4600, 0]
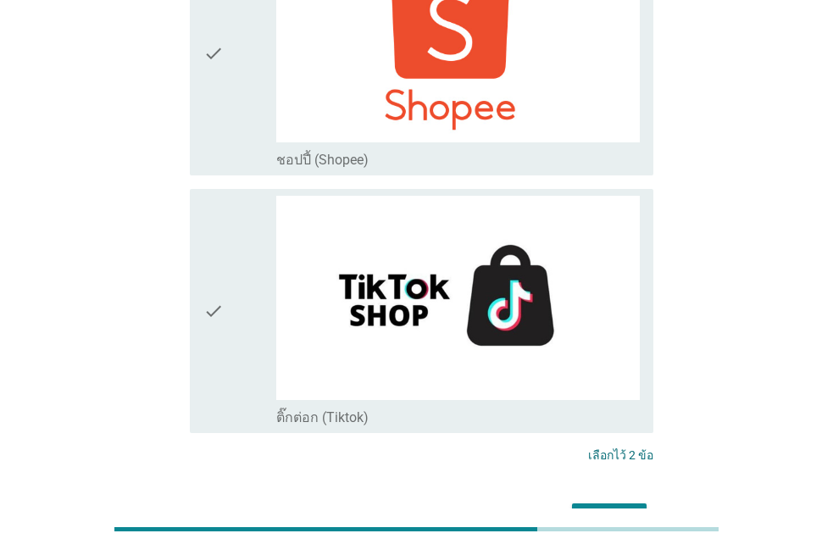
click at [620, 503] on button "ต่อไป" at bounding box center [609, 518] width 75 height 31
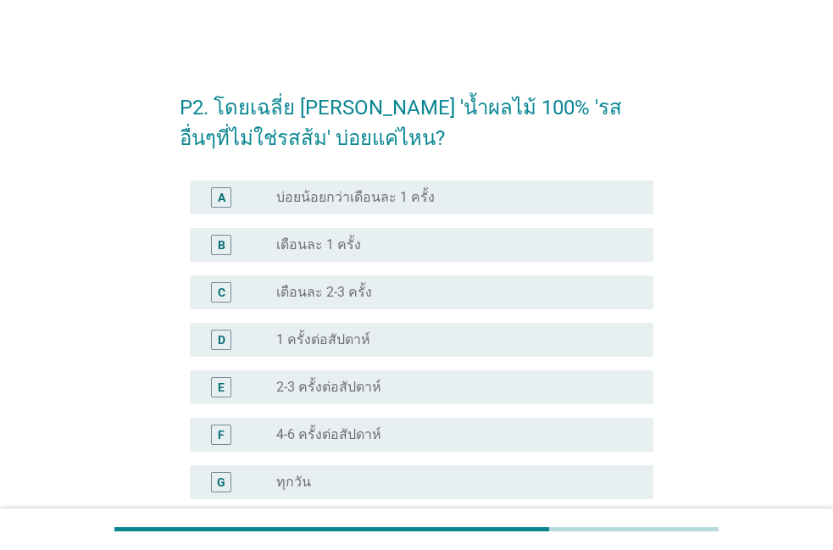
click at [392, 347] on div "radio_button_unchecked 1 ครั้งต่อสัปดาห์" at bounding box center [451, 339] width 350 height 17
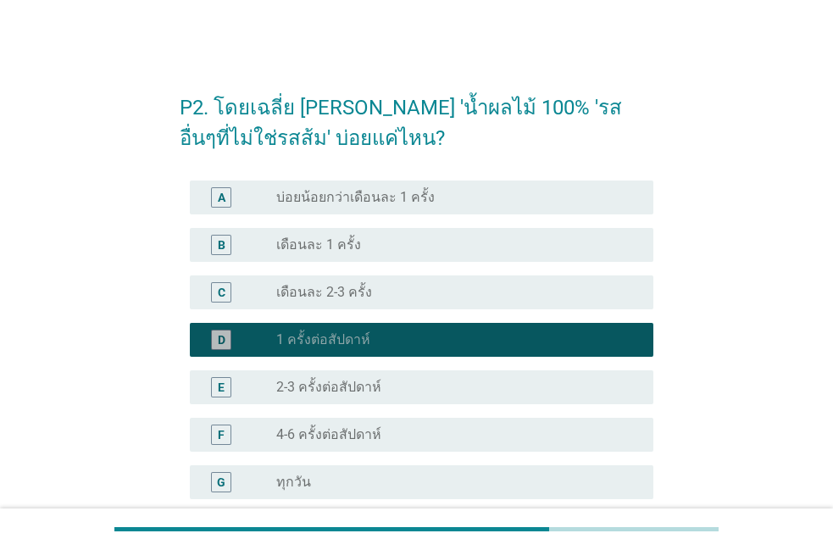
click at [392, 347] on div "radio_button_checked 1 ครั้งต่อสัปดาห์" at bounding box center [451, 339] width 350 height 17
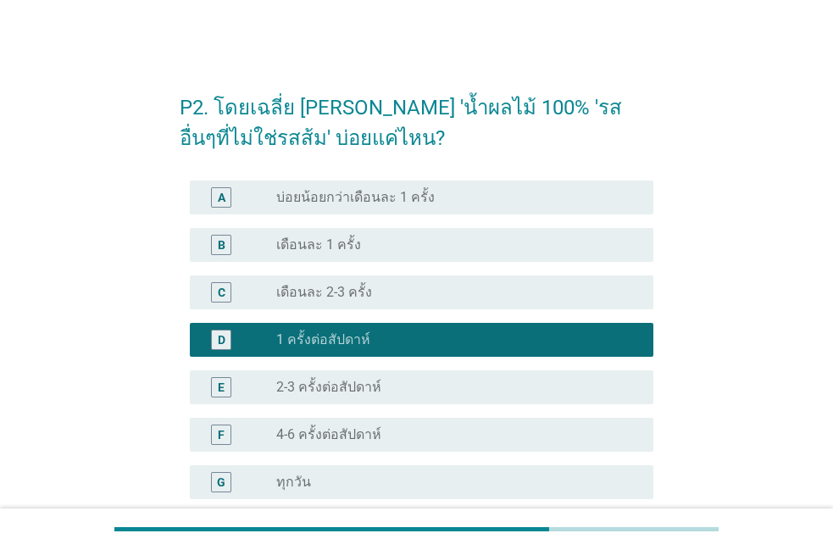
click at [401, 286] on div "radio_button_unchecked เดือนละ 2-3 ครั้ง" at bounding box center [451, 292] width 350 height 17
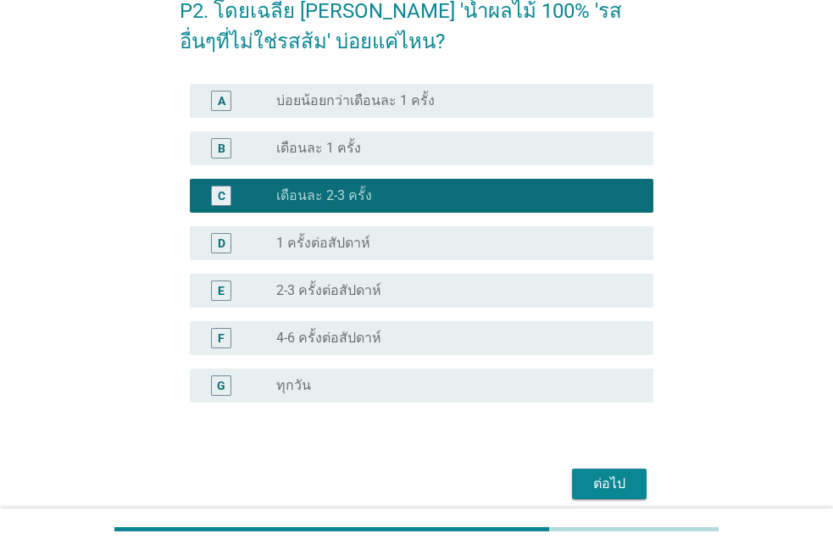
scroll to position [167, 0]
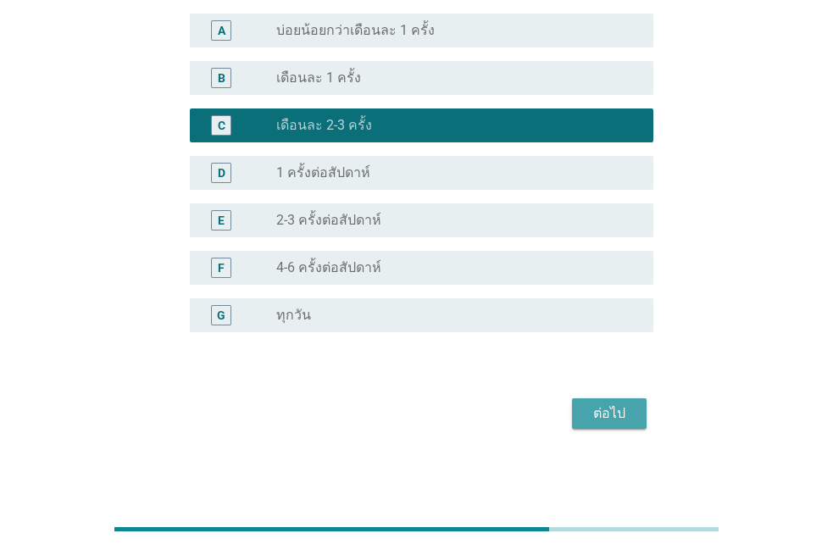
click at [580, 416] on button "ต่อไป" at bounding box center [609, 413] width 75 height 31
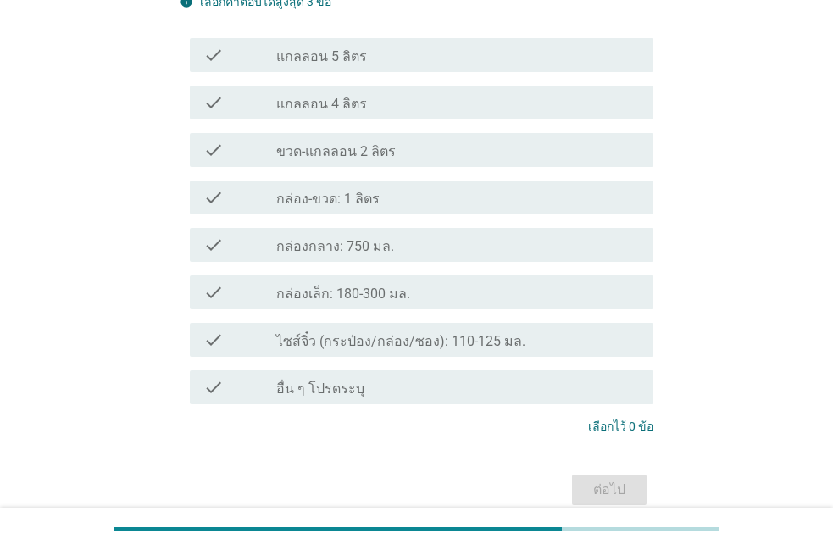
scroll to position [0, 0]
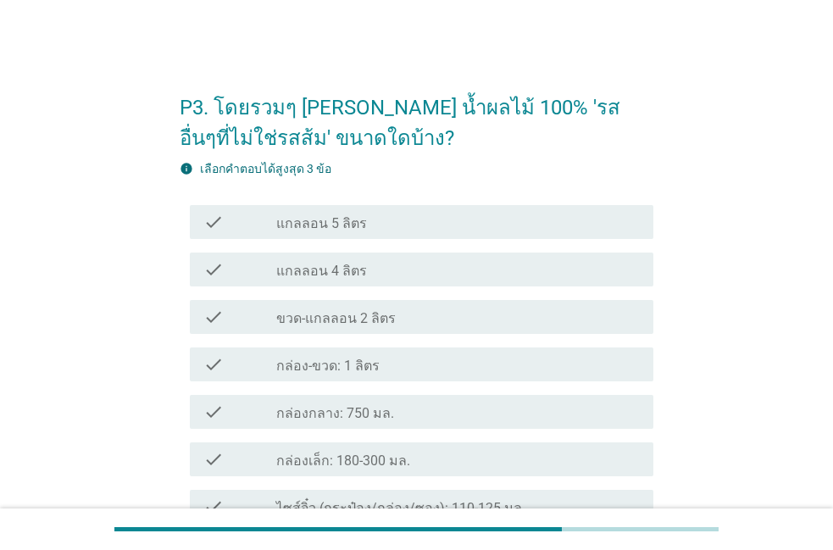
click at [428, 357] on div "check_box_outline_blank กล่อง-ขวด: 1 ลิตร" at bounding box center [458, 364] width 364 height 20
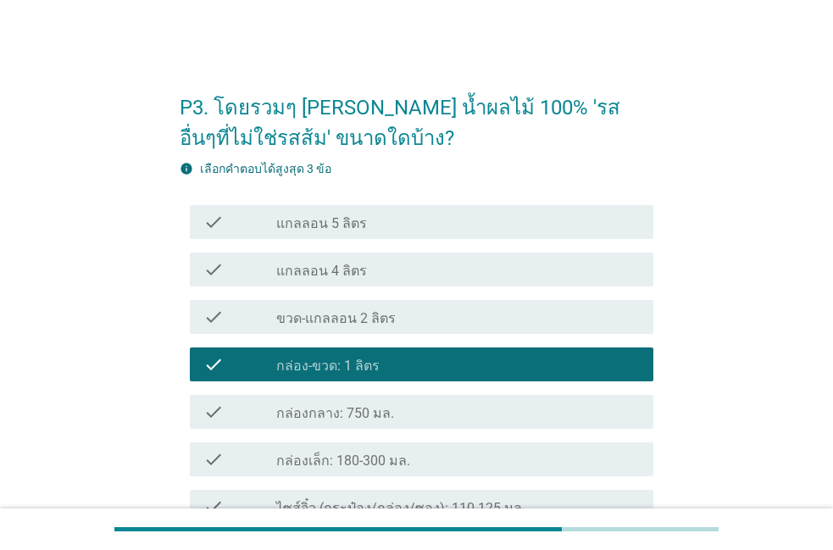
click at [406, 417] on div "check_box_outline_blank กล่องกลาง: 750 มล." at bounding box center [458, 412] width 364 height 20
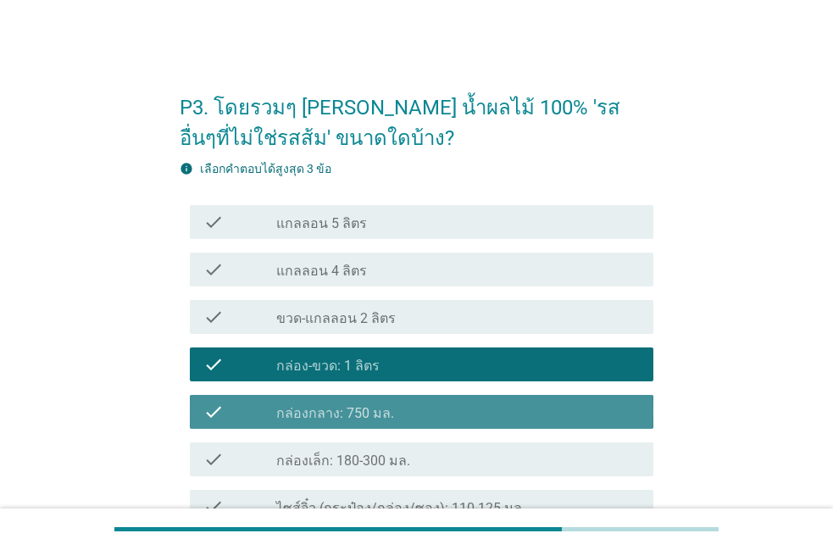
click at [406, 417] on div "check_box_outline_blank กล่องกลาง: 750 มล." at bounding box center [458, 412] width 364 height 20
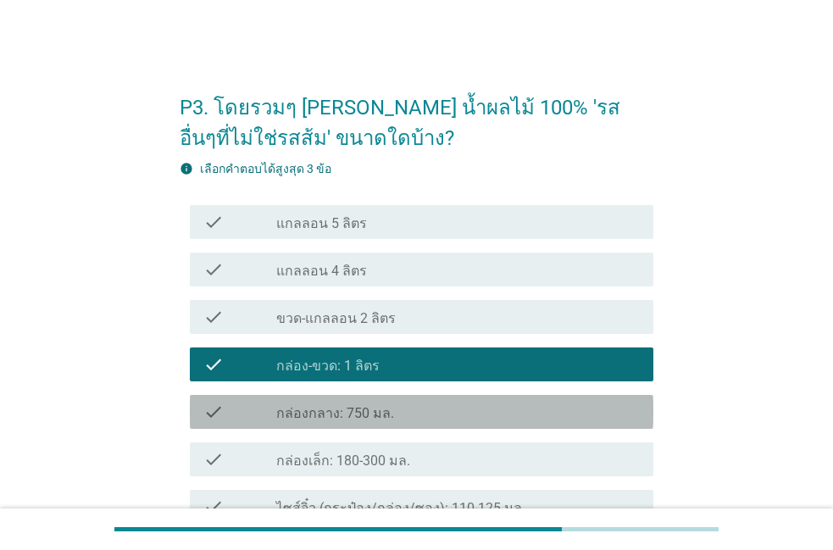
click at [406, 417] on div "check_box_outline_blank กล่องกลาง: 750 มล." at bounding box center [458, 412] width 364 height 20
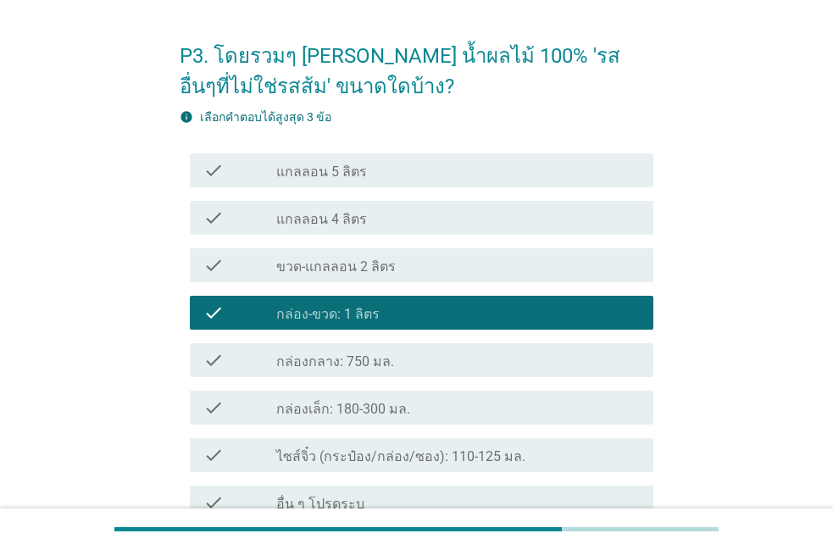
scroll to position [97, 0]
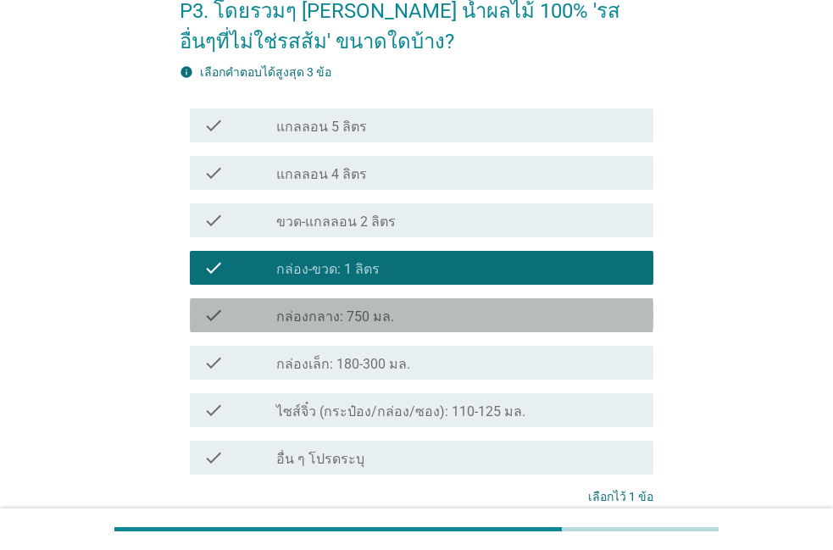
click at [412, 318] on div "check_box_outline_blank กล่องกลาง: 750 มล." at bounding box center [458, 315] width 364 height 20
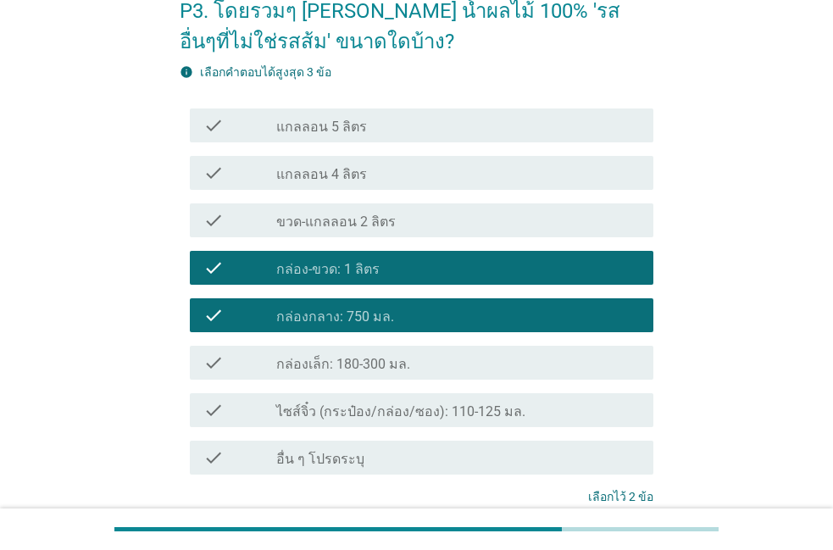
click at [399, 348] on div "check check_box_outline_blank กล่องเล็ก: 180-300 มล." at bounding box center [422, 363] width 464 height 34
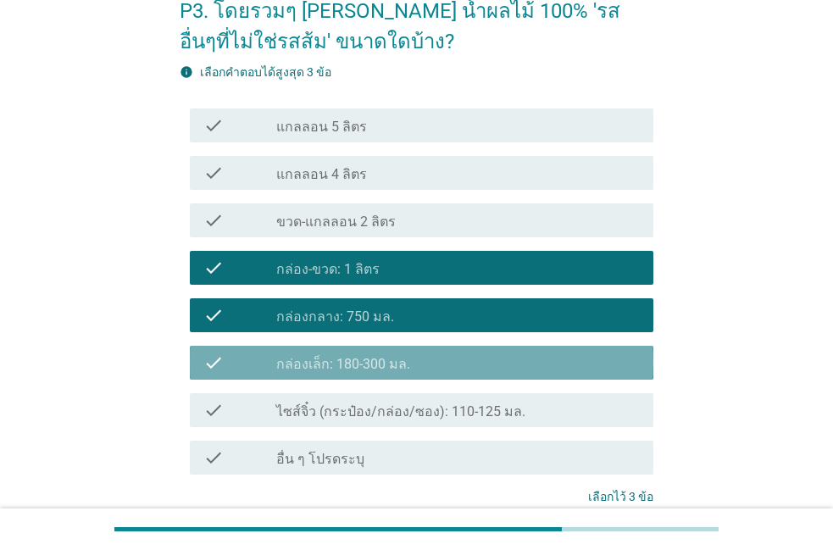
click at [399, 348] on div "check check_box_outline_blank กล่องเล็ก: 180-300 มล." at bounding box center [422, 363] width 464 height 34
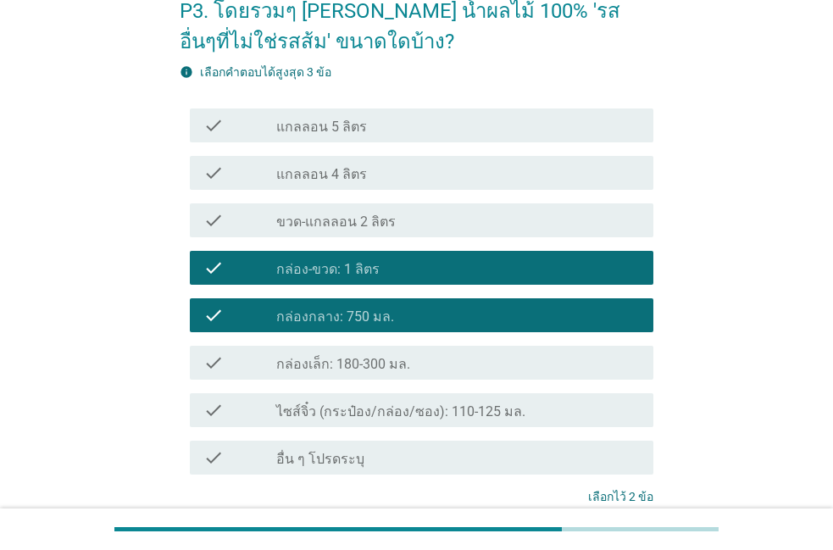
click at [399, 348] on div "check check_box_outline_blank กล่องเล็ก: 180-300 มล." at bounding box center [422, 363] width 464 height 34
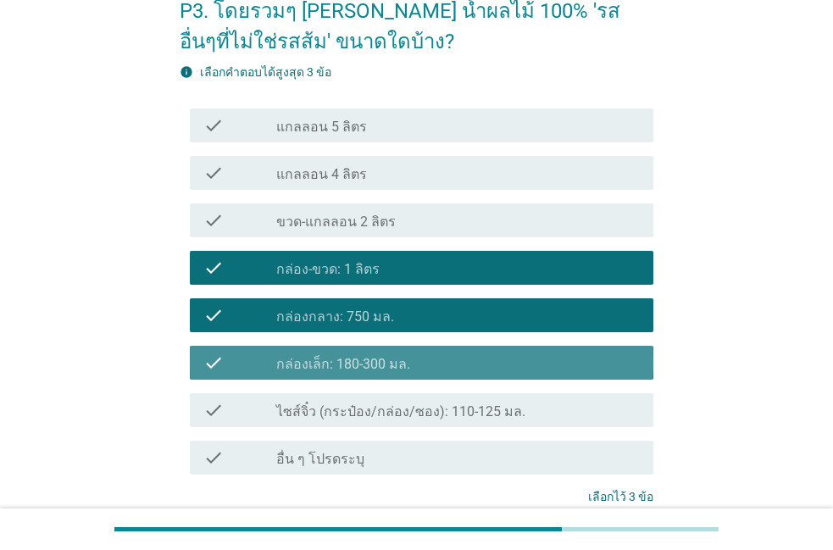
click at [399, 348] on div "check check_box_outline_blank กล่องเล็ก: 180-300 มล." at bounding box center [422, 363] width 464 height 34
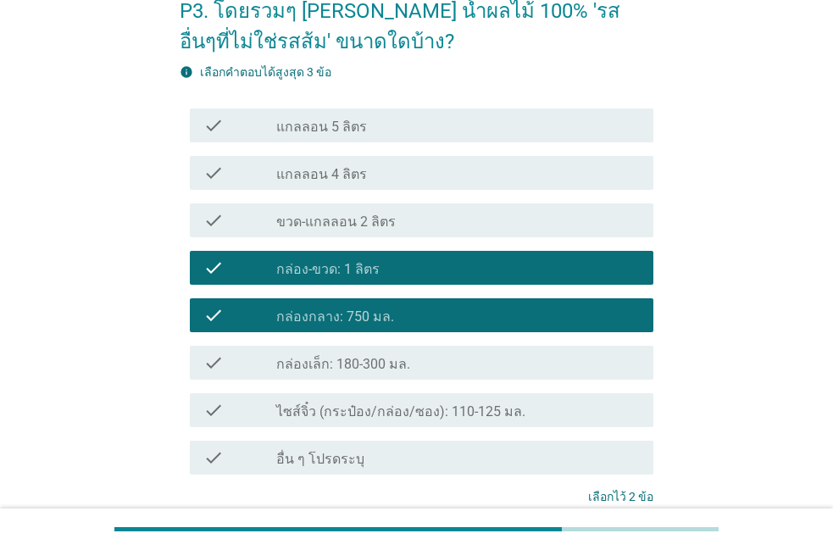
click at [387, 366] on label "กล่องเล็ก: 180-300 มล." at bounding box center [343, 364] width 134 height 17
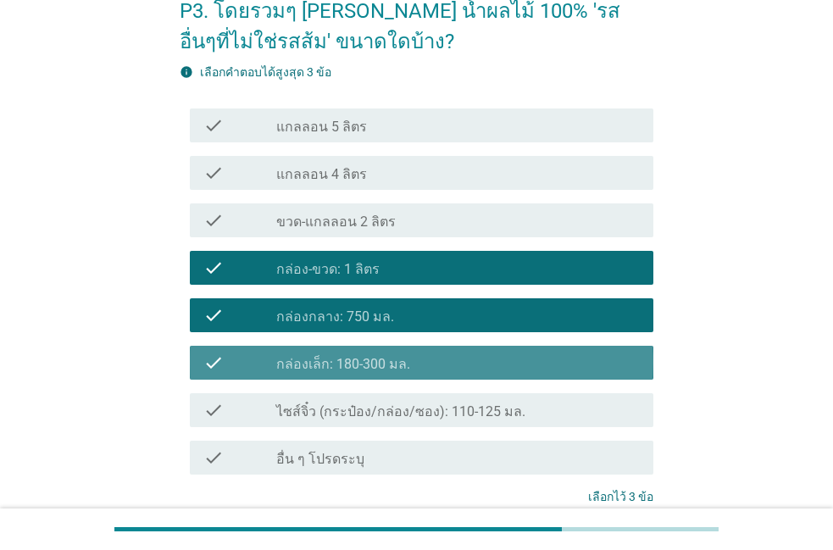
click at [387, 366] on label "กล่องเล็ก: 180-300 มล." at bounding box center [343, 364] width 134 height 17
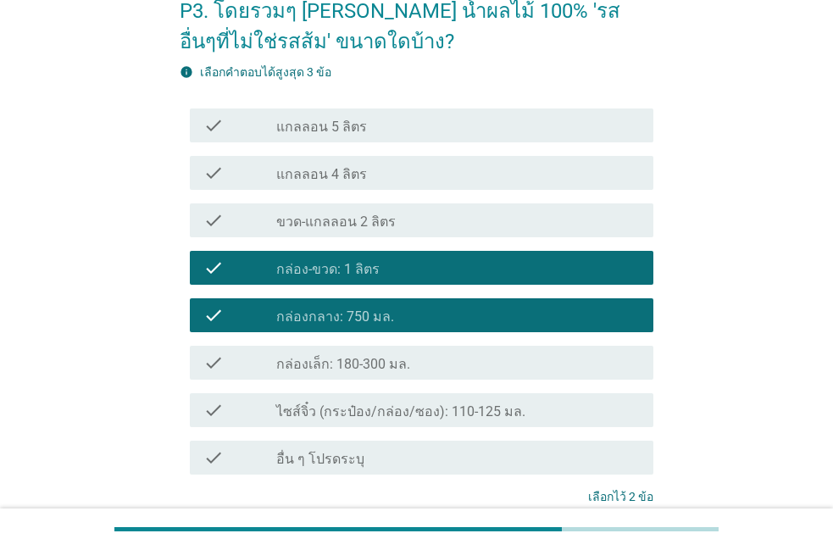
click at [384, 367] on label "กล่องเล็ก: 180-300 มล." at bounding box center [343, 364] width 134 height 17
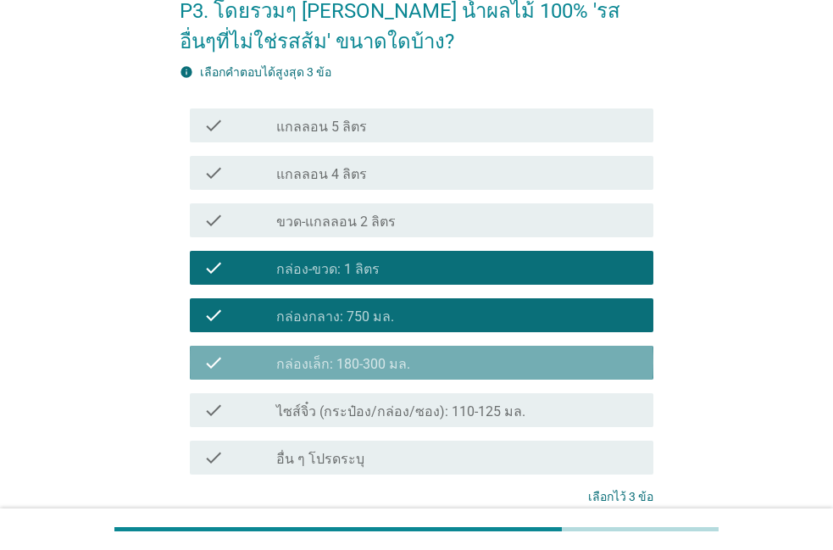
click at [384, 367] on label "กล่องเล็ก: 180-300 มล." at bounding box center [343, 364] width 134 height 17
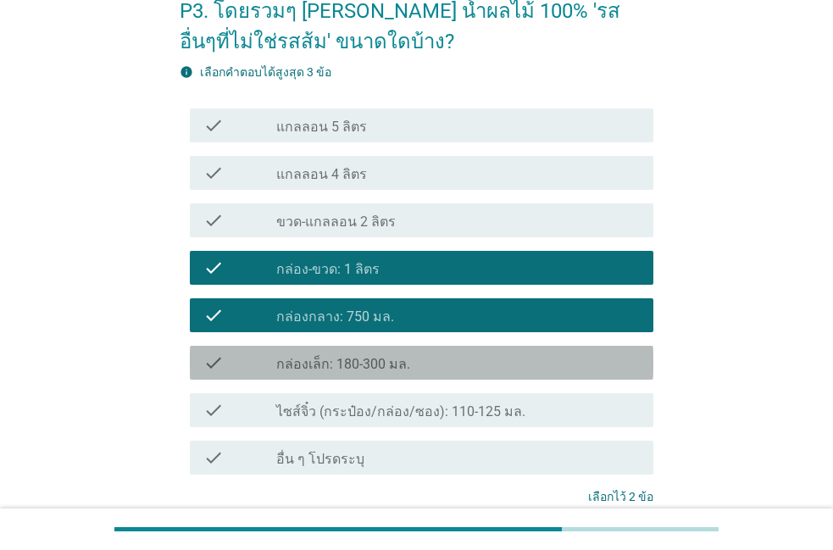
click at [384, 367] on label "กล่องเล็ก: 180-300 มล." at bounding box center [343, 364] width 134 height 17
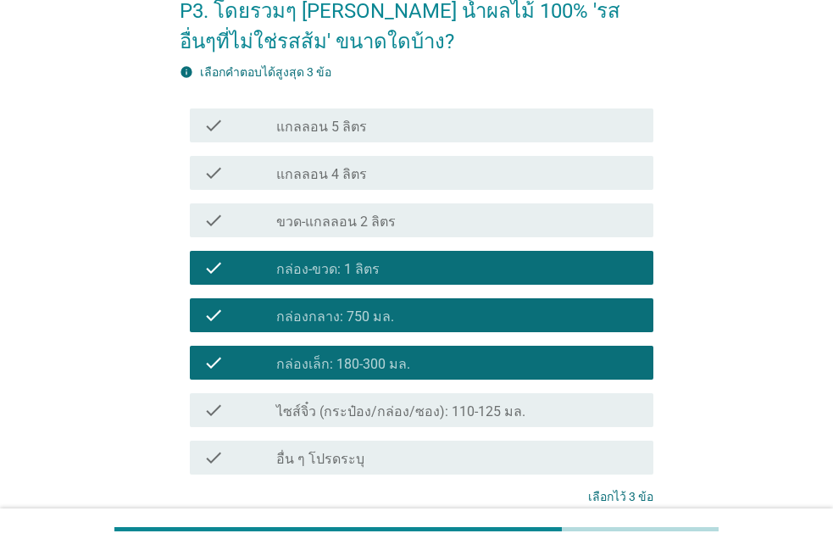
scroll to position [193, 0]
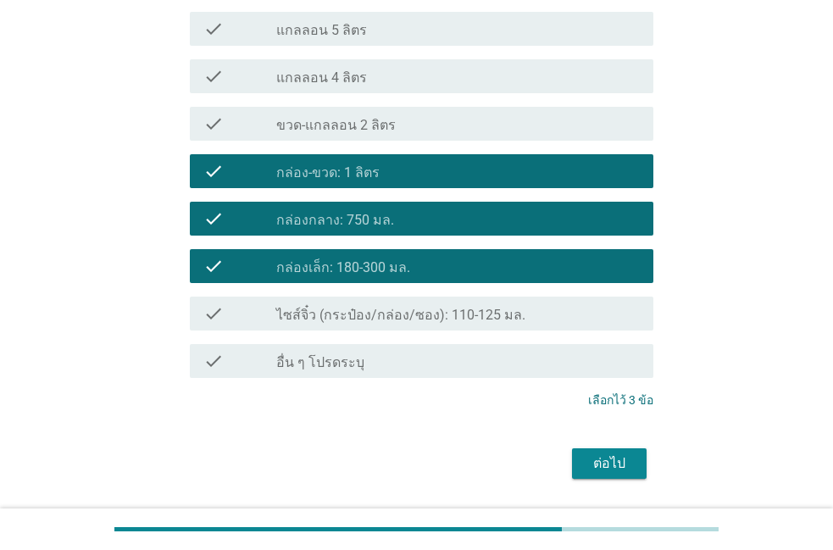
click at [622, 462] on div "ต่อไป" at bounding box center [609, 463] width 47 height 20
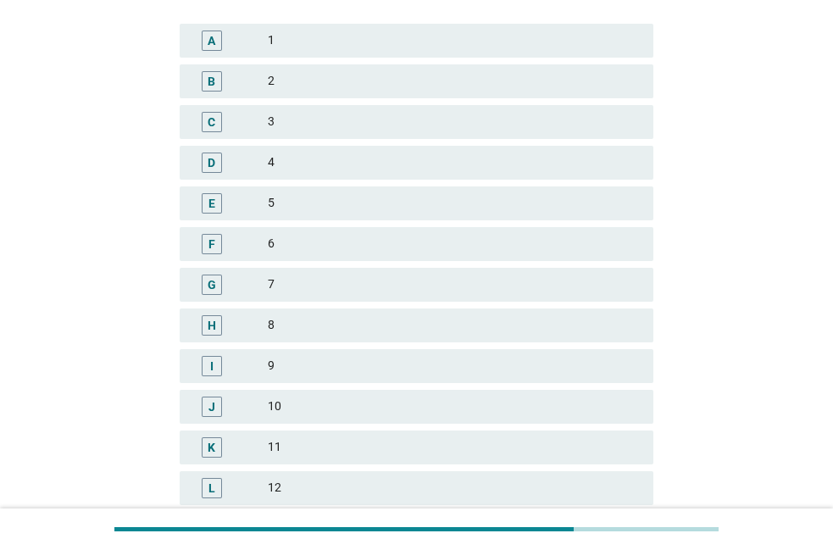
scroll to position [0, 0]
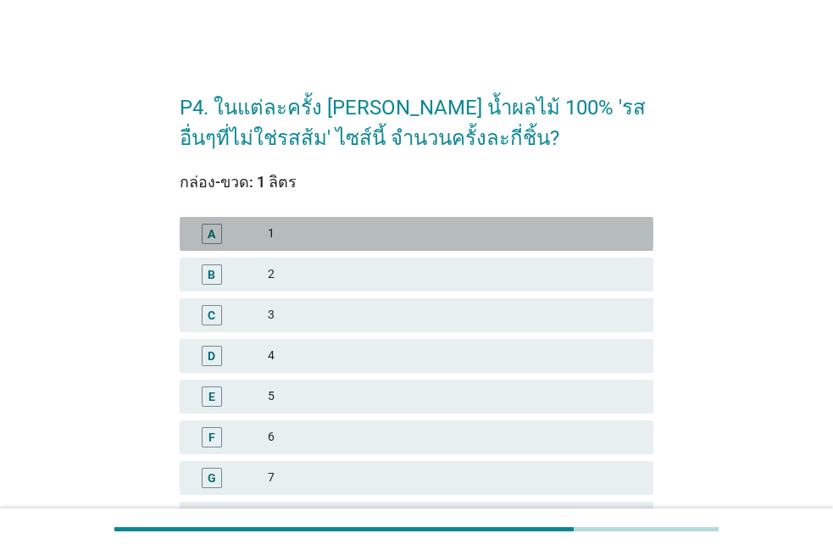
click at [472, 238] on div "1" at bounding box center [454, 234] width 372 height 20
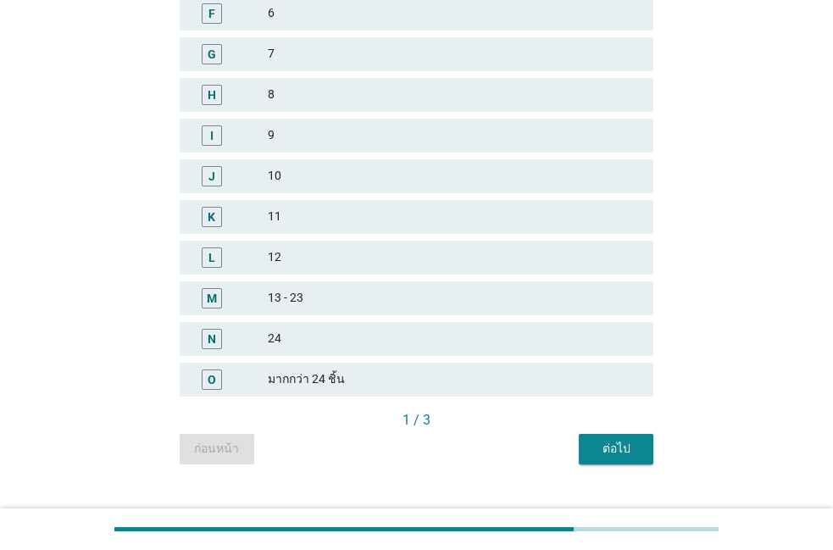
scroll to position [454, 0]
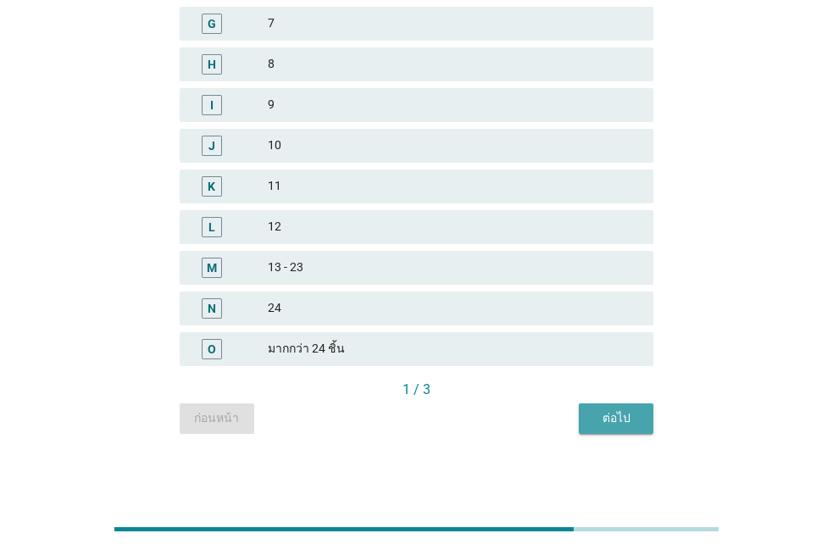
click at [617, 414] on div "ต่อไป" at bounding box center [615, 418] width 47 height 18
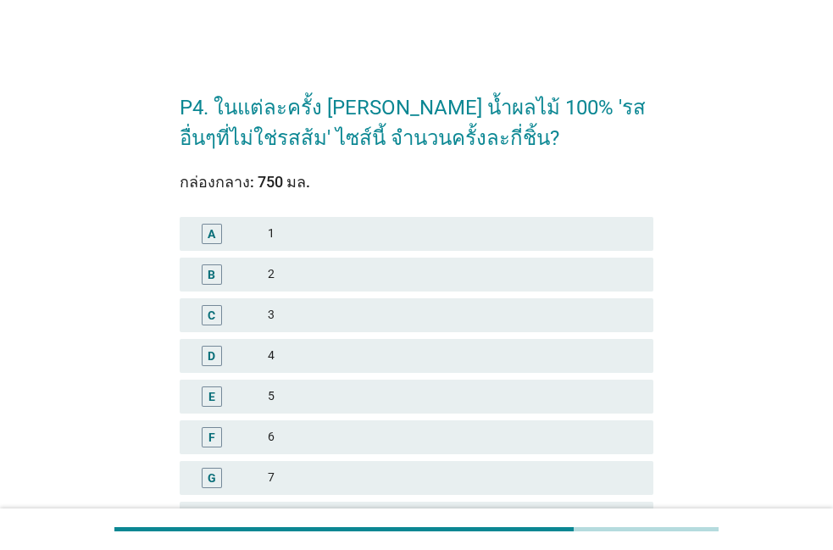
click at [553, 238] on div "1" at bounding box center [454, 234] width 372 height 20
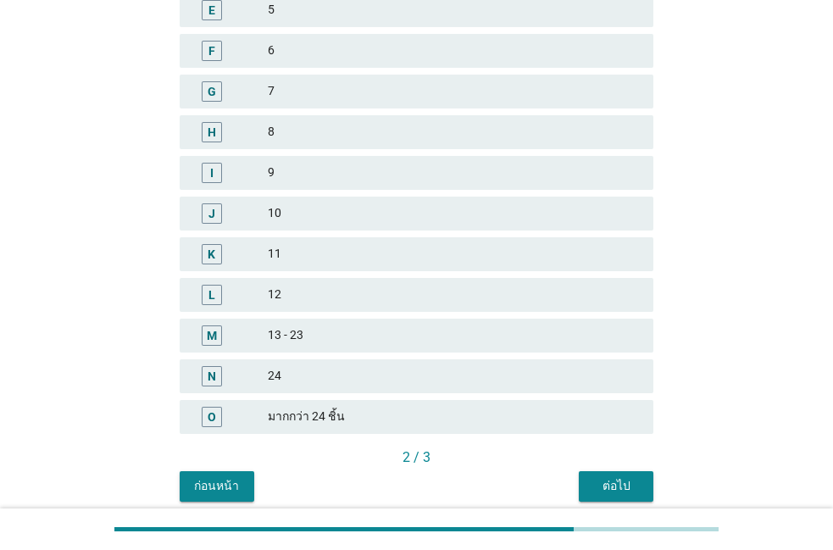
scroll to position [454, 0]
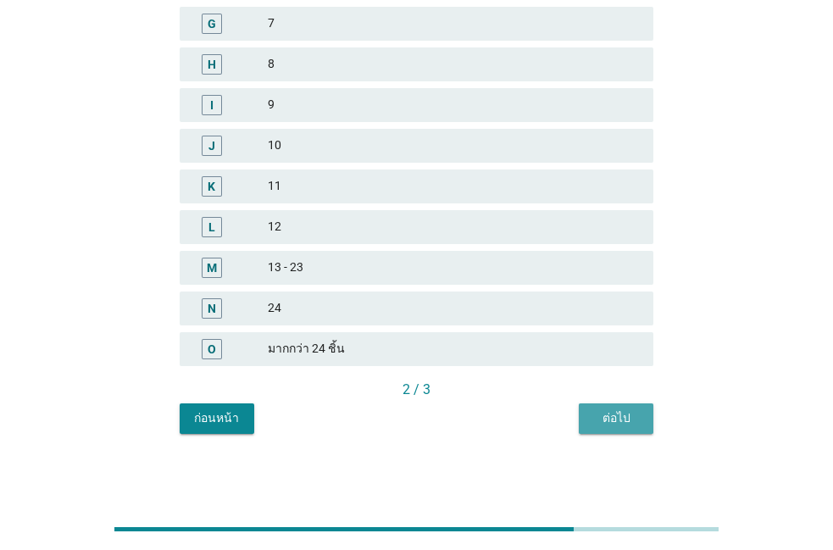
click at [587, 414] on button "ต่อไป" at bounding box center [616, 418] width 75 height 31
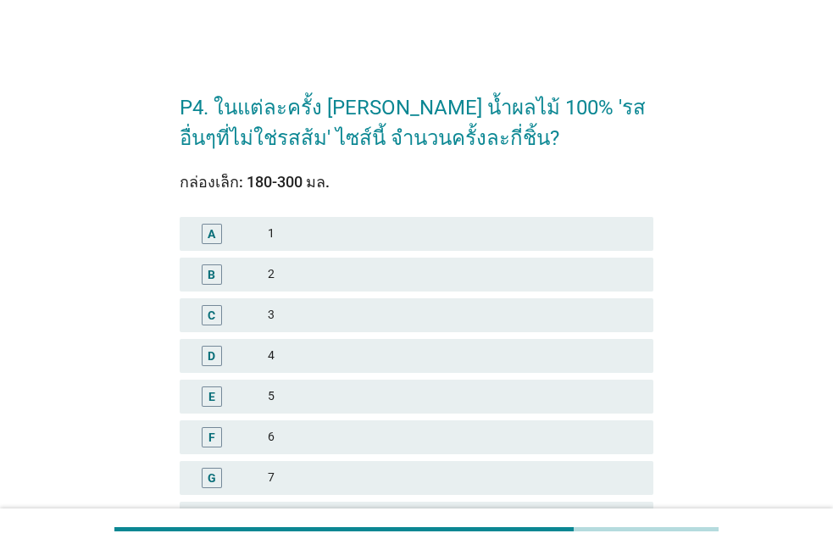
click at [437, 281] on div "2" at bounding box center [454, 274] width 372 height 20
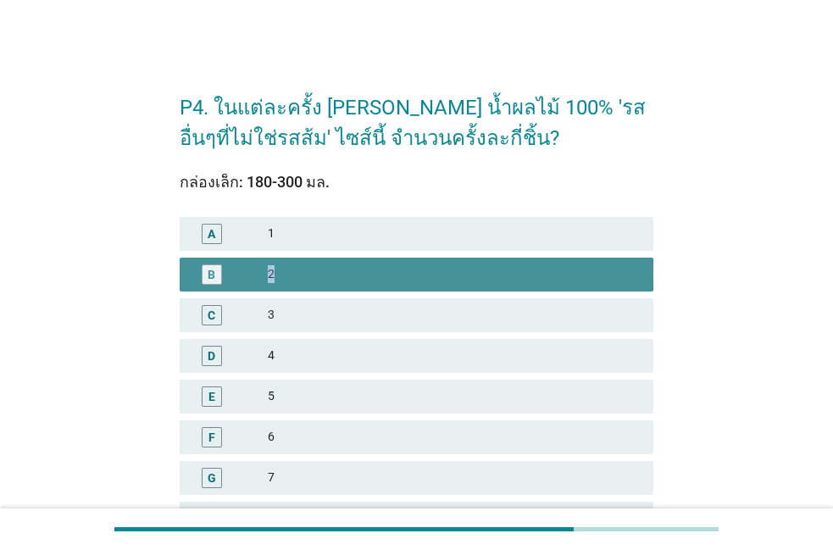
click at [437, 281] on div "2" at bounding box center [454, 274] width 372 height 20
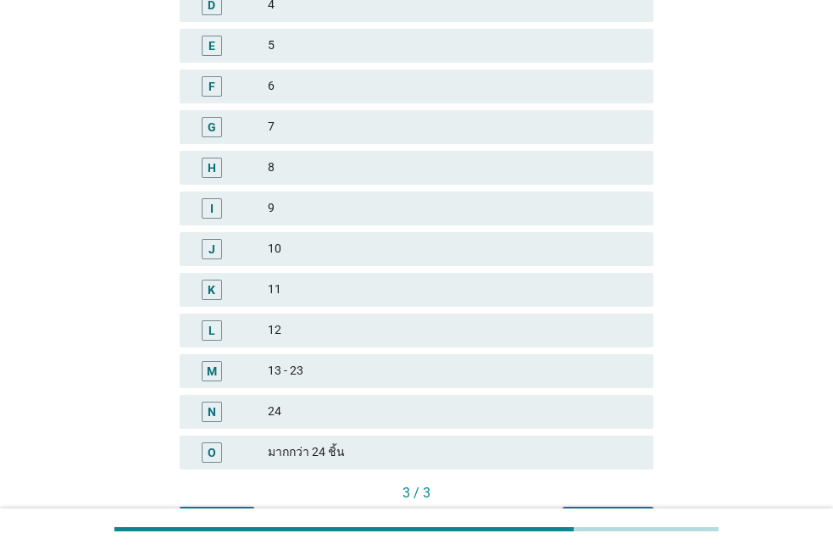
scroll to position [386, 0]
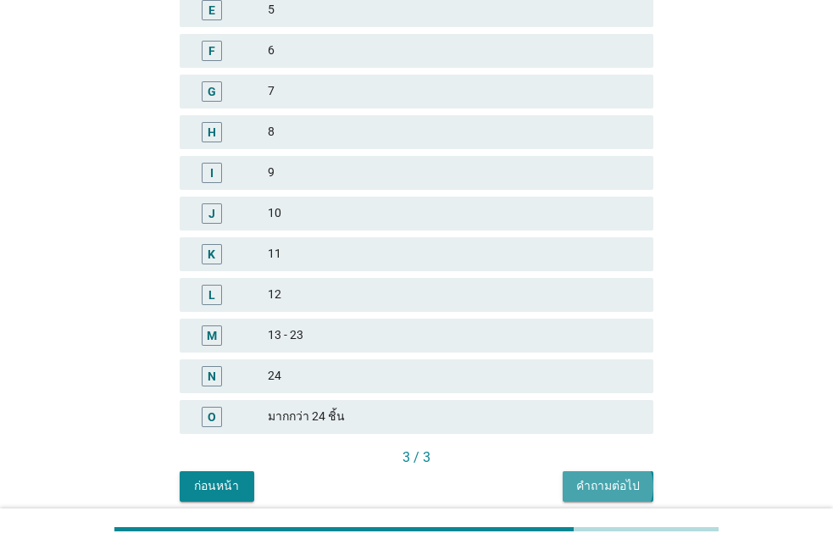
click at [574, 481] on button "คำถามต่อไป" at bounding box center [608, 486] width 91 height 31
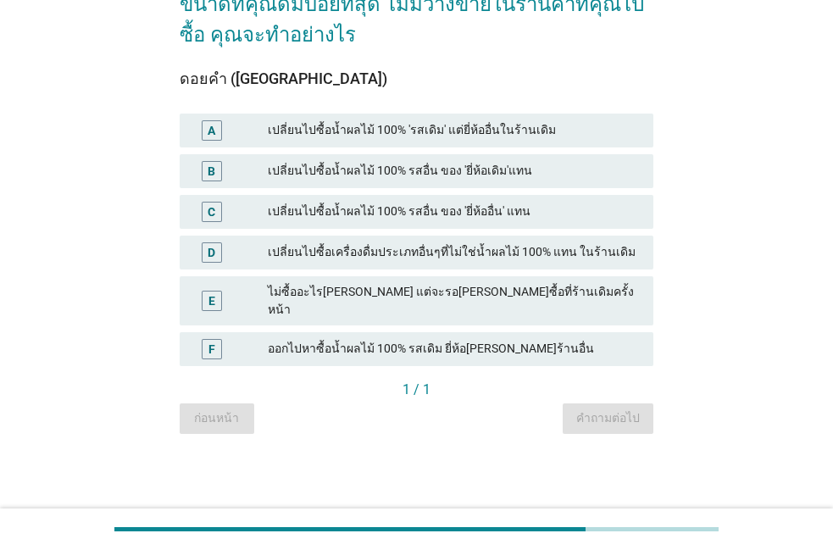
scroll to position [0, 0]
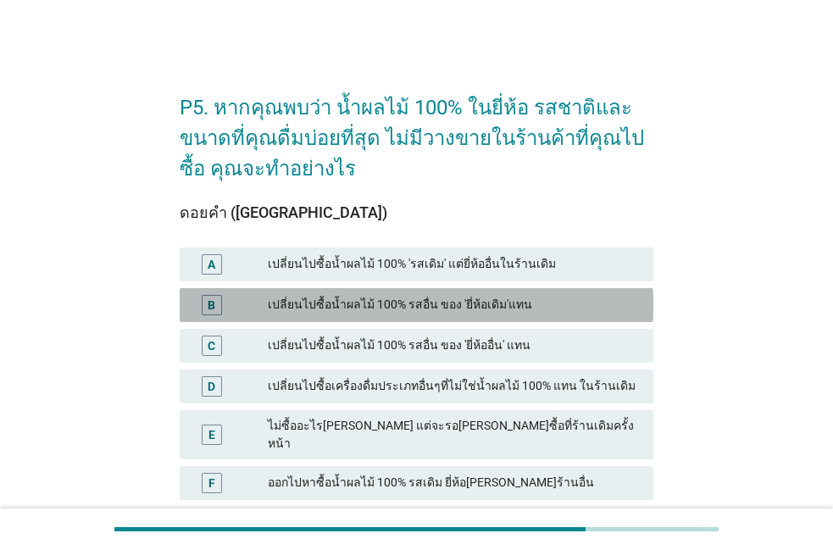
click at [382, 315] on div "B เปลี่ยนไปซื้อน้ำผลไม้ 100% รสอื่น ของ 'ยี่ห้อเดิม'แทน" at bounding box center [417, 305] width 474 height 34
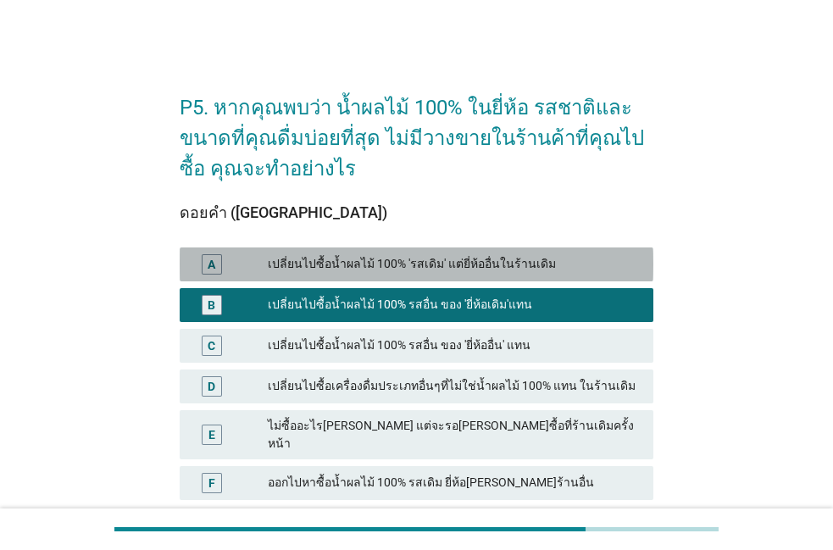
click at [382, 258] on div "เปลี่ยนไปซื้อน้ำผลไม้ 100% 'รสเดิม' แต่ยี่ห้ออื่นในร้านเดิม" at bounding box center [454, 264] width 372 height 20
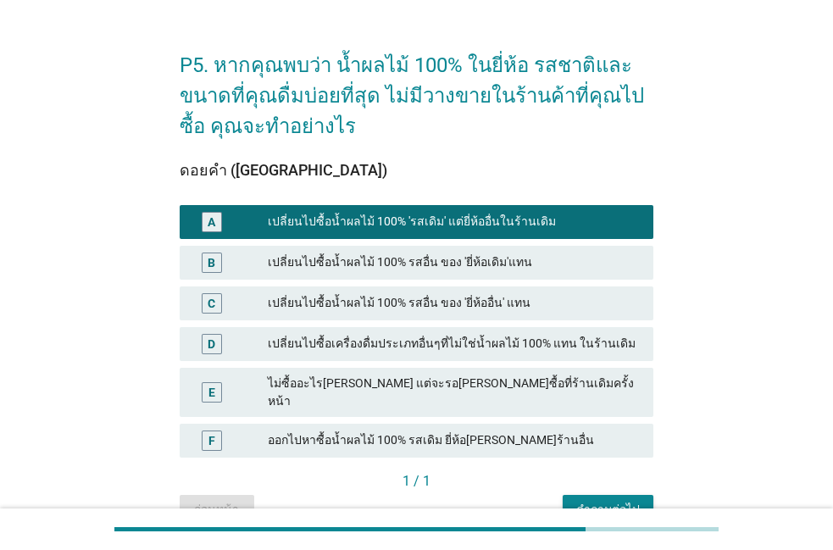
scroll to position [97, 0]
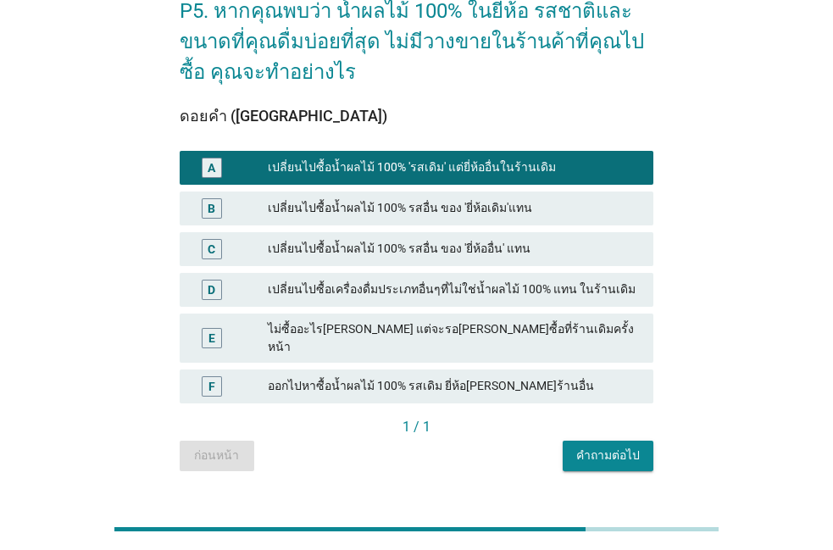
click at [587, 447] on div "คำถามต่อไป" at bounding box center [608, 456] width 64 height 18
